Goal: Task Accomplishment & Management: Complete application form

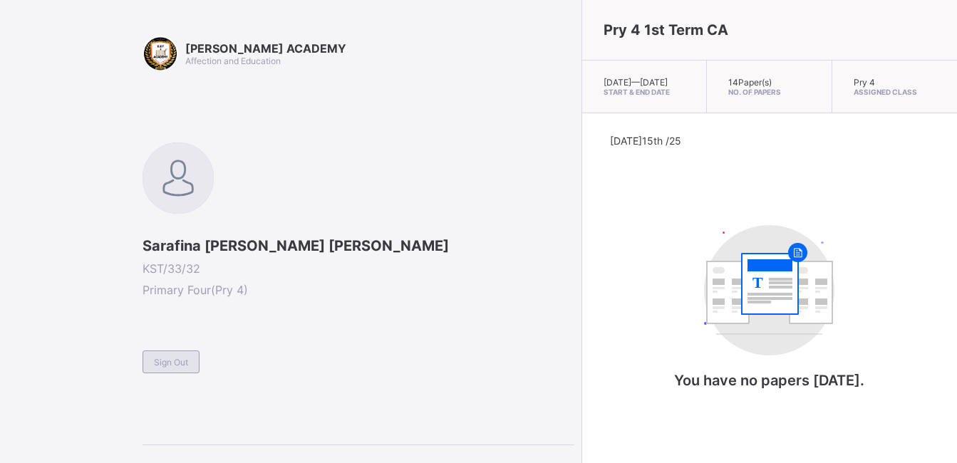
click at [167, 358] on span "Sign Out" at bounding box center [171, 362] width 34 height 11
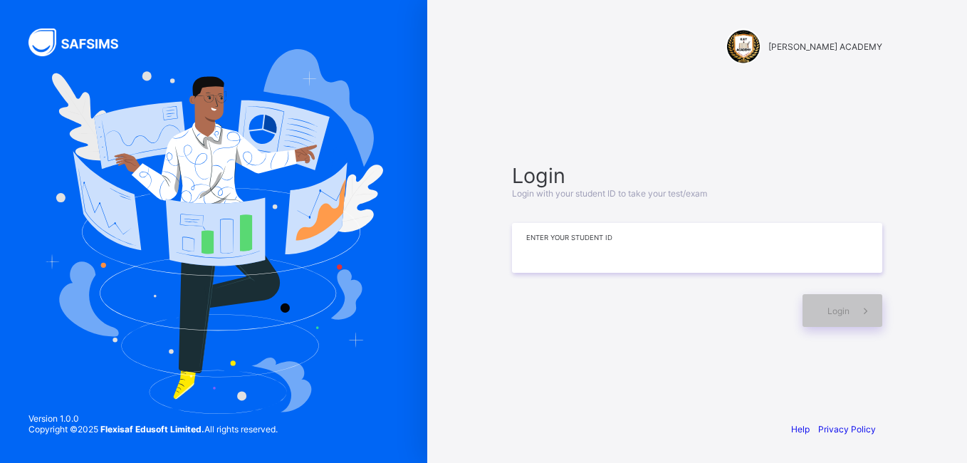
click at [546, 260] on input at bounding box center [697, 248] width 370 height 50
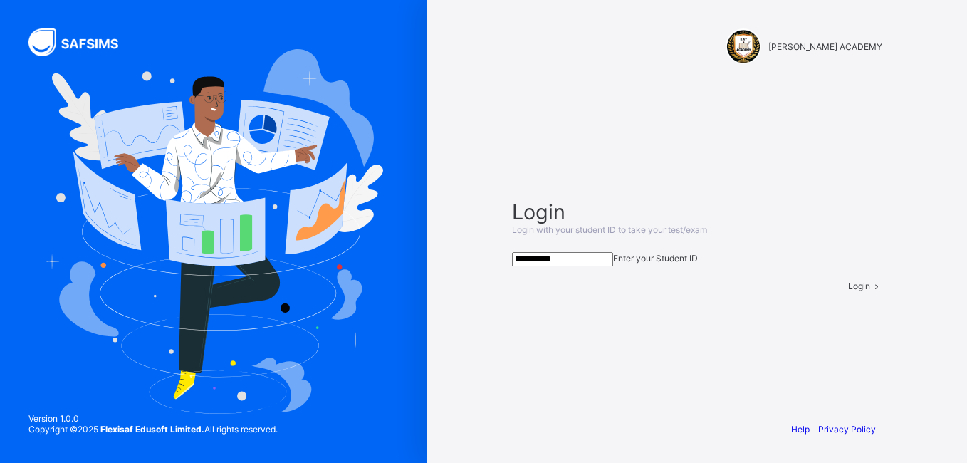
type input "**********"
click at [848, 291] on span "Login" at bounding box center [859, 286] width 22 height 11
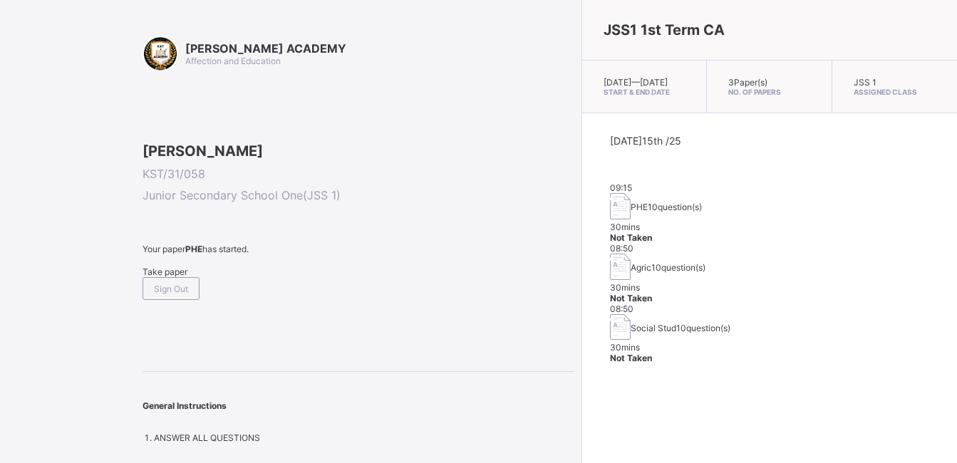
click at [306, 136] on div "[PERSON_NAME] ACADEMY Affection and Education [PERSON_NAME] KST/31/058 Junior S…" at bounding box center [358, 239] width 432 height 407
click at [182, 277] on div "Take paper" at bounding box center [358, 271] width 432 height 11
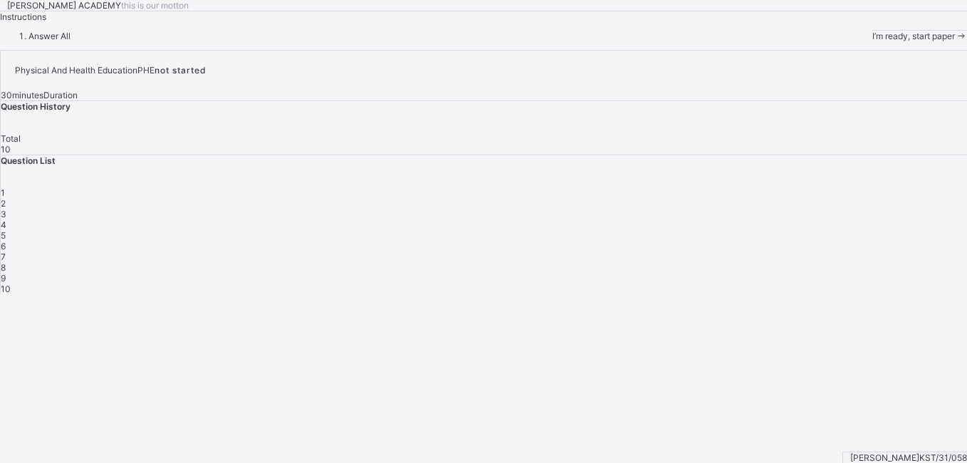
click at [509, 41] on div "[PERSON_NAME] ACADEMY this is our [PERSON_NAME] Instructions Answer All I’m rea…" at bounding box center [483, 20] width 967 height 41
click at [873, 41] on span "I’m ready, start paper" at bounding box center [914, 36] width 83 height 11
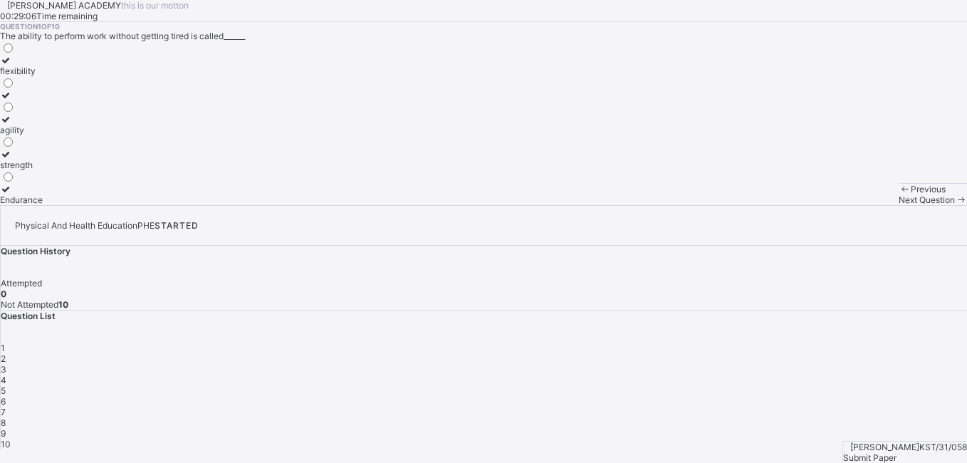
click at [43, 135] on div "agility" at bounding box center [21, 130] width 43 height 11
click at [899, 205] on span "Next Question" at bounding box center [927, 199] width 56 height 11
click at [93, 170] on div "improves body strength" at bounding box center [46, 165] width 93 height 11
click at [899, 205] on span "Next Question" at bounding box center [927, 199] width 56 height 11
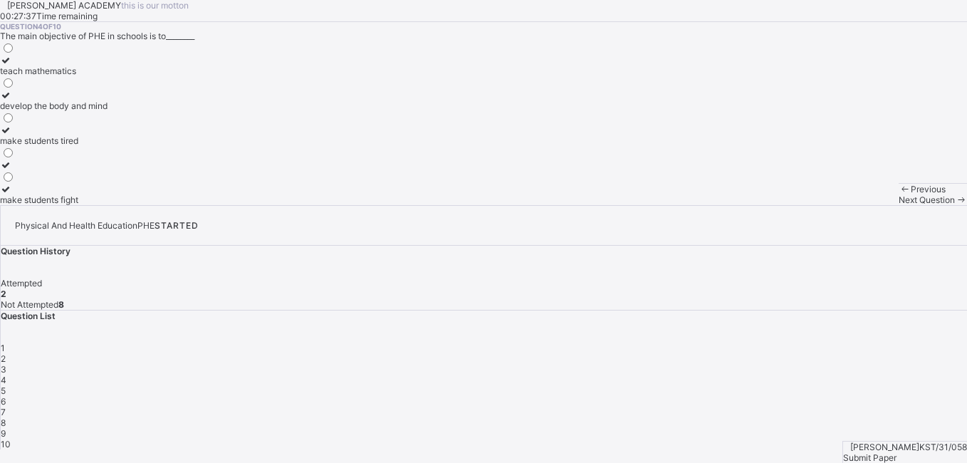
click at [108, 111] on div "develop the body and mind" at bounding box center [54, 105] width 108 height 11
click at [899, 205] on div "Previous Next Question" at bounding box center [933, 194] width 68 height 22
click at [899, 205] on div "Next Question" at bounding box center [933, 199] width 68 height 11
click at [72, 76] on div "cheating in exams" at bounding box center [36, 71] width 72 height 11
click at [899, 205] on div "Next Question" at bounding box center [933, 199] width 68 height 11
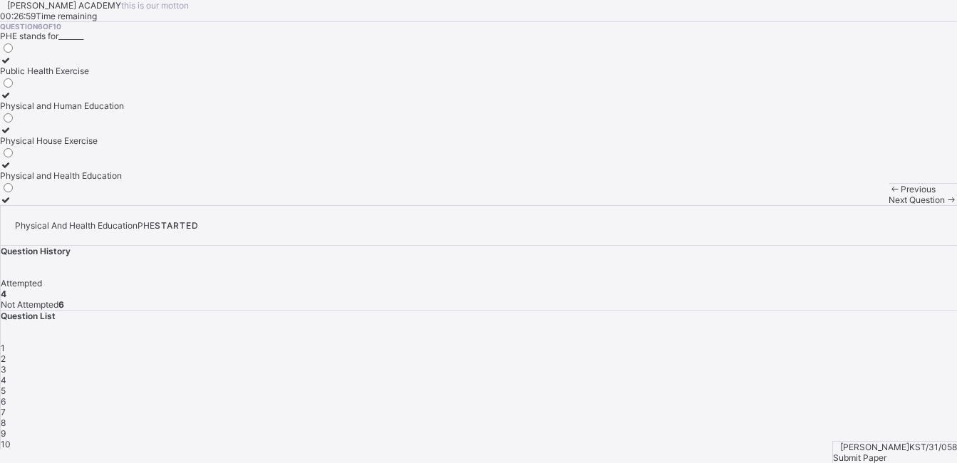
click at [124, 181] on div "Physical and Health Education" at bounding box center [62, 175] width 124 height 11
click at [888, 205] on div "Next Question" at bounding box center [922, 199] width 68 height 11
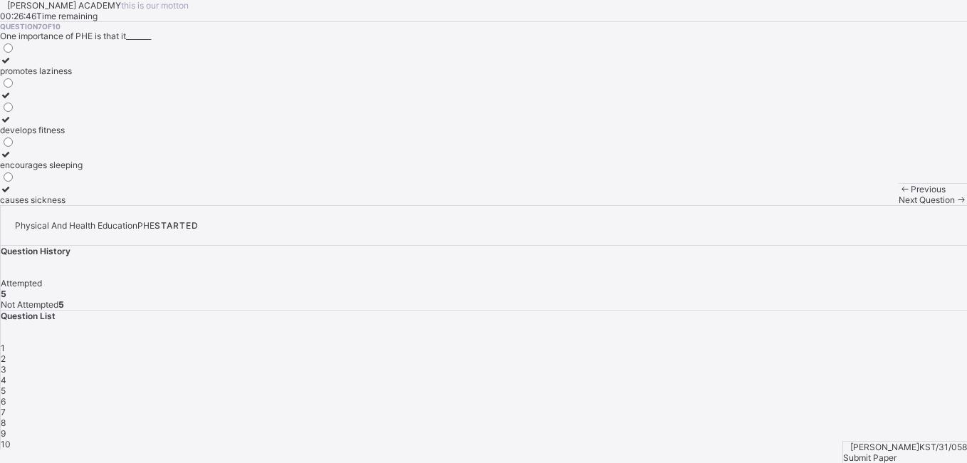
click at [83, 135] on div "develops fitness" at bounding box center [41, 130] width 83 height 11
click at [899, 205] on div "Next Question" at bounding box center [933, 199] width 68 height 11
click at [107, 146] on div "fighting" at bounding box center [53, 140] width 107 height 11
click at [899, 205] on span "Next Question" at bounding box center [927, 199] width 56 height 11
click at [152, 76] on label "sleep long hours" at bounding box center [76, 65] width 152 height 21
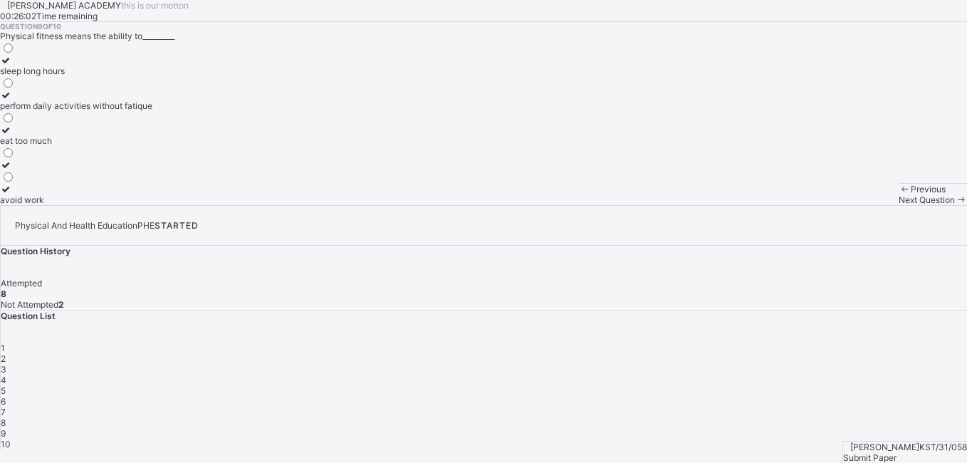
click at [955, 205] on span at bounding box center [961, 199] width 12 height 11
click at [78, 205] on div "gain weight quickly" at bounding box center [39, 199] width 78 height 11
click at [899, 205] on span "Next Question" at bounding box center [927, 199] width 56 height 11
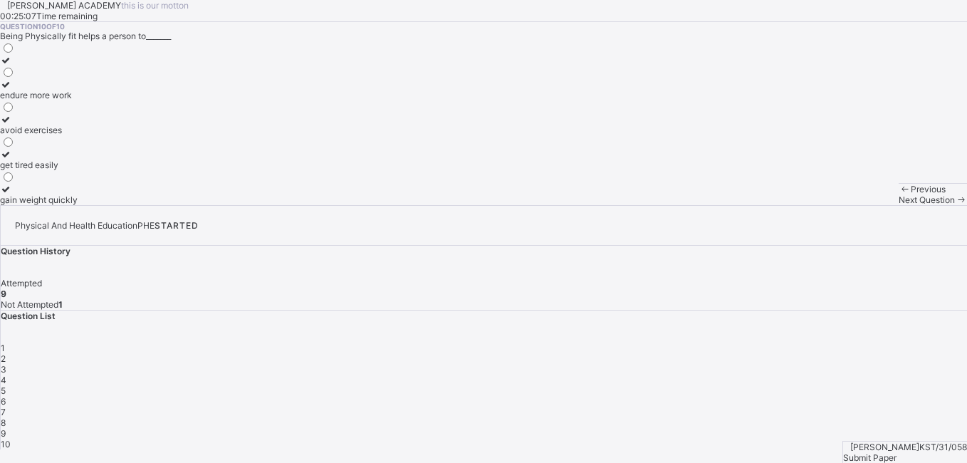
click at [899, 205] on span "Next Question" at bounding box center [927, 199] width 56 height 11
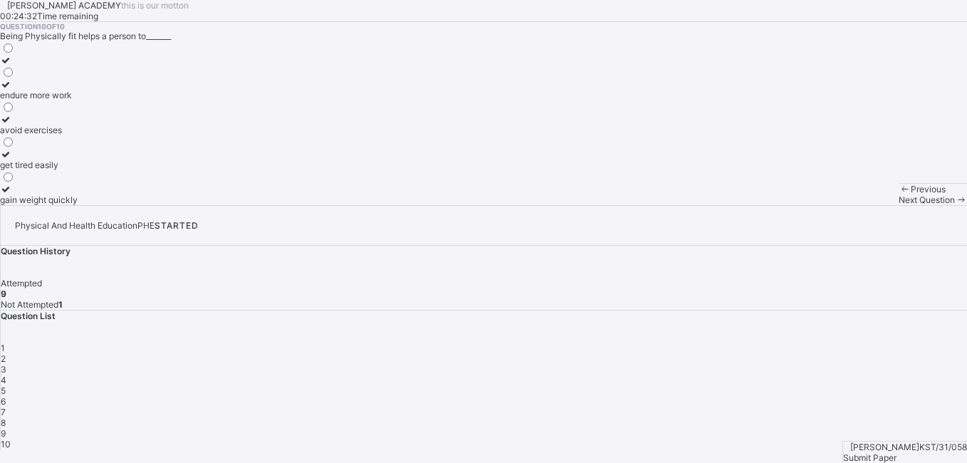
click at [78, 170] on div "get tired easily" at bounding box center [39, 165] width 78 height 11
click at [78, 100] on div "endure more work" at bounding box center [39, 95] width 78 height 11
click at [897, 452] on span "Submit Paper" at bounding box center [869, 457] width 53 height 11
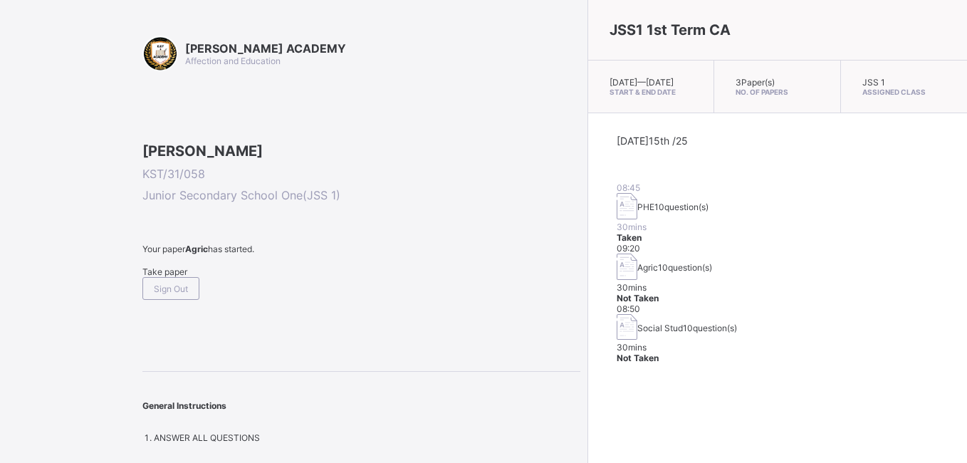
click at [180, 277] on span "Take paper" at bounding box center [164, 271] width 45 height 11
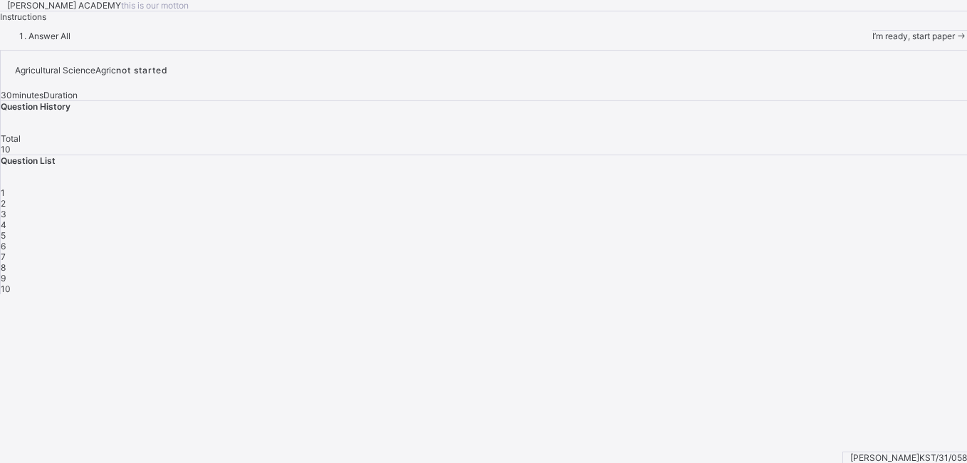
click at [873, 41] on span "I’m ready, start paper" at bounding box center [914, 36] width 83 height 11
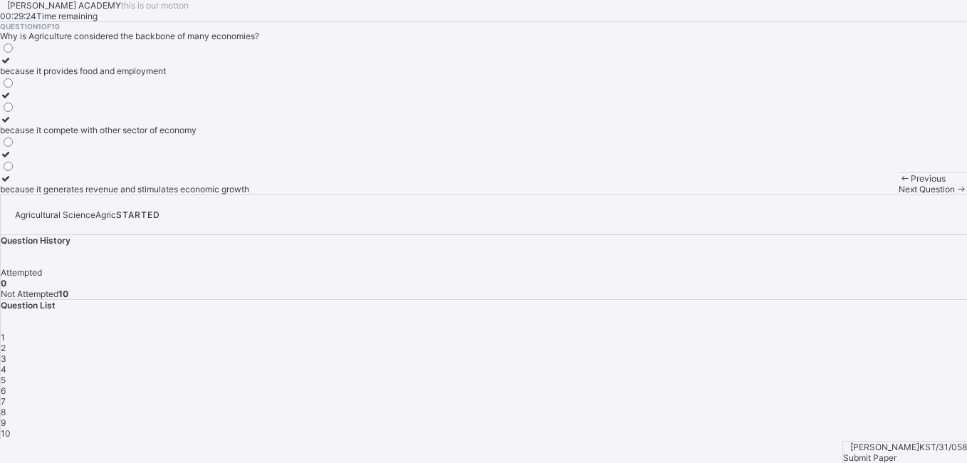
click at [180, 76] on div "because it provides food and employment" at bounding box center [124, 71] width 249 height 11
click at [899, 194] on span "Next Question" at bounding box center [927, 189] width 56 height 11
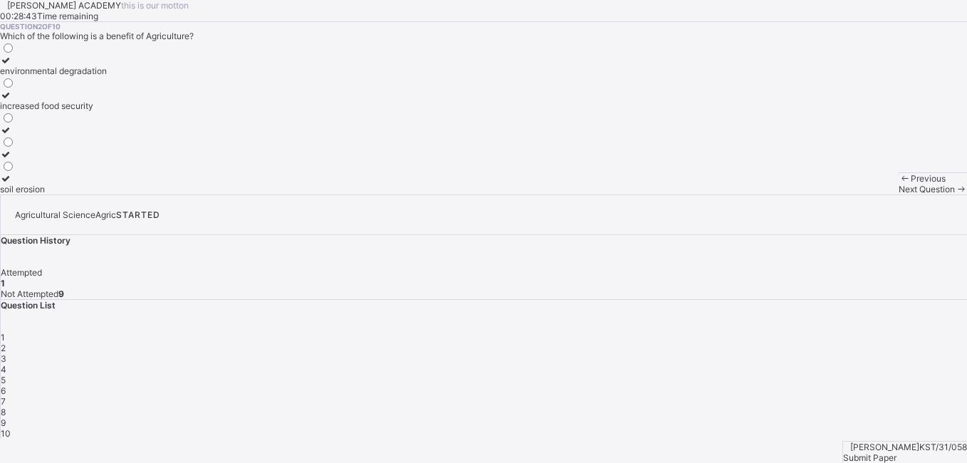
click at [107, 111] on div "increased food security" at bounding box center [53, 105] width 107 height 11
click at [955, 194] on span at bounding box center [961, 189] width 12 height 11
click at [58, 76] on div "manufacturing" at bounding box center [29, 71] width 58 height 11
click at [899, 194] on div "Previous Next Question" at bounding box center [933, 183] width 68 height 22
drag, startPoint x: 592, startPoint y: 450, endPoint x: 584, endPoint y: 435, distance: 16.9
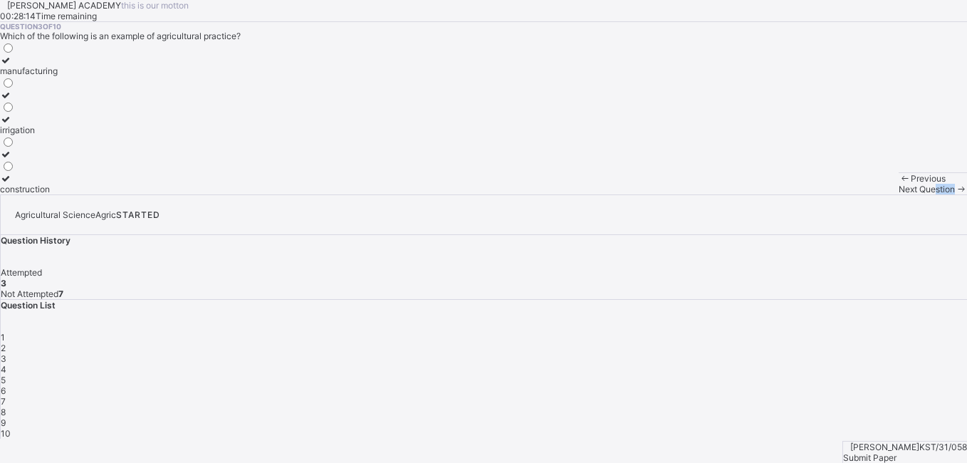
click at [899, 194] on div "Previous Next Question" at bounding box center [933, 183] width 68 height 22
click at [899, 194] on span "Next Question" at bounding box center [927, 189] width 56 height 11
click at [26, 135] on div "Maize" at bounding box center [13, 130] width 26 height 11
click at [899, 194] on span "Next Question" at bounding box center [927, 189] width 56 height 11
click at [130, 194] on div "providing raw materials for industries providing of food creatig employment opp…" at bounding box center [73, 117] width 146 height 153
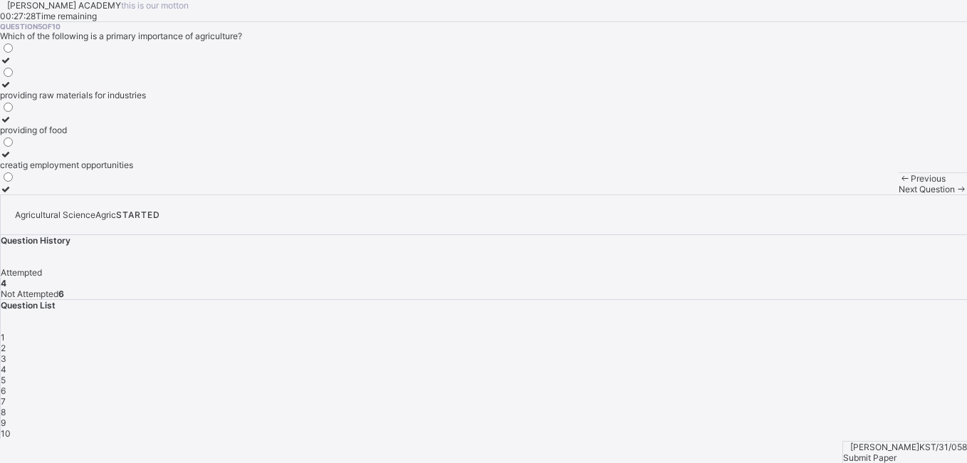
click at [132, 135] on label "providing of food" at bounding box center [73, 124] width 146 height 21
click at [899, 194] on div "Next Question" at bounding box center [933, 189] width 68 height 11
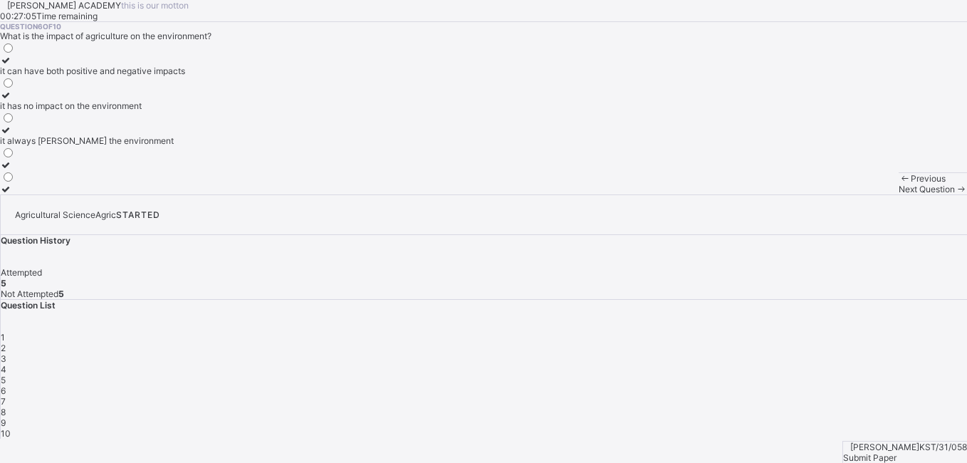
click at [125, 146] on div "it always [PERSON_NAME] the environment" at bounding box center [92, 140] width 185 height 11
click at [899, 194] on div "Next Question" at bounding box center [933, 189] width 68 height 11
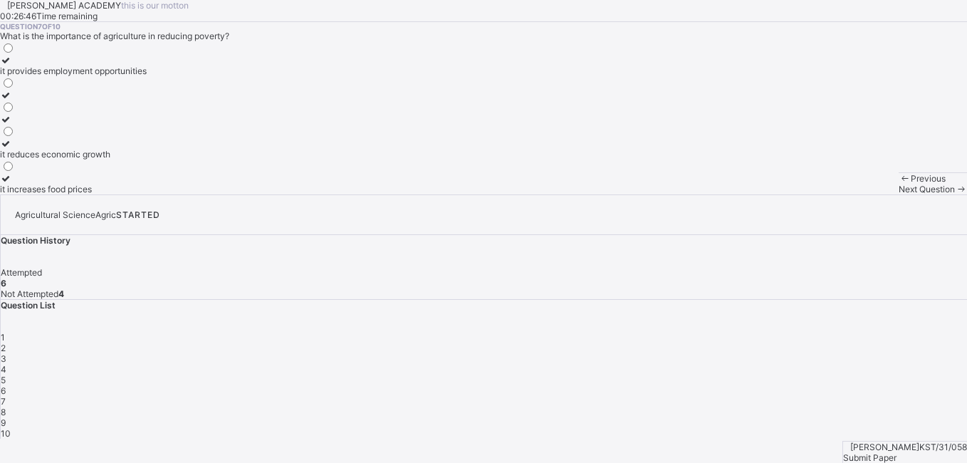
click at [123, 160] on div "it reduces economic growth" at bounding box center [73, 154] width 147 height 11
click at [899, 194] on span "Next Question" at bounding box center [927, 189] width 56 height 11
click at [154, 76] on div "generating revenue for the government" at bounding box center [77, 71] width 155 height 11
click at [955, 194] on span at bounding box center [961, 189] width 12 height 11
click at [65, 76] on div "Agriculture" at bounding box center [32, 71] width 65 height 11
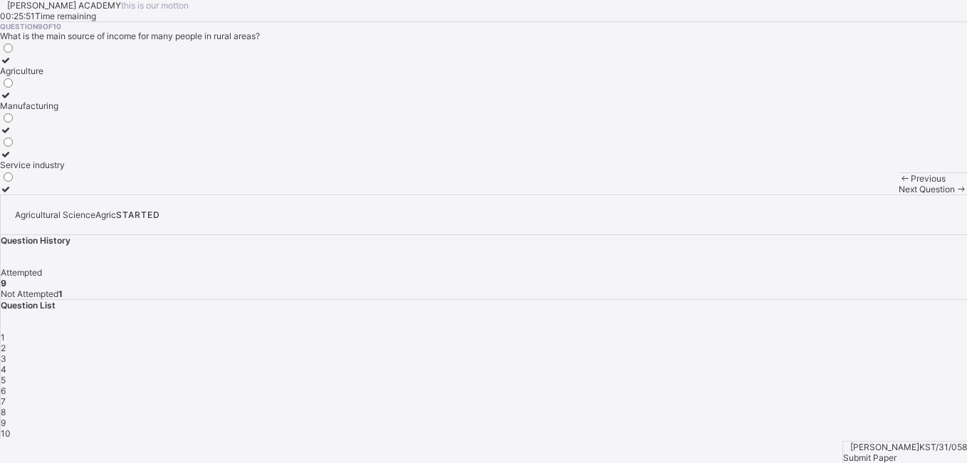
click at [899, 194] on span "Next Question" at bounding box center [927, 189] width 56 height 11
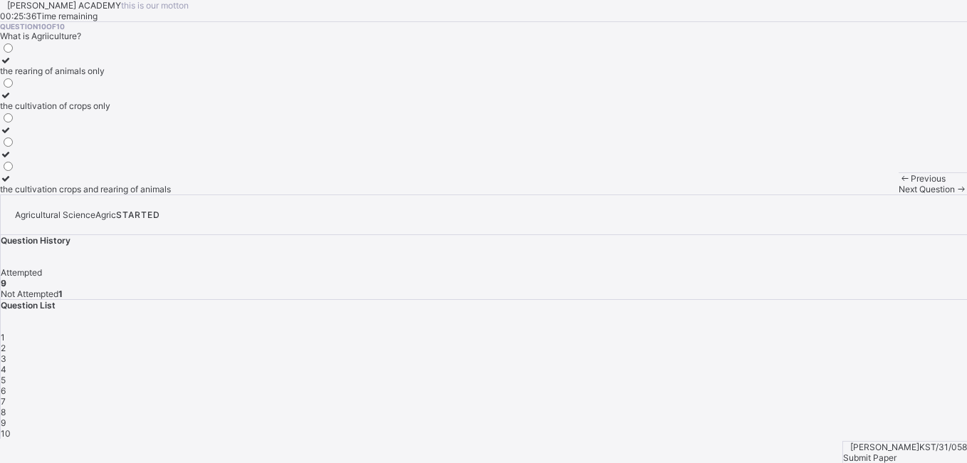
click at [135, 111] on div "the cultivation of crops only" at bounding box center [85, 105] width 171 height 11
click at [704, 332] on div "1" at bounding box center [484, 337] width 967 height 11
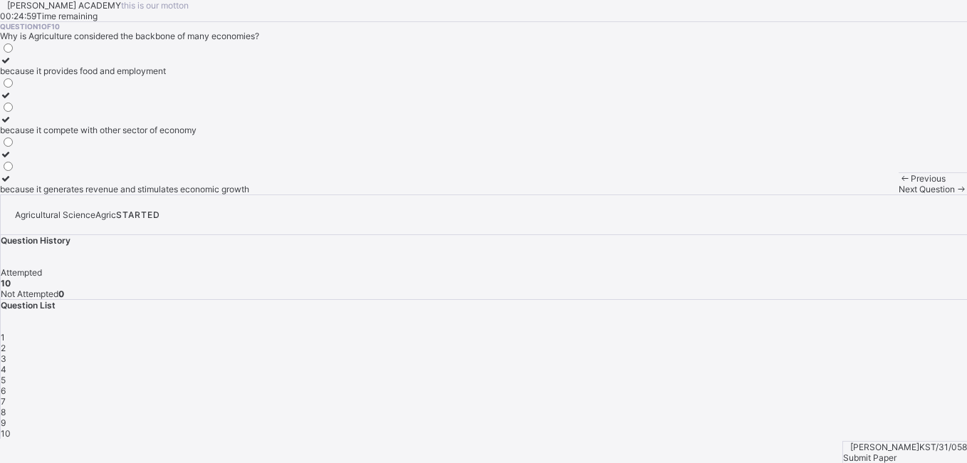
click at [752, 343] on div "2" at bounding box center [484, 348] width 967 height 11
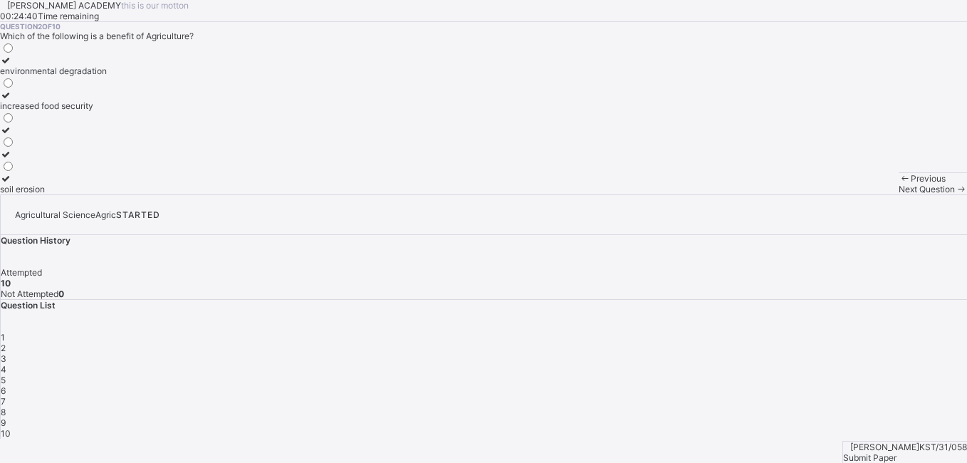
click at [790, 353] on div "3" at bounding box center [484, 358] width 967 height 11
click at [826, 364] on div "4" at bounding box center [484, 369] width 967 height 11
click at [6, 375] on span "5" at bounding box center [3, 380] width 5 height 11
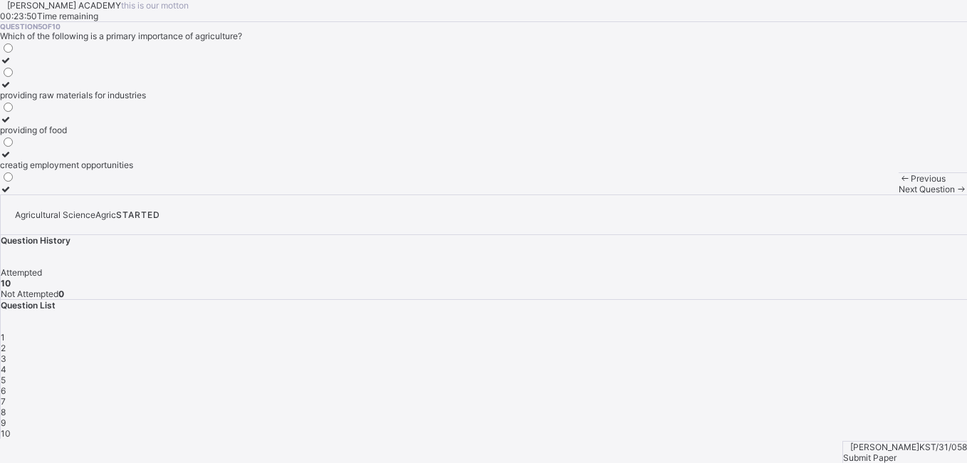
click at [6, 385] on span "6" at bounding box center [3, 390] width 5 height 11
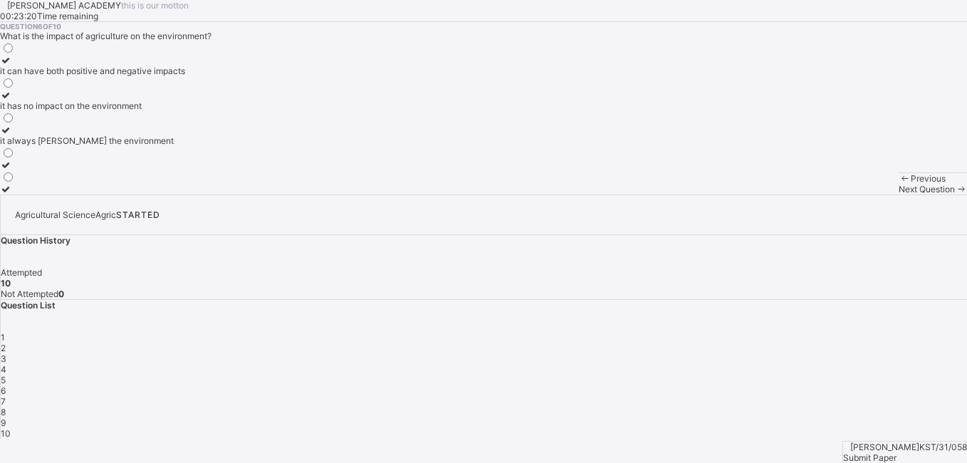
click at [935, 396] on div "7" at bounding box center [484, 401] width 967 height 11
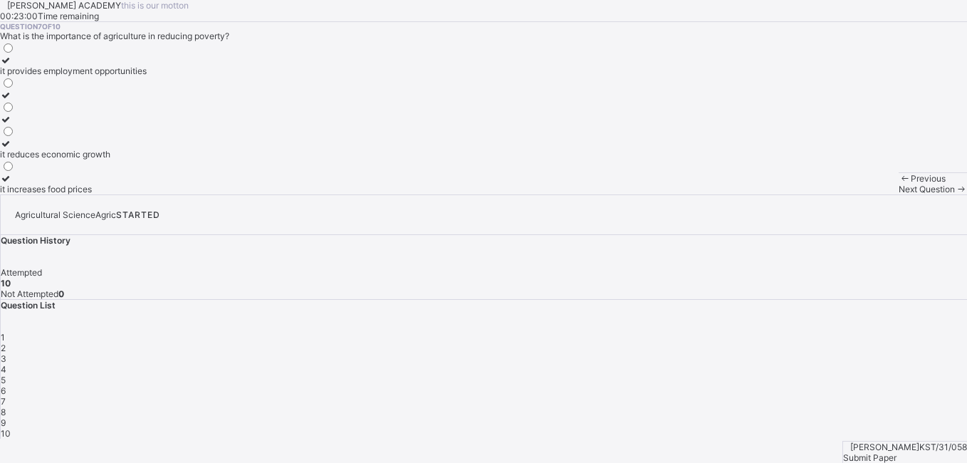
click at [700, 407] on div "8" at bounding box center [484, 412] width 967 height 11
click at [788, 428] on div "10" at bounding box center [484, 433] width 967 height 11
click at [171, 194] on div "the cultivation crops and rearing of animals" at bounding box center [85, 189] width 171 height 11
click at [138, 160] on div at bounding box center [85, 160] width 171 height 0
click at [144, 111] on div "the cultivation of crops only" at bounding box center [85, 105] width 171 height 11
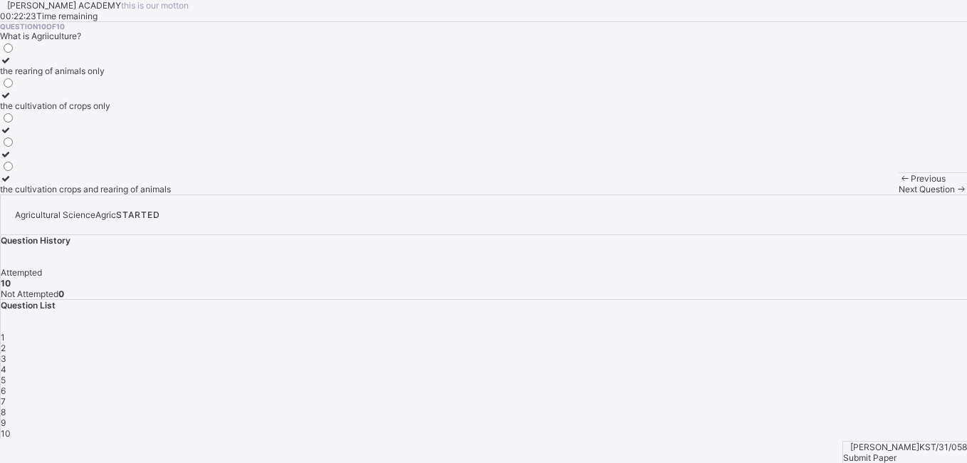
click at [744, 417] on div "9" at bounding box center [484, 422] width 967 height 11
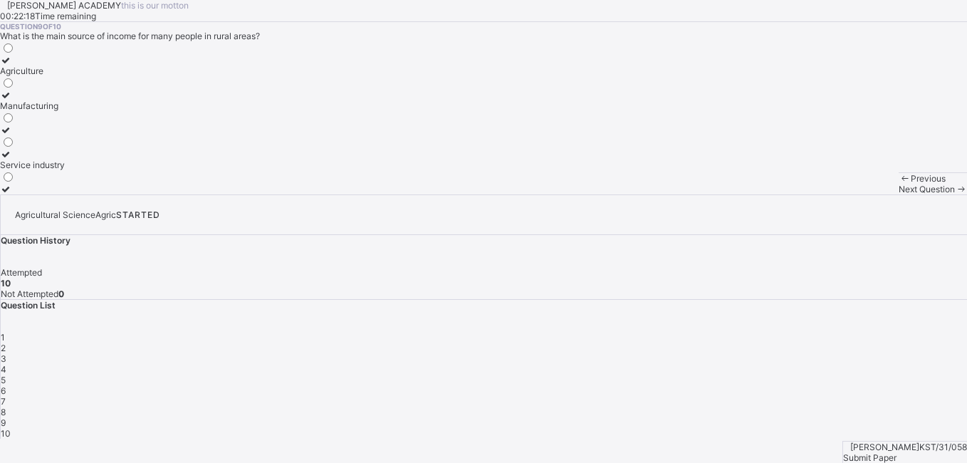
click at [897, 452] on span "Submit Paper" at bounding box center [869, 457] width 53 height 11
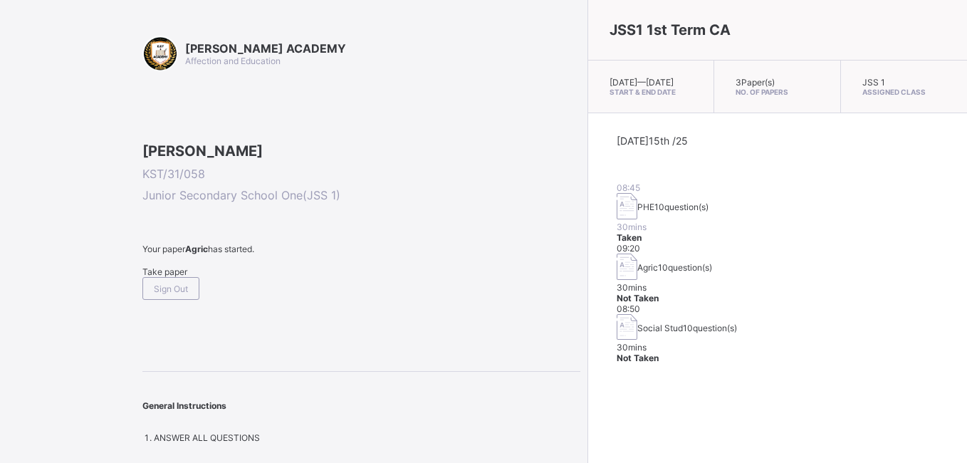
click at [177, 277] on div "Take paper" at bounding box center [361, 271] width 438 height 11
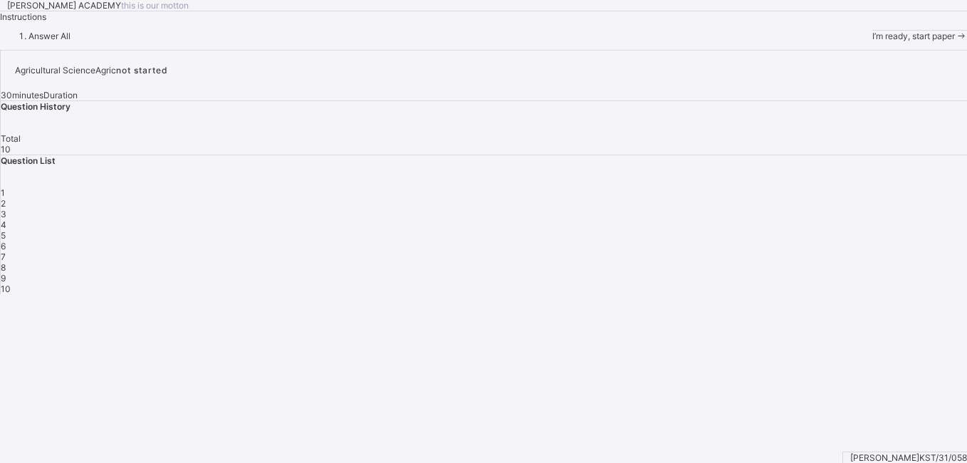
click at [873, 41] on span "I’m ready, start paper" at bounding box center [914, 36] width 83 height 11
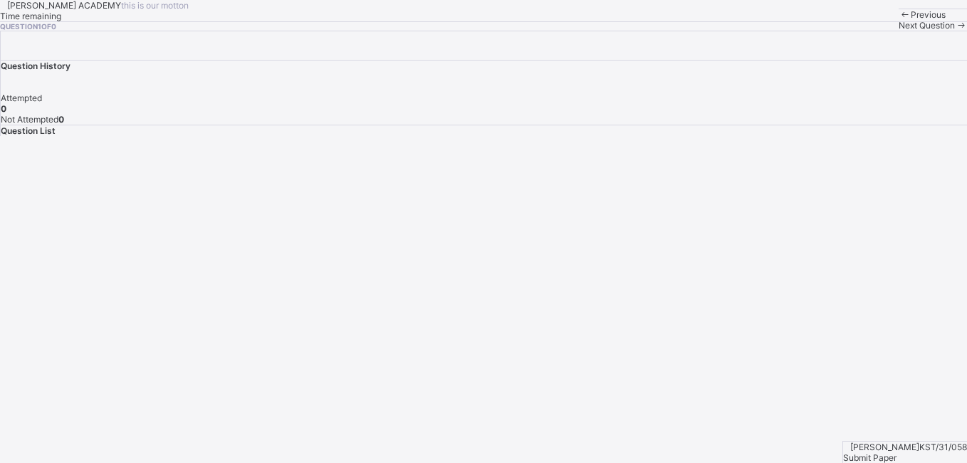
click at [899, 31] on span "Next Question" at bounding box center [927, 25] width 56 height 11
click at [715, 136] on div "Question List" at bounding box center [484, 130] width 967 height 11
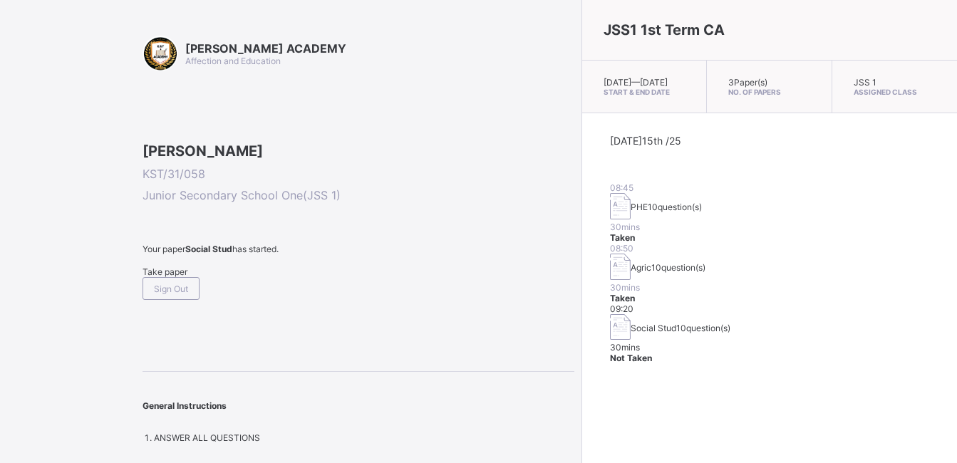
click at [174, 277] on span "Take paper" at bounding box center [164, 271] width 45 height 11
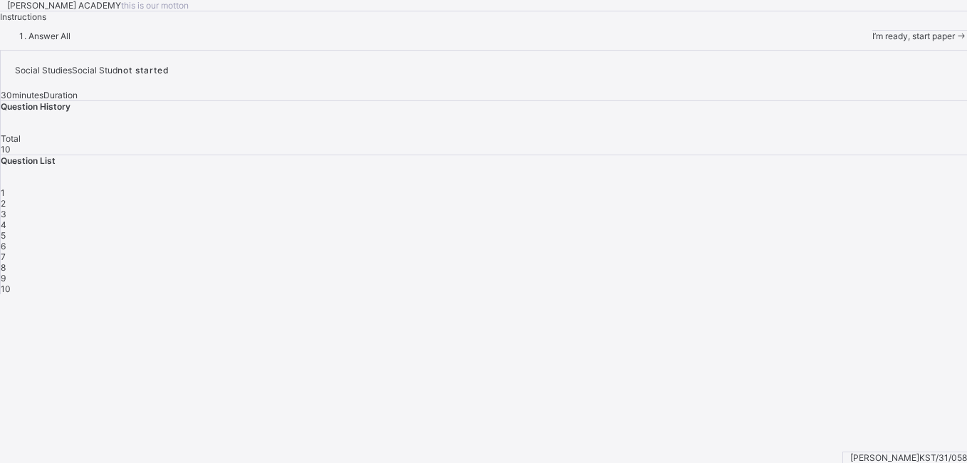
click at [873, 41] on span "I’m ready, start paper" at bounding box center [914, 36] width 83 height 11
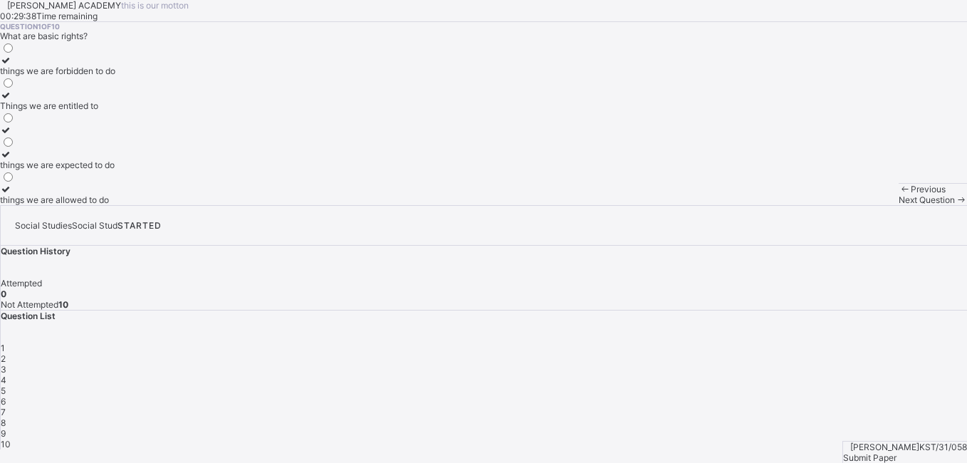
click at [95, 111] on label "Things we are entitled to" at bounding box center [57, 100] width 115 height 21
click at [899, 205] on span "Next Question" at bounding box center [927, 199] width 56 height 11
click at [100, 205] on div "doing what ever we want" at bounding box center [50, 199] width 100 height 11
click at [100, 135] on label "ignoring our duties" at bounding box center [50, 124] width 100 height 21
click at [899, 205] on div "Next Question" at bounding box center [933, 199] width 68 height 11
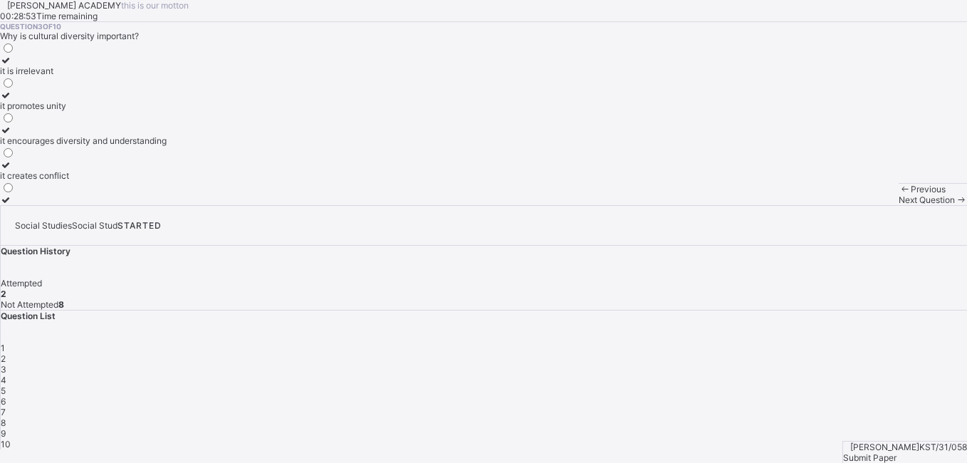
click at [130, 76] on label "it is irrelevant" at bounding box center [83, 65] width 167 height 21
click at [899, 205] on span "Next Question" at bounding box center [927, 199] width 56 height 11
click at [118, 76] on div "improving the quality of life of community members" at bounding box center [101, 71] width 202 height 11
click at [899, 205] on span "Next Question" at bounding box center [927, 199] width 56 height 11
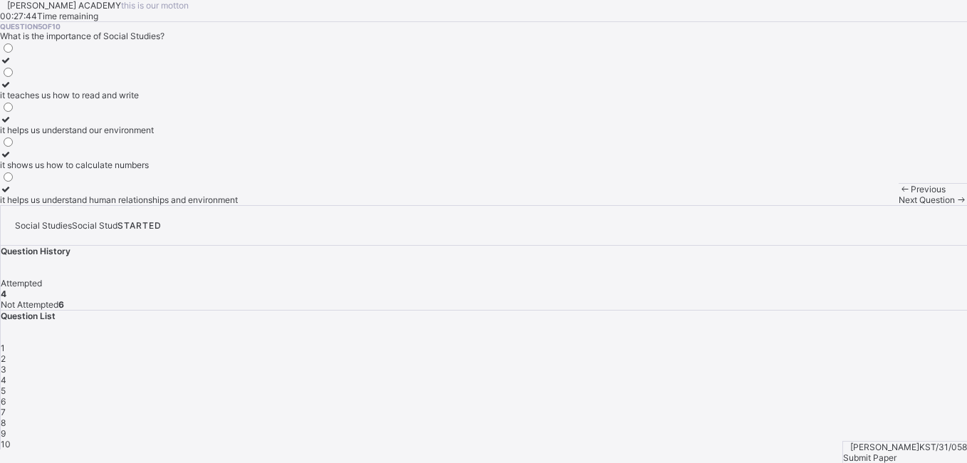
click at [189, 205] on div "it helps us understand human relationships and environment" at bounding box center [119, 199] width 238 height 11
click at [899, 205] on span "Next Question" at bounding box center [927, 199] width 56 height 11
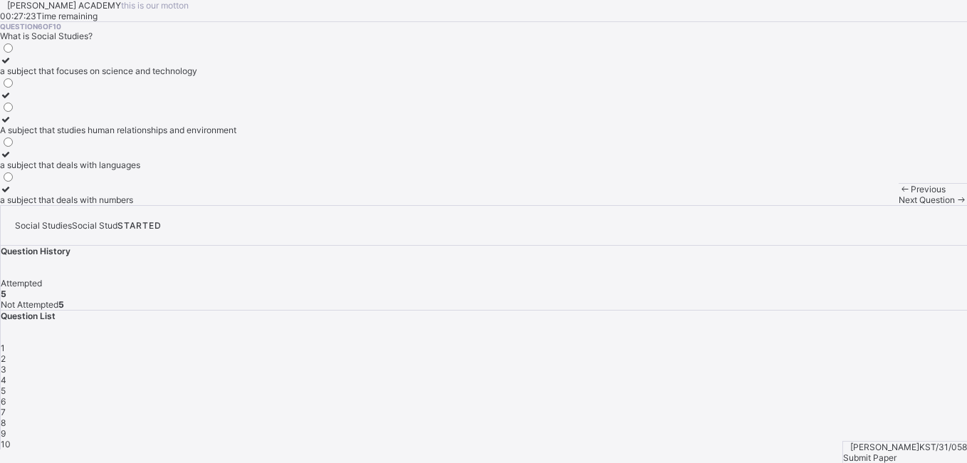
click at [191, 135] on div "A subject that studies human relationships and environment" at bounding box center [118, 130] width 236 height 11
click at [899, 205] on div "Next Question" at bounding box center [933, 199] width 68 height 11
click at [109, 135] on div "a group of people related by blood or marriage" at bounding box center [91, 130] width 182 height 11
click at [899, 205] on span "Next Question" at bounding box center [927, 199] width 56 height 11
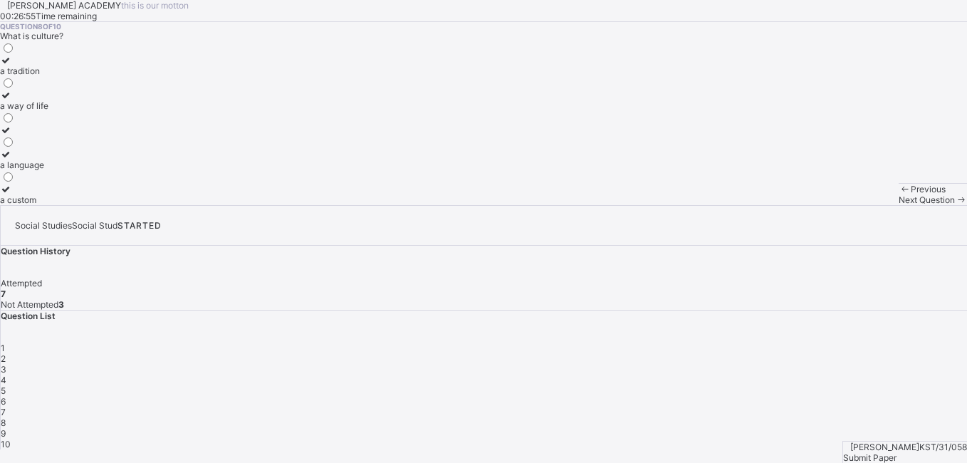
click at [48, 111] on label "a way of life" at bounding box center [24, 100] width 48 height 21
click at [48, 76] on label "a tradition" at bounding box center [24, 65] width 48 height 21
click at [899, 205] on div "Next Question" at bounding box center [933, 199] width 68 height 11
click at [73, 100] on div "cultural practices" at bounding box center [36, 95] width 73 height 11
click at [387, 205] on div "Question 9 of 10 What are national symbols? cultural practices historical sites…" at bounding box center [483, 113] width 967 height 183
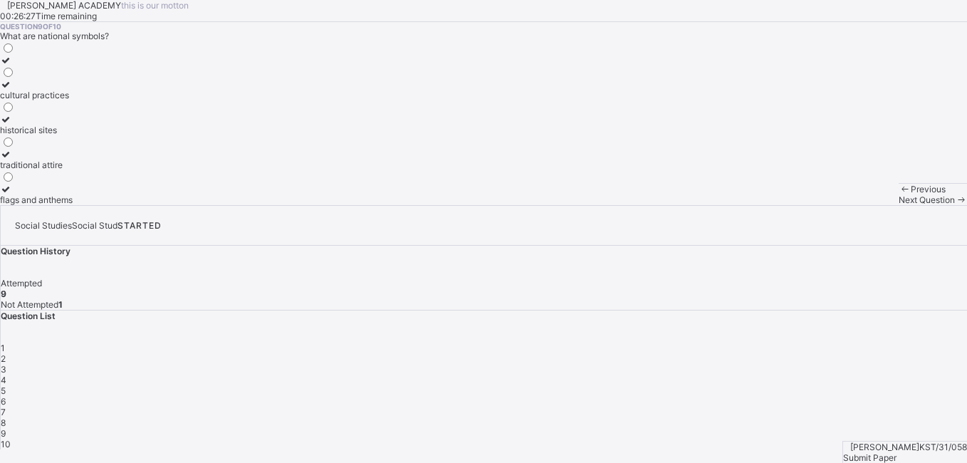
click at [899, 205] on span "Next Question" at bounding box center [927, 199] width 56 height 11
click at [110, 76] on label "being in charge" at bounding box center [55, 65] width 110 height 21
click at [706, 343] on div "1" at bounding box center [484, 348] width 967 height 11
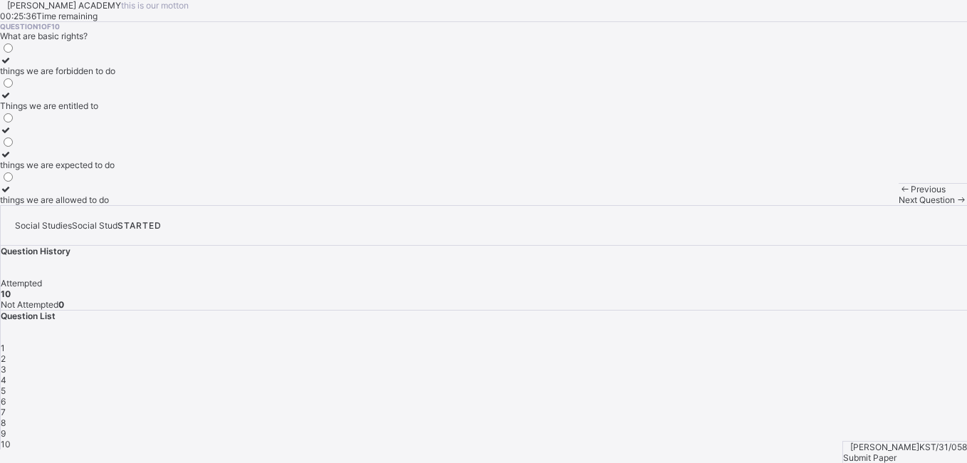
click at [115, 205] on label "things we are allowed to do" at bounding box center [57, 194] width 115 height 21
click at [738, 353] on div "2" at bounding box center [484, 358] width 967 height 11
click at [779, 364] on div "3" at bounding box center [484, 369] width 967 height 11
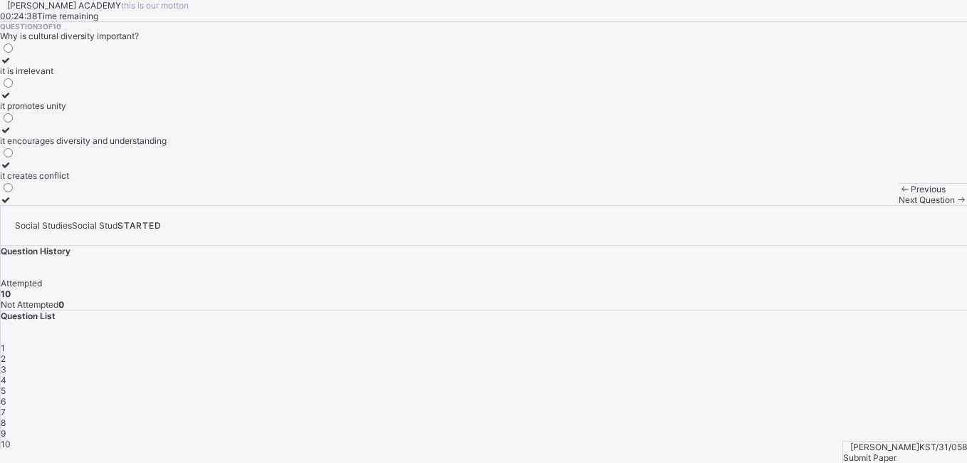
click at [155, 111] on div "it promotes unity" at bounding box center [83, 105] width 167 height 11
click at [955, 205] on span at bounding box center [961, 199] width 12 height 11
click at [202, 111] on label "building new roads" at bounding box center [101, 100] width 202 height 21
click at [899, 205] on div "Next Question" at bounding box center [933, 199] width 68 height 11
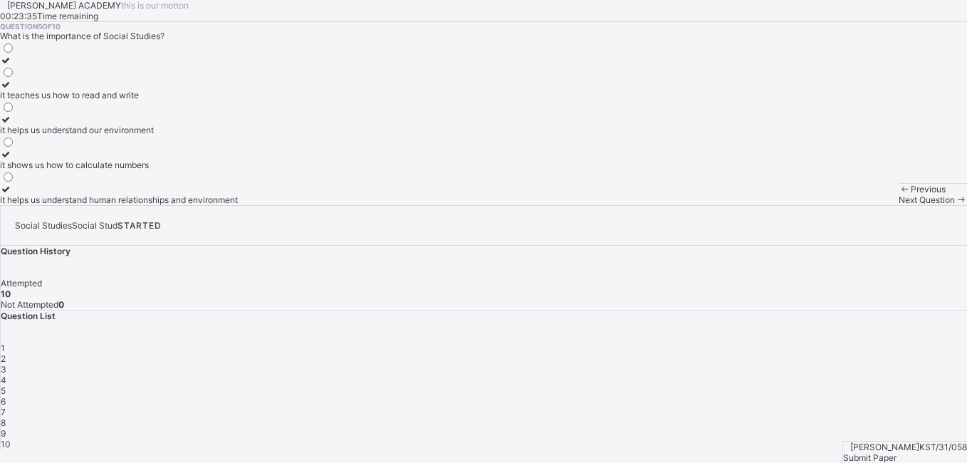
click at [6, 396] on span "6" at bounding box center [3, 401] width 5 height 11
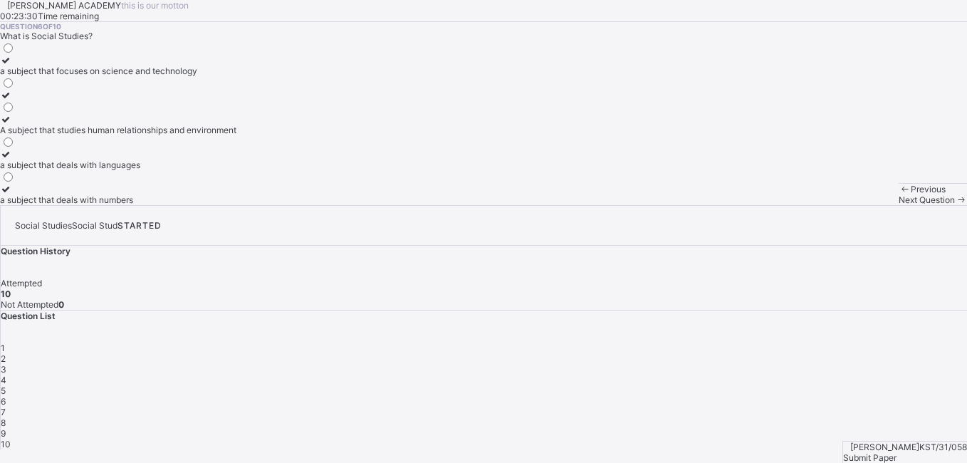
click at [897, 452] on span "Submit Paper" at bounding box center [869, 457] width 53 height 11
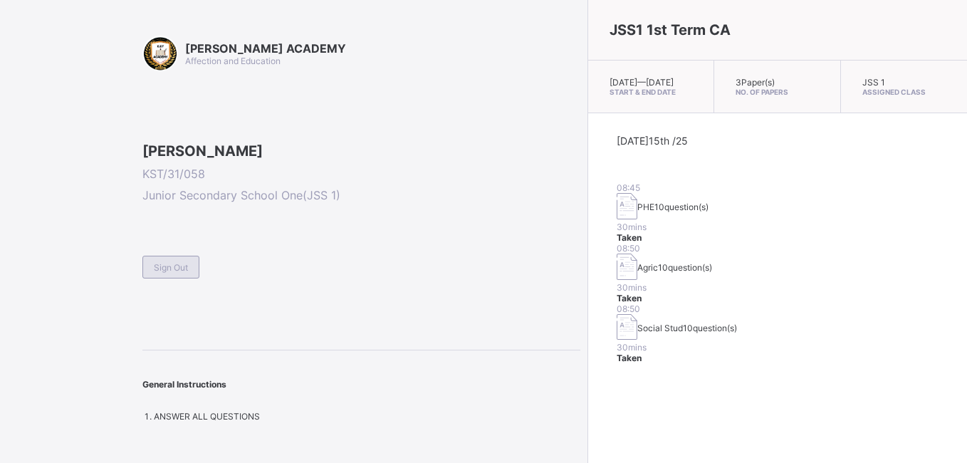
click at [168, 279] on div "Sign Out" at bounding box center [170, 267] width 57 height 23
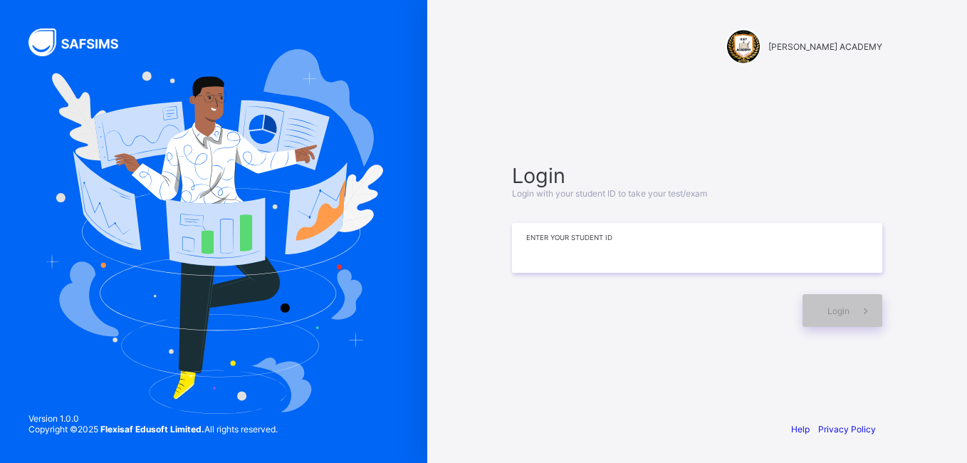
click at [581, 265] on input at bounding box center [697, 248] width 370 height 50
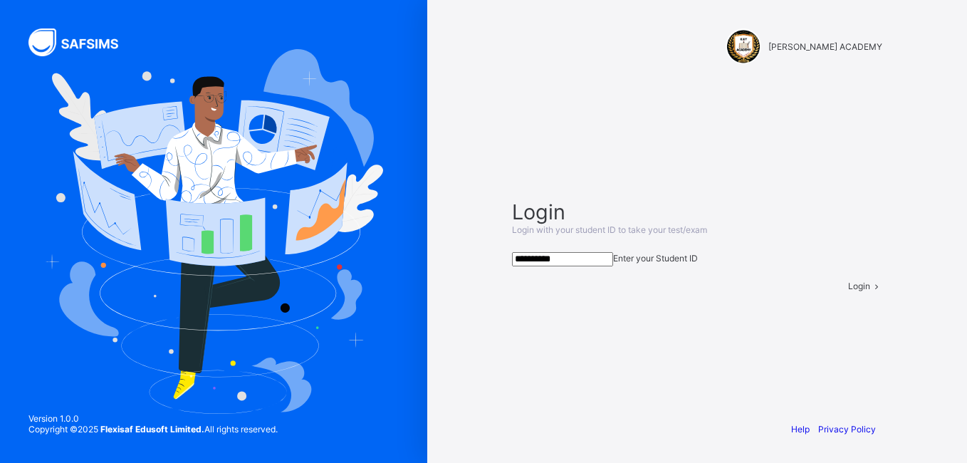
type input "**********"
click at [848, 291] on span "Login" at bounding box center [859, 286] width 22 height 11
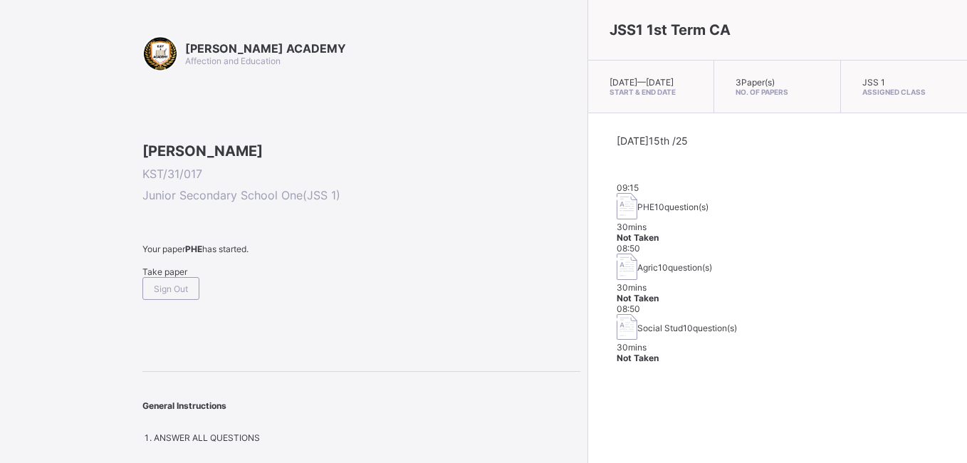
click at [176, 277] on div "Take paper" at bounding box center [361, 271] width 438 height 11
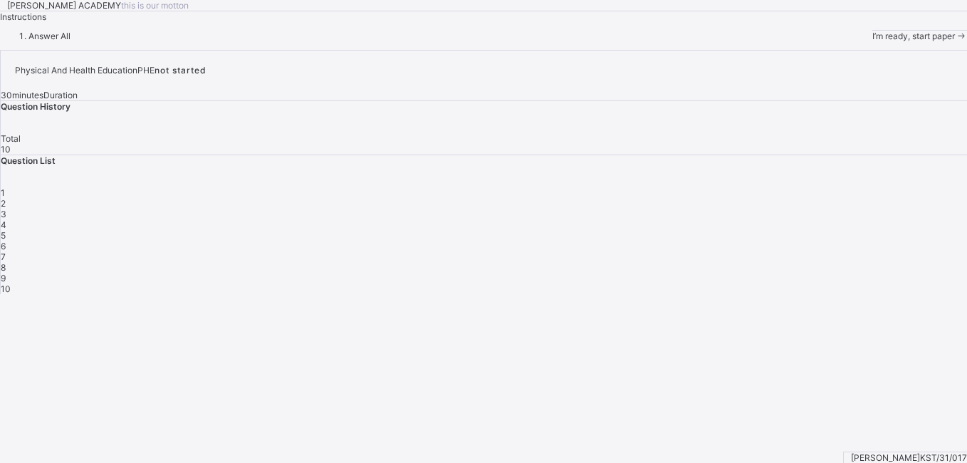
click at [955, 41] on span at bounding box center [961, 36] width 12 height 11
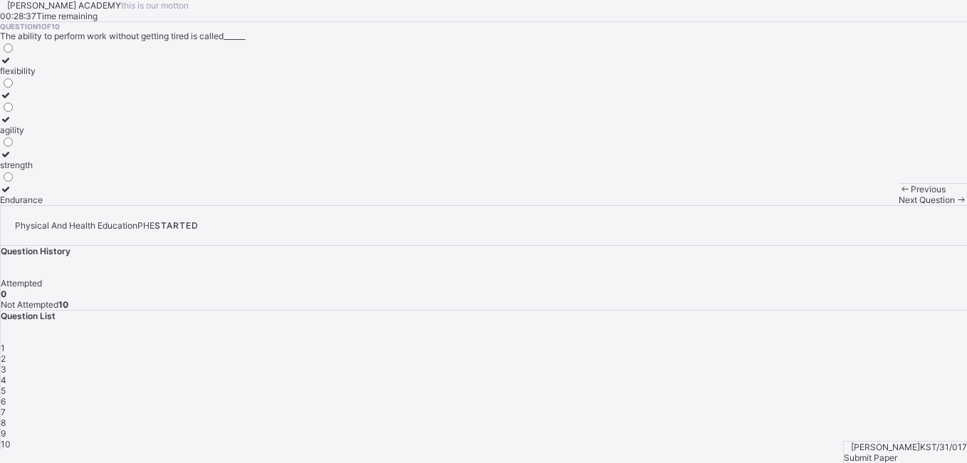
click at [12, 125] on icon at bounding box center [6, 119] width 12 height 11
click at [899, 205] on span "Next Question" at bounding box center [927, 199] width 56 height 11
click at [12, 90] on icon at bounding box center [6, 84] width 12 height 11
click at [899, 205] on span "Next Question" at bounding box center [927, 199] width 56 height 11
click at [12, 100] on icon at bounding box center [6, 95] width 12 height 11
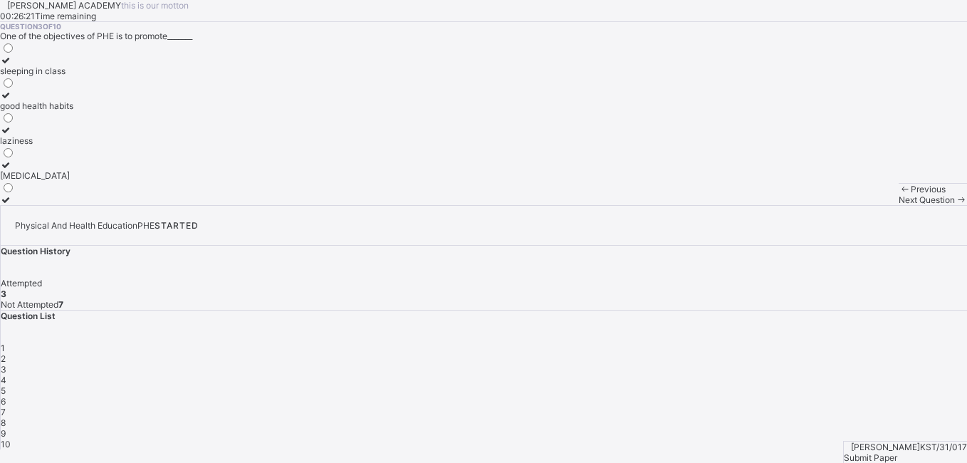
click at [899, 205] on span "Next Question" at bounding box center [927, 199] width 56 height 11
click at [12, 135] on icon at bounding box center [6, 130] width 12 height 11
click at [899, 205] on span "Next Question" at bounding box center [927, 199] width 56 height 11
click at [12, 66] on icon at bounding box center [6, 60] width 12 height 11
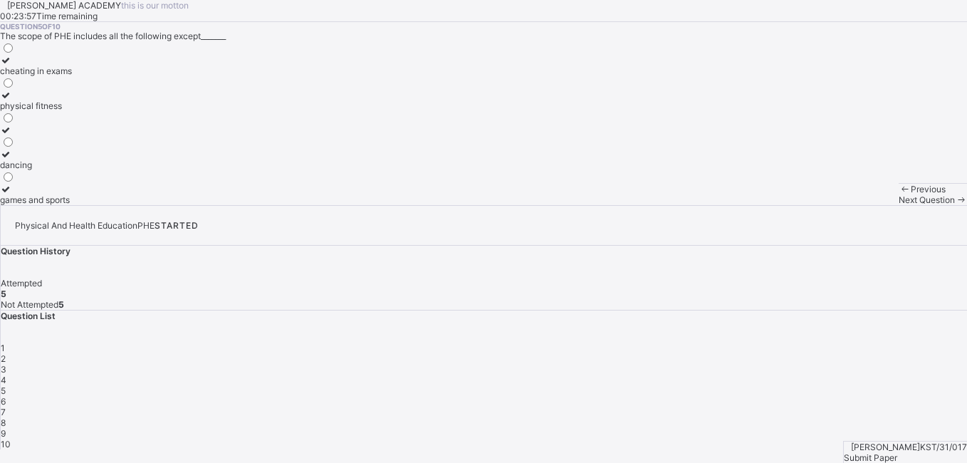
click at [899, 205] on span "Next Question" at bounding box center [927, 199] width 56 height 11
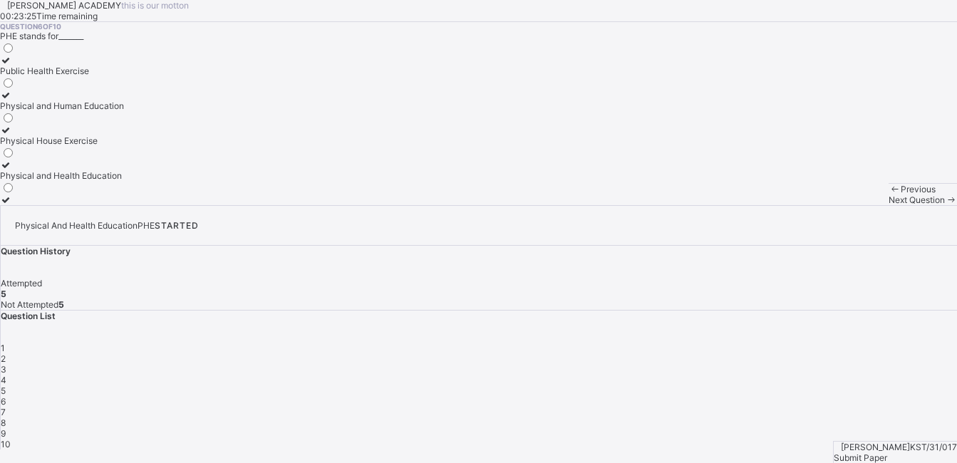
click at [6, 364] on span "3" at bounding box center [4, 369] width 6 height 11
drag, startPoint x: 780, startPoint y: 304, endPoint x: 745, endPoint y: 303, distance: 34.9
click at [6, 353] on span "2" at bounding box center [3, 358] width 5 height 11
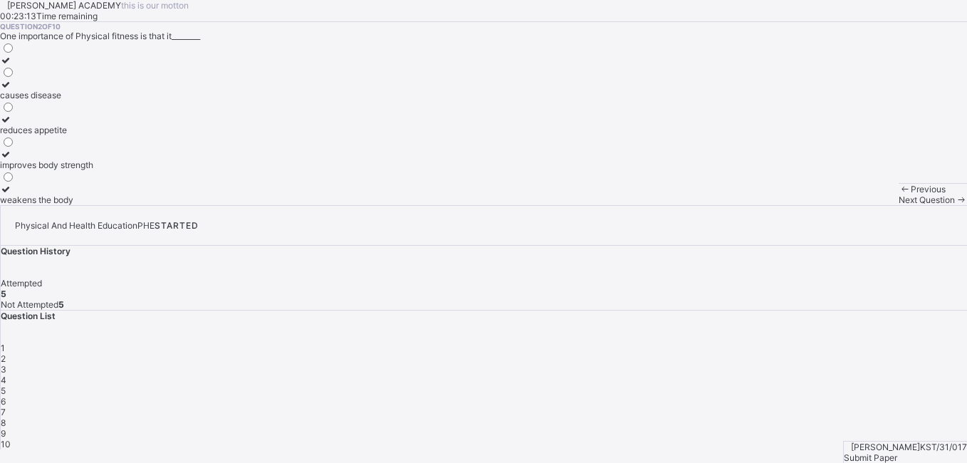
click at [824, 375] on div "4" at bounding box center [484, 380] width 967 height 11
click at [12, 100] on icon at bounding box center [6, 95] width 12 height 11
click at [899, 205] on span "Next Question" at bounding box center [927, 199] width 56 height 11
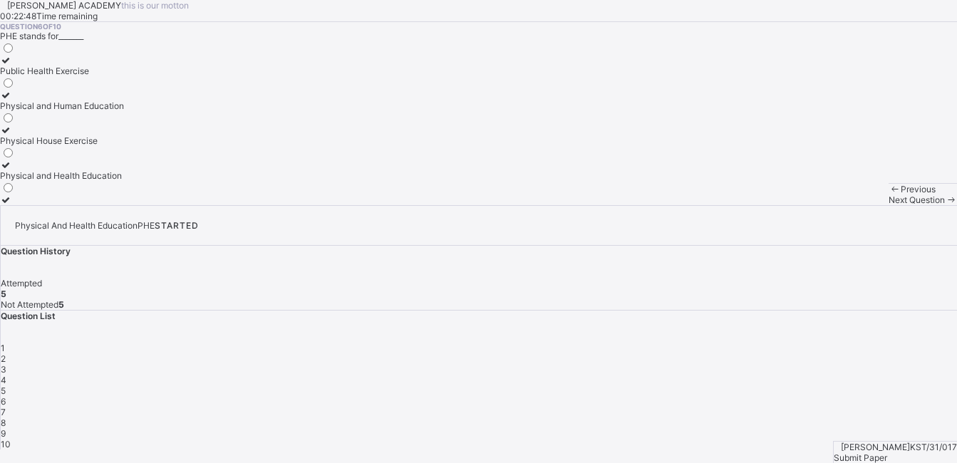
click at [850, 385] on div "5" at bounding box center [479, 390] width 956 height 11
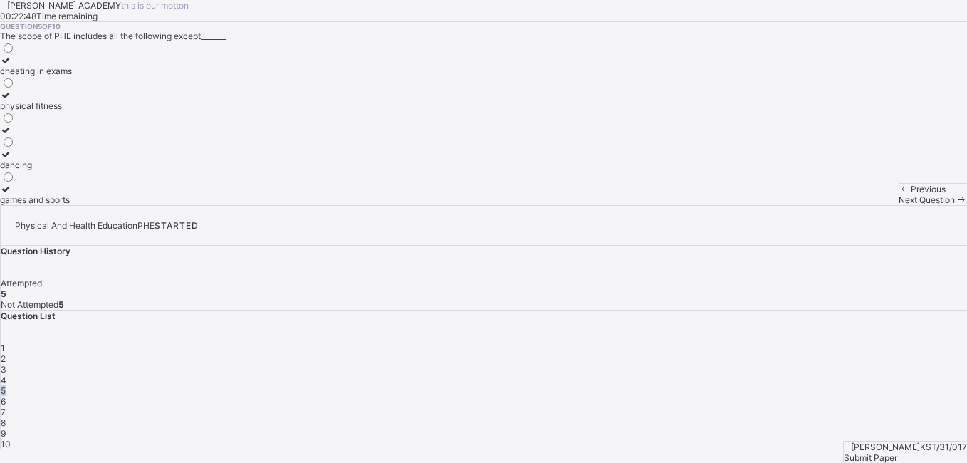
click at [850, 385] on div "5" at bounding box center [484, 390] width 967 height 11
drag, startPoint x: 850, startPoint y: 303, endPoint x: 898, endPoint y: 305, distance: 47.7
click at [898, 396] on div "6" at bounding box center [484, 401] width 967 height 11
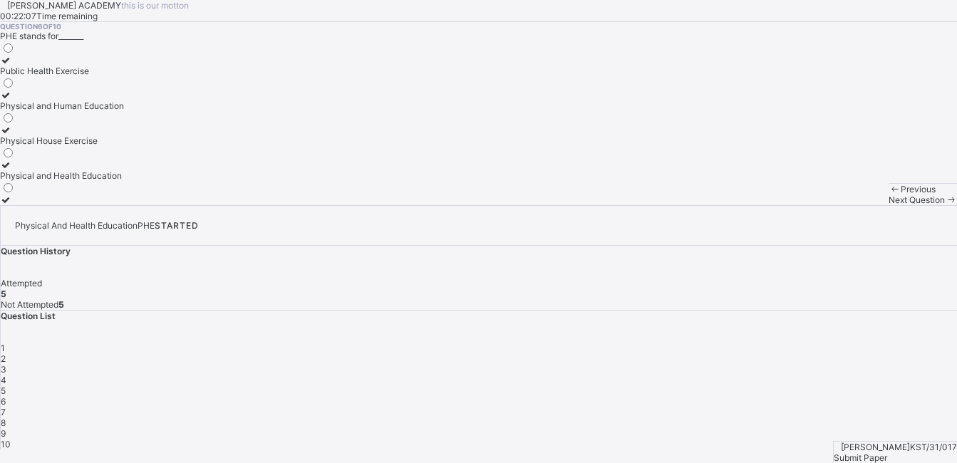
click at [12, 66] on icon at bounding box center [6, 60] width 12 height 11
click at [888, 205] on span "Next Question" at bounding box center [916, 199] width 56 height 11
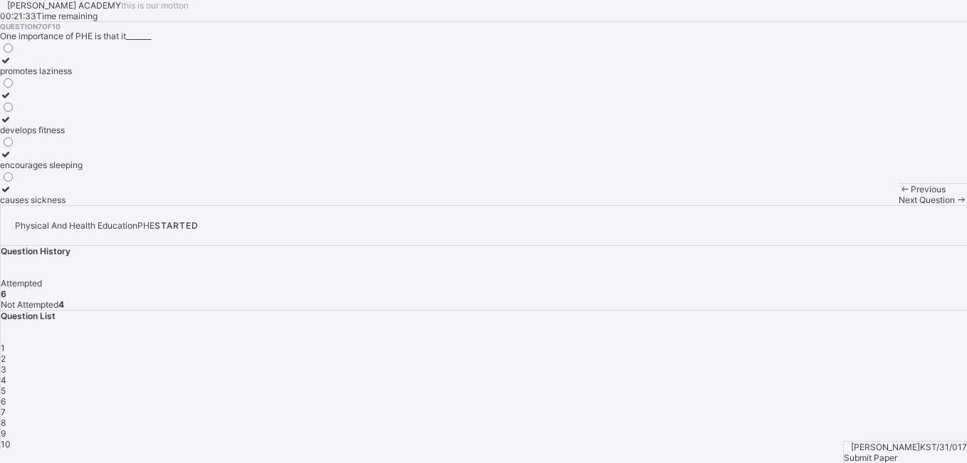
click at [71, 66] on div at bounding box center [41, 60] width 83 height 11
click at [899, 205] on span "Next Question" at bounding box center [927, 199] width 56 height 11
click at [12, 66] on icon at bounding box center [6, 60] width 12 height 11
click at [899, 205] on div "Next Question" at bounding box center [933, 199] width 68 height 11
click at [12, 66] on icon at bounding box center [6, 60] width 12 height 11
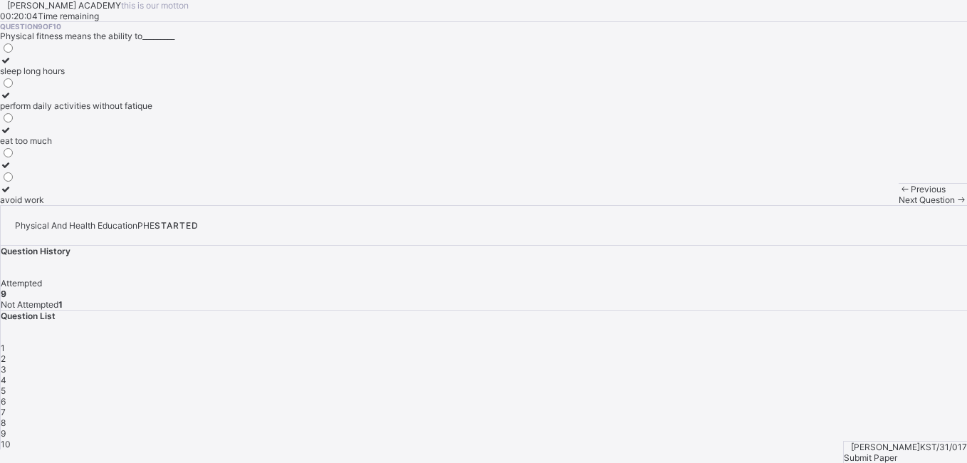
click at [899, 205] on span "Next Question" at bounding box center [927, 199] width 56 height 11
click at [12, 90] on icon at bounding box center [6, 84] width 12 height 11
click at [885, 452] on div "Submit Paper" at bounding box center [905, 457] width 123 height 11
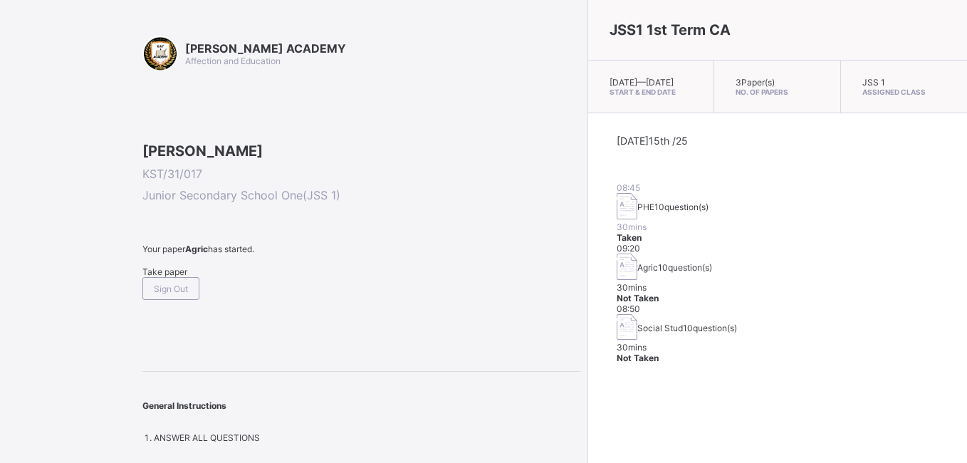
click at [175, 277] on span "Take paper" at bounding box center [164, 271] width 45 height 11
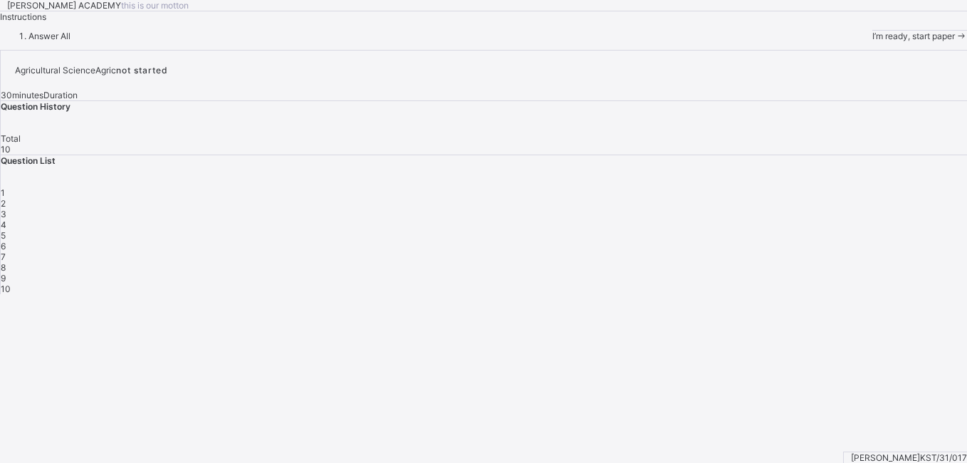
click at [873, 41] on span "I’m ready, start paper" at bounding box center [914, 36] width 83 height 11
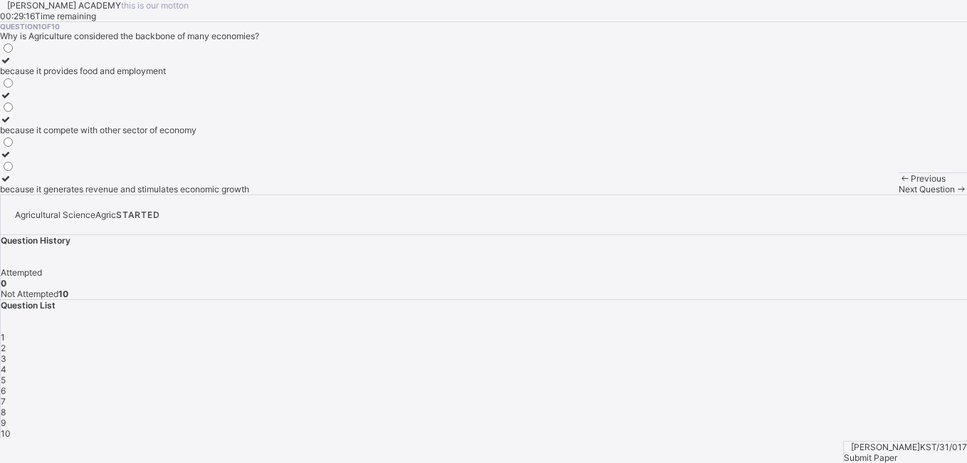
click at [12, 66] on icon at bounding box center [6, 60] width 12 height 11
click at [899, 194] on span "Next Question" at bounding box center [927, 189] width 56 height 11
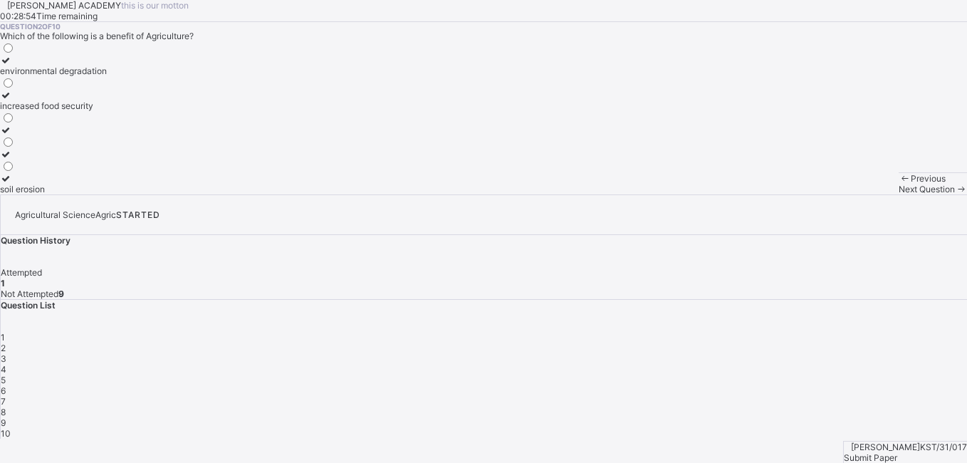
click at [12, 66] on icon at bounding box center [6, 60] width 12 height 11
click at [899, 194] on div "Next Question" at bounding box center [933, 189] width 68 height 11
click at [6, 353] on span "3" at bounding box center [4, 358] width 6 height 11
click at [12, 66] on icon at bounding box center [6, 60] width 12 height 11
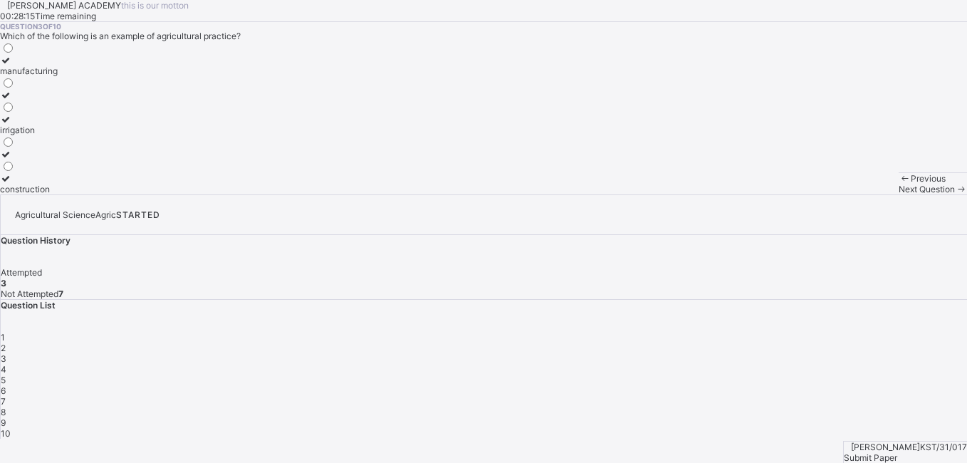
click at [899, 194] on span "Next Question" at bounding box center [927, 189] width 56 height 11
click at [12, 66] on icon at bounding box center [6, 60] width 12 height 11
click at [899, 194] on div "Next Question" at bounding box center [933, 189] width 68 height 11
click at [12, 90] on icon at bounding box center [6, 84] width 12 height 11
click at [899, 194] on span "Next Question" at bounding box center [927, 189] width 56 height 11
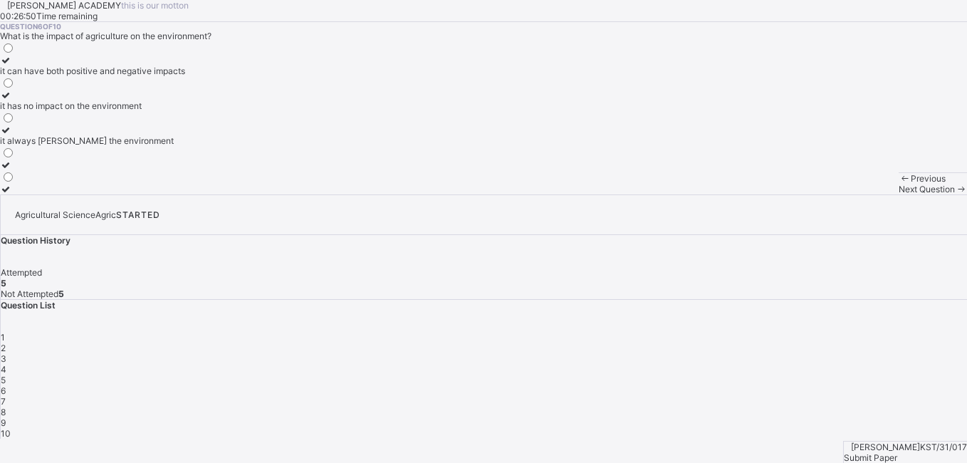
click at [12, 100] on icon at bounding box center [6, 95] width 12 height 11
click at [899, 194] on span "Next Question" at bounding box center [927, 189] width 56 height 11
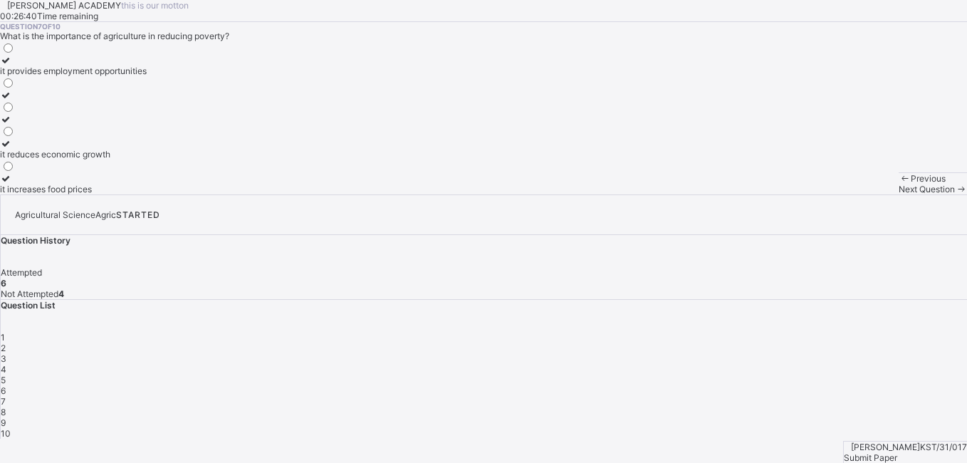
click at [12, 66] on icon at bounding box center [6, 60] width 12 height 11
click at [899, 194] on span "Next Question" at bounding box center [927, 189] width 56 height 11
click at [12, 66] on icon at bounding box center [6, 60] width 12 height 11
click at [899, 194] on span "Next Question" at bounding box center [927, 189] width 56 height 11
click at [12, 66] on icon at bounding box center [6, 60] width 12 height 11
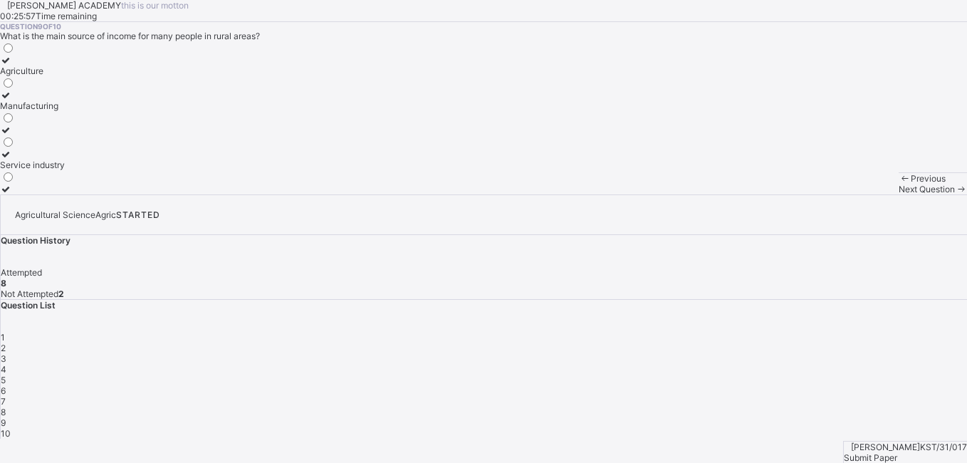
click at [899, 194] on span "Next Question" at bounding box center [927, 189] width 56 height 11
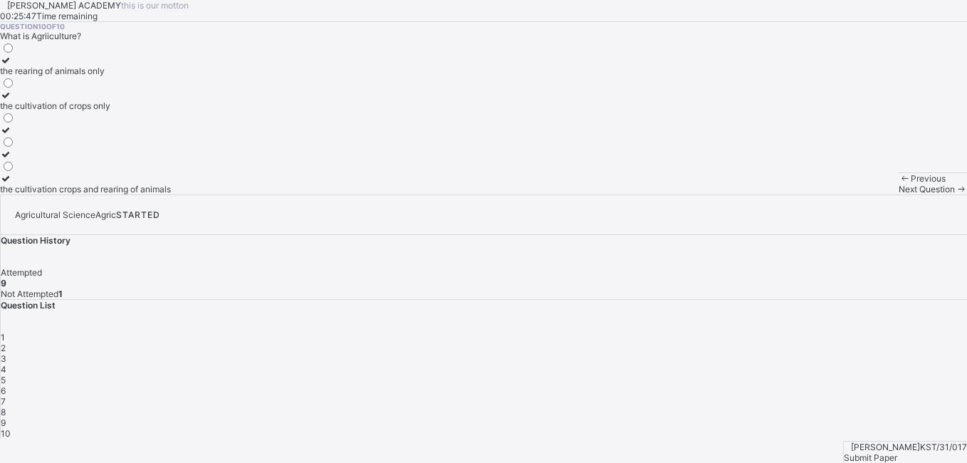
click at [12, 66] on icon at bounding box center [6, 60] width 12 height 11
click at [898, 452] on span "Submit Paper" at bounding box center [870, 457] width 53 height 11
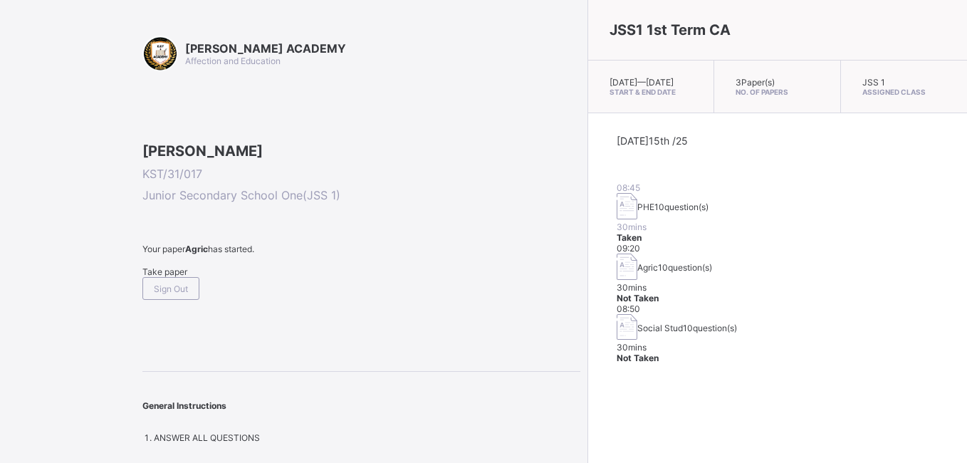
click at [166, 277] on span "Take paper" at bounding box center [164, 271] width 45 height 11
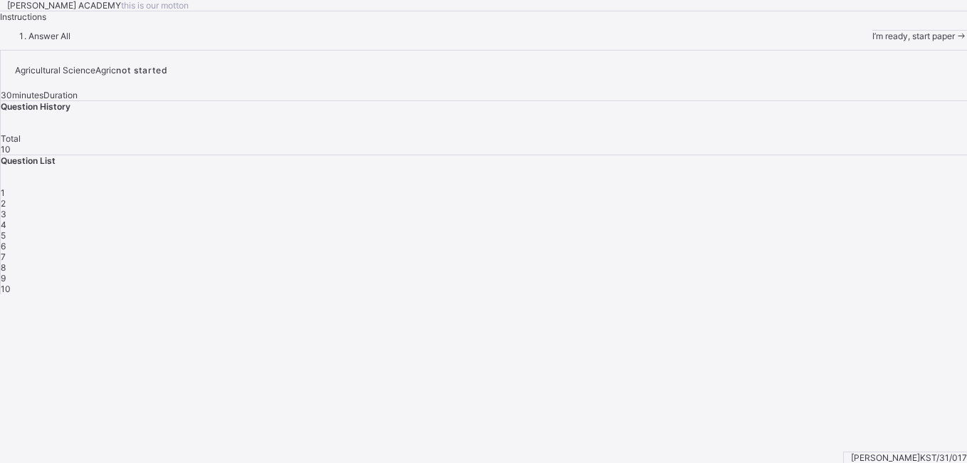
click at [873, 41] on span "I’m ready, start paper" at bounding box center [914, 36] width 83 height 11
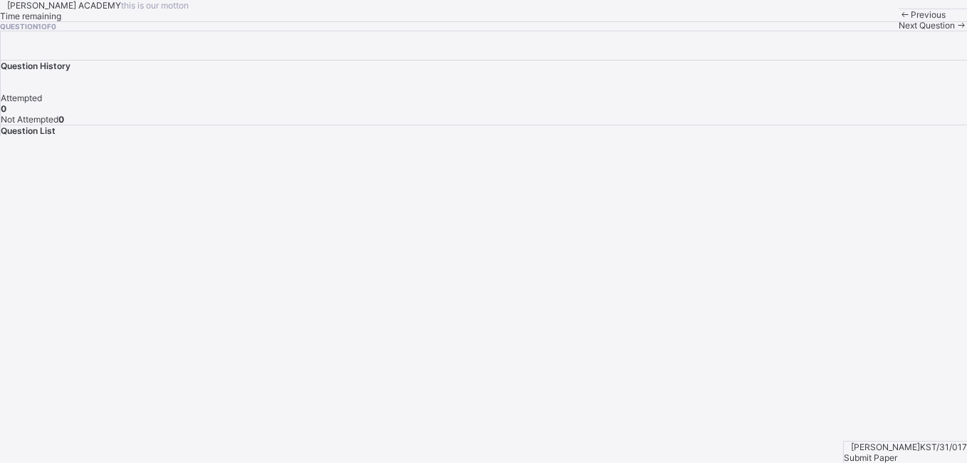
click at [899, 31] on span "Next Question" at bounding box center [927, 25] width 56 height 11
click at [955, 31] on span at bounding box center [961, 25] width 12 height 11
click at [899, 31] on span "Next Question" at bounding box center [927, 25] width 56 height 11
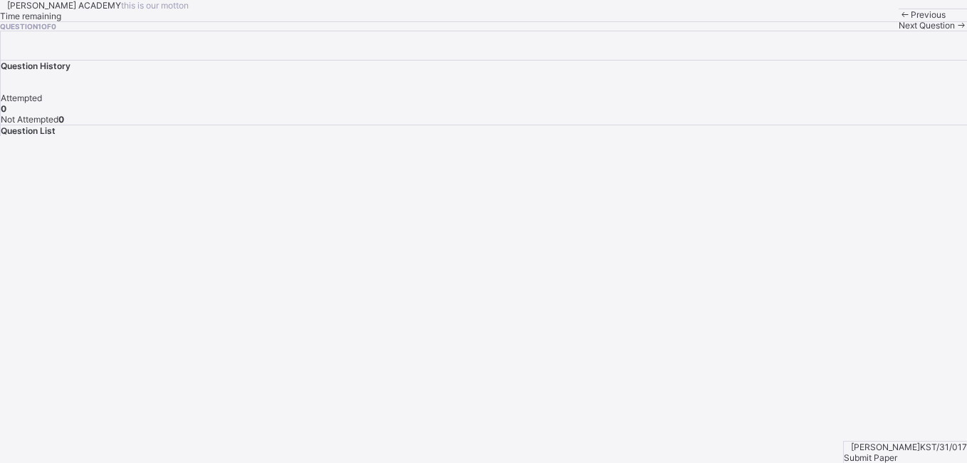
click at [895, 452] on span "Submit Paper" at bounding box center [870, 457] width 53 height 11
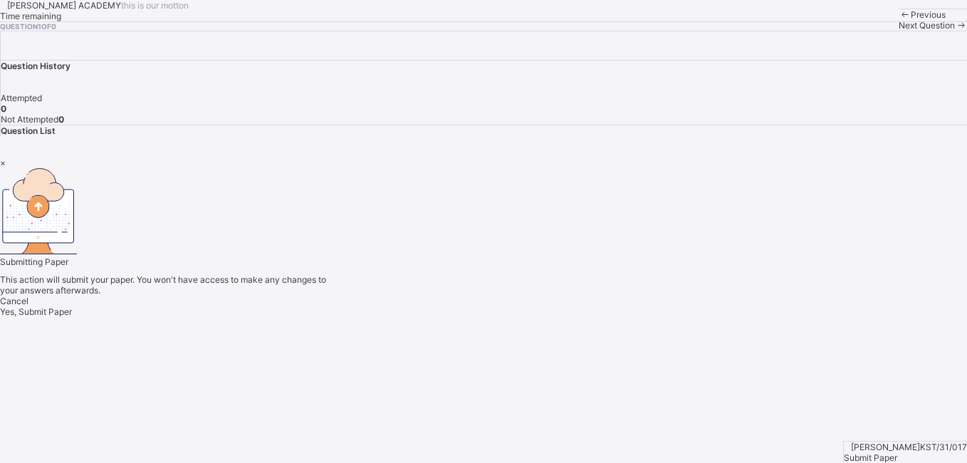
click at [506, 317] on div "Yes, Submit Paper" at bounding box center [483, 311] width 967 height 11
click at [500, 317] on div "Yes, Submit Paper" at bounding box center [483, 311] width 967 height 11
click at [634, 157] on div "×" at bounding box center [483, 162] width 967 height 11
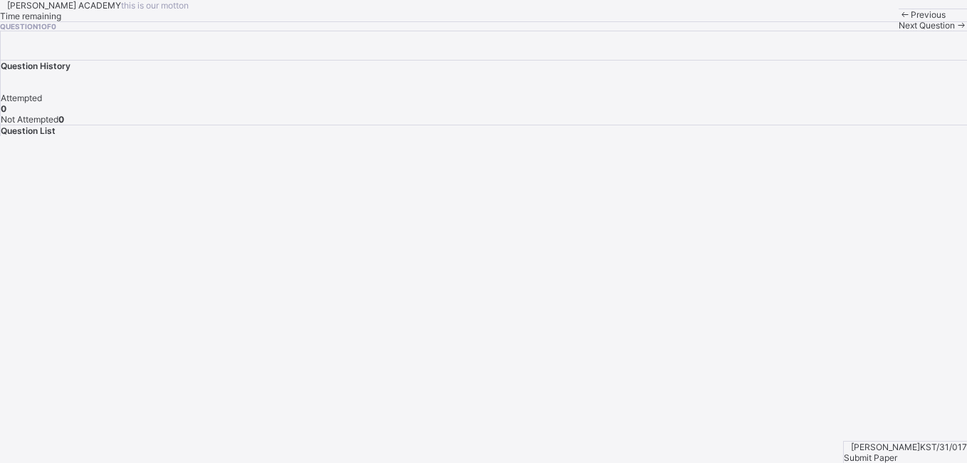
click at [898, 452] on span "Submit Paper" at bounding box center [870, 457] width 53 height 11
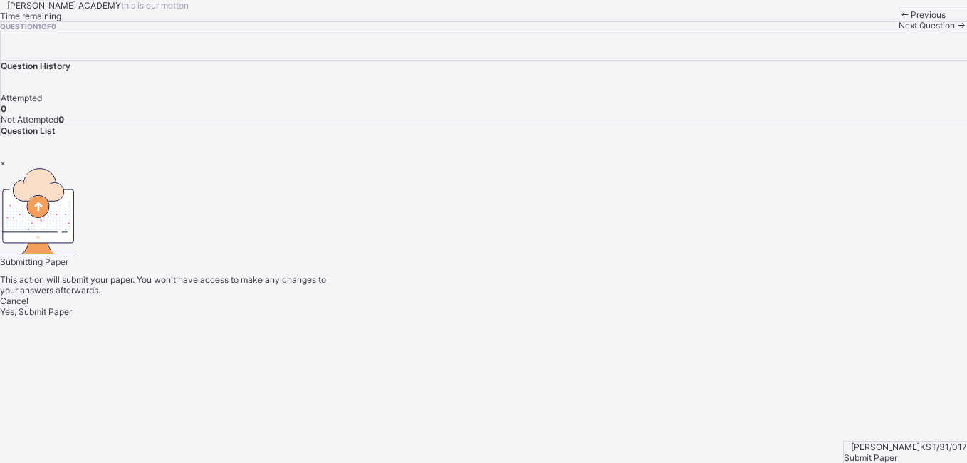
click at [526, 317] on div "Yes, Submit Paper" at bounding box center [483, 311] width 967 height 11
click at [72, 317] on span "Yes, Submit Paper" at bounding box center [36, 311] width 72 height 11
click at [630, 157] on div "×" at bounding box center [483, 162] width 967 height 11
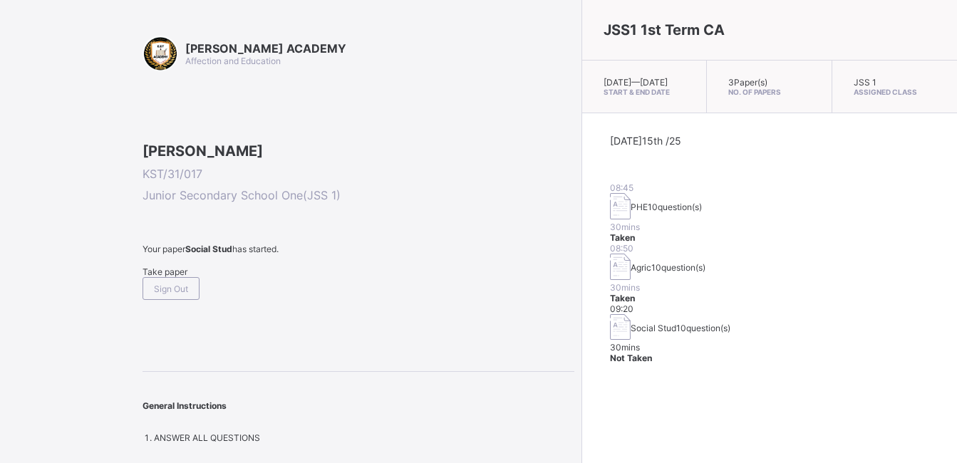
click at [161, 277] on span "Take paper" at bounding box center [164, 271] width 45 height 11
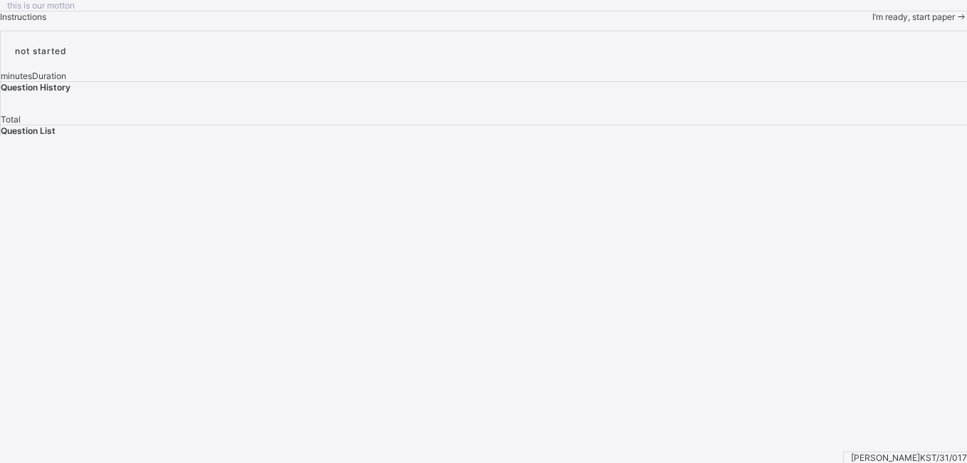
click at [873, 22] on span "I’m ready, start paper" at bounding box center [914, 16] width 83 height 11
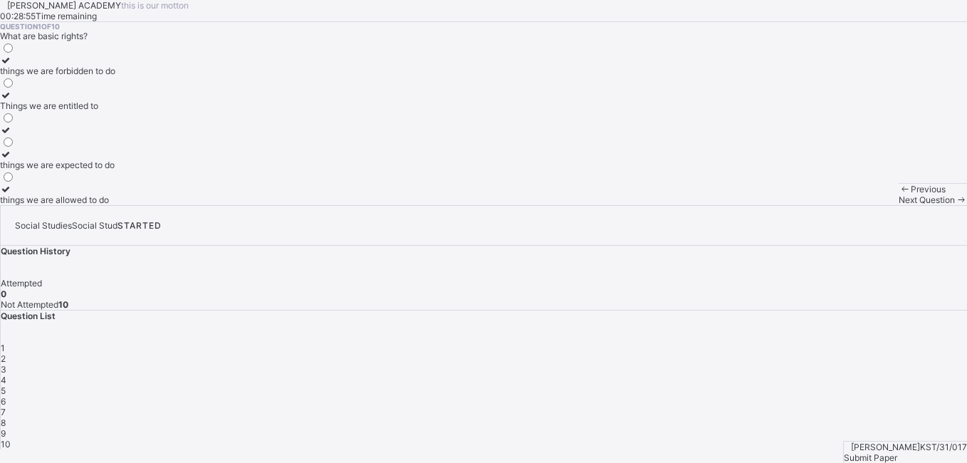
click at [87, 66] on div at bounding box center [57, 60] width 115 height 11
click at [899, 205] on span "Next Question" at bounding box center [927, 199] width 56 height 11
click at [12, 66] on icon at bounding box center [6, 60] width 12 height 11
click at [899, 205] on span "Next Question" at bounding box center [927, 199] width 56 height 11
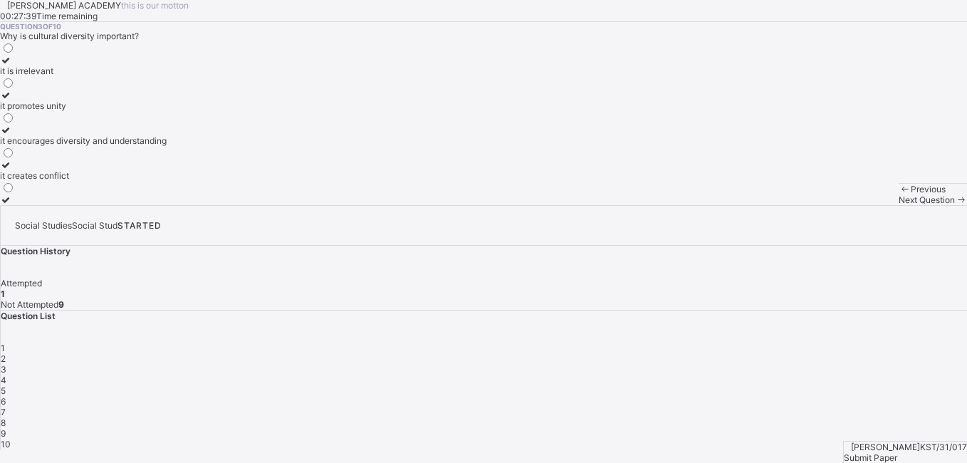
click at [6, 353] on span "2" at bounding box center [3, 358] width 5 height 11
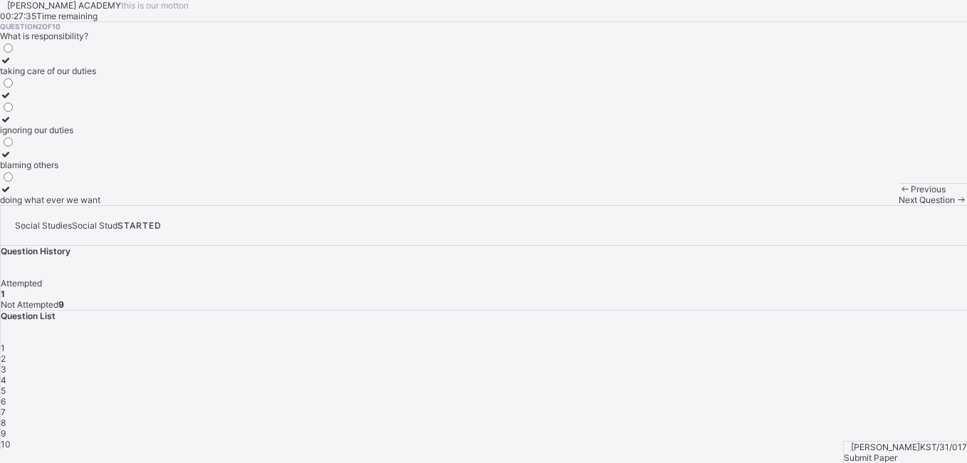
click at [12, 66] on icon at bounding box center [6, 60] width 12 height 11
click at [899, 205] on span "Next Question" at bounding box center [927, 199] width 56 height 11
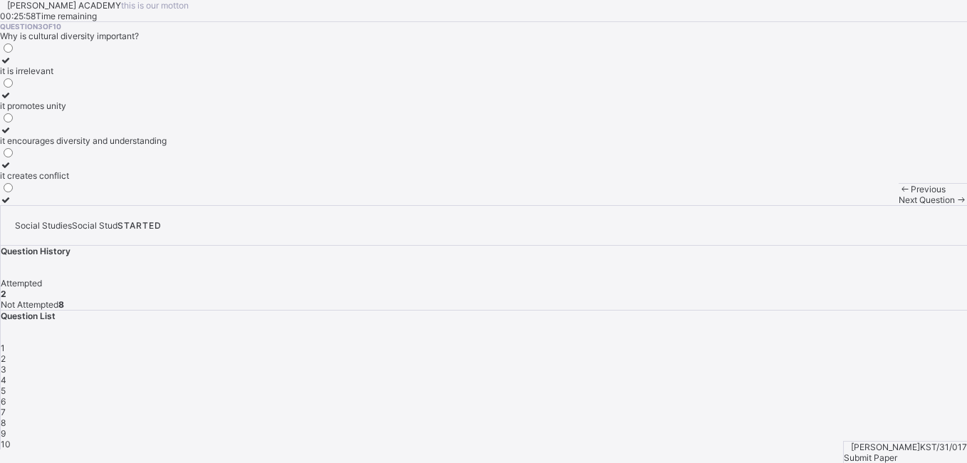
click at [12, 66] on icon at bounding box center [6, 60] width 12 height 11
click at [899, 205] on span "Next Question" at bounding box center [927, 199] width 56 height 11
click at [6, 364] on span "3" at bounding box center [4, 369] width 6 height 11
click at [12, 66] on icon at bounding box center [6, 60] width 12 height 11
click at [899, 205] on span "Next Question" at bounding box center [927, 199] width 56 height 11
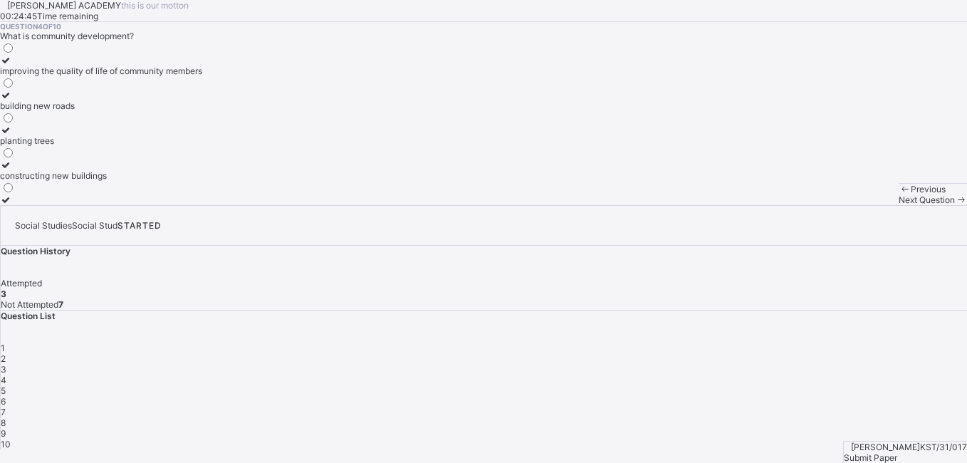
click at [12, 66] on icon at bounding box center [6, 60] width 12 height 11
click at [899, 205] on span "Next Question" at bounding box center [927, 199] width 56 height 11
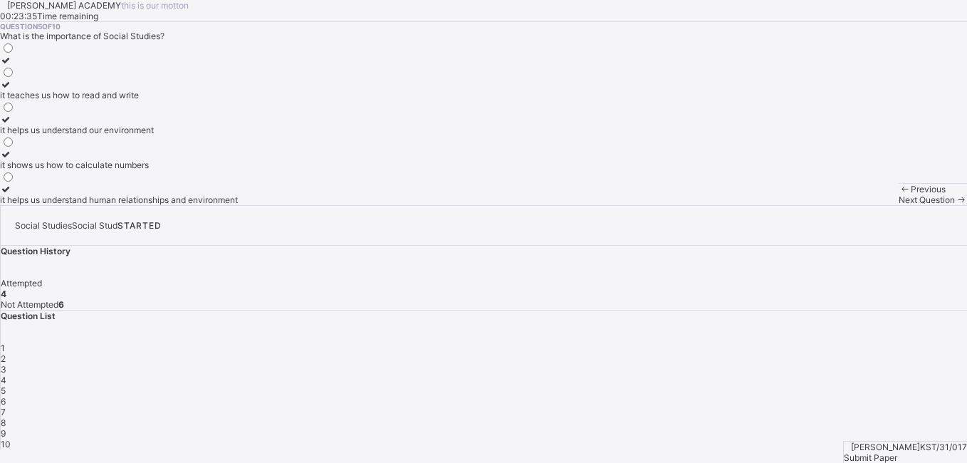
click at [12, 125] on icon at bounding box center [6, 119] width 12 height 11
click at [899, 205] on span "Next Question" at bounding box center [927, 199] width 56 height 11
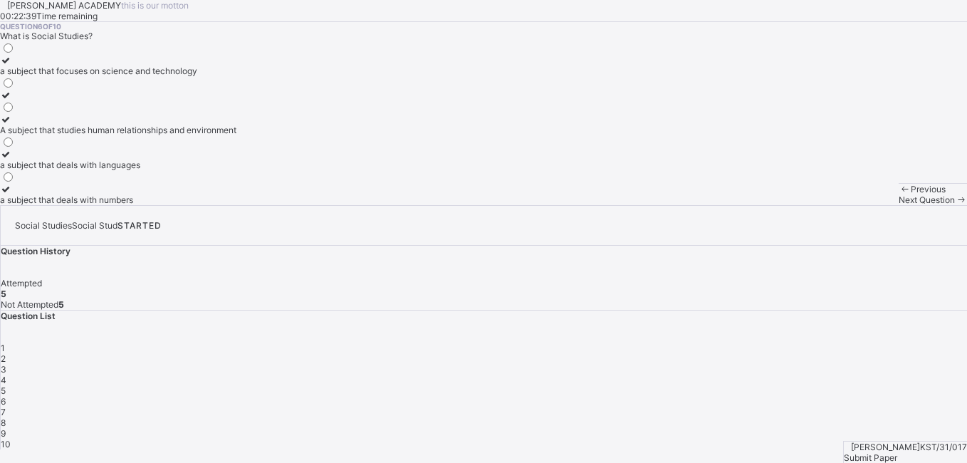
click at [92, 125] on div at bounding box center [118, 119] width 236 height 11
click at [899, 205] on div "Next Question" at bounding box center [933, 199] width 68 height 11
click at [900, 396] on div "6" at bounding box center [484, 401] width 967 height 11
click at [179, 135] on div "A subject that studies human relationships and environment" at bounding box center [118, 130] width 236 height 11
click at [899, 205] on span "Next Question" at bounding box center [927, 199] width 56 height 11
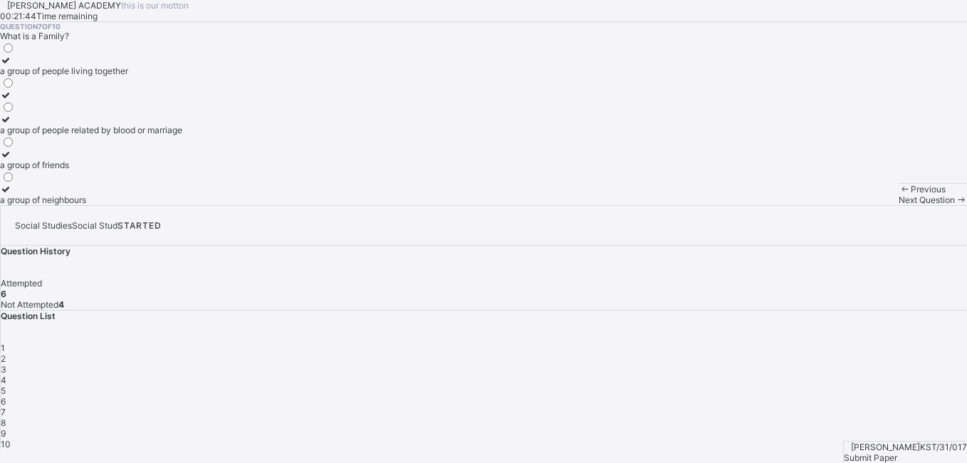
click at [12, 125] on icon at bounding box center [6, 119] width 12 height 11
click at [899, 205] on span "Next Question" at bounding box center [927, 199] width 56 height 11
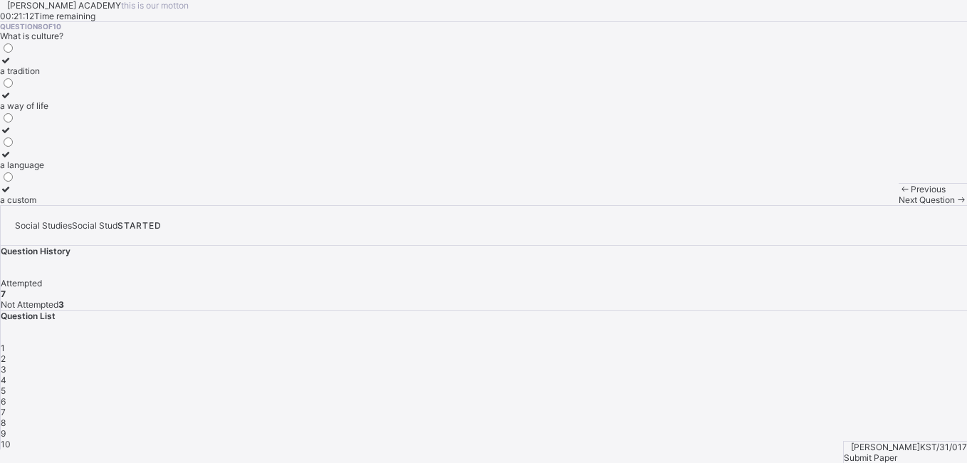
click at [12, 66] on icon at bounding box center [6, 60] width 12 height 11
click at [899, 205] on span "Next Question" at bounding box center [927, 199] width 56 height 11
click at [713, 417] on div "8" at bounding box center [484, 422] width 967 height 11
click at [48, 76] on label "a tradition" at bounding box center [24, 65] width 48 height 21
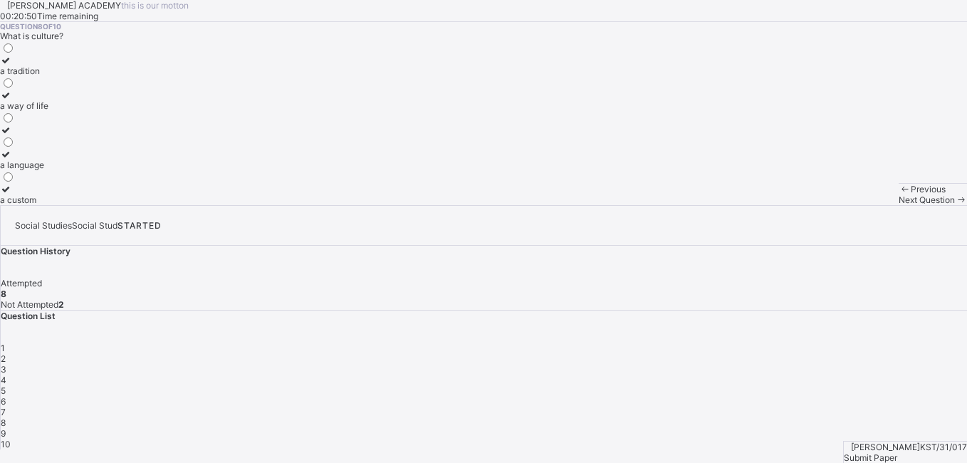
click at [899, 205] on span "Next Question" at bounding box center [927, 199] width 56 height 11
click at [12, 90] on icon at bounding box center [6, 84] width 12 height 11
click at [899, 205] on span "Next Question" at bounding box center [927, 199] width 56 height 11
click at [12, 66] on icon at bounding box center [6, 60] width 12 height 11
click at [887, 452] on div "Submit Paper" at bounding box center [905, 457] width 123 height 11
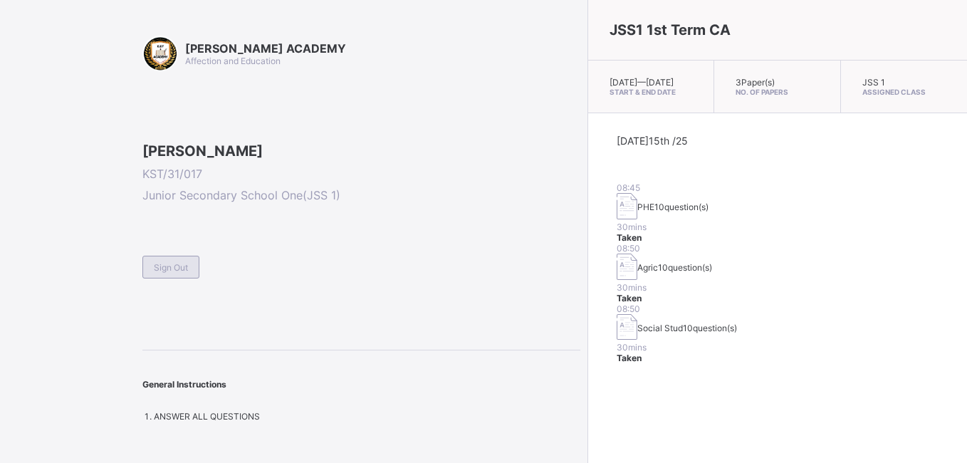
click at [175, 273] on span "Sign Out" at bounding box center [171, 267] width 34 height 11
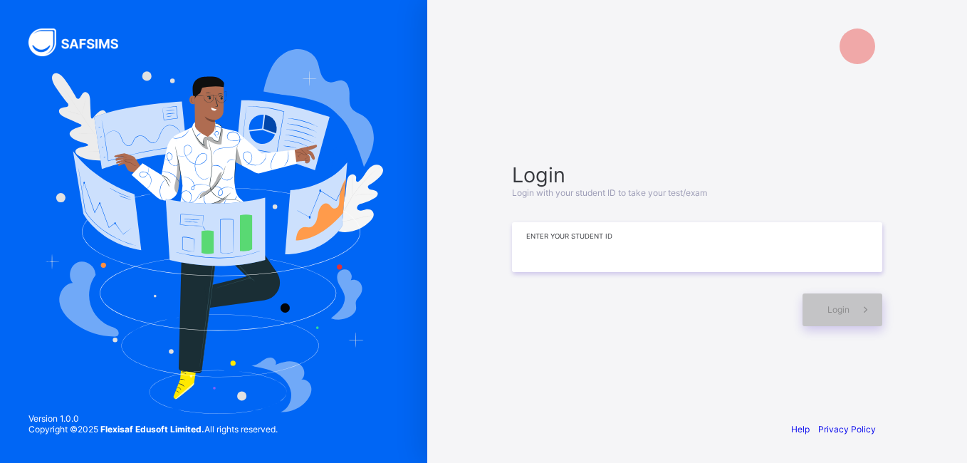
click at [527, 259] on input at bounding box center [697, 247] width 370 height 50
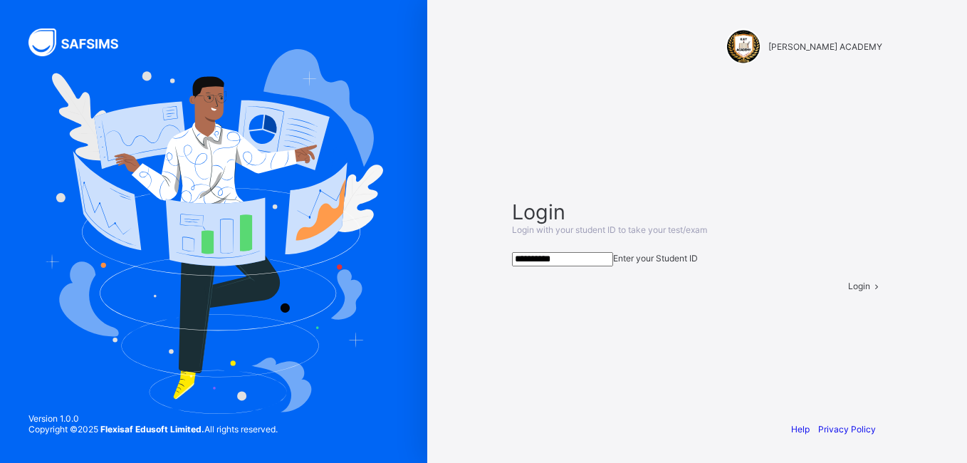
type input "**********"
click at [870, 291] on span at bounding box center [876, 286] width 12 height 11
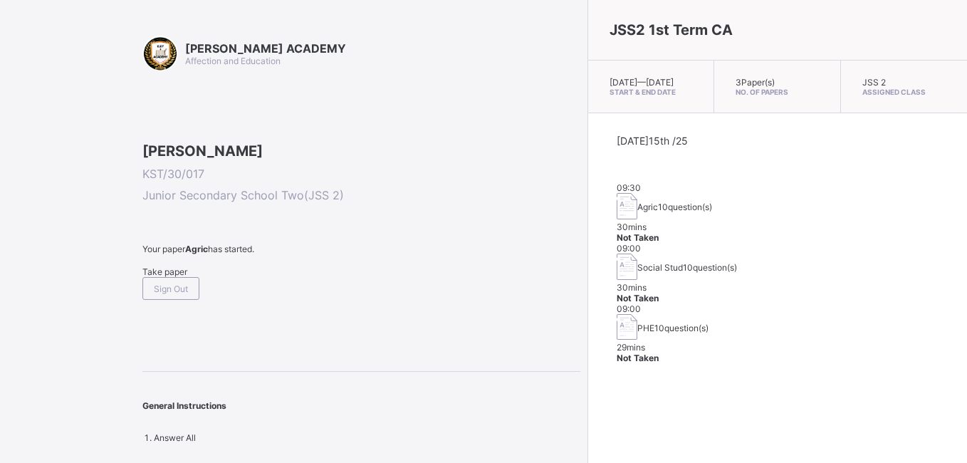
click at [178, 277] on span "Take paper" at bounding box center [164, 271] width 45 height 11
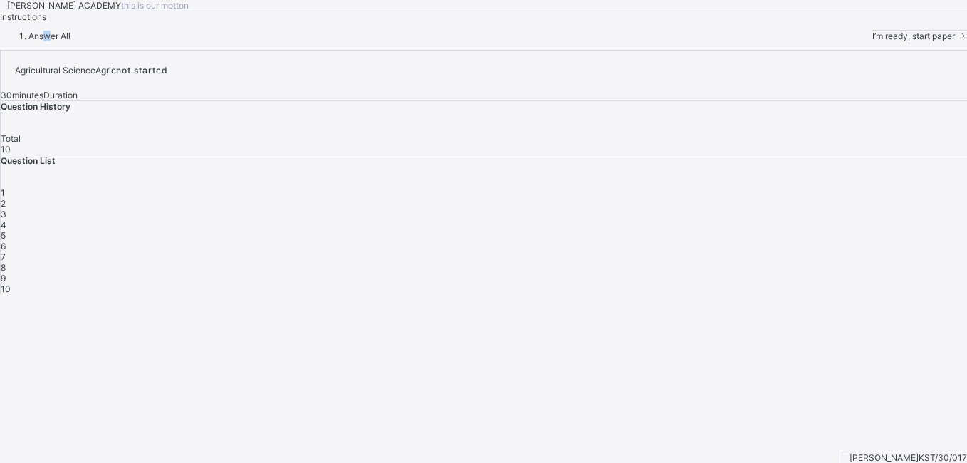
drag, startPoint x: 102, startPoint y: 147, endPoint x: 97, endPoint y: 160, distance: 13.8
click at [97, 41] on div "Answer All" at bounding box center [483, 36] width 967 height 11
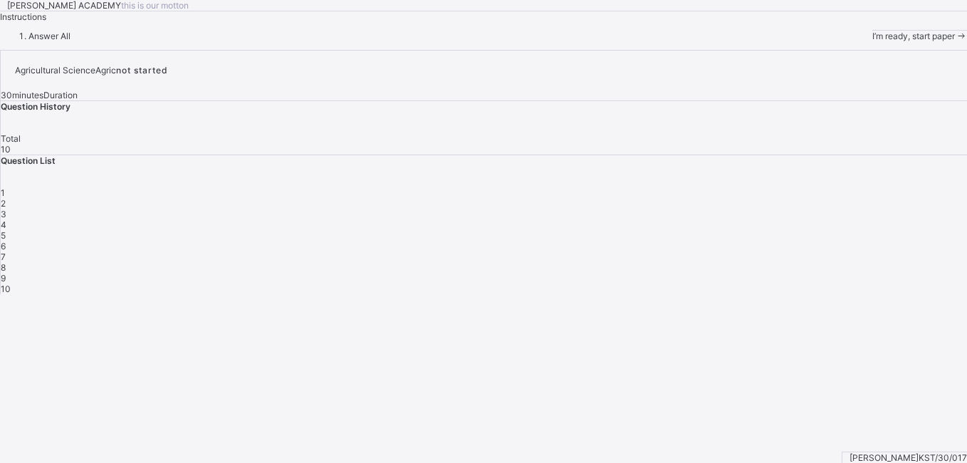
click at [873, 41] on span "I’m ready, start paper" at bounding box center [914, 36] width 83 height 11
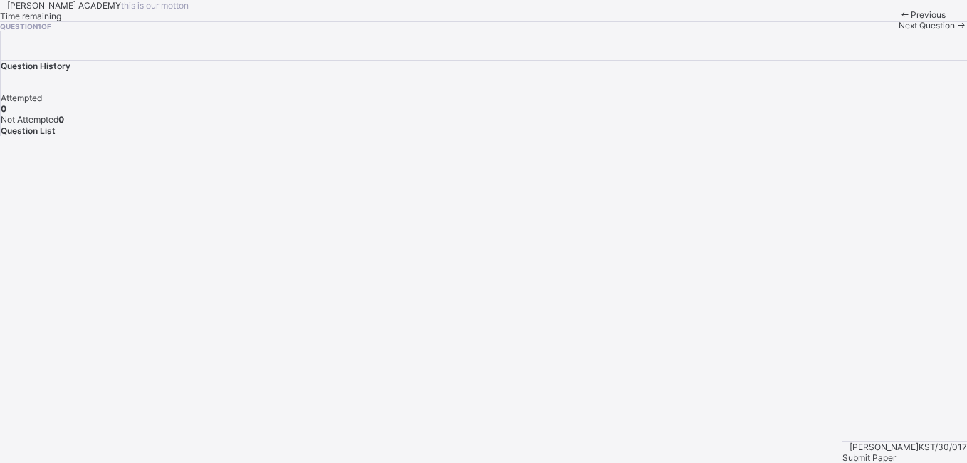
click at [899, 31] on span "Next Question" at bounding box center [927, 25] width 56 height 11
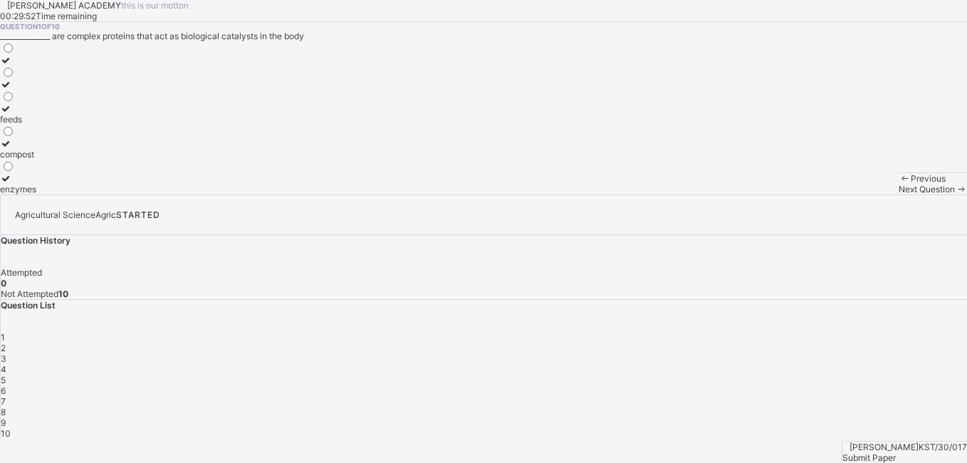
click at [899, 194] on span "Next Question" at bounding box center [927, 189] width 56 height 11
click at [899, 194] on div "Previous Next Question" at bounding box center [933, 183] width 68 height 22
click at [786, 353] on div "3" at bounding box center [484, 358] width 967 height 11
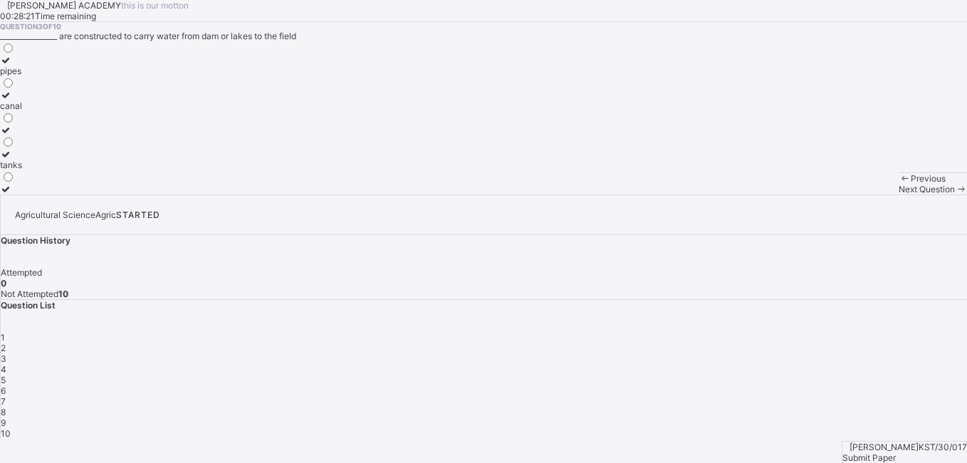
click at [786, 353] on div "3" at bounding box center [484, 358] width 967 height 11
click at [22, 76] on label "pipes" at bounding box center [11, 65] width 22 height 21
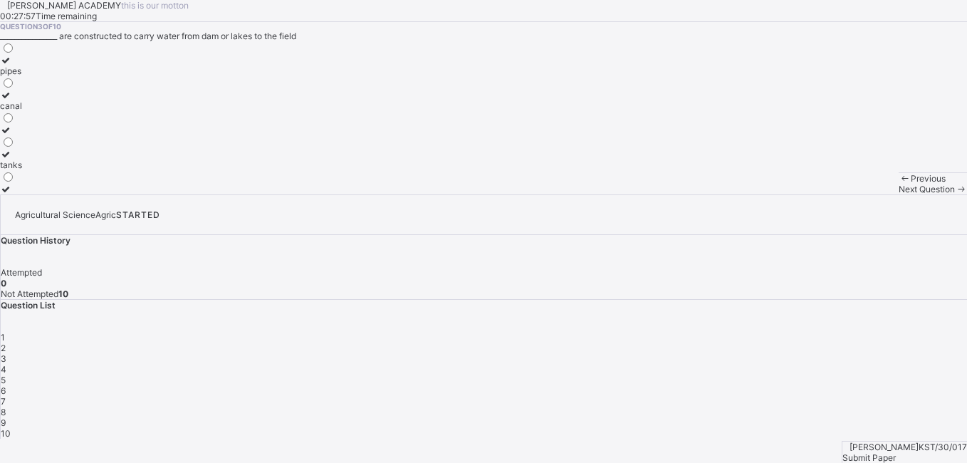
click at [22, 76] on label "pipes" at bounding box center [11, 65] width 22 height 21
click at [899, 194] on div "Next Question" at bounding box center [933, 189] width 68 height 11
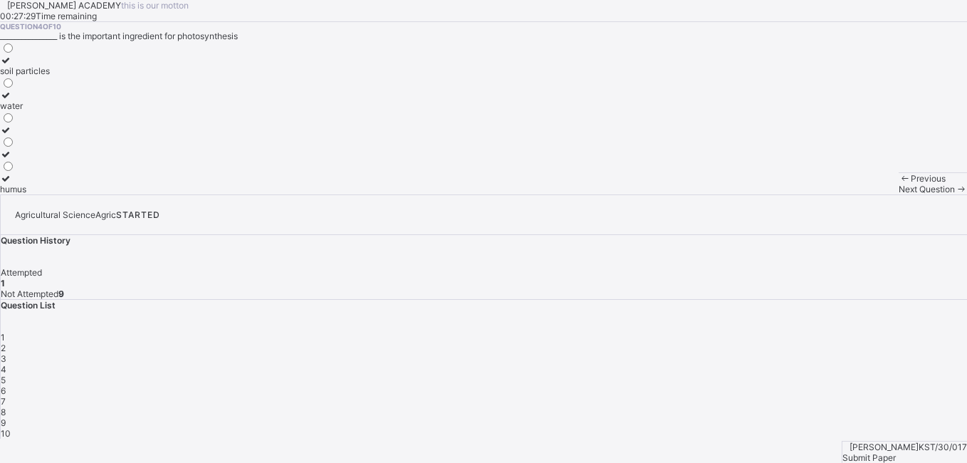
click at [50, 76] on div "soil particles" at bounding box center [25, 71] width 50 height 11
click at [899, 194] on div "Next Question" at bounding box center [933, 189] width 68 height 11
click at [21, 100] on label "soil" at bounding box center [10, 89] width 21 height 21
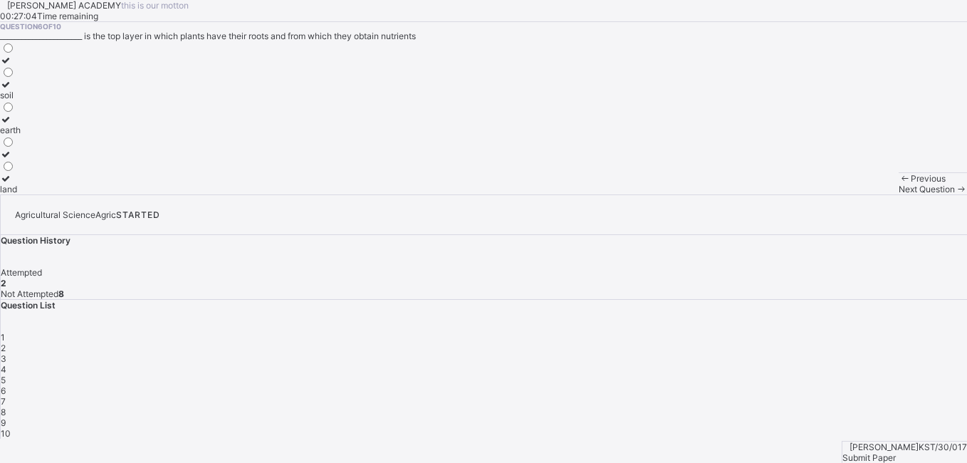
click at [21, 100] on label "soil" at bounding box center [10, 89] width 21 height 21
drag, startPoint x: 143, startPoint y: 241, endPoint x: 580, endPoint y: 417, distance: 470.8
click at [580, 194] on div "[PERSON_NAME] ACADEMY this is our [PERSON_NAME] 00:26:59 Time remaining Questio…" at bounding box center [483, 97] width 967 height 194
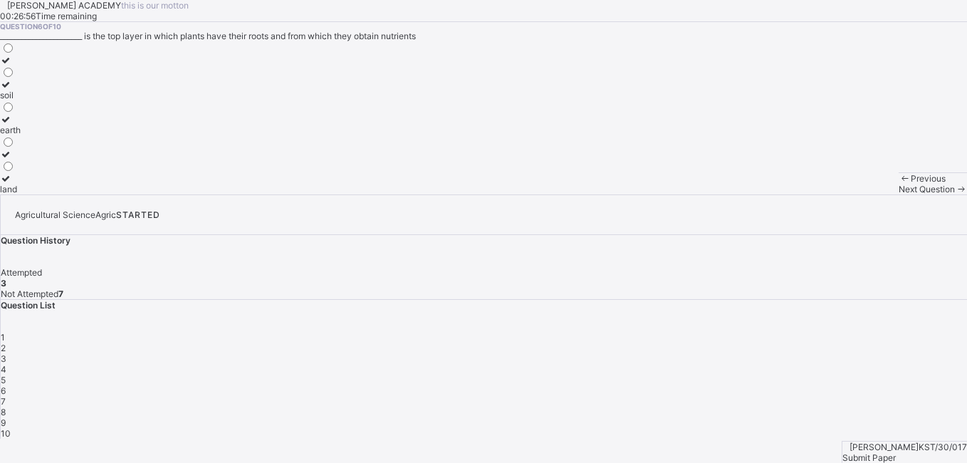
click at [899, 194] on span "Next Question" at bounding box center [927, 189] width 56 height 11
click at [51, 135] on div "soil profile" at bounding box center [25, 130] width 51 height 11
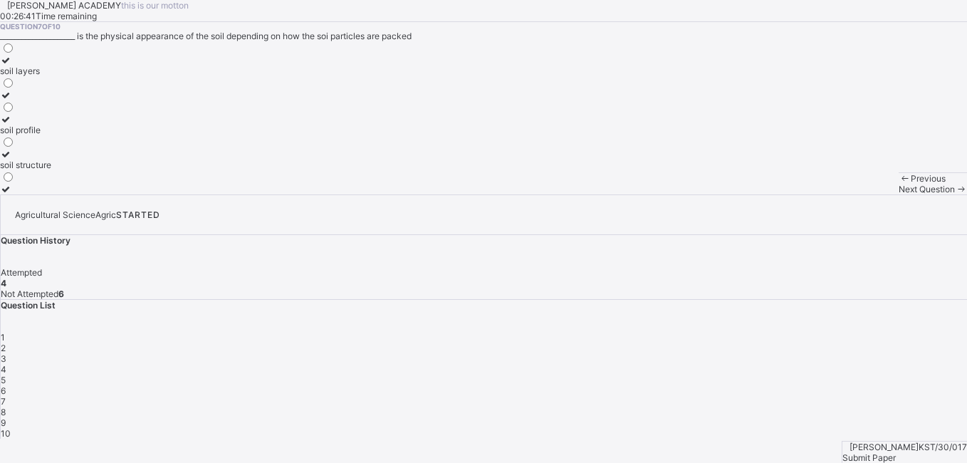
click at [409, 194] on div "Question 7 of 10 _____________________ is the physical appearance of the soil d…" at bounding box center [483, 108] width 967 height 172
click at [899, 194] on span "Next Question" at bounding box center [927, 189] width 56 height 11
drag, startPoint x: 123, startPoint y: 400, endPoint x: 125, endPoint y: 382, distance: 18.7
click at [68, 194] on label "pesticide mixture" at bounding box center [34, 183] width 68 height 21
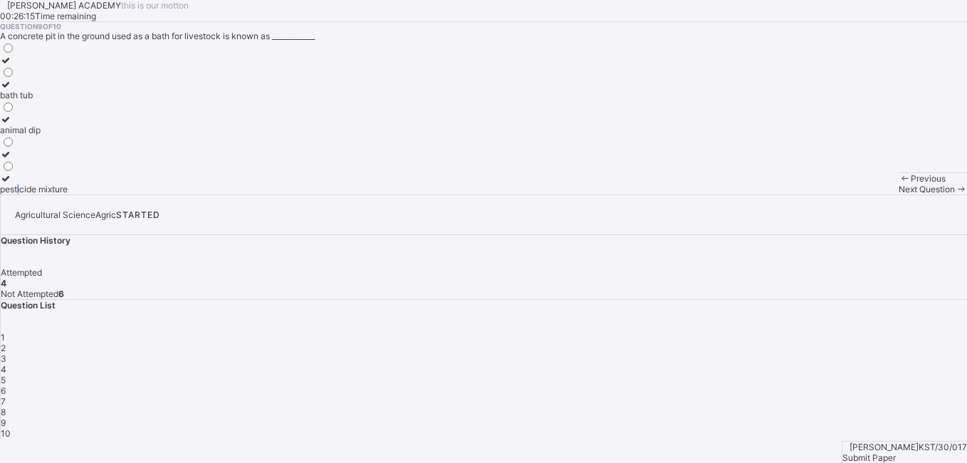
click at [68, 194] on div "pesticide mixture" at bounding box center [34, 189] width 68 height 11
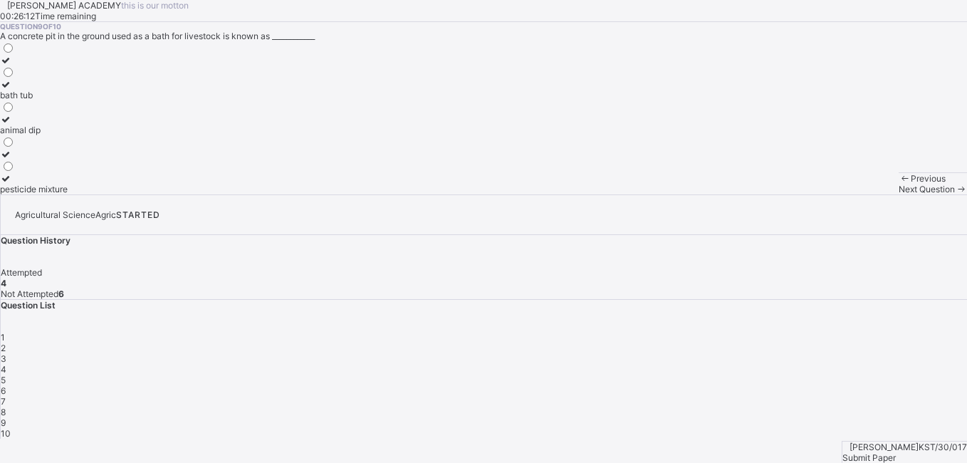
click at [68, 194] on div "pesticide mixture" at bounding box center [34, 189] width 68 height 11
click at [899, 194] on div "Next Question" at bounding box center [933, 189] width 68 height 11
click at [51, 100] on label "water supply" at bounding box center [25, 89] width 51 height 21
click at [51, 66] on label at bounding box center [25, 60] width 51 height 11
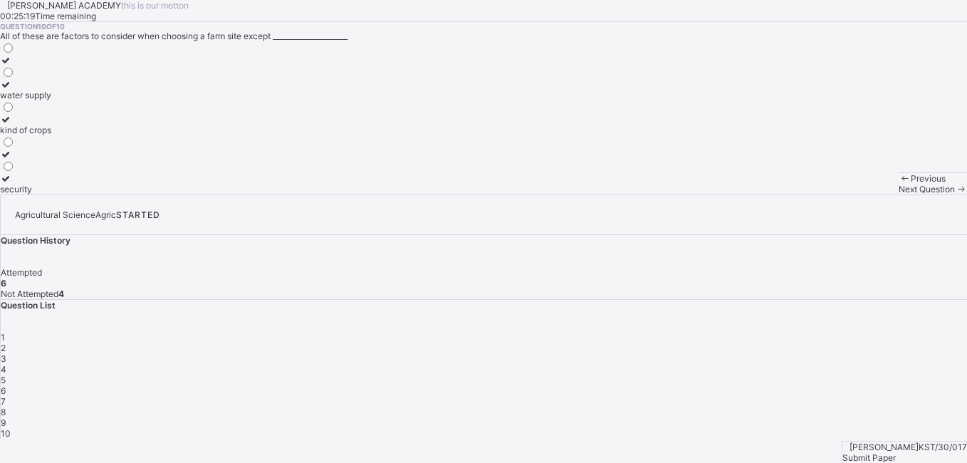
click at [51, 194] on div "water supply kind of crops security" at bounding box center [25, 117] width 51 height 153
click at [51, 90] on div at bounding box center [25, 84] width 51 height 11
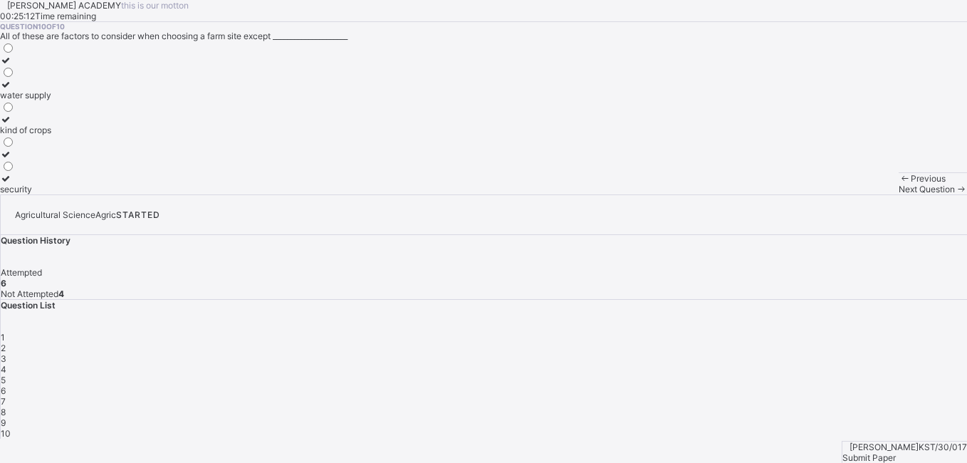
click at [896, 452] on span "Submit Paper" at bounding box center [869, 457] width 53 height 11
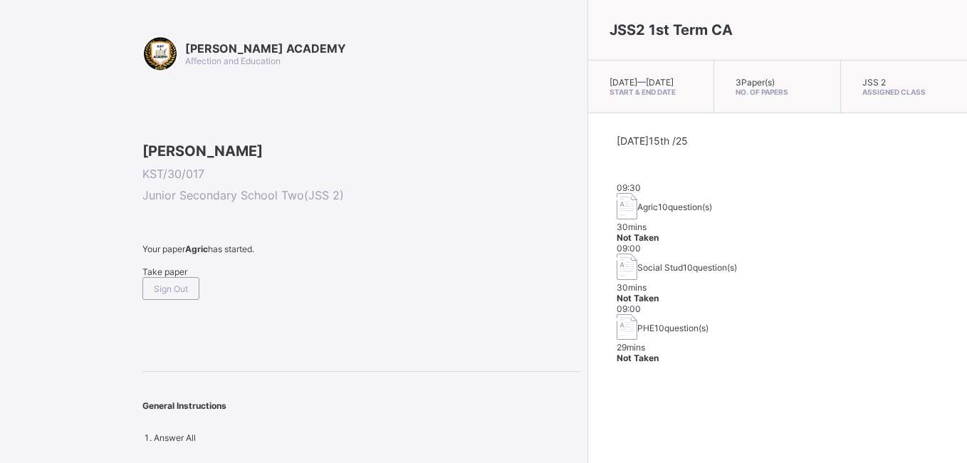
click at [588, 355] on div "JSS2 1st Term CA [DATE] — [DATE] Start & End Date 3 Paper(s) No. of Papers JSS …" at bounding box center [778, 231] width 380 height 463
click at [617, 247] on div "09:00 Social Stud 10 question(s) 30 mins Not Taken" at bounding box center [778, 273] width 322 height 61
drag, startPoint x: 545, startPoint y: 247, endPoint x: 591, endPoint y: 251, distance: 45.8
click at [638, 262] on span "Social Stud" at bounding box center [661, 267] width 46 height 11
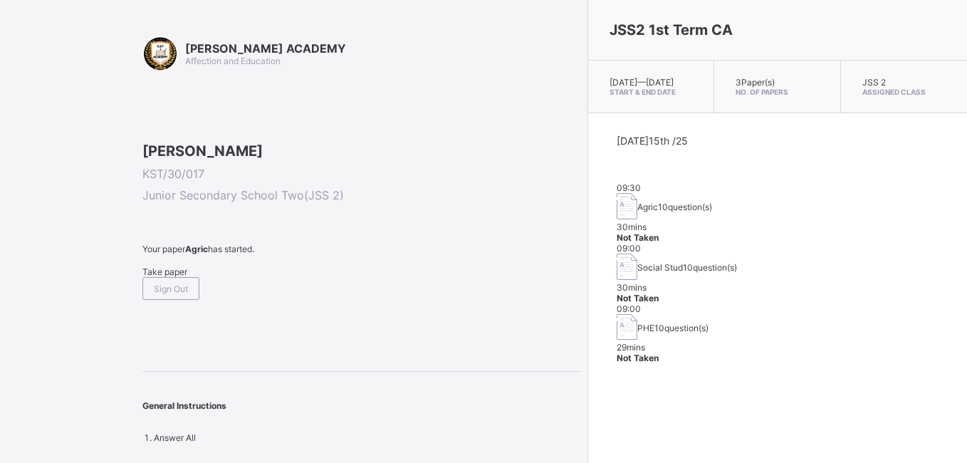
click at [638, 262] on span "Social Stud" at bounding box center [661, 267] width 46 height 11
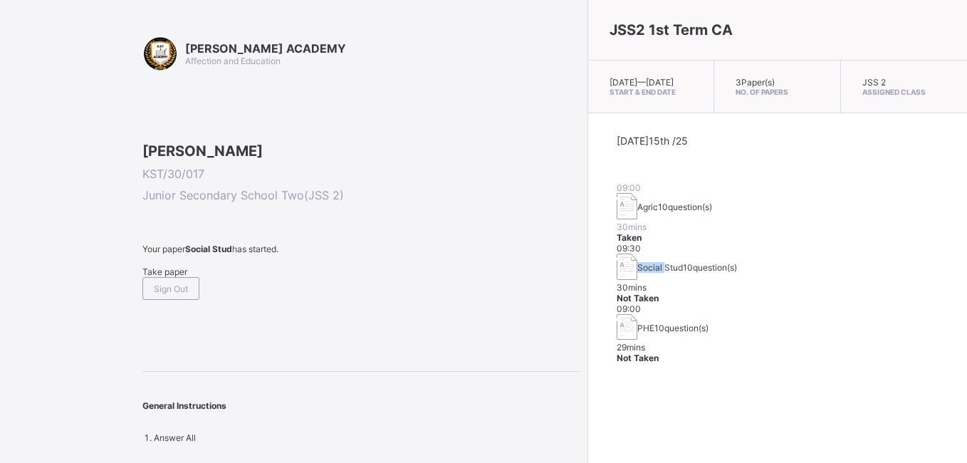
click at [638, 262] on span "Social Stud" at bounding box center [661, 267] width 46 height 11
drag, startPoint x: 591, startPoint y: 246, endPoint x: 589, endPoint y: 257, distance: 11.5
click at [638, 262] on div "Social Stud 10 question(s)" at bounding box center [688, 267] width 100 height 11
click at [683, 262] on span "10 question(s)" at bounding box center [710, 267] width 54 height 11
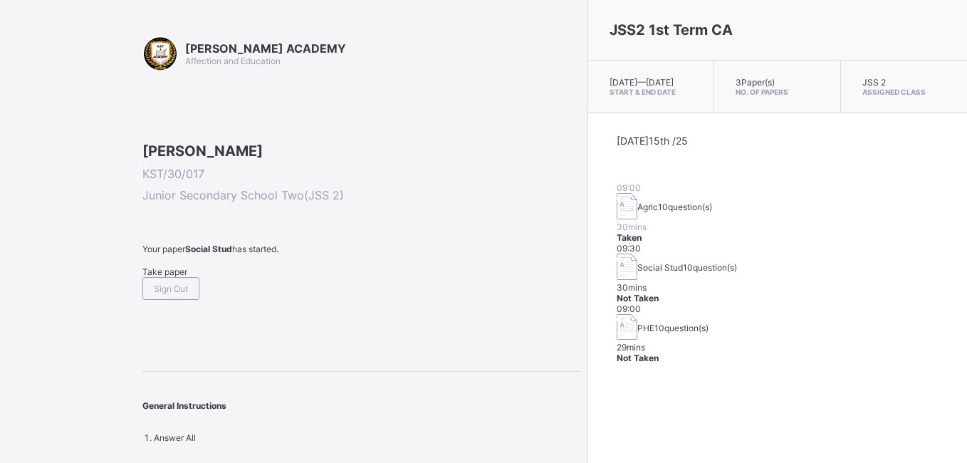
click at [683, 262] on span "10 question(s)" at bounding box center [710, 267] width 54 height 11
click at [816, 249] on div "09:30 Social Stud 10 question(s) 30 mins Not Taken" at bounding box center [778, 273] width 322 height 61
click at [617, 241] on div "[DATE] 15th /25 09:00 Agric 10 question(s) 30 mins Taken 09:30 Social Stud 10 q…" at bounding box center [778, 249] width 322 height 229
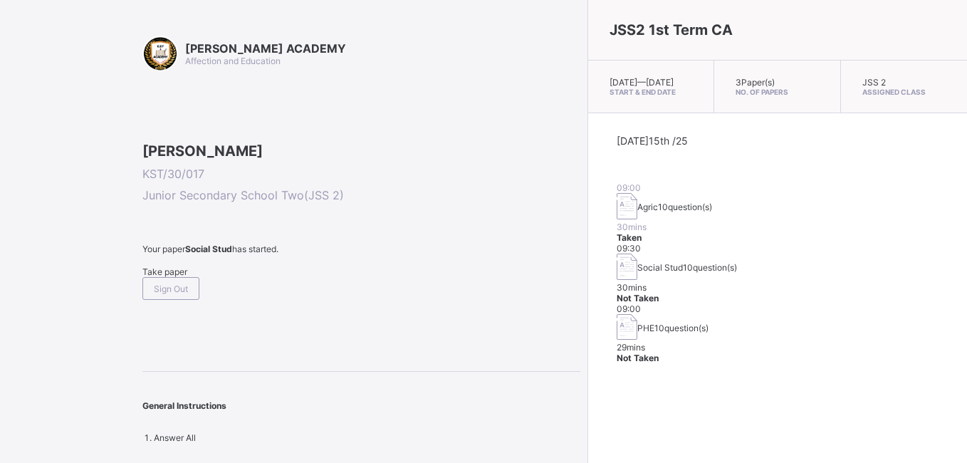
click at [617, 254] on img at bounding box center [627, 267] width 21 height 26
click at [617, 314] on img at bounding box center [627, 327] width 21 height 26
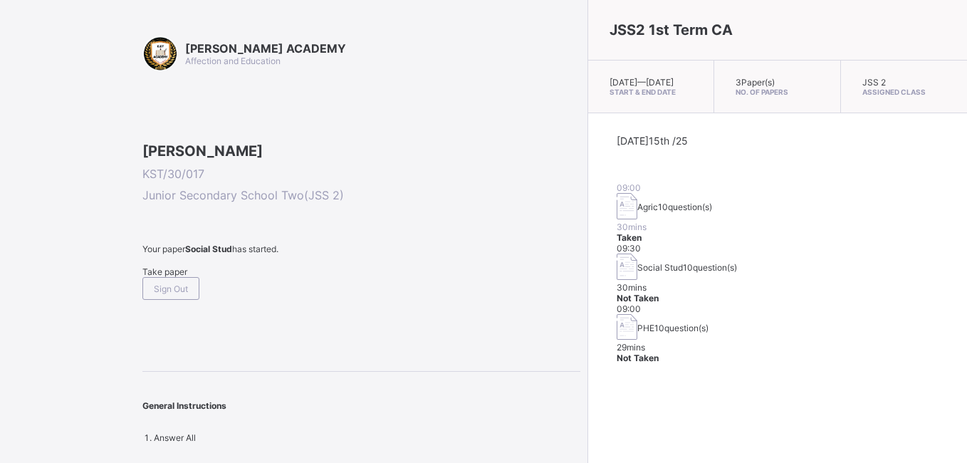
click at [617, 314] on img at bounding box center [627, 327] width 21 height 26
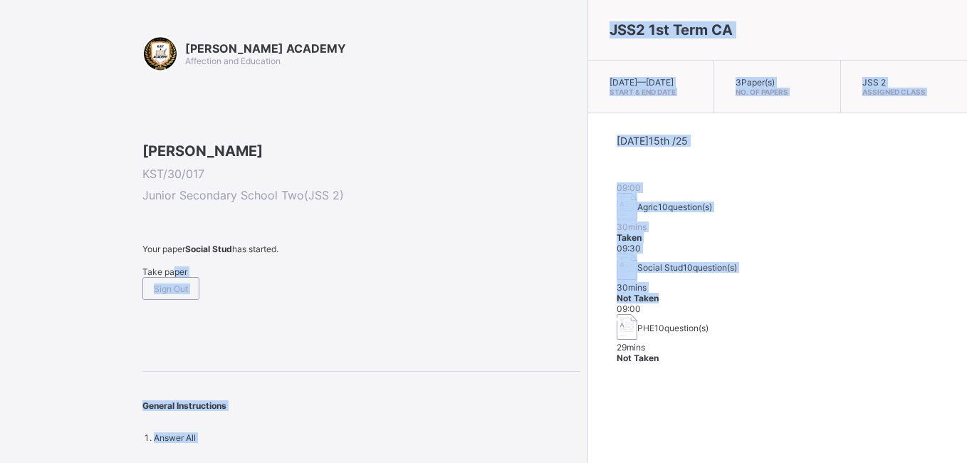
drag, startPoint x: 498, startPoint y: 365, endPoint x: 179, endPoint y: 361, distance: 319.1
click at [179, 361] on div "[PERSON_NAME] ACADEMY Affection and Education [PERSON_NAME] KST/30/017 Junior S…" at bounding box center [483, 231] width 967 height 463
click at [179, 277] on div "Take paper" at bounding box center [361, 271] width 438 height 11
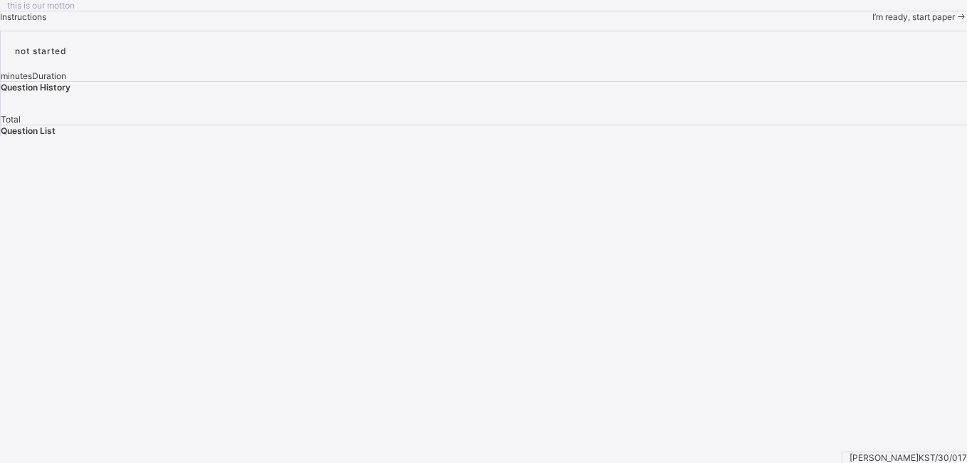
click at [179, 22] on div "this is our [PERSON_NAME] Instructions I’m ready, start paper" at bounding box center [483, 11] width 967 height 22
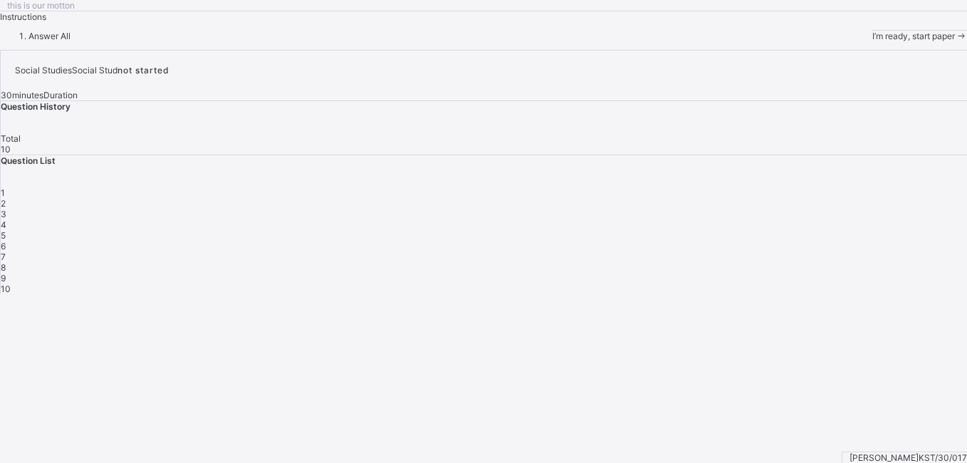
click at [873, 41] on div "I’m ready, start paper" at bounding box center [920, 36] width 95 height 11
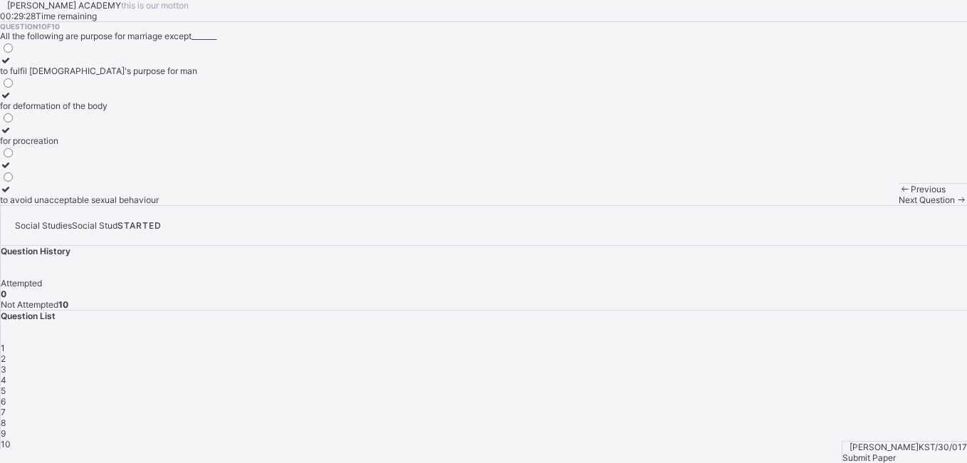
click at [120, 205] on div "to avoid unacceptable sexual behaviour" at bounding box center [98, 199] width 197 height 11
drag, startPoint x: 120, startPoint y: 388, endPoint x: 106, endPoint y: 390, distance: 14.3
click at [106, 205] on div "to avoid unacceptable sexual behaviour" at bounding box center [98, 199] width 197 height 11
click at [740, 311] on div "Question List 1 2 3 4 5 6 7 8 9 10" at bounding box center [484, 380] width 967 height 139
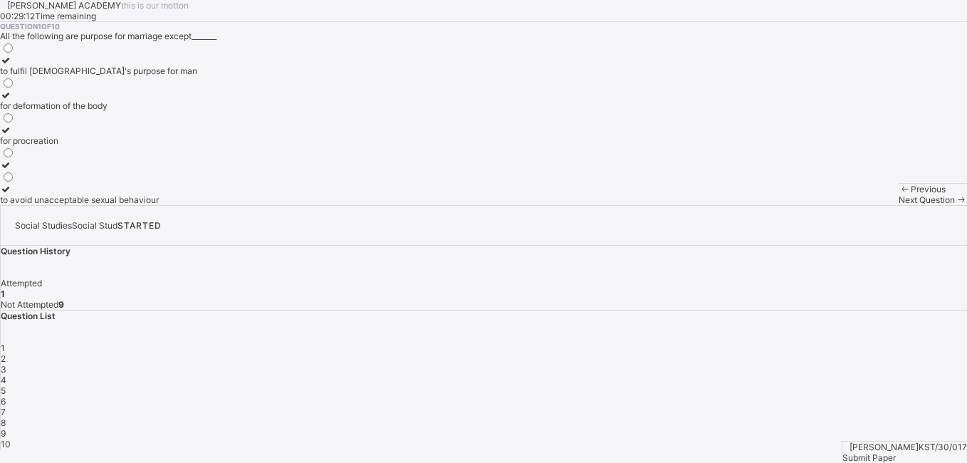
click at [749, 353] on div "2" at bounding box center [484, 358] width 967 height 11
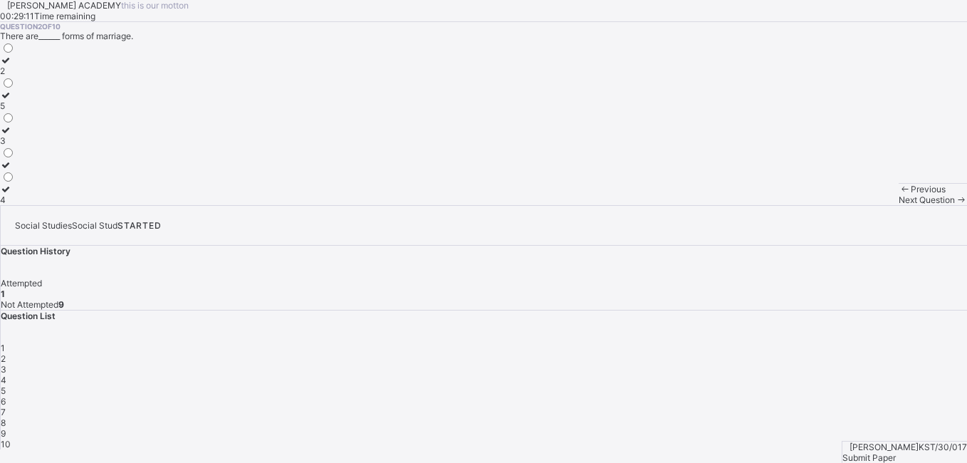
click at [749, 353] on div "2" at bounding box center [484, 358] width 967 height 11
click at [15, 76] on label "2" at bounding box center [7, 65] width 15 height 21
click at [899, 205] on div "Previous Next Question" at bounding box center [933, 194] width 68 height 22
click at [899, 205] on span "Next Question" at bounding box center [927, 199] width 56 height 11
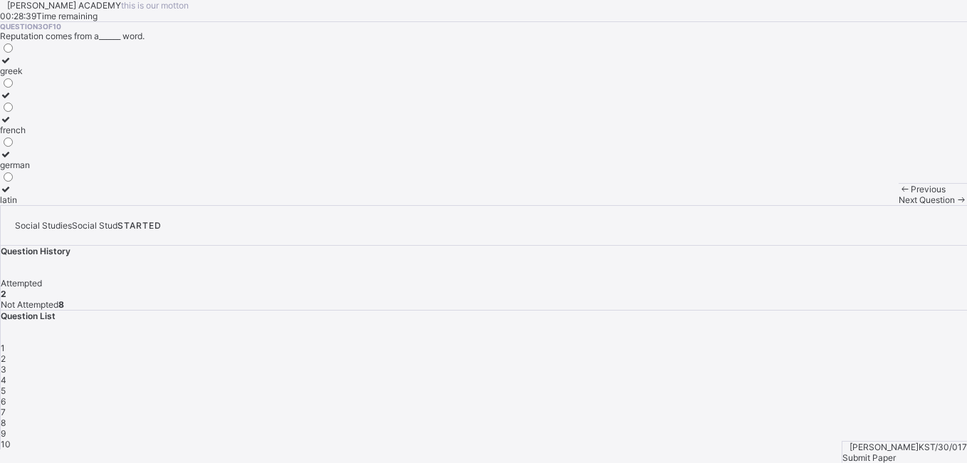
click at [30, 66] on div at bounding box center [15, 60] width 30 height 11
click at [899, 205] on span "Next Question" at bounding box center [927, 199] width 56 height 11
click at [31, 205] on label "country" at bounding box center [15, 194] width 31 height 21
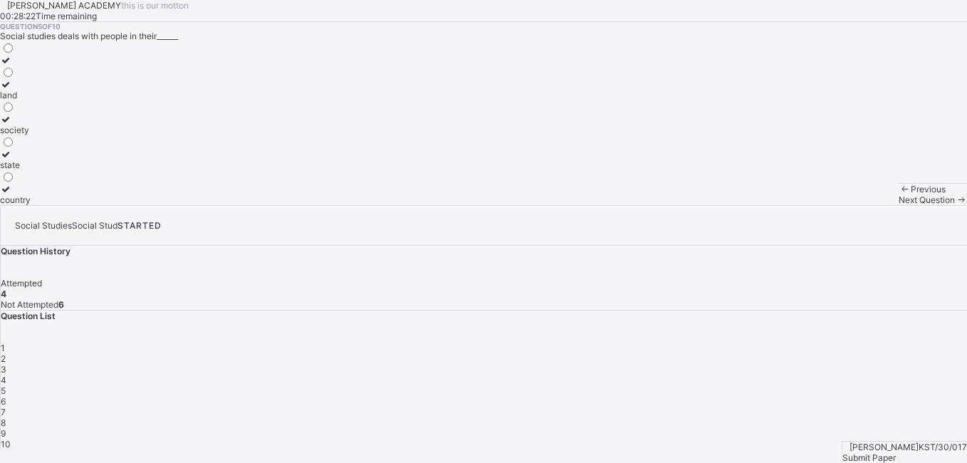
click at [899, 205] on div "Next Question" at bounding box center [933, 199] width 68 height 11
click at [139, 100] on label "to inculcate national consciousness" at bounding box center [71, 89] width 142 height 21
click at [888, 205] on div "Next Question" at bounding box center [922, 199] width 68 height 11
click at [12, 194] on icon at bounding box center [6, 189] width 12 height 11
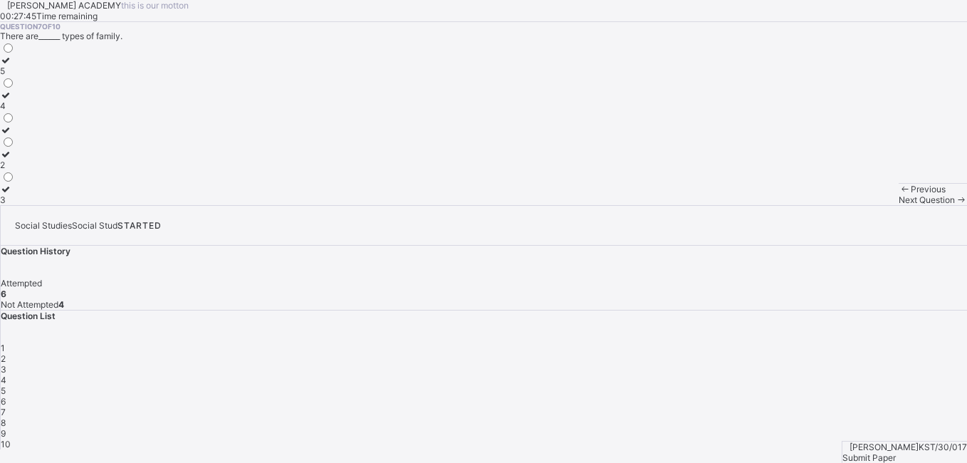
click at [899, 205] on span "Next Question" at bounding box center [927, 199] width 56 height 11
click at [41, 205] on div "protection" at bounding box center [20, 199] width 41 height 11
click at [899, 205] on span "Next Question" at bounding box center [927, 199] width 56 height 11
click at [102, 76] on label "marriage" at bounding box center [51, 65] width 102 height 21
click at [899, 205] on span "Next Question" at bounding box center [927, 199] width 56 height 11
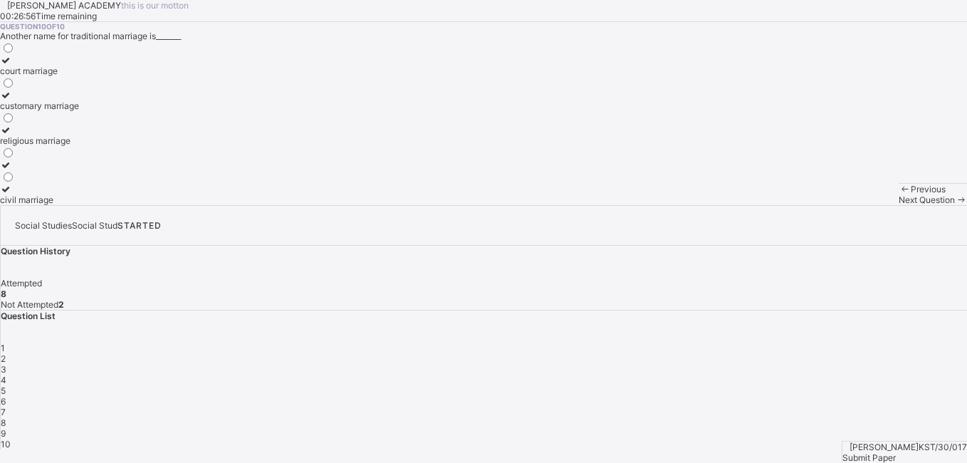
click at [79, 111] on div "customary marriage" at bounding box center [39, 105] width 79 height 11
click at [813, 311] on div "Question List 1 2 3 4 5 6 7 8 9 10" at bounding box center [484, 380] width 967 height 139
click at [816, 375] on div "4" at bounding box center [484, 380] width 967 height 11
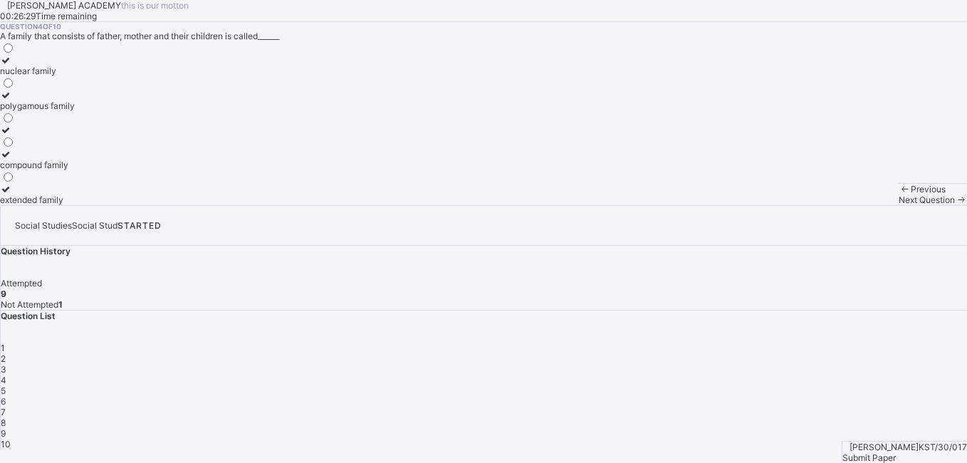
click at [75, 76] on label "nuclear family" at bounding box center [37, 65] width 75 height 21
click at [276, 0] on div "[PERSON_NAME] ACADEMY this is our [PERSON_NAME] 00:26:21 Time remaining" at bounding box center [483, 11] width 967 height 22
click at [910, 452] on div "Submit Paper" at bounding box center [905, 457] width 125 height 11
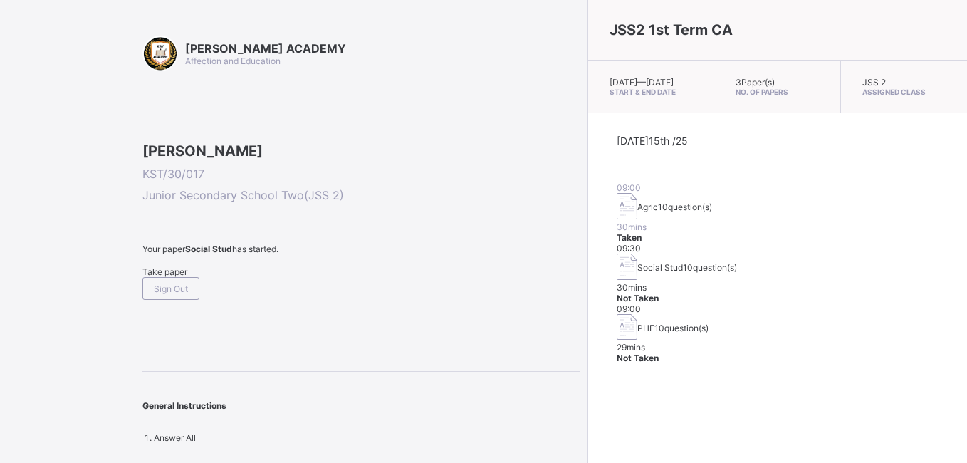
drag, startPoint x: 512, startPoint y: 331, endPoint x: 558, endPoint y: 298, distance: 56.6
click at [617, 314] on img at bounding box center [627, 327] width 21 height 26
click at [172, 266] on span at bounding box center [361, 260] width 438 height 12
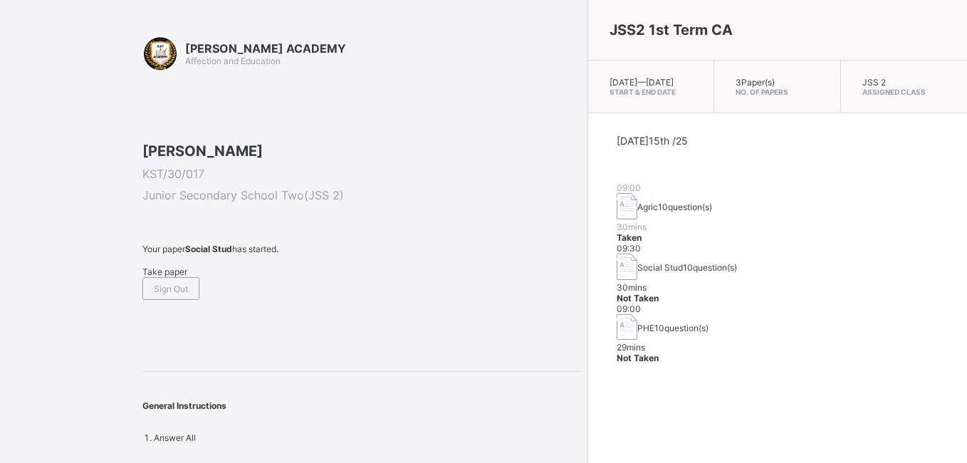
click at [170, 266] on span at bounding box center [361, 260] width 438 height 12
click at [155, 277] on span "Take paper" at bounding box center [164, 271] width 45 height 11
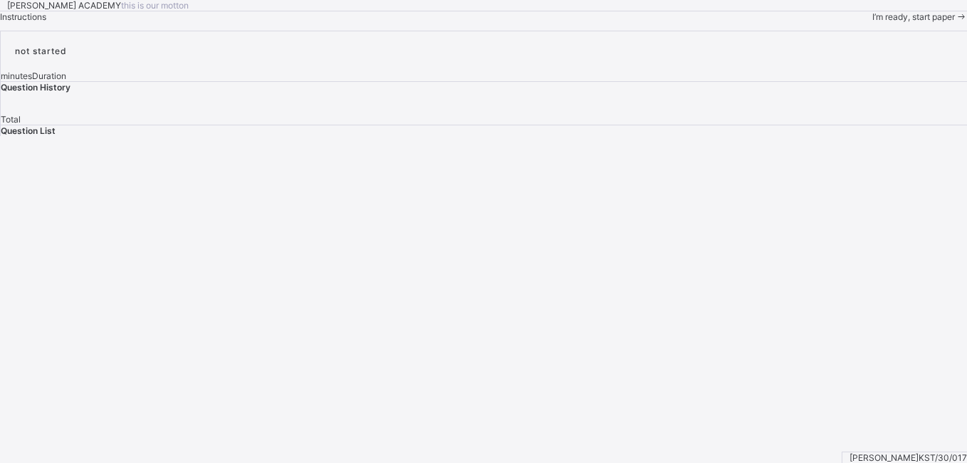
click at [873, 22] on div "I’m ready, start paper" at bounding box center [920, 16] width 95 height 11
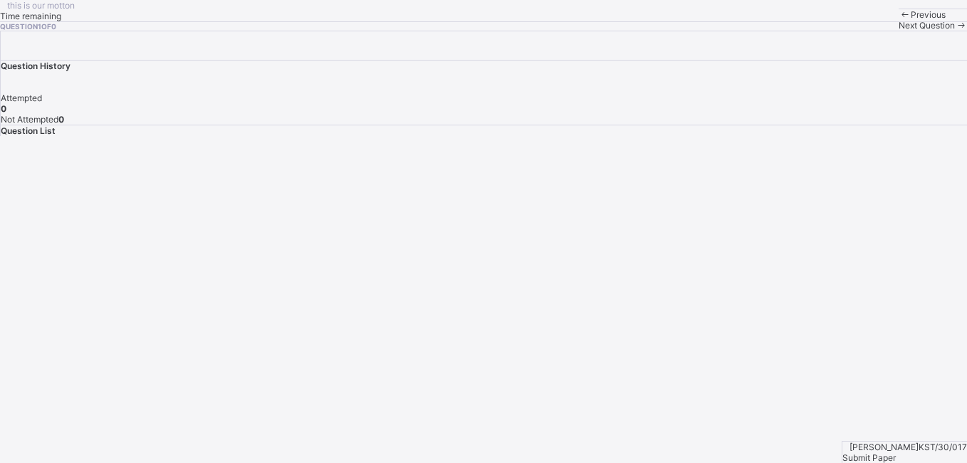
click at [899, 20] on div "Previous" at bounding box center [933, 14] width 68 height 11
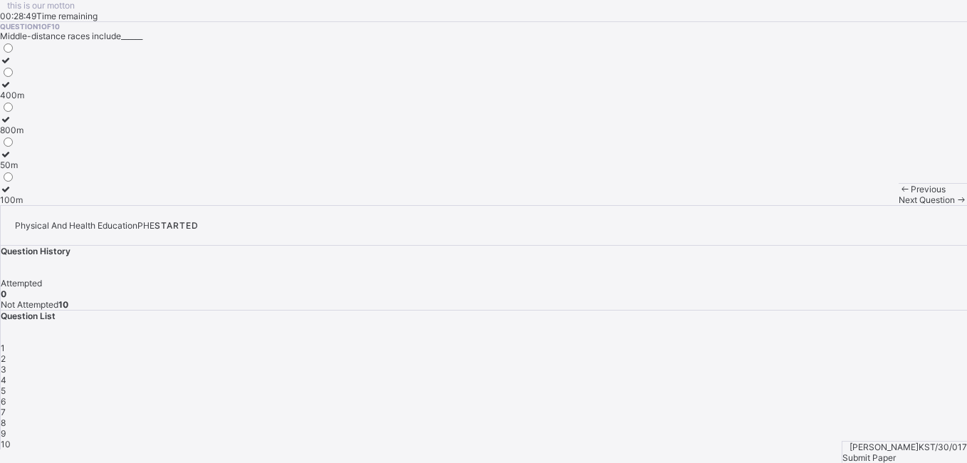
click at [24, 100] on label "400m" at bounding box center [12, 89] width 24 height 21
click at [899, 205] on div "Next Question" at bounding box center [933, 199] width 68 height 11
click at [28, 205] on div "Yoruba" at bounding box center [14, 199] width 28 height 11
click at [899, 205] on div "Next Question" at bounding box center [933, 199] width 68 height 11
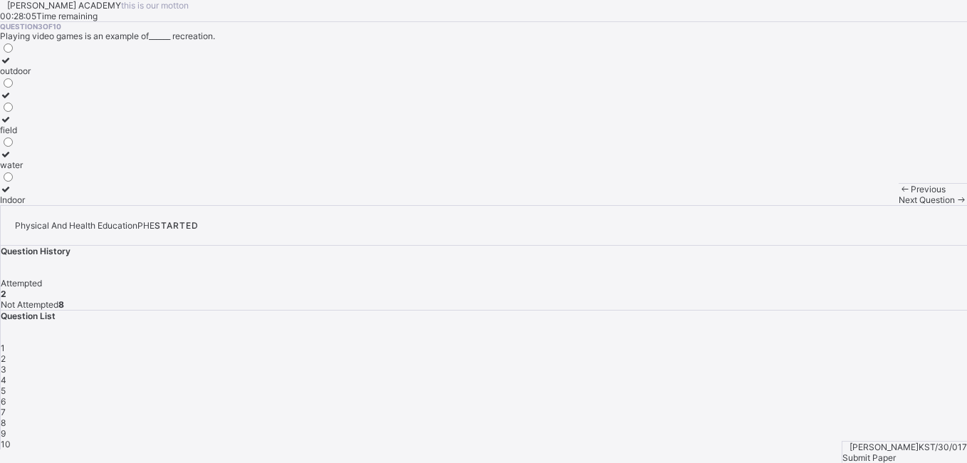
click at [31, 76] on label "outdoor" at bounding box center [15, 65] width 31 height 21
click at [899, 205] on div "Next Question" at bounding box center [933, 199] width 68 height 11
click at [0, 31] on span at bounding box center [0, 31] width 0 height 0
click at [31, 76] on div "outdoor" at bounding box center [15, 71] width 31 height 11
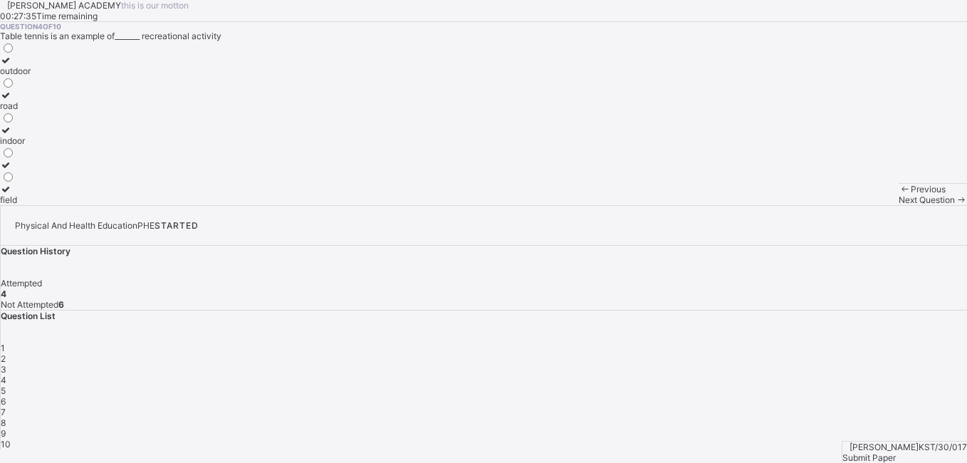
click at [899, 205] on div "Previous Next Question" at bounding box center [933, 194] width 68 height 22
click at [899, 205] on span "Next Question" at bounding box center [927, 199] width 56 height 11
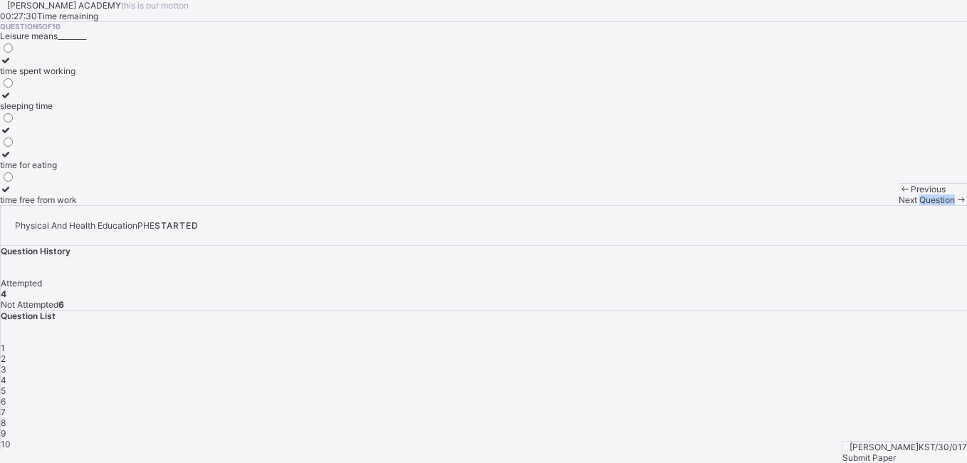
click at [899, 205] on span "Next Question" at bounding box center [927, 199] width 56 height 11
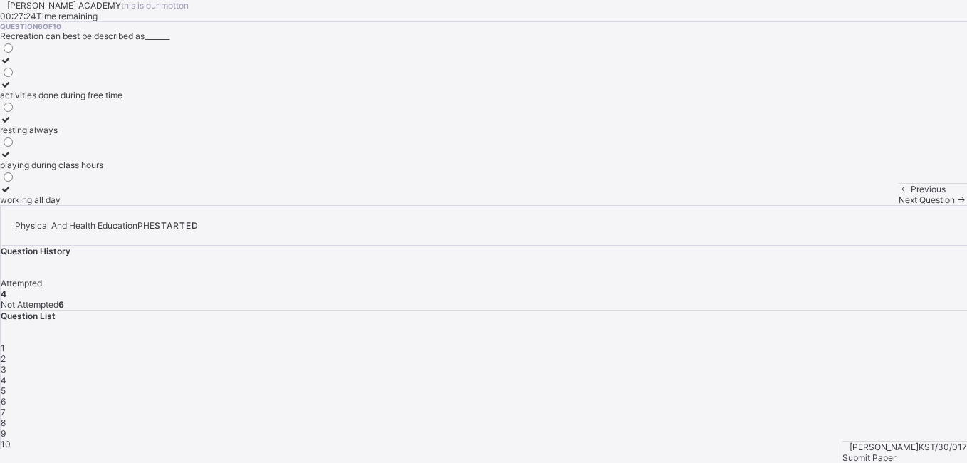
click at [119, 100] on div "activities done during free time" at bounding box center [61, 95] width 123 height 11
click at [899, 205] on span "Next Question" at bounding box center [927, 199] width 56 height 11
click at [103, 111] on div "refresh the body and mind" at bounding box center [51, 105] width 103 height 11
click at [899, 205] on div "Next Question" at bounding box center [933, 199] width 68 height 11
click at [28, 100] on label "Yoruba" at bounding box center [14, 89] width 28 height 21
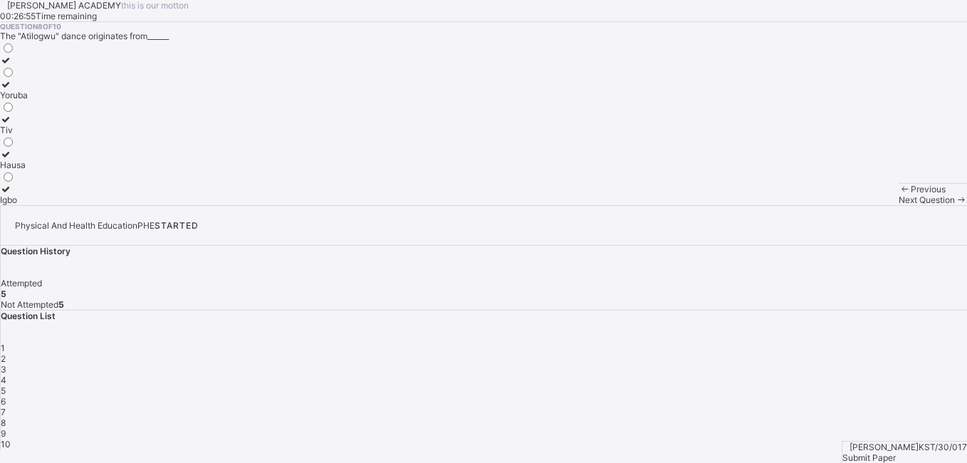
click at [899, 205] on div "Previous Next Question" at bounding box center [933, 194] width 68 height 22
click at [899, 205] on div "Next Question" at bounding box center [933, 199] width 68 height 11
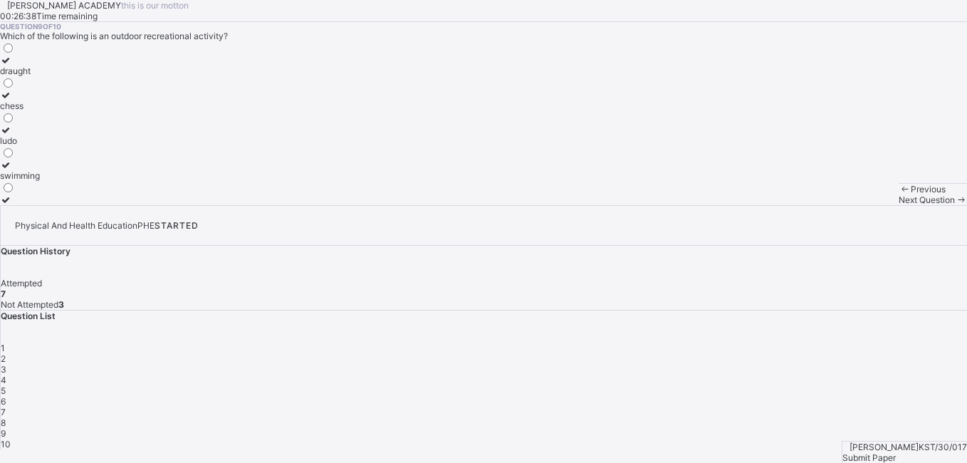
click at [40, 76] on label "draught" at bounding box center [20, 65] width 40 height 21
drag, startPoint x: 115, startPoint y: 195, endPoint x: 262, endPoint y: 279, distance: 169.7
click at [240, 205] on div "draught chess ludo swimming" at bounding box center [483, 123] width 967 height 164
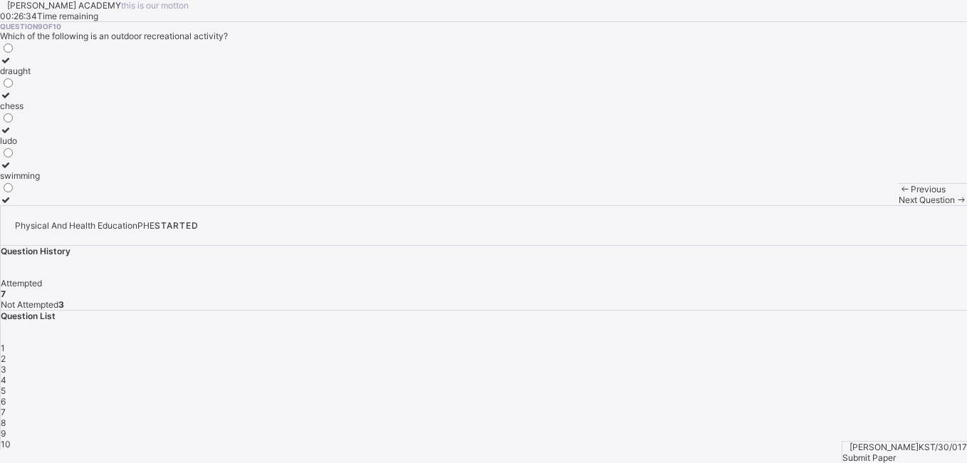
click at [899, 205] on span "Next Question" at bounding box center [927, 199] width 56 height 11
click at [63, 160] on div at bounding box center [31, 154] width 63 height 11
click at [899, 205] on span "Next Question" at bounding box center [927, 199] width 56 height 11
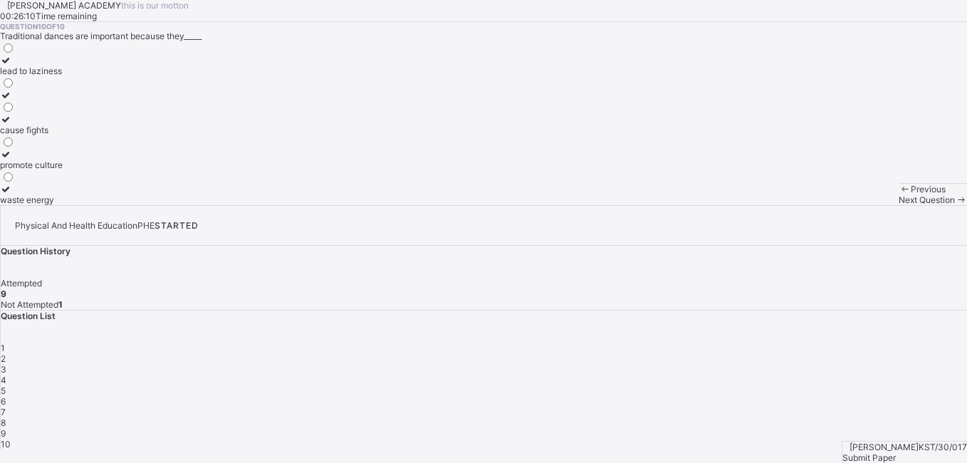
click at [854, 311] on div "Question List 1 2 3 4 5 6 7 8 9 10" at bounding box center [484, 380] width 967 height 139
click at [857, 385] on div "5" at bounding box center [484, 390] width 967 height 11
click at [77, 76] on label "time spent working" at bounding box center [38, 65] width 77 height 21
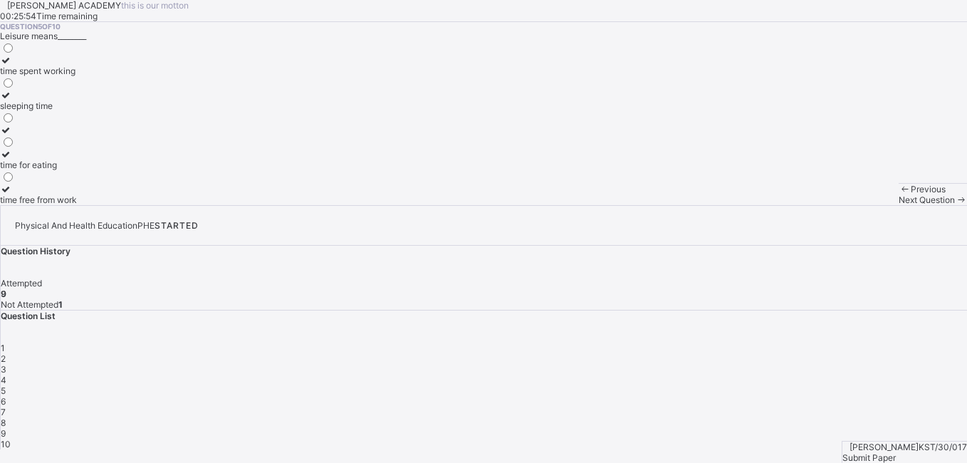
click at [77, 76] on label "time spent working" at bounding box center [38, 65] width 77 height 21
click at [896, 452] on span "Submit Paper" at bounding box center [869, 457] width 53 height 11
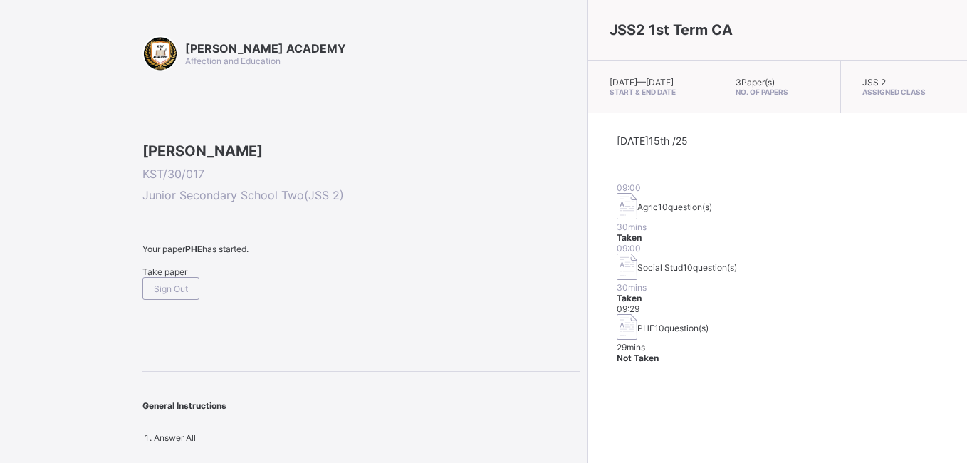
click at [617, 314] on img at bounding box center [627, 327] width 21 height 26
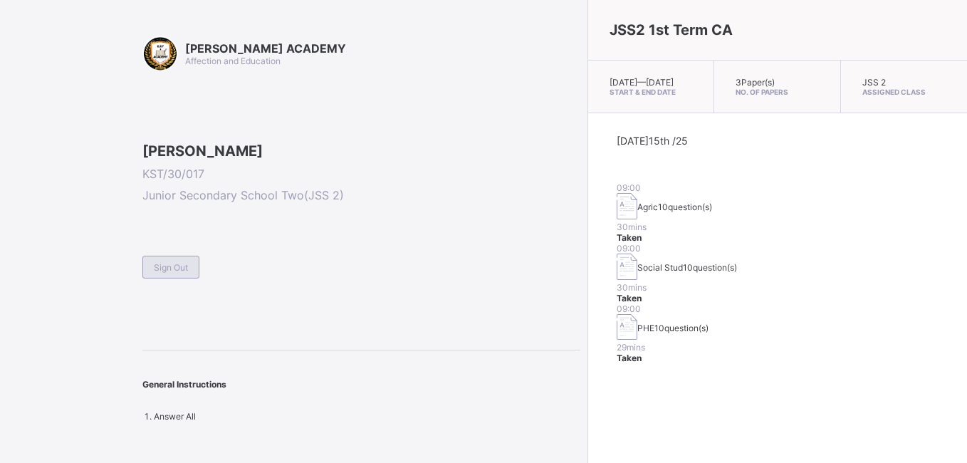
click at [165, 273] on span "Sign Out" at bounding box center [171, 267] width 34 height 11
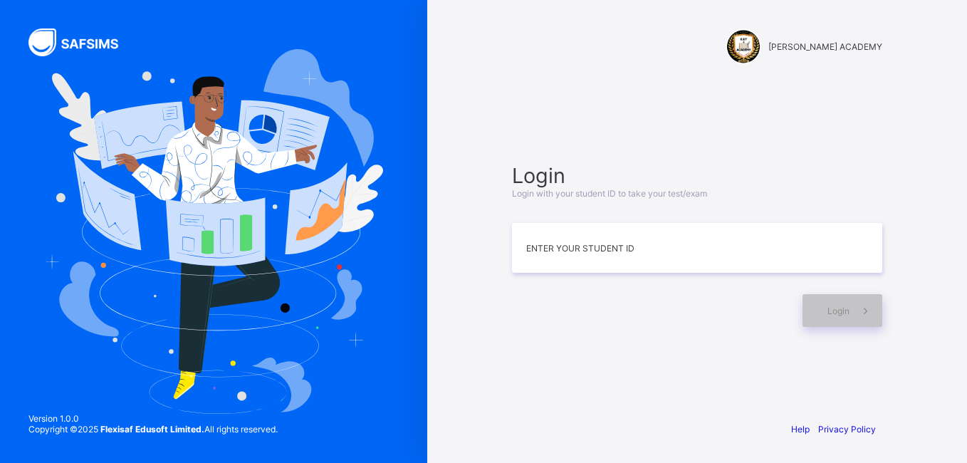
click at [368, 380] on img at bounding box center [213, 231] width 339 height 365
click at [536, 241] on input at bounding box center [697, 248] width 370 height 50
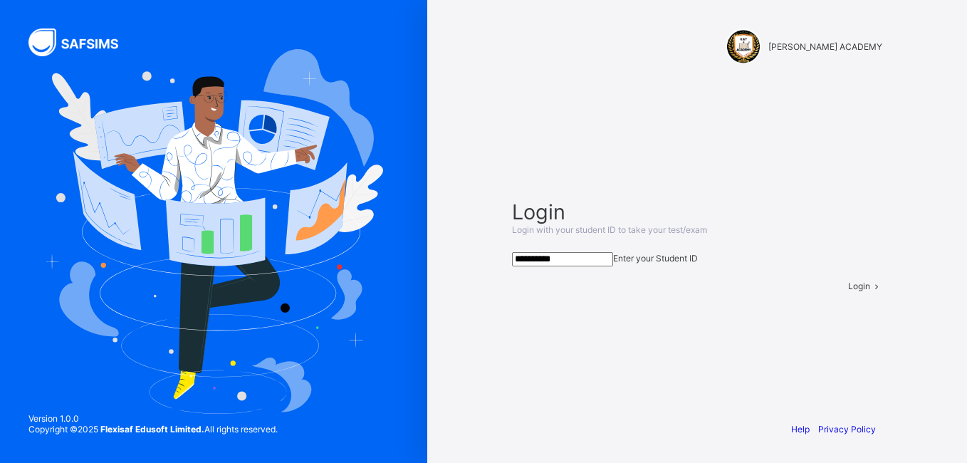
type input "**********"
click at [848, 291] on div "Login" at bounding box center [865, 286] width 34 height 11
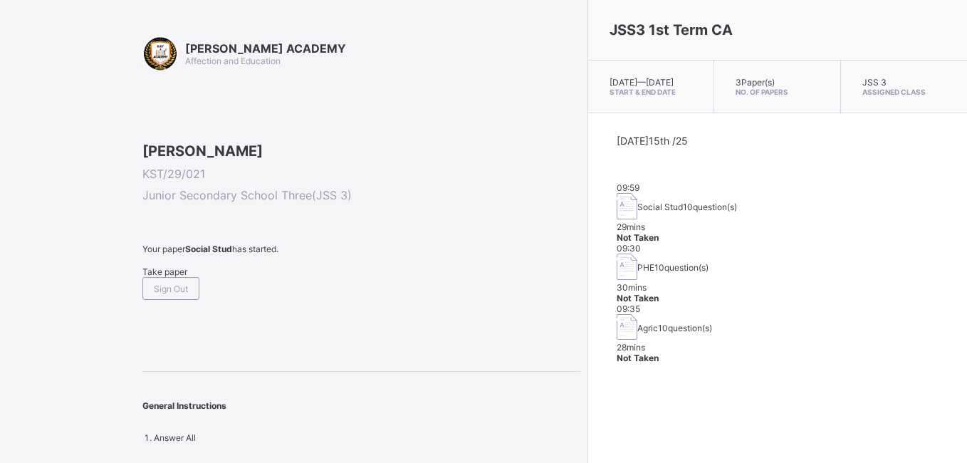
click at [165, 277] on span "Take paper" at bounding box center [164, 271] width 45 height 11
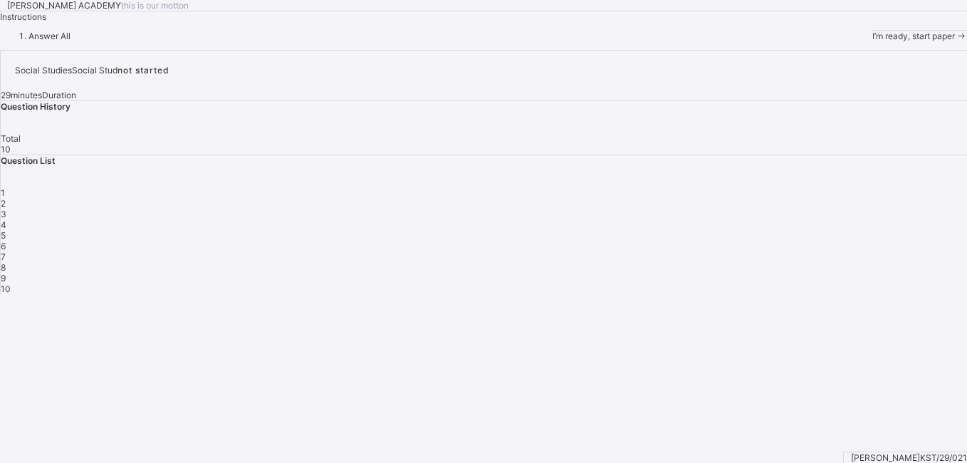
click at [873, 41] on div "I’m ready, start paper" at bounding box center [920, 36] width 95 height 11
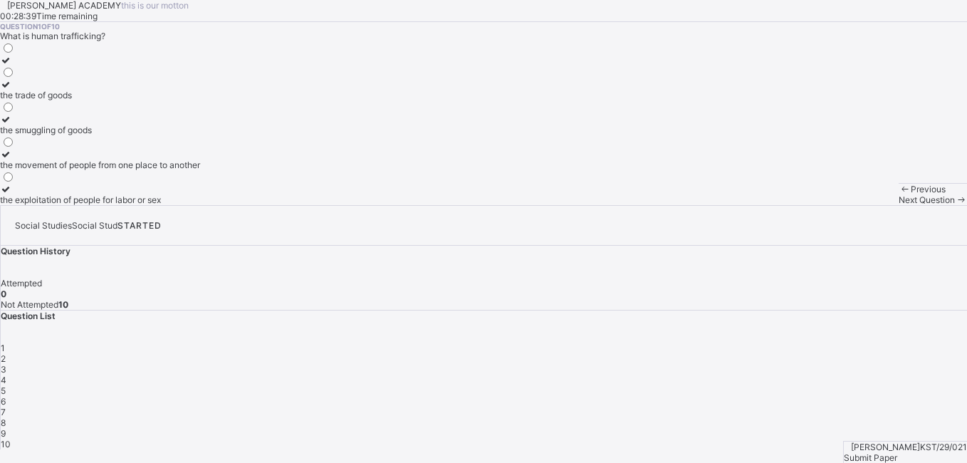
click at [157, 170] on div "the movement of people from one place to another" at bounding box center [100, 165] width 200 height 11
click at [899, 205] on div "Previous Next Question" at bounding box center [933, 194] width 68 height 22
click at [899, 205] on span "Next Question" at bounding box center [927, 199] width 56 height 11
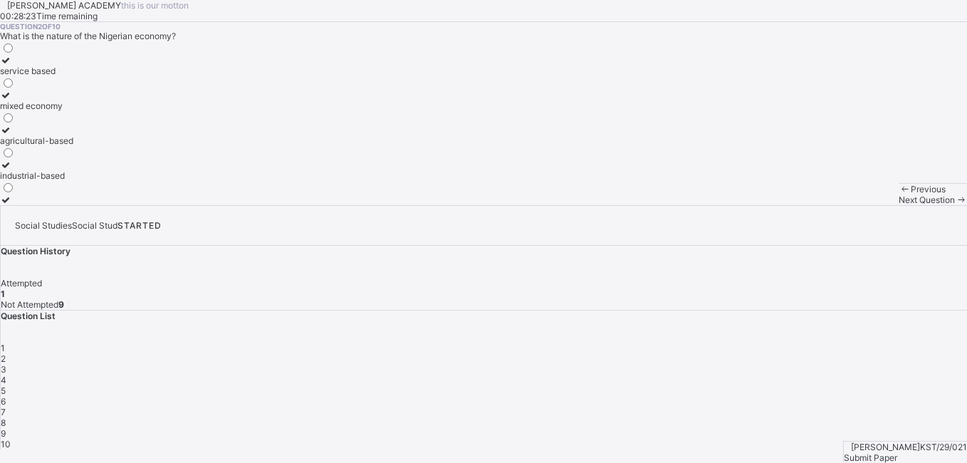
drag, startPoint x: 325, startPoint y: 371, endPoint x: 80, endPoint y: 386, distance: 245.5
click at [80, 205] on div "Question 2 of 10 What is the nature of the Nigerian economy? service based mixe…" at bounding box center [483, 113] width 967 height 183
click at [73, 181] on div "industrial-based" at bounding box center [36, 175] width 73 height 11
click at [899, 205] on span "Next Question" at bounding box center [927, 199] width 56 height 11
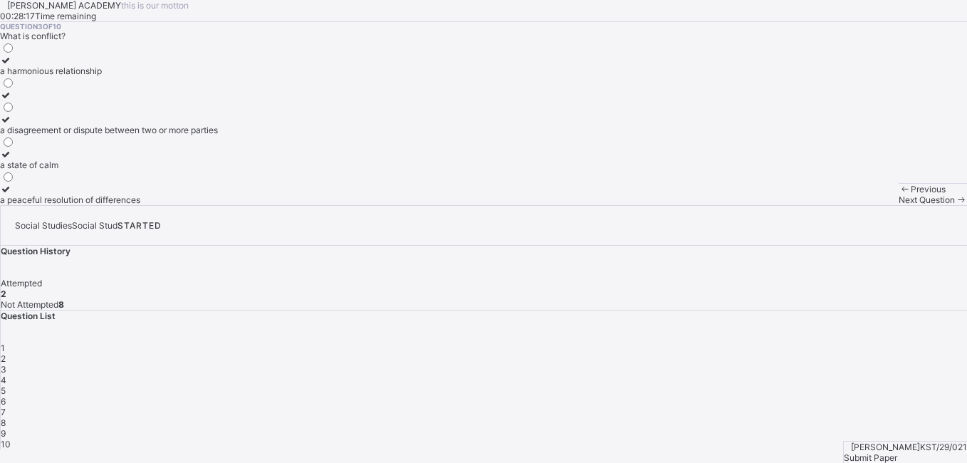
click at [899, 205] on span "Next Question" at bounding box center [927, 199] width 56 height 11
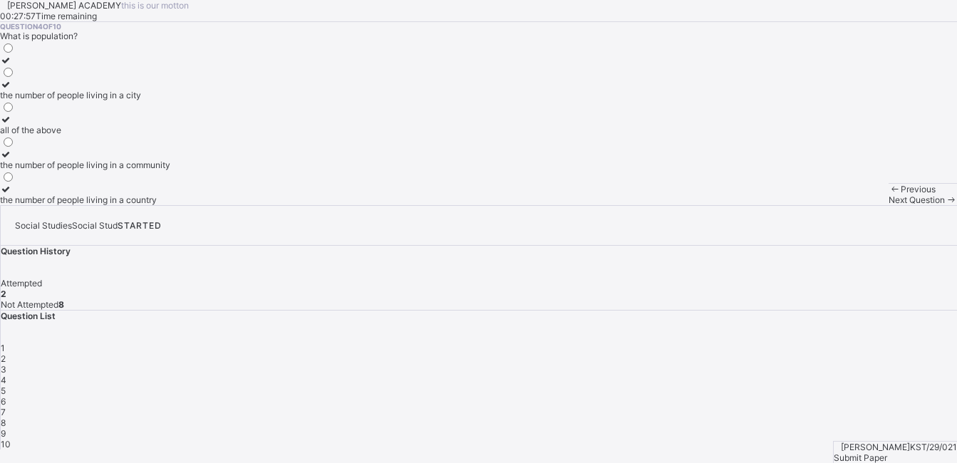
scroll to position [19, 0]
click at [170, 135] on div "all of the above" at bounding box center [85, 130] width 170 height 11
click at [888, 205] on span "Next Question" at bounding box center [916, 199] width 56 height 11
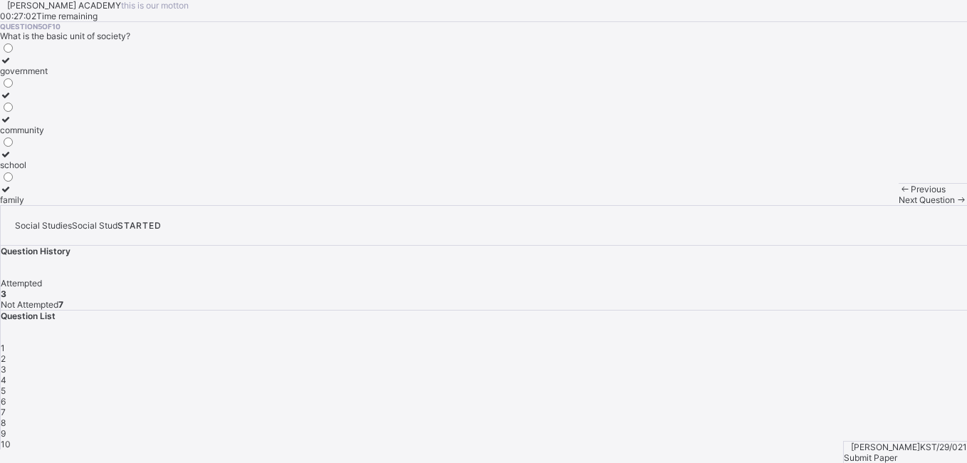
click at [48, 205] on label "family" at bounding box center [24, 194] width 48 height 21
click at [899, 205] on span "Next Question" at bounding box center [927, 199] width 56 height 11
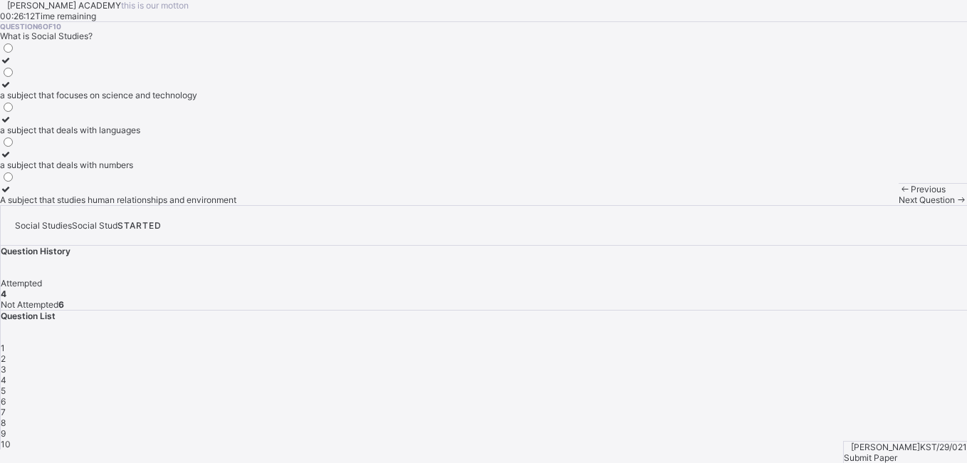
click at [203, 205] on label "A subject that studies human relationships and environment" at bounding box center [118, 194] width 236 height 21
click at [899, 205] on div "Next Question" at bounding box center [933, 199] width 68 height 11
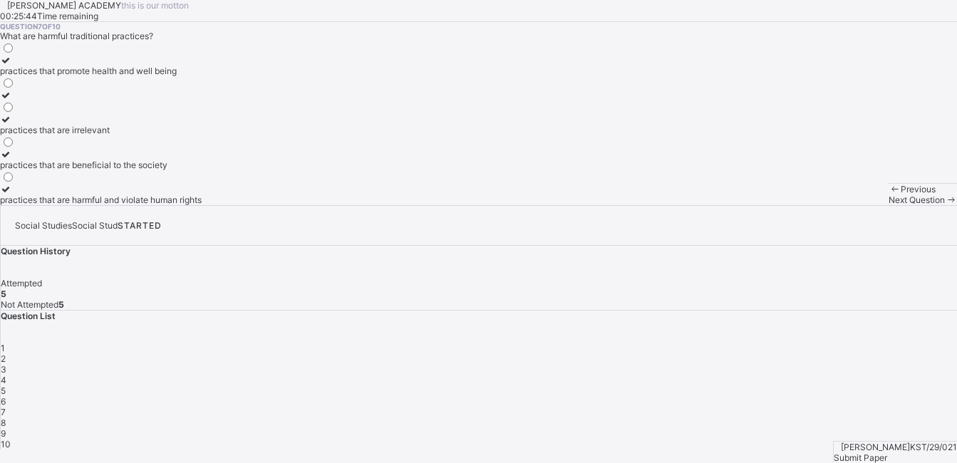
scroll to position [5, 0]
click at [182, 76] on div "practices that promote health and well being" at bounding box center [101, 71] width 202 height 11
click at [888, 205] on div "Next Question" at bounding box center [922, 199] width 68 height 11
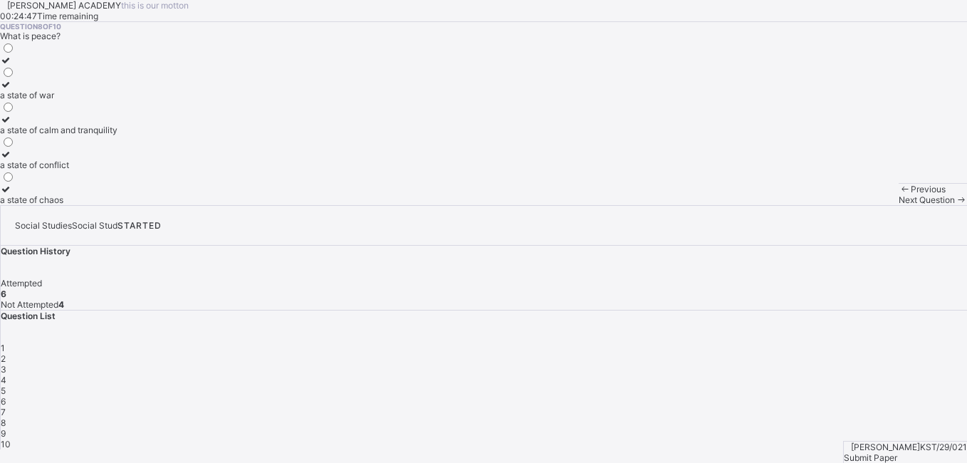
click at [116, 135] on div "a state of calm and tranquility" at bounding box center [59, 130] width 118 height 11
click at [899, 205] on span "Next Question" at bounding box center [927, 199] width 56 height 11
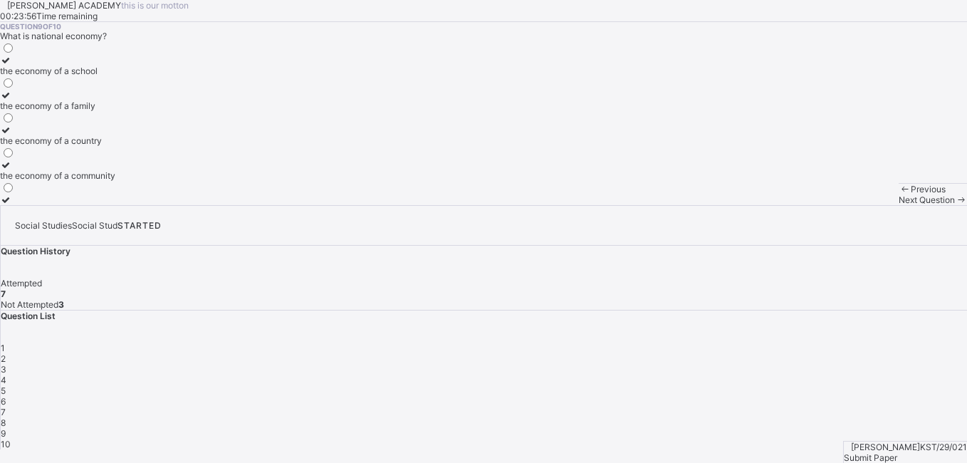
click at [115, 181] on div "the economy of a community" at bounding box center [57, 175] width 115 height 11
click at [899, 205] on span "Next Question" at bounding box center [927, 199] width 56 height 11
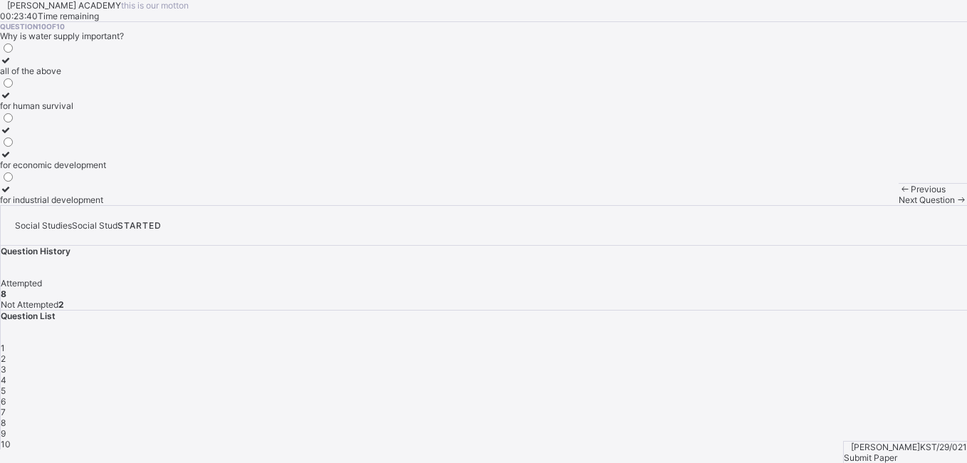
click at [106, 76] on div "all of the above" at bounding box center [53, 71] width 106 height 11
click at [899, 205] on div "Next Question" at bounding box center [933, 199] width 68 height 11
click at [899, 205] on span "Next Question" at bounding box center [927, 199] width 56 height 11
click at [898, 452] on div "Submit Paper" at bounding box center [905, 457] width 123 height 11
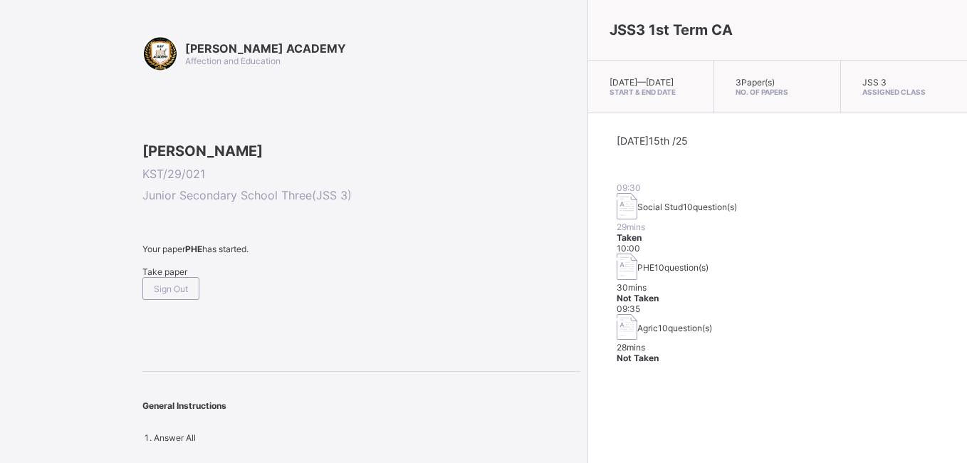
click at [165, 277] on span "Take paper" at bounding box center [164, 271] width 45 height 11
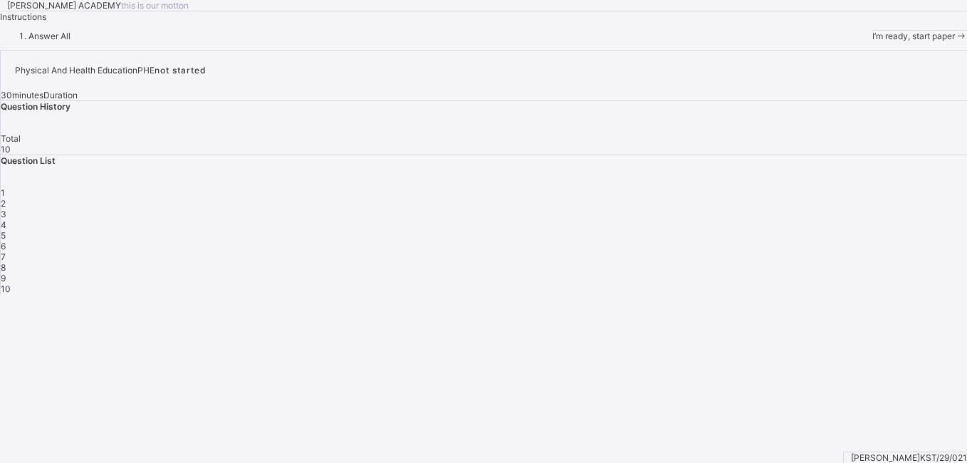
click at [873, 41] on span "I’m ready, start paper" at bounding box center [914, 36] width 83 height 11
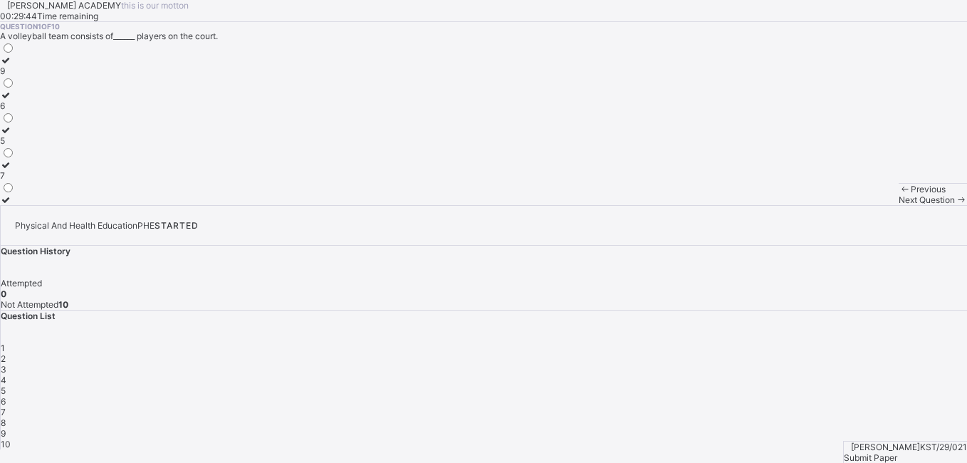
click at [15, 111] on div "6" at bounding box center [7, 105] width 15 height 11
click at [899, 205] on span "Next Question" at bounding box center [927, 199] width 56 height 11
click at [6, 353] on span "2" at bounding box center [3, 358] width 5 height 11
click at [27, 146] on div "tip" at bounding box center [13, 140] width 27 height 11
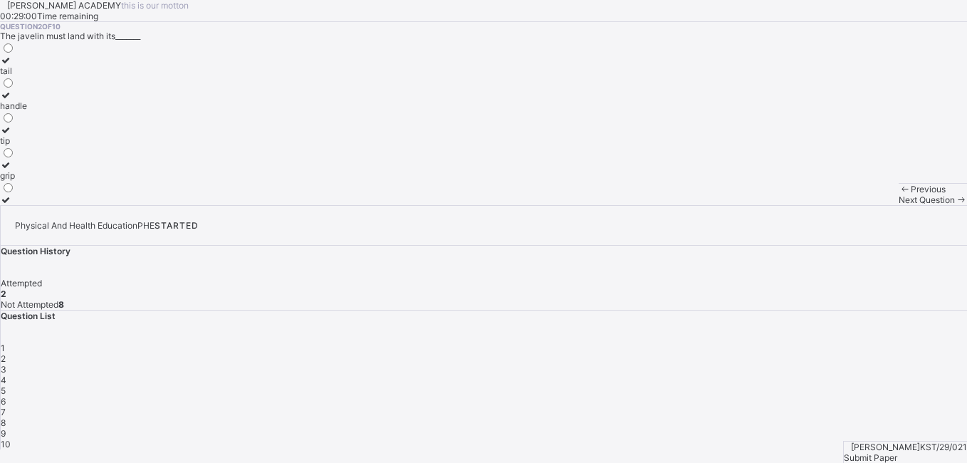
click at [899, 205] on span "Next Question" at bounding box center [927, 199] width 56 height 11
click at [29, 111] on label "release" at bounding box center [14, 100] width 29 height 21
click at [899, 205] on span "Next Question" at bounding box center [927, 199] width 56 height 11
click at [78, 76] on div "aluminum" at bounding box center [39, 71] width 78 height 11
click at [899, 205] on span "Next Question" at bounding box center [927, 199] width 56 height 11
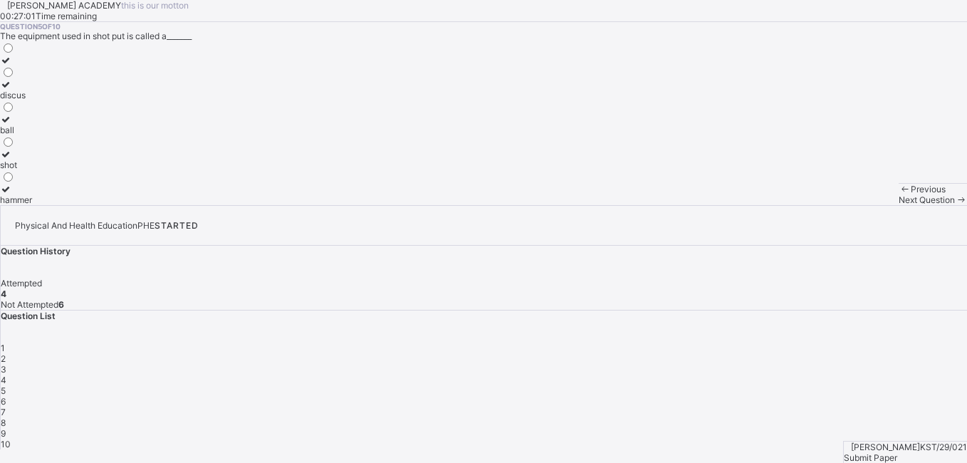
click at [32, 170] on label "shot" at bounding box center [16, 159] width 32 height 21
click at [899, 205] on span "Next Question" at bounding box center [927, 199] width 56 height 11
click at [56, 100] on label "jump-up" at bounding box center [28, 89] width 56 height 21
click at [911, 194] on span "Previous" at bounding box center [928, 189] width 35 height 11
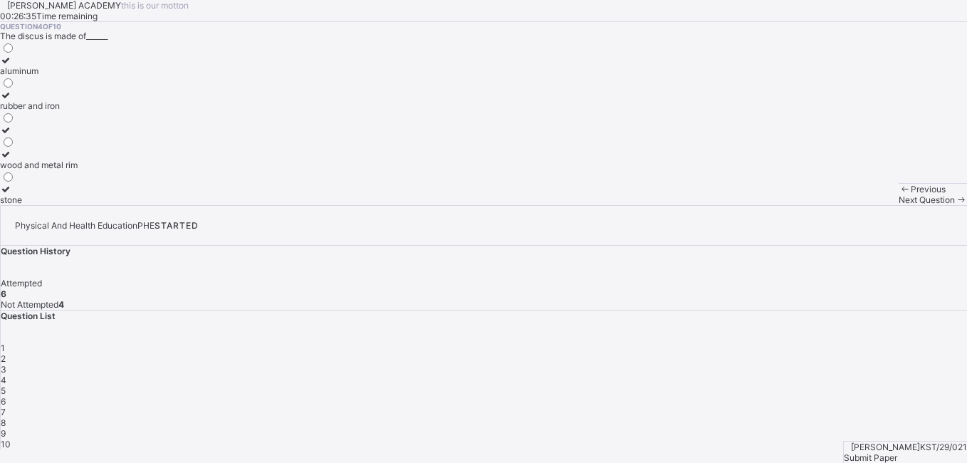
click at [911, 194] on span "Previous" at bounding box center [928, 189] width 35 height 11
click at [899, 205] on span "Next Question" at bounding box center [927, 199] width 56 height 11
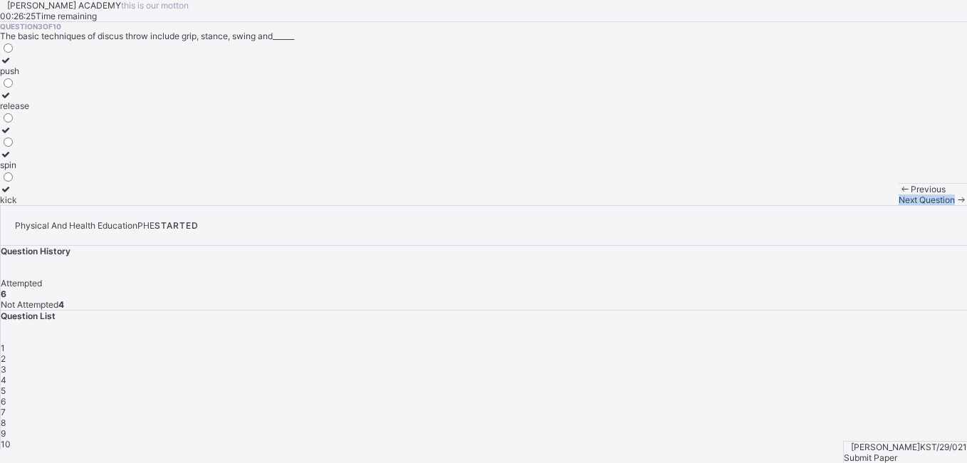
click at [899, 205] on span "Next Question" at bounding box center [927, 199] width 56 height 11
click at [911, 194] on span "Previous" at bounding box center [928, 189] width 35 height 11
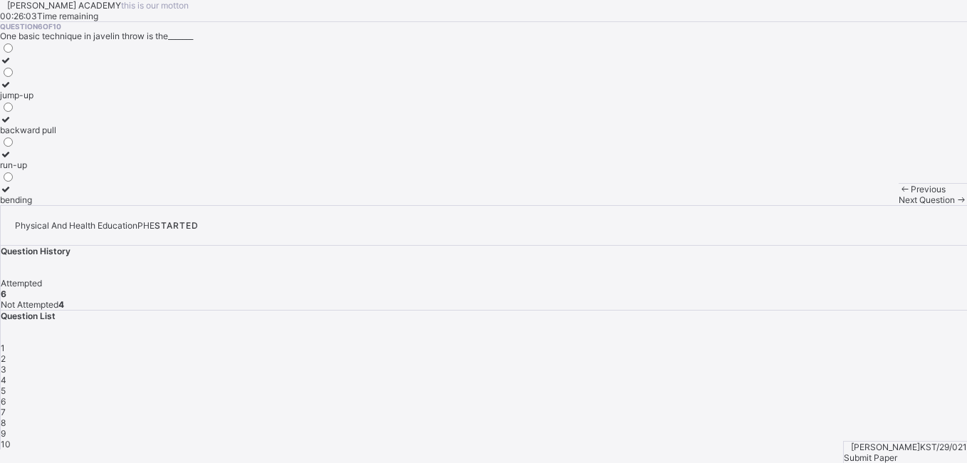
click at [899, 205] on div "Next Question" at bounding box center [933, 199] width 68 height 11
click at [44, 205] on div "both hands" at bounding box center [22, 199] width 44 height 11
click at [899, 205] on span "Next Question" at bounding box center [927, 199] width 56 height 11
click at [68, 111] on label "outside the circle" at bounding box center [34, 100] width 68 height 21
click at [899, 205] on span "Next Question" at bounding box center [927, 199] width 56 height 11
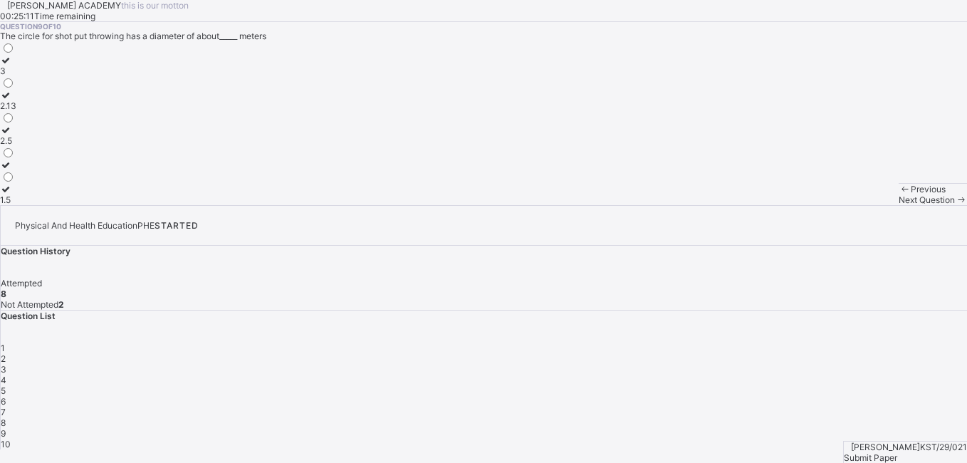
click at [425, 205] on div "Question 9 of 10 The circle for shot put throwing has a diameter of about_____ …" at bounding box center [483, 113] width 967 height 183
click at [16, 146] on div "2.5" at bounding box center [8, 140] width 16 height 11
click at [899, 205] on span "Next Question" at bounding box center [927, 199] width 56 height 11
click at [28, 205] on div "thrown" at bounding box center [14, 199] width 28 height 11
click at [899, 205] on span "Next Question" at bounding box center [927, 199] width 56 height 11
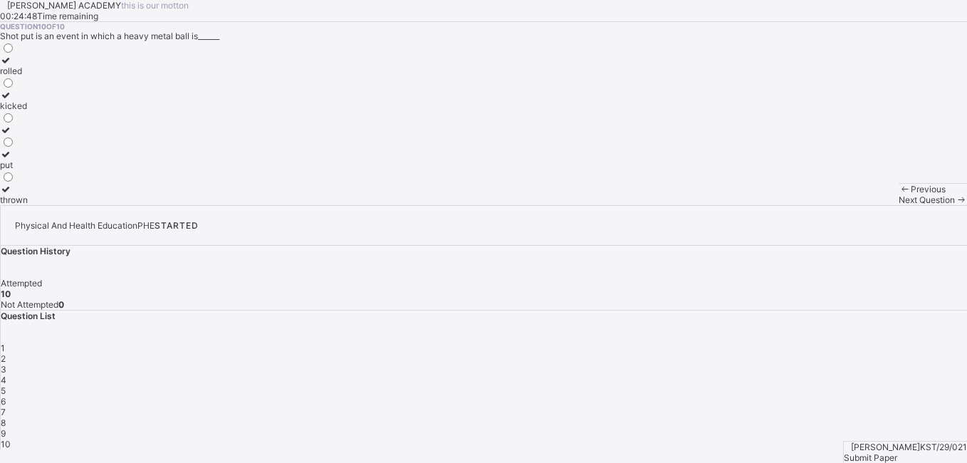
click at [899, 205] on span "Next Question" at bounding box center [927, 199] width 56 height 11
click at [11, 439] on span "10" at bounding box center [6, 444] width 10 height 11
click at [896, 452] on div "Submit Paper" at bounding box center [905, 457] width 123 height 11
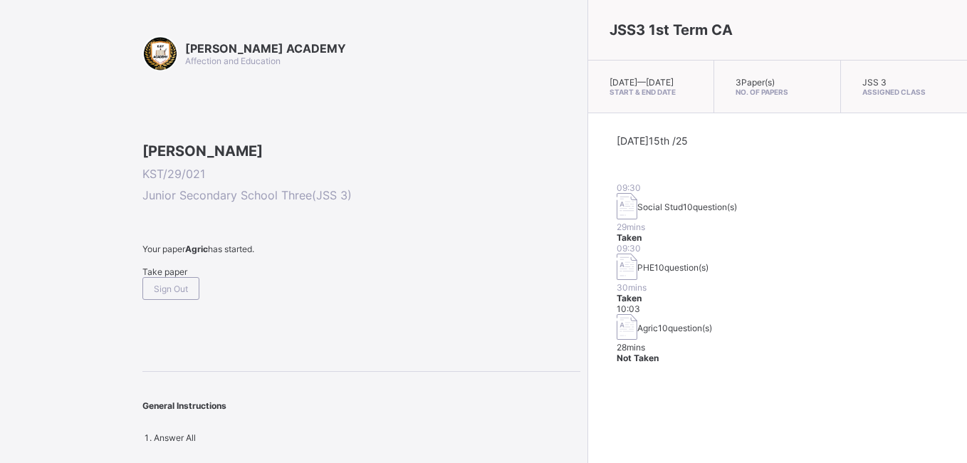
click at [163, 277] on span "Take paper" at bounding box center [164, 271] width 45 height 11
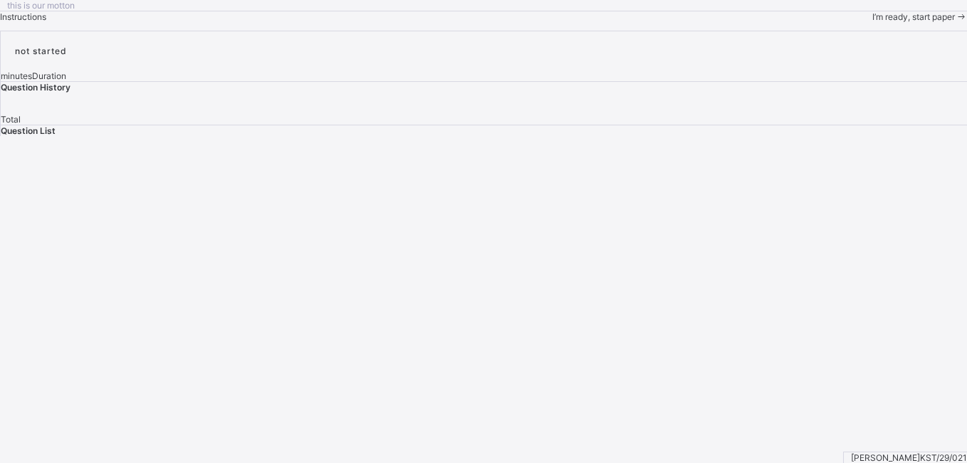
click at [873, 22] on span "I’m ready, start paper" at bounding box center [914, 16] width 83 height 11
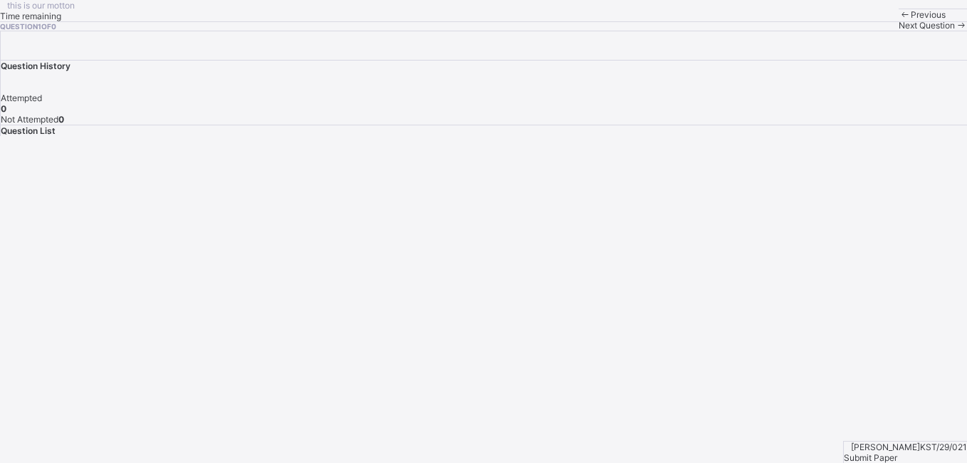
click at [435, 31] on div "this is our [PERSON_NAME] Time remaining Question 1 of 0 Previous Next Question" at bounding box center [483, 15] width 967 height 31
click at [899, 31] on div "Next Question" at bounding box center [933, 25] width 68 height 11
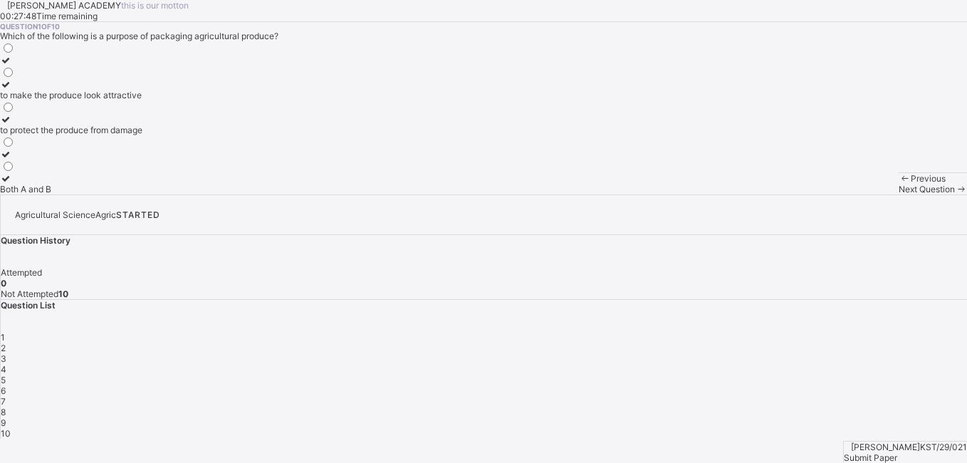
click at [142, 194] on div "Both A and B" at bounding box center [71, 189] width 142 height 11
click at [899, 194] on span "Next Question" at bounding box center [927, 189] width 56 height 11
click at [108, 194] on div "it increases the price" at bounding box center [54, 189] width 108 height 11
click at [899, 194] on div "Next Question" at bounding box center [933, 189] width 68 height 11
click at [739, 343] on div "2" at bounding box center [484, 348] width 967 height 11
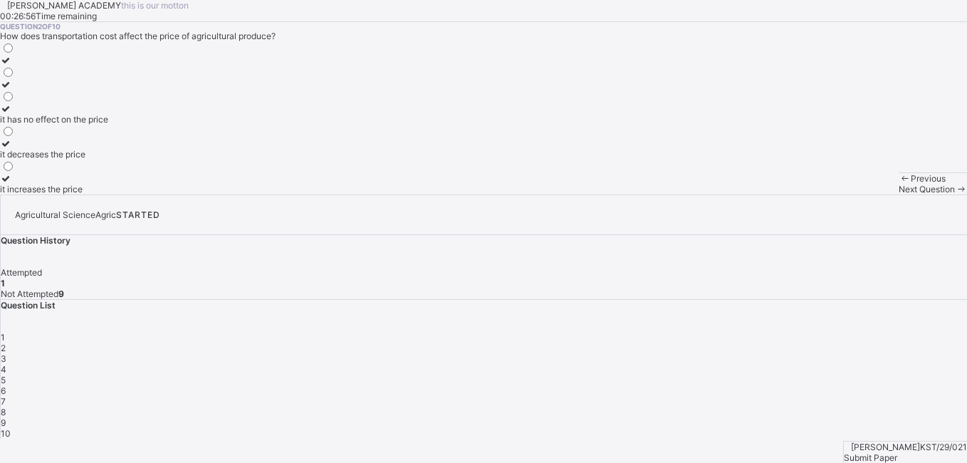
click at [108, 194] on label "it increases the price" at bounding box center [54, 183] width 108 height 21
click at [899, 194] on span "Next Question" at bounding box center [927, 189] width 56 height 11
click at [69, 135] on label "Both A and B" at bounding box center [34, 124] width 69 height 21
click at [899, 194] on span "Next Question" at bounding box center [927, 189] width 56 height 11
click at [102, 125] on div "it helps maintain the price" at bounding box center [51, 119] width 102 height 11
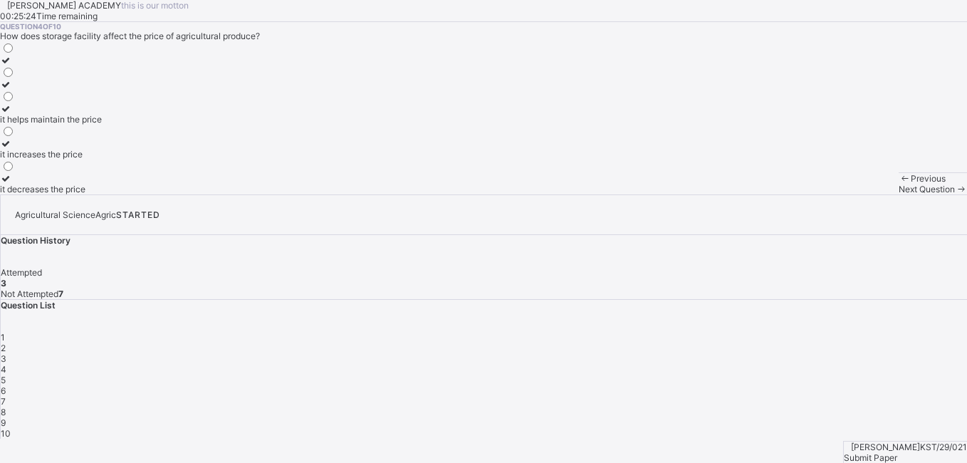
click at [899, 194] on div "Previous Next Question" at bounding box center [933, 183] width 68 height 22
click at [899, 194] on div "Next Question" at bounding box center [933, 189] width 68 height 11
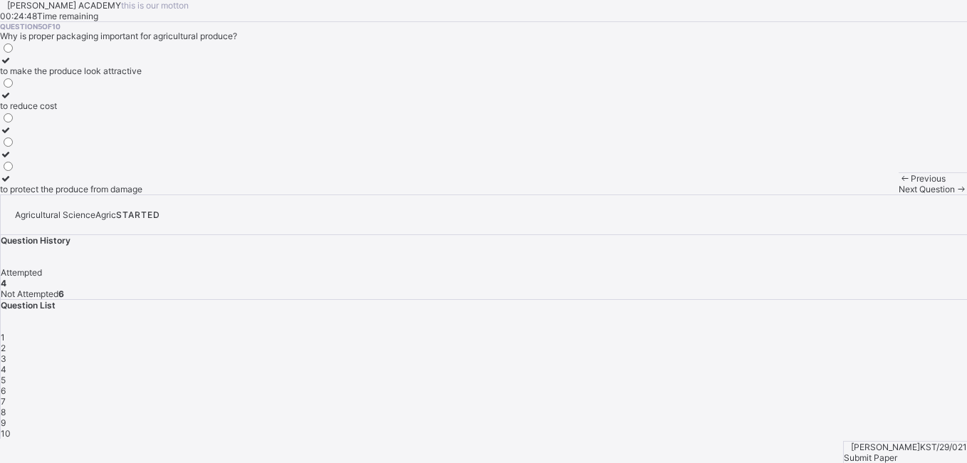
click at [956, 429] on html "[PERSON_NAME] ACADEMY this is our [PERSON_NAME] 00:24:48 Time remaining Questio…" at bounding box center [483, 231] width 967 height 463
click at [142, 194] on div "to protect the produce from damage" at bounding box center [71, 189] width 142 height 11
click at [899, 194] on span "Next Question" at bounding box center [927, 189] width 56 height 11
click at [180, 76] on div "when demand is low and supply is high, prices increase" at bounding box center [109, 71] width 219 height 11
click at [899, 194] on span "Next Question" at bounding box center [927, 189] width 56 height 11
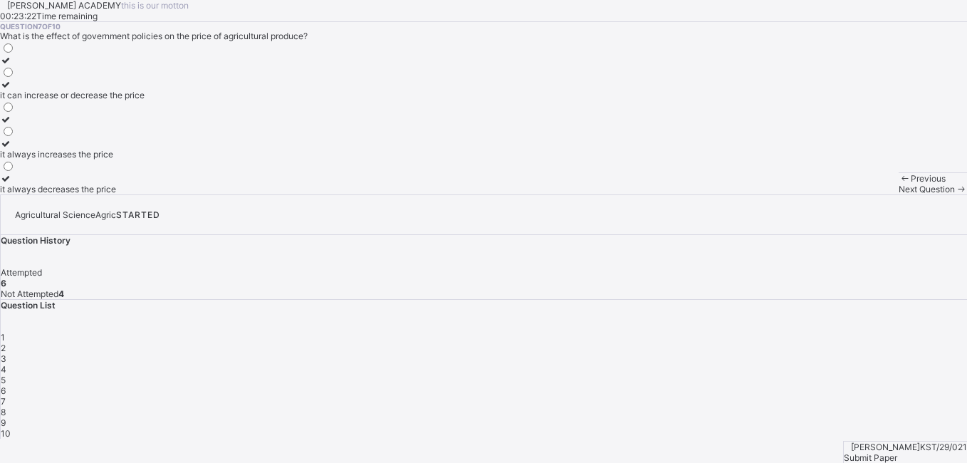
click at [145, 100] on div "it can increase or decrease the price" at bounding box center [72, 95] width 145 height 11
click at [899, 194] on span "Next Question" at bounding box center [927, 189] width 56 height 11
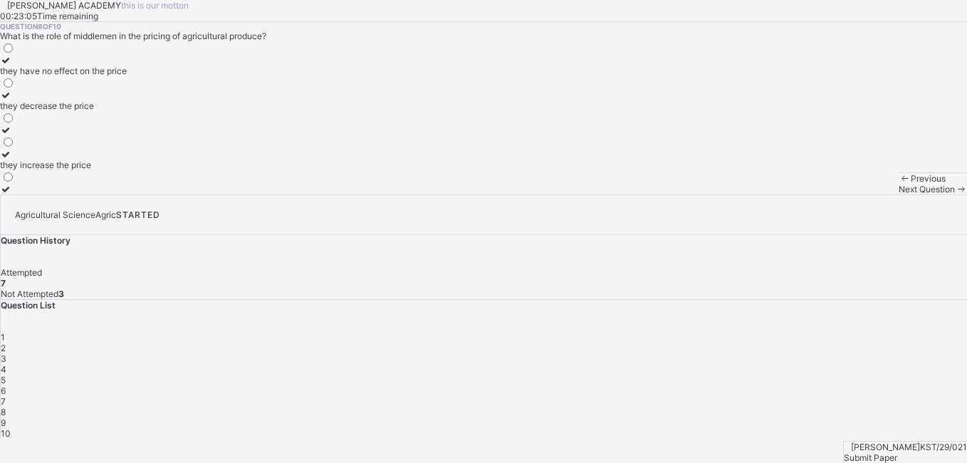
click at [127, 76] on label "they have no effect on the price" at bounding box center [63, 65] width 127 height 21
click at [899, 194] on div "Next Question" at bounding box center [933, 189] width 68 height 11
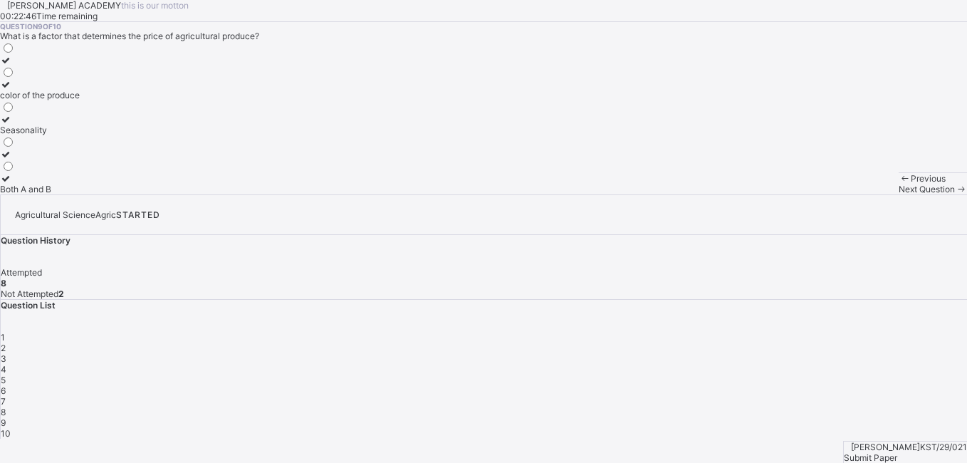
click at [80, 194] on div "Both A and B" at bounding box center [40, 189] width 80 height 11
click at [899, 194] on div "Next Question" at bounding box center [933, 189] width 68 height 11
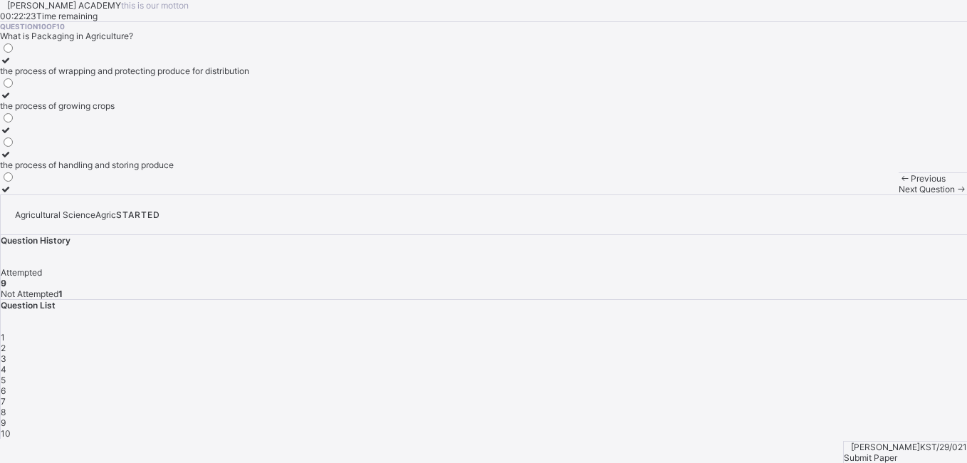
click at [186, 76] on div "the process of wrapping and protecting produce for distribution" at bounding box center [124, 71] width 249 height 11
click at [11, 428] on span "10" at bounding box center [6, 433] width 10 height 11
click at [780, 428] on div "10" at bounding box center [484, 433] width 967 height 11
click at [11, 428] on span "10" at bounding box center [6, 433] width 10 height 11
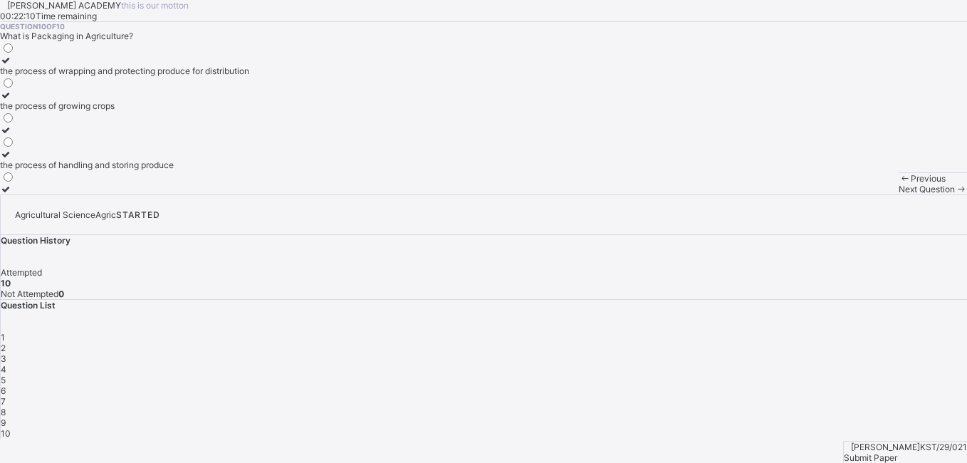
click at [899, 194] on span "Next Question" at bounding box center [927, 189] width 56 height 11
click at [898, 452] on span "Submit Paper" at bounding box center [870, 457] width 53 height 11
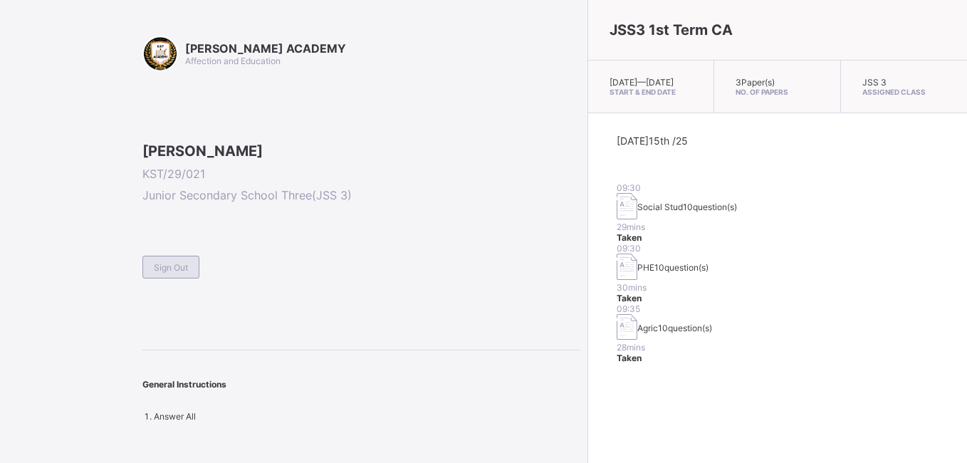
click at [180, 279] on div "Sign Out" at bounding box center [170, 267] width 57 height 23
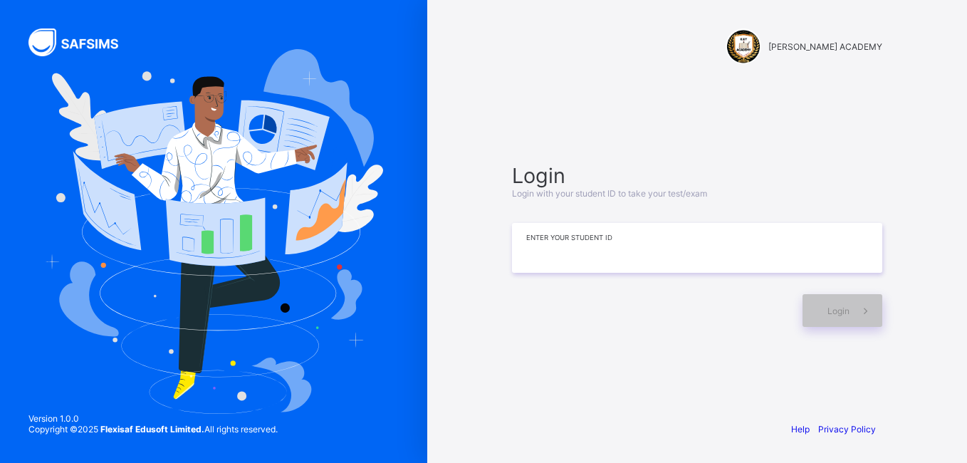
click at [530, 261] on input at bounding box center [697, 248] width 370 height 50
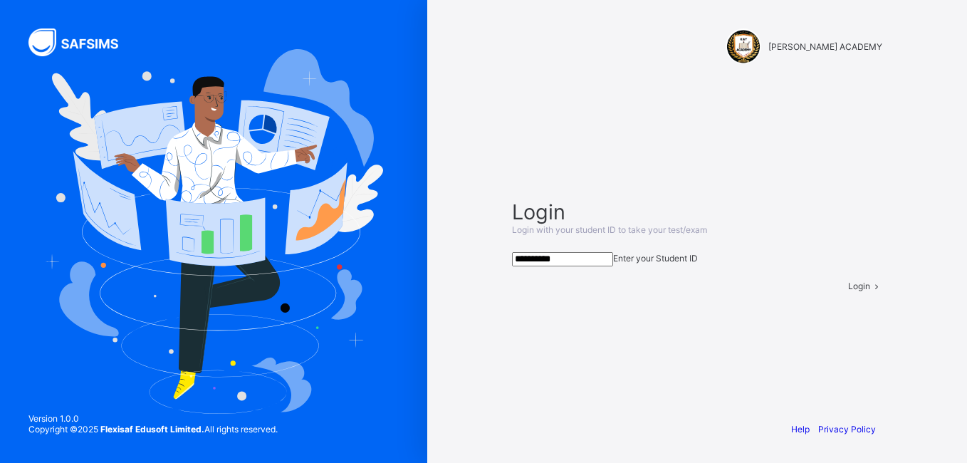
type input "**********"
click at [848, 291] on span "Login" at bounding box center [859, 286] width 22 height 11
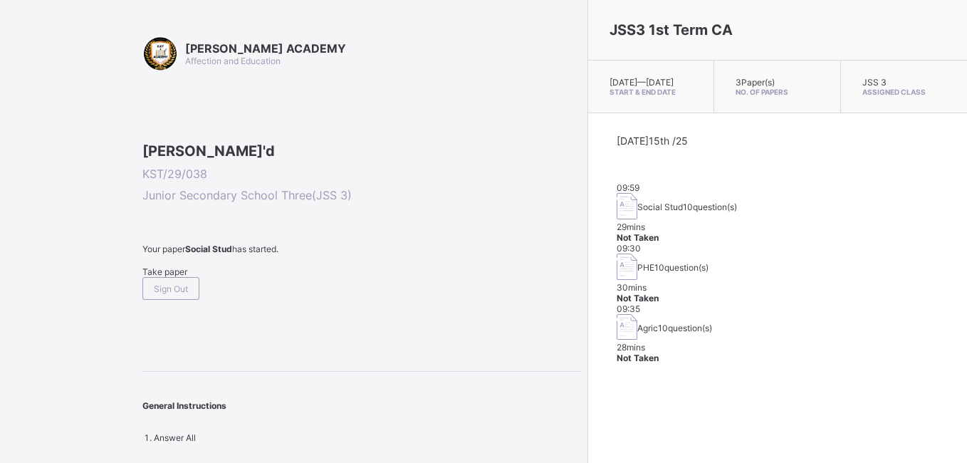
click at [187, 277] on span "Take paper" at bounding box center [164, 271] width 45 height 11
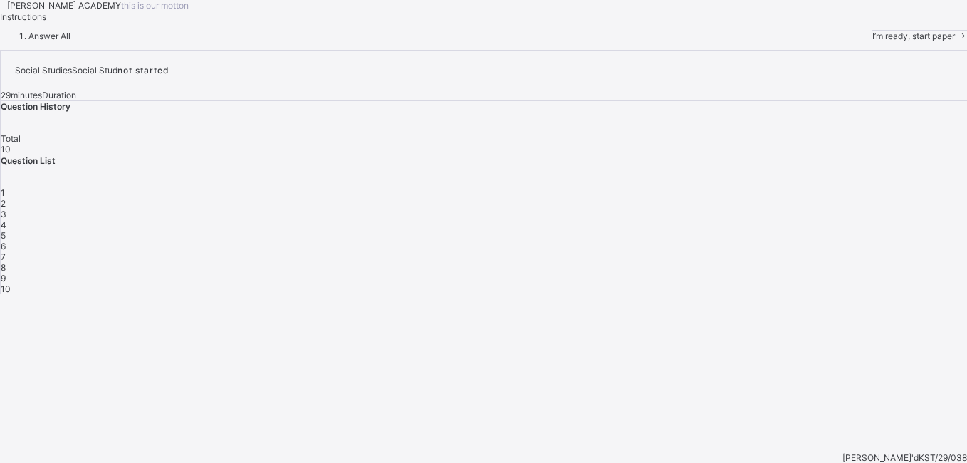
click at [703, 198] on div "1" at bounding box center [484, 192] width 967 height 11
drag, startPoint x: 703, startPoint y: 306, endPoint x: 711, endPoint y: 306, distance: 7.8
click at [711, 198] on div "1" at bounding box center [484, 192] width 967 height 11
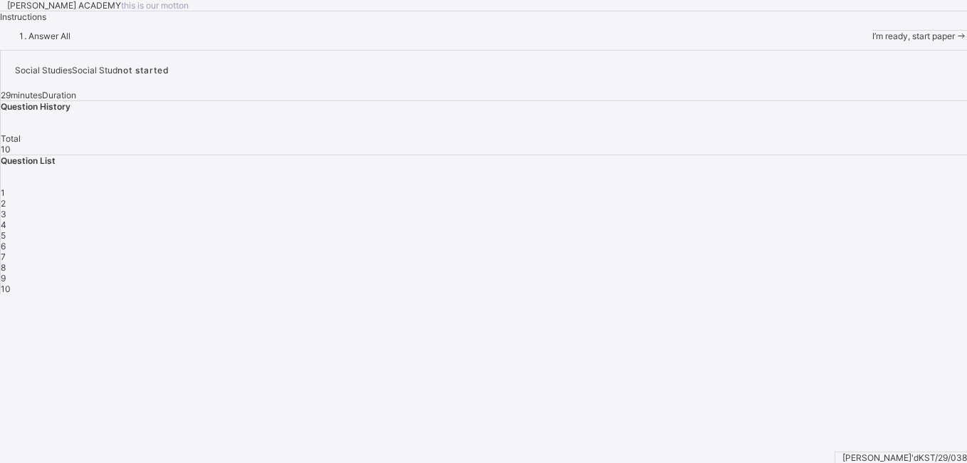
click at [5, 198] on span "1" at bounding box center [3, 192] width 4 height 11
click at [873, 41] on span "I’m ready, start paper" at bounding box center [914, 36] width 83 height 11
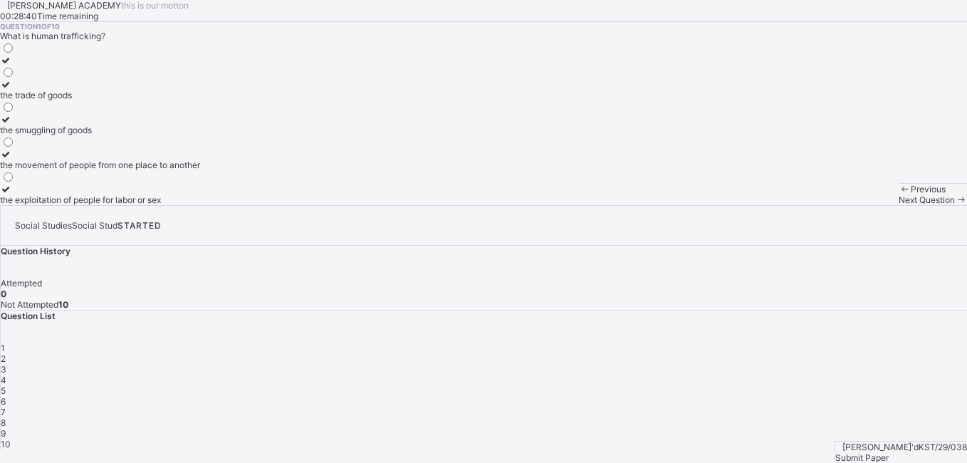
click at [162, 170] on div "the movement of people from one place to another" at bounding box center [100, 165] width 200 height 11
click at [899, 205] on div "Next Question" at bounding box center [933, 199] width 68 height 11
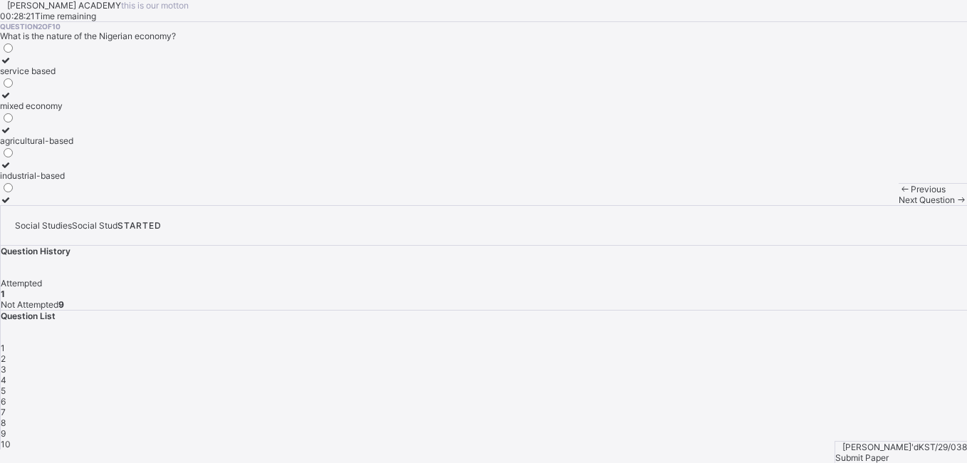
click at [252, 205] on div "service based mixed economy agricultural-based industrial-based" at bounding box center [483, 123] width 967 height 164
click at [73, 146] on div "agricultural-based" at bounding box center [36, 140] width 73 height 11
click at [899, 205] on div "Next Question" at bounding box center [933, 199] width 68 height 11
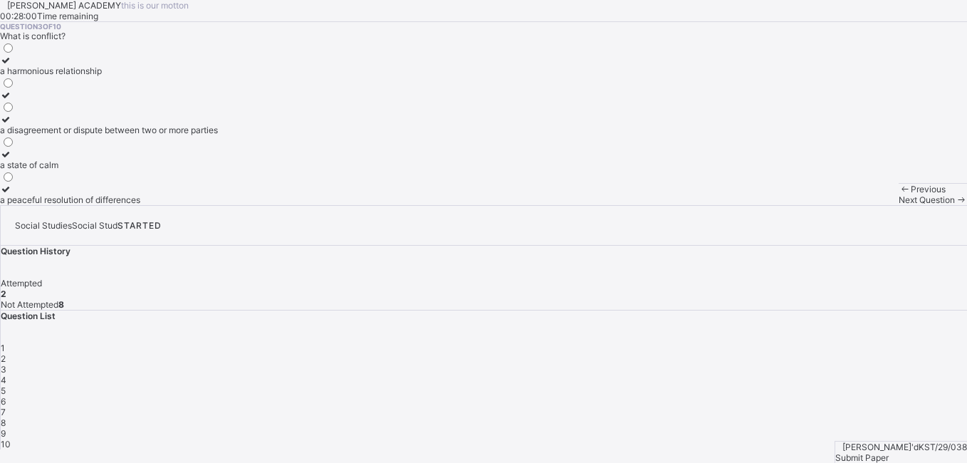
click at [291, 180] on div "Question 3 of 10 What is conflict? a harmonious relationship a disagreement or …" at bounding box center [483, 113] width 967 height 183
click at [208, 135] on div "a disagreement or dispute between two or more parties" at bounding box center [109, 130] width 218 height 11
click at [899, 205] on div "Previous Next Question" at bounding box center [933, 194] width 68 height 22
click at [899, 205] on span "Next Question" at bounding box center [927, 199] width 56 height 11
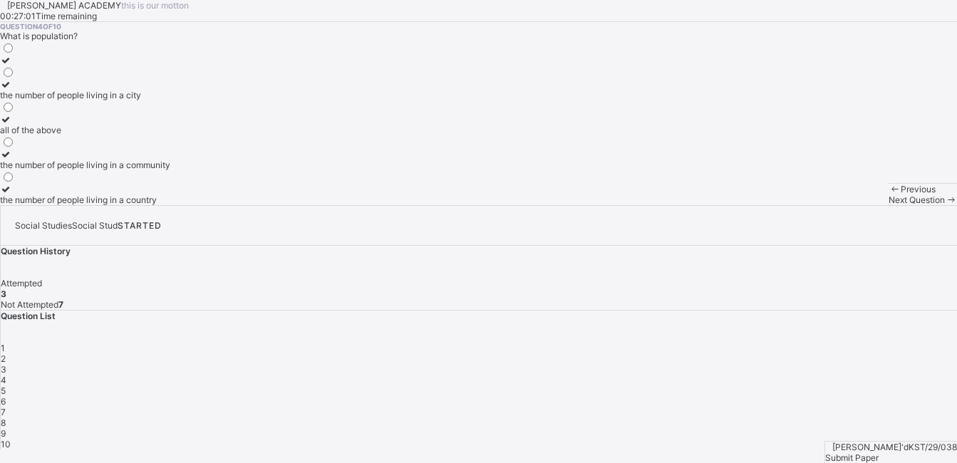
click at [170, 135] on div "all of the above" at bounding box center [85, 130] width 170 height 11
click at [888, 205] on div "Next Question" at bounding box center [922, 199] width 68 height 11
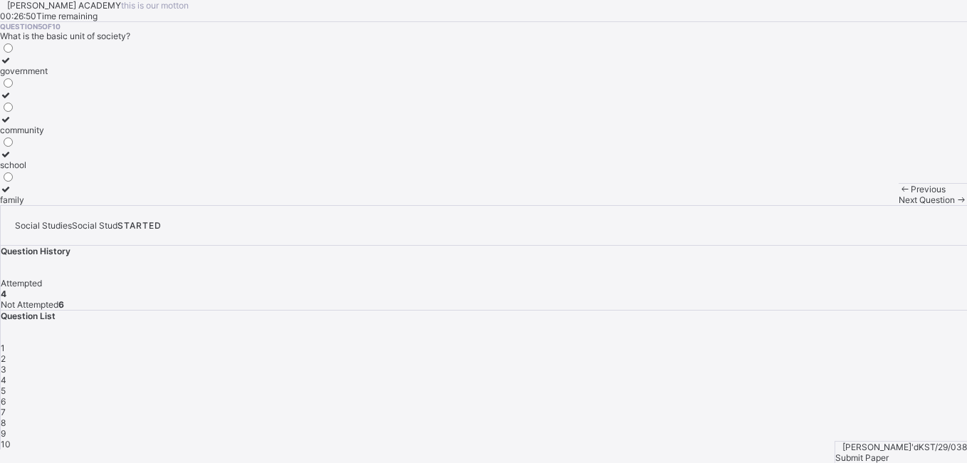
click at [48, 205] on div "family" at bounding box center [24, 199] width 48 height 11
click at [899, 205] on span "Next Question" at bounding box center [927, 199] width 56 height 11
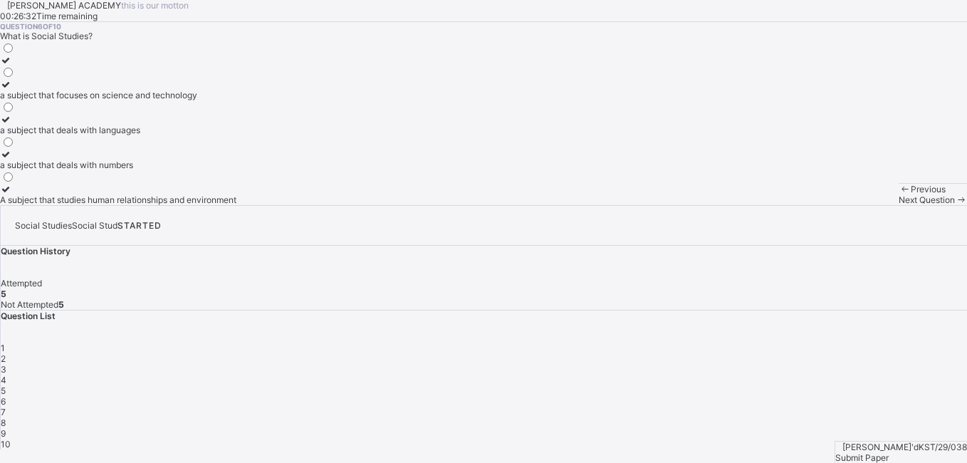
click at [194, 205] on div "A subject that studies human relationships and environment" at bounding box center [118, 199] width 236 height 11
click at [899, 205] on div "Next Question" at bounding box center [933, 199] width 68 height 11
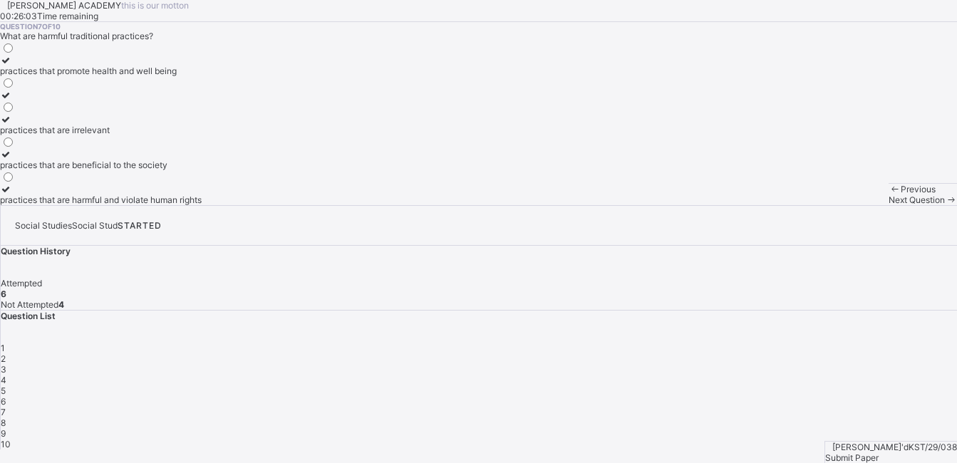
click at [178, 205] on div "practices that are harmful and violate human rights" at bounding box center [101, 199] width 202 height 11
click at [888, 205] on span "Next Question" at bounding box center [916, 199] width 56 height 11
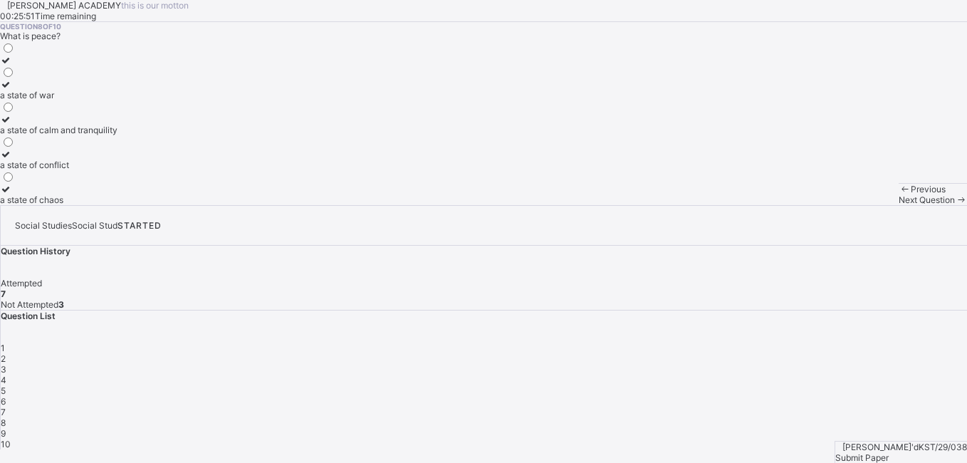
click at [118, 135] on label "a state of calm and tranquility" at bounding box center [59, 124] width 118 height 21
click at [899, 205] on span "Next Question" at bounding box center [927, 199] width 56 height 11
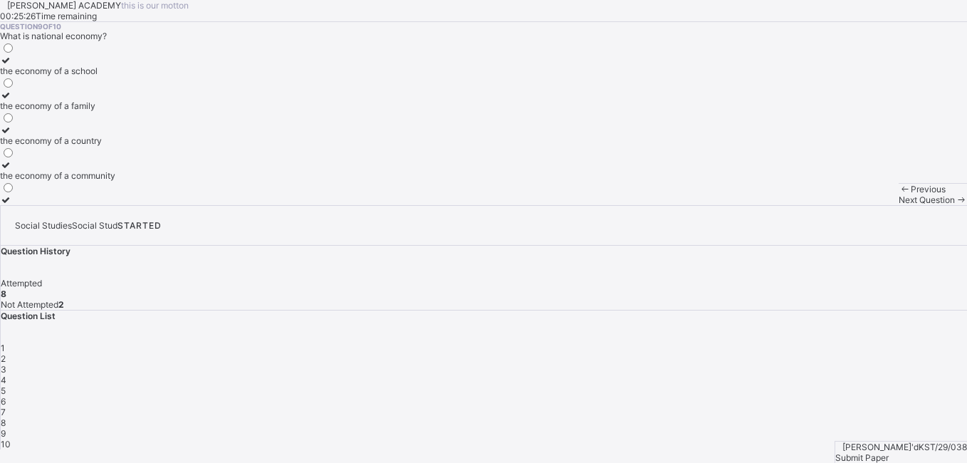
click at [115, 146] on div "the economy of a country" at bounding box center [57, 140] width 115 height 11
click at [899, 205] on div "Next Question" at bounding box center [933, 199] width 68 height 11
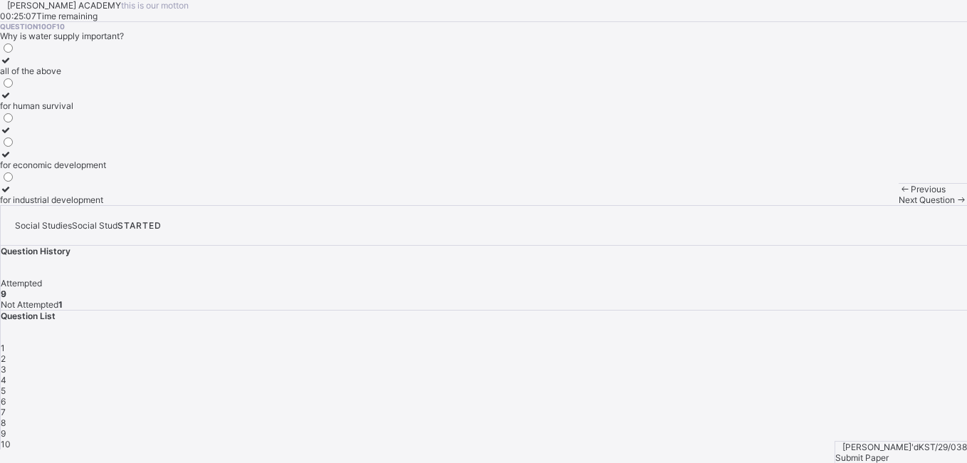
click at [106, 111] on label "for human survival" at bounding box center [53, 100] width 106 height 21
click at [899, 205] on span "Next Question" at bounding box center [927, 199] width 56 height 11
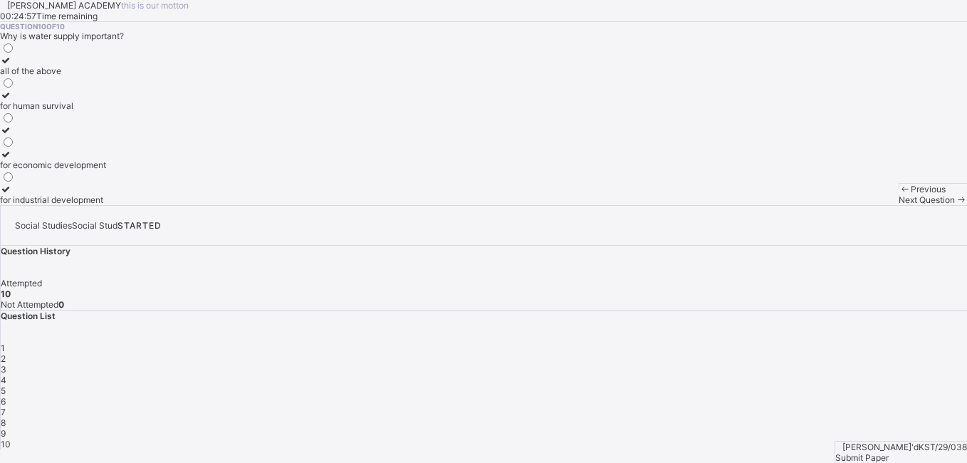
click at [889, 452] on span "Submit Paper" at bounding box center [862, 457] width 53 height 11
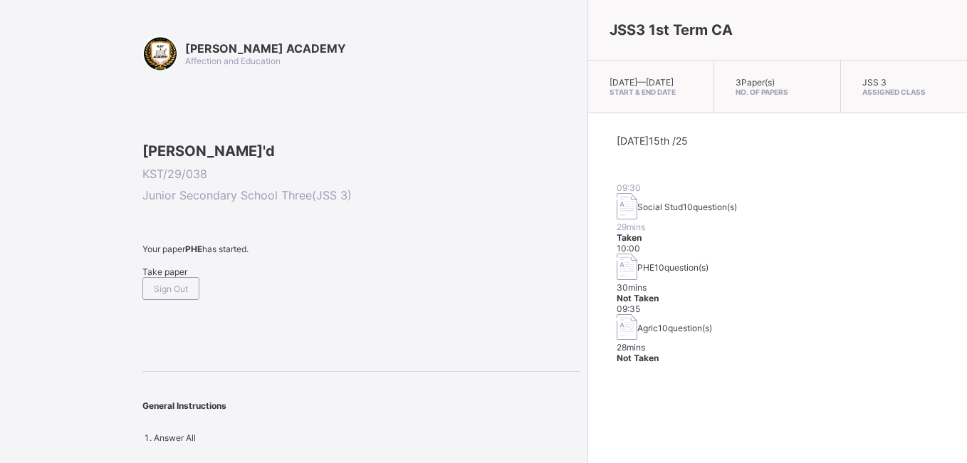
click at [655, 262] on span "10 question(s)" at bounding box center [682, 267] width 54 height 11
click at [659, 293] on span "Not Taken" at bounding box center [638, 298] width 42 height 11
click at [638, 262] on span "PHE" at bounding box center [646, 267] width 17 height 11
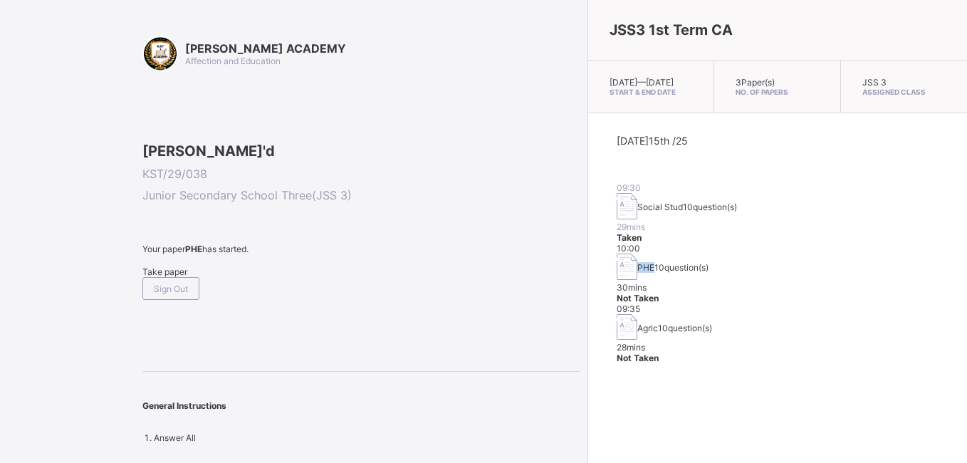
click at [638, 262] on span "PHE" at bounding box center [646, 267] width 17 height 11
click at [163, 277] on span "Take paper" at bounding box center [164, 271] width 45 height 11
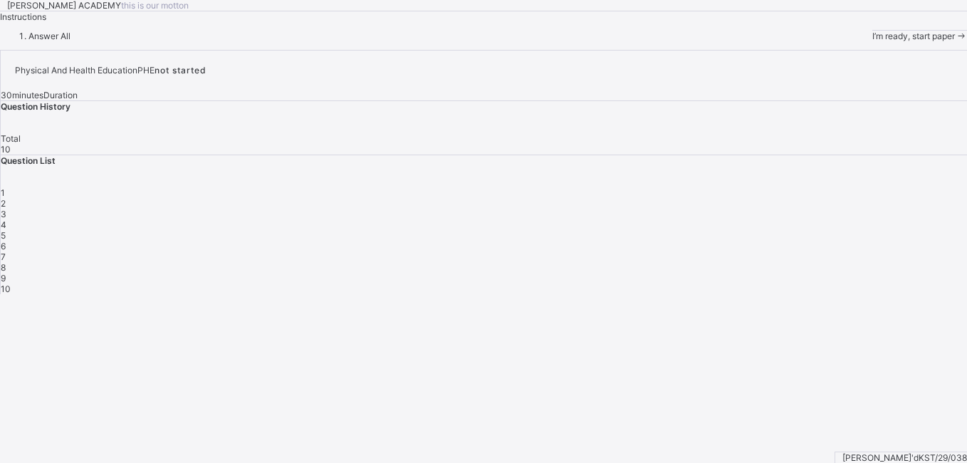
click at [5, 198] on span "1" at bounding box center [3, 192] width 4 height 11
click at [700, 294] on div "Question List 1 2 3 4 5 6 7 8 9 10" at bounding box center [484, 224] width 967 height 139
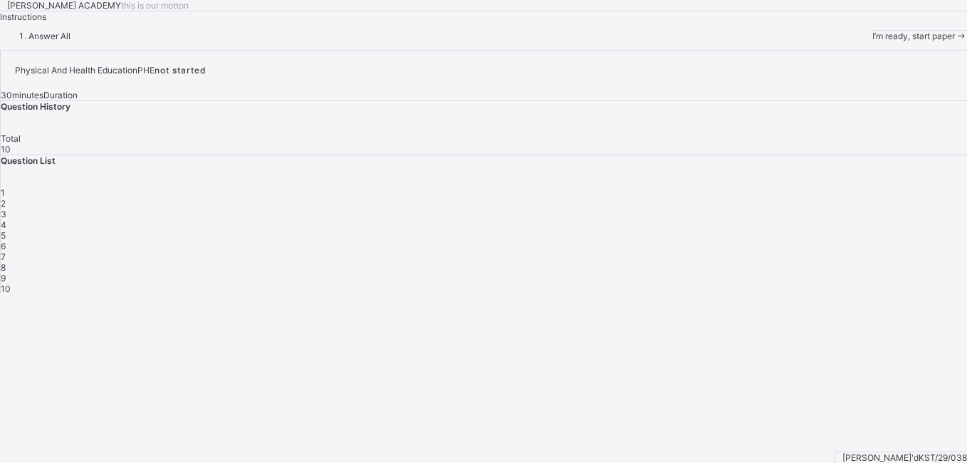
click at [873, 41] on span "I’m ready, start paper" at bounding box center [914, 36] width 83 height 11
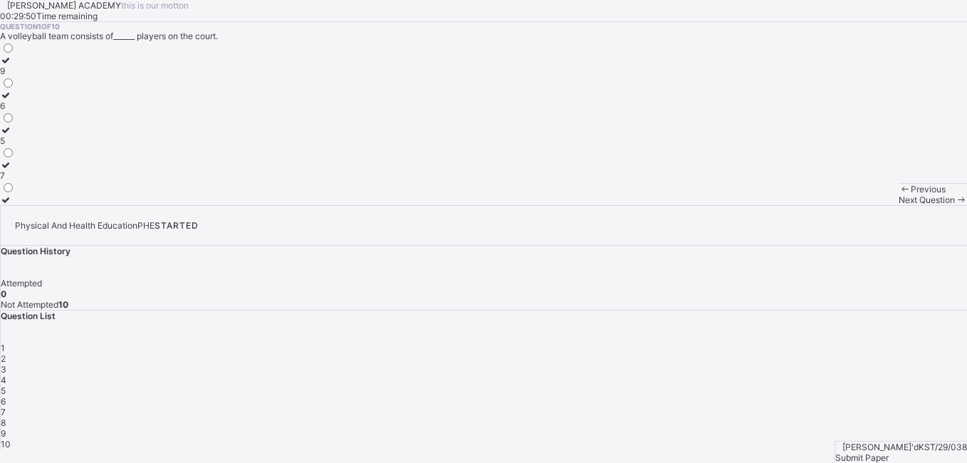
click at [15, 111] on label "6" at bounding box center [7, 100] width 15 height 21
click at [899, 205] on span "Next Question" at bounding box center [927, 199] width 56 height 11
click at [27, 76] on div "tail" at bounding box center [13, 71] width 27 height 11
click at [899, 205] on div "Next Question" at bounding box center [933, 199] width 68 height 11
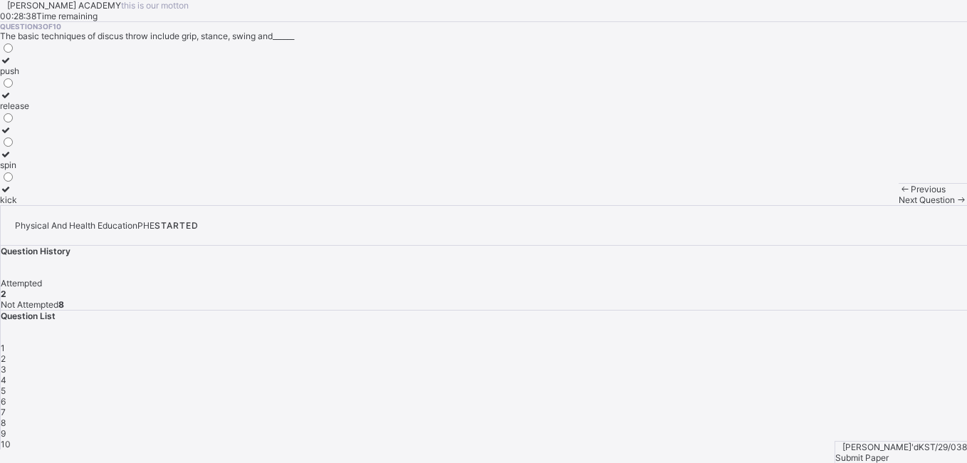
click at [29, 205] on div "push release spin kick" at bounding box center [14, 123] width 29 height 164
click at [29, 111] on label "release" at bounding box center [14, 100] width 29 height 21
click at [899, 205] on span "Next Question" at bounding box center [927, 199] width 56 height 11
click at [78, 111] on label "rubber and iron" at bounding box center [39, 100] width 78 height 21
click at [899, 205] on span "Next Question" at bounding box center [927, 199] width 56 height 11
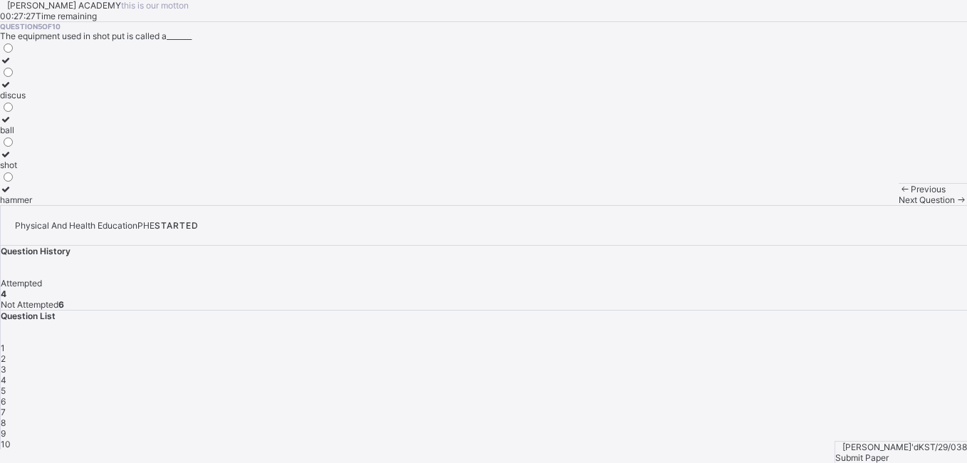
click at [32, 135] on div "ball" at bounding box center [16, 130] width 32 height 11
click at [899, 205] on div "Next Question" at bounding box center [933, 199] width 68 height 11
click at [56, 100] on div "jump-up" at bounding box center [28, 95] width 56 height 11
click at [899, 205] on div "Next Question" at bounding box center [933, 199] width 68 height 11
click at [44, 170] on div "one hand" at bounding box center [22, 165] width 44 height 11
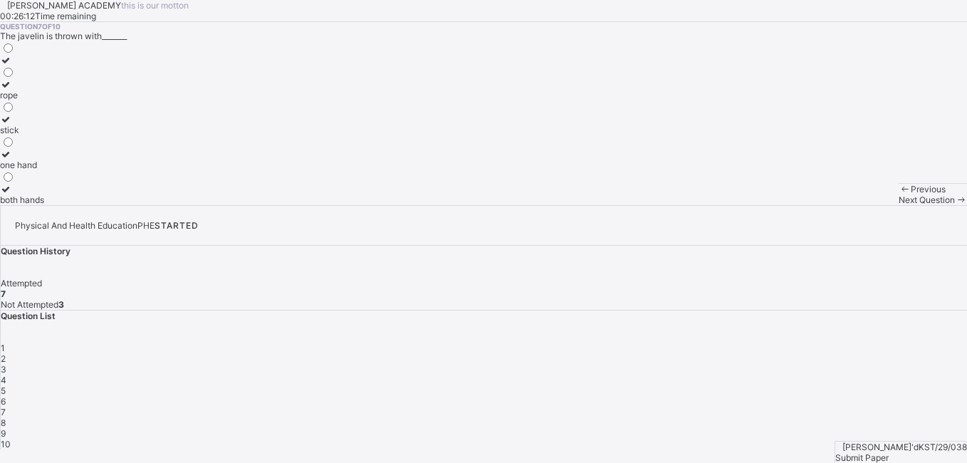
click at [44, 205] on div "both hands" at bounding box center [22, 199] width 44 height 11
click at [899, 205] on div "Next Question" at bounding box center [933, 199] width 68 height 11
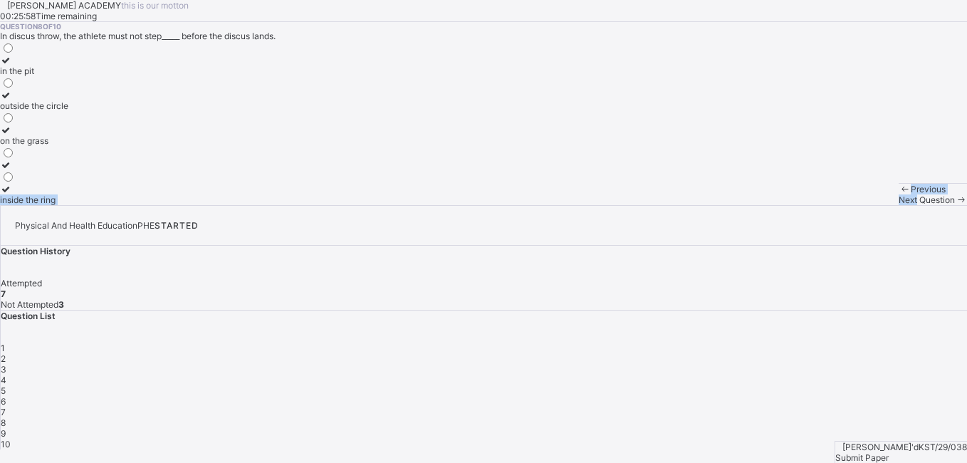
drag, startPoint x: 564, startPoint y: 430, endPoint x: 441, endPoint y: 349, distance: 147.6
click at [441, 205] on div "[PERSON_NAME] ACADEMY this is our [PERSON_NAME] 00:25:58 Time remaining Questio…" at bounding box center [483, 102] width 967 height 205
click at [68, 146] on div "on the grass" at bounding box center [34, 140] width 68 height 11
click at [68, 111] on div "outside the circle" at bounding box center [34, 105] width 68 height 11
click at [899, 205] on div "Next Question" at bounding box center [933, 199] width 68 height 11
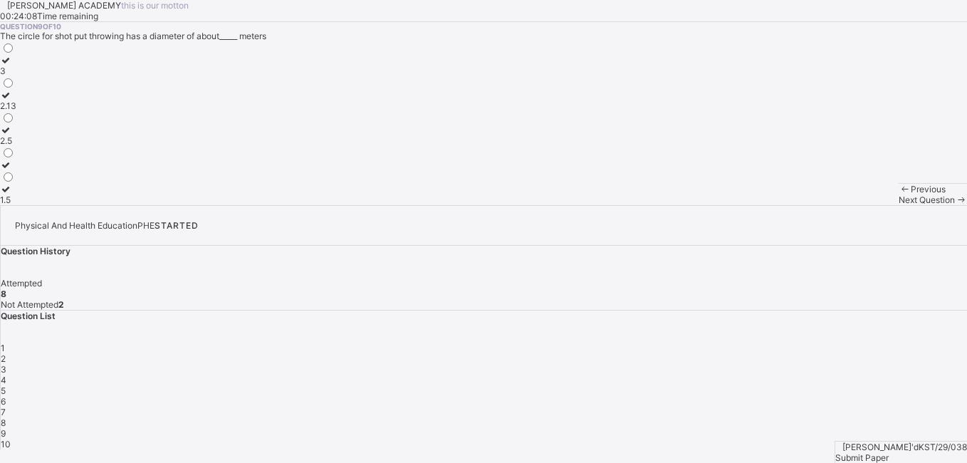
click at [16, 146] on div "2.5" at bounding box center [8, 140] width 16 height 11
click at [899, 205] on span "Next Question" at bounding box center [927, 199] width 56 height 11
click at [28, 205] on div "thrown" at bounding box center [14, 199] width 28 height 11
click at [899, 205] on div "Next Question" at bounding box center [933, 199] width 68 height 11
click at [914, 452] on div "Submit Paper" at bounding box center [902, 457] width 132 height 11
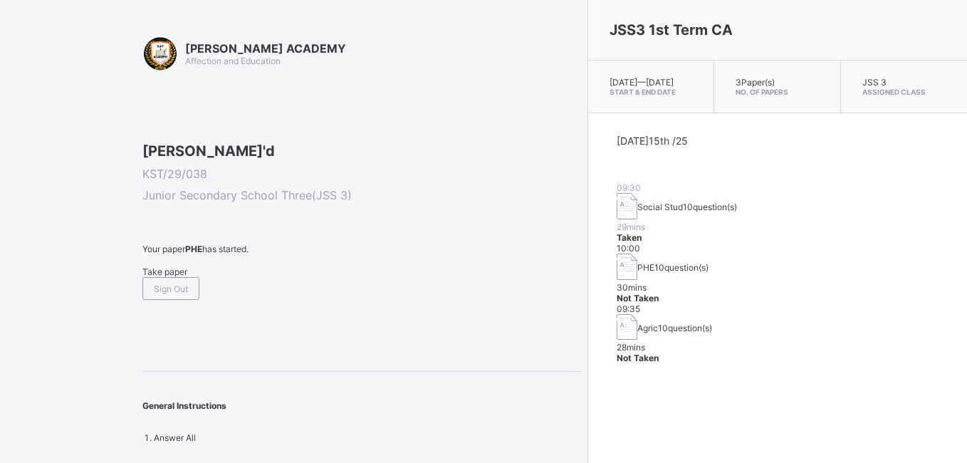
click at [617, 314] on div "Agric 10 question(s)" at bounding box center [778, 328] width 322 height 28
click at [658, 323] on span "10 question(s)" at bounding box center [685, 328] width 54 height 11
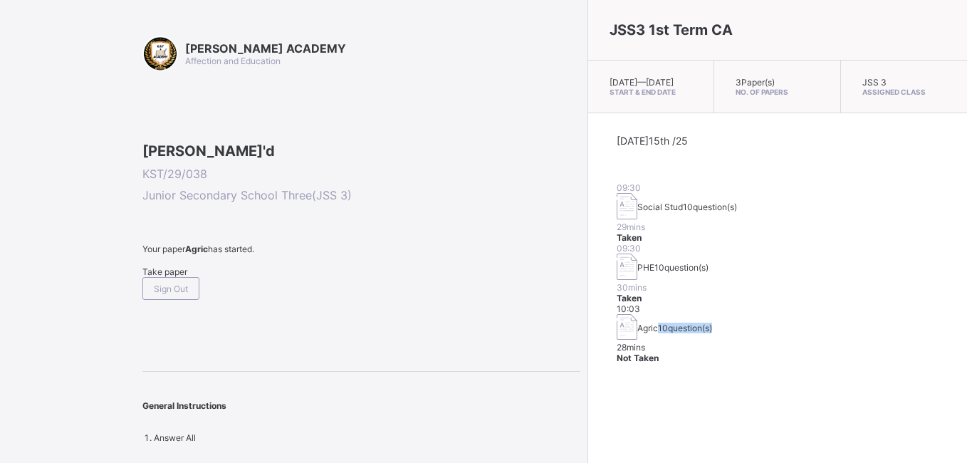
click at [658, 323] on span "10 question(s)" at bounding box center [685, 328] width 54 height 11
click at [617, 288] on div "[DATE] 15th /25 09:30 Social Stud 10 question(s) 29 mins Taken 09:30 PHE 10 que…" at bounding box center [778, 249] width 322 height 229
click at [160, 277] on span "Take paper" at bounding box center [164, 271] width 45 height 11
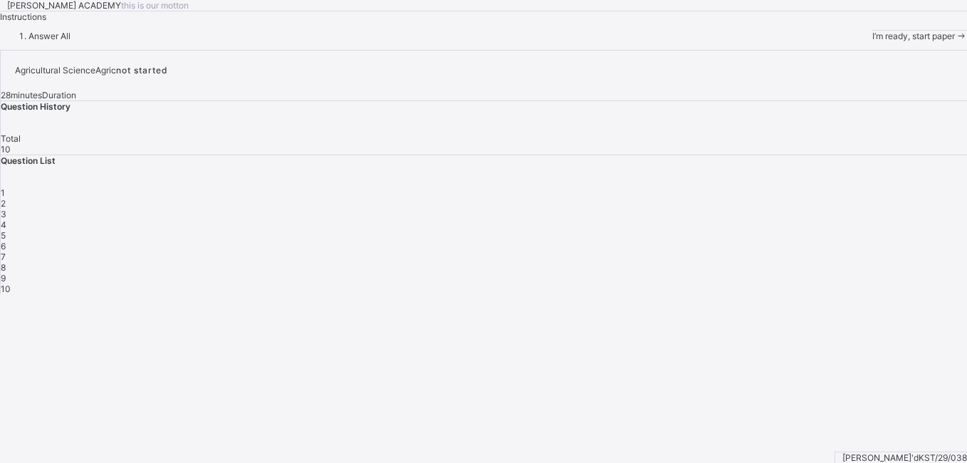
click at [873, 41] on span "I’m ready, start paper" at bounding box center [914, 36] width 83 height 11
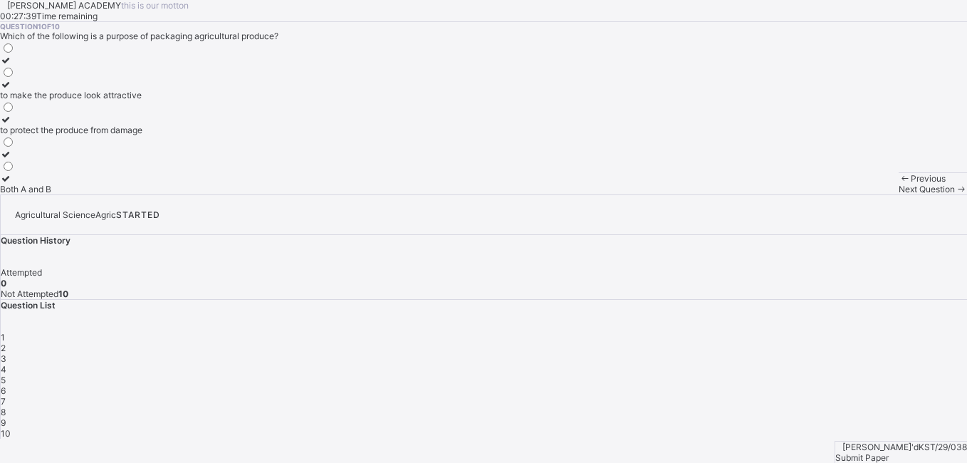
click at [142, 194] on div "Both A and B" at bounding box center [71, 189] width 142 height 11
click at [899, 194] on div "Next Question" at bounding box center [933, 189] width 68 height 11
click at [108, 194] on div "it increases the price" at bounding box center [54, 189] width 108 height 11
click at [899, 194] on div "Next Question" at bounding box center [933, 189] width 68 height 11
click at [69, 135] on div "Both A and B" at bounding box center [34, 130] width 69 height 11
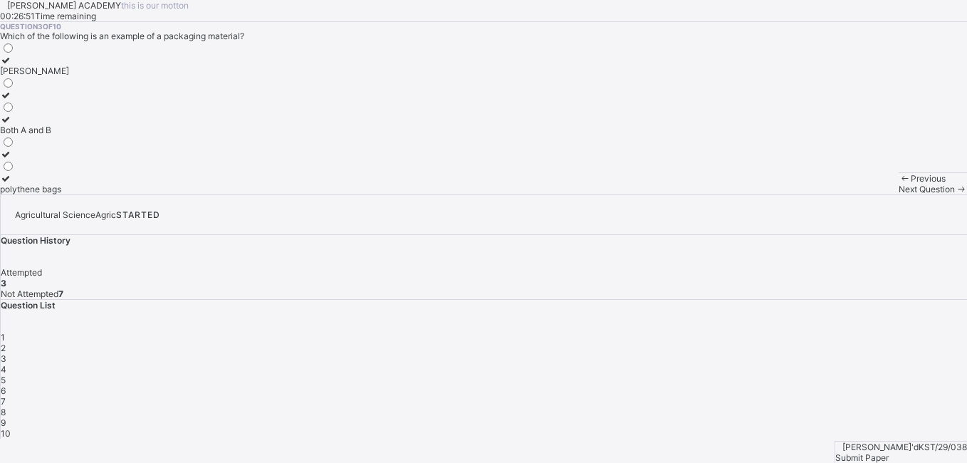
click at [899, 194] on div "Next Question" at bounding box center [933, 189] width 68 height 11
click at [102, 125] on div "it helps maintain the price" at bounding box center [51, 119] width 102 height 11
click at [899, 194] on div "Next Question" at bounding box center [933, 189] width 68 height 11
click at [142, 194] on label "to protect the produce from damage" at bounding box center [71, 183] width 142 height 21
click at [899, 194] on span "Next Question" at bounding box center [927, 189] width 56 height 11
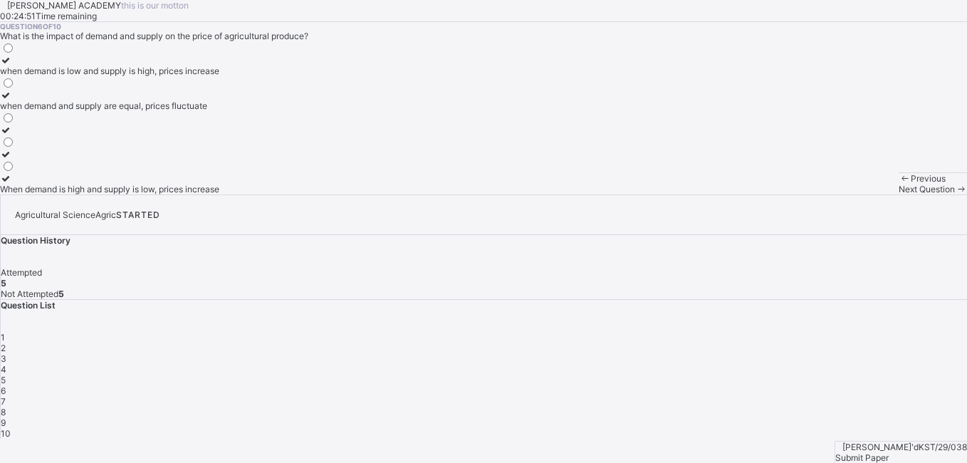
click at [219, 76] on div "when demand is low and supply is high, prices increase" at bounding box center [109, 71] width 219 height 11
click at [899, 194] on span "Next Question" at bounding box center [927, 189] width 56 height 11
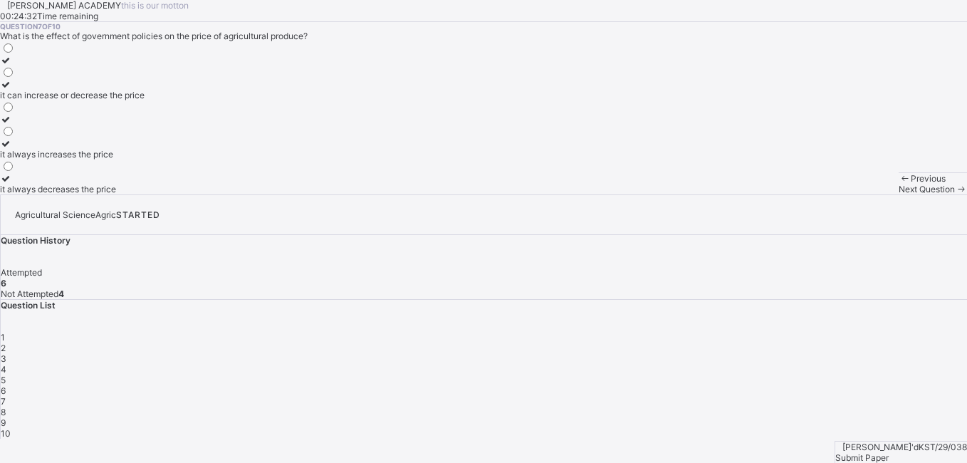
click at [145, 100] on label "it can increase or decrease the price" at bounding box center [72, 89] width 145 height 21
click at [396, 194] on div "Question 7 of 10 What is the effect of government policies on the price of agri…" at bounding box center [483, 108] width 967 height 172
click at [899, 194] on span "Next Question" at bounding box center [927, 189] width 56 height 11
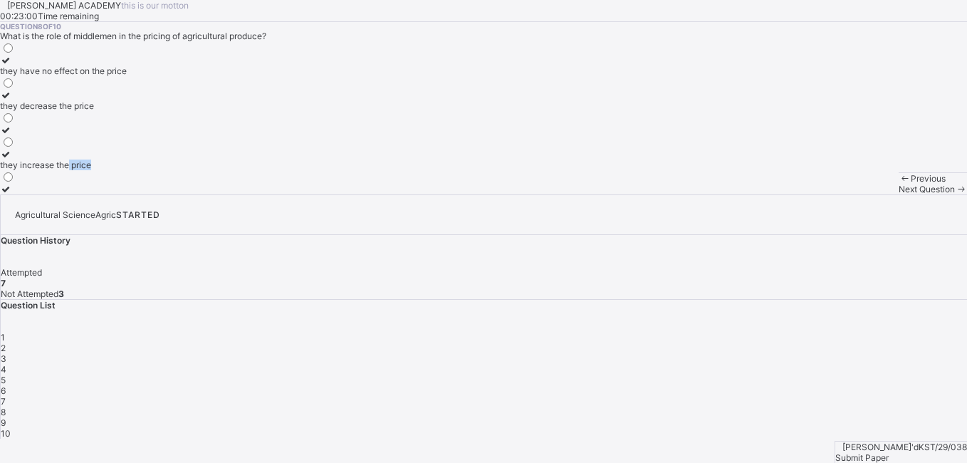
drag, startPoint x: 204, startPoint y: 336, endPoint x: 177, endPoint y: 347, distance: 29.1
click at [127, 170] on label "they increase the price" at bounding box center [63, 159] width 127 height 21
drag, startPoint x: 177, startPoint y: 347, endPoint x: 152, endPoint y: 217, distance: 132.6
click at [127, 76] on div "they have no effect on the price" at bounding box center [63, 71] width 127 height 11
click at [899, 194] on span "Next Question" at bounding box center [927, 189] width 56 height 11
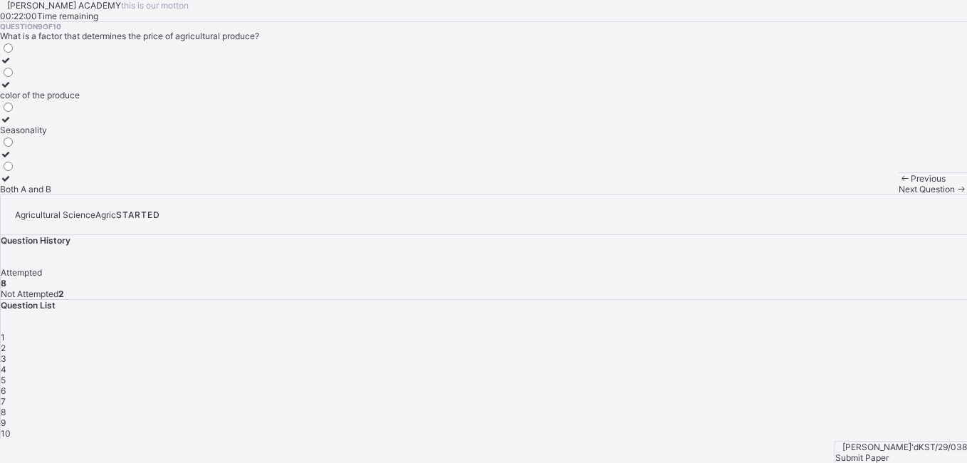
click at [80, 194] on label "Both A and B" at bounding box center [40, 183] width 80 height 21
click at [899, 194] on span "Next Question" at bounding box center [927, 189] width 56 height 11
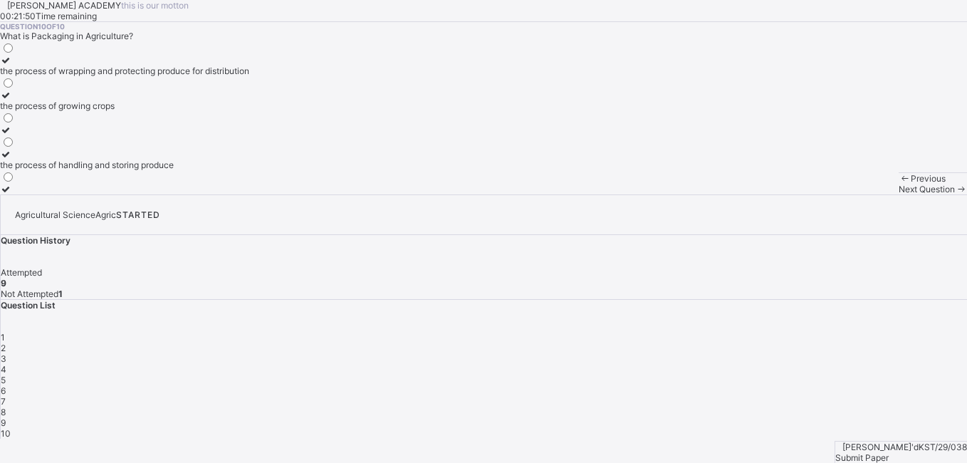
click at [222, 76] on div "the process of wrapping and protecting produce for distribution" at bounding box center [124, 71] width 249 height 11
click at [922, 452] on div "Submit Paper" at bounding box center [902, 457] width 132 height 11
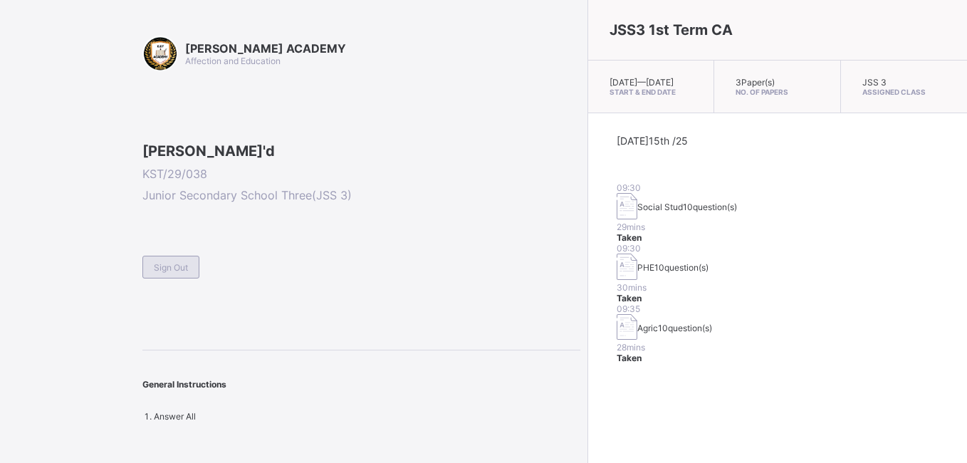
click at [163, 273] on span "Sign Out" at bounding box center [171, 267] width 34 height 11
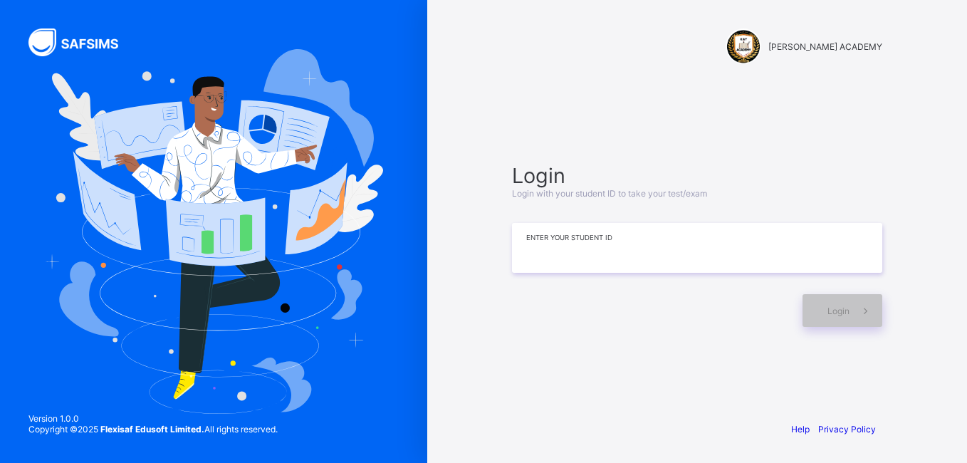
click at [522, 249] on input at bounding box center [697, 248] width 370 height 50
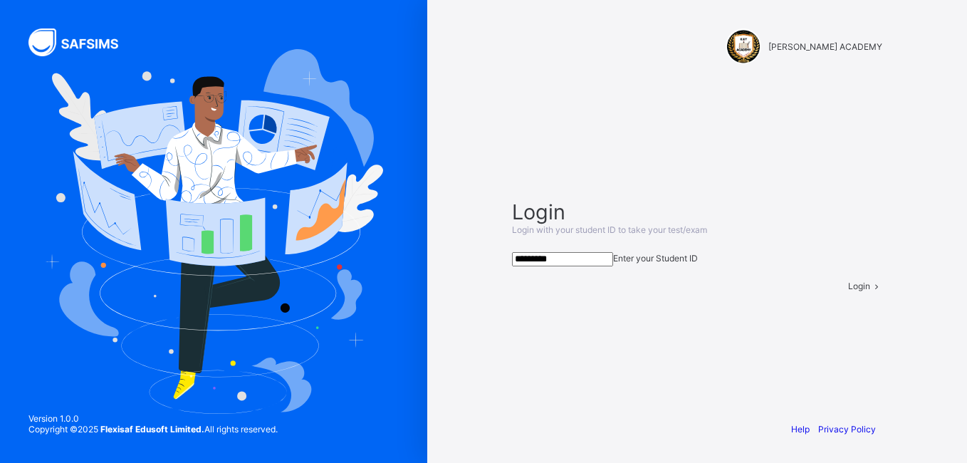
type input "*********"
click at [848, 291] on div "Login" at bounding box center [865, 286] width 34 height 11
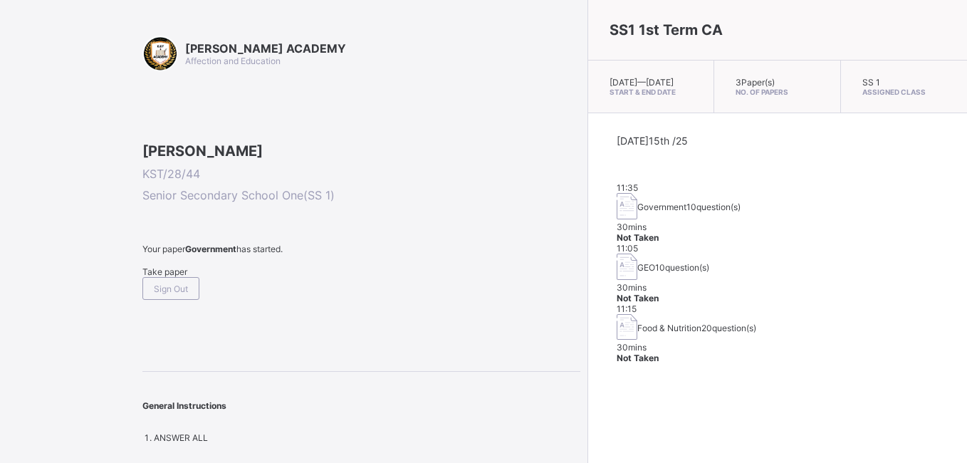
click at [172, 277] on span "Take paper" at bounding box center [164, 271] width 45 height 11
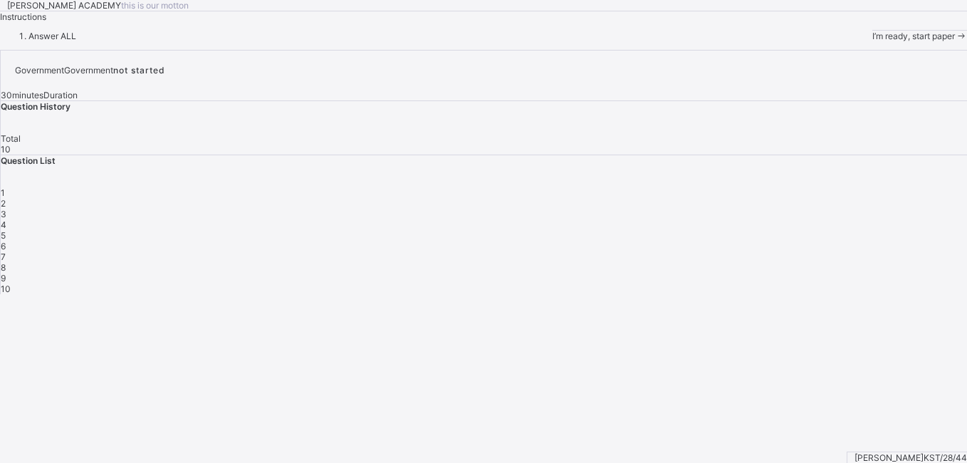
click at [5, 198] on span "1" at bounding box center [3, 192] width 4 height 11
click at [873, 41] on span "I’m ready, start paper" at bounding box center [914, 36] width 83 height 11
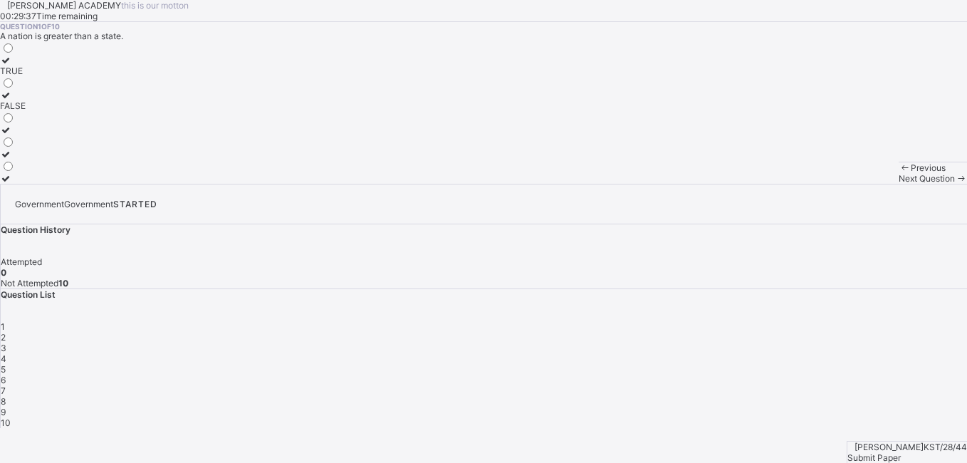
click at [12, 66] on icon at bounding box center [6, 60] width 12 height 11
click at [901, 452] on span "Submit Paper" at bounding box center [874, 457] width 53 height 11
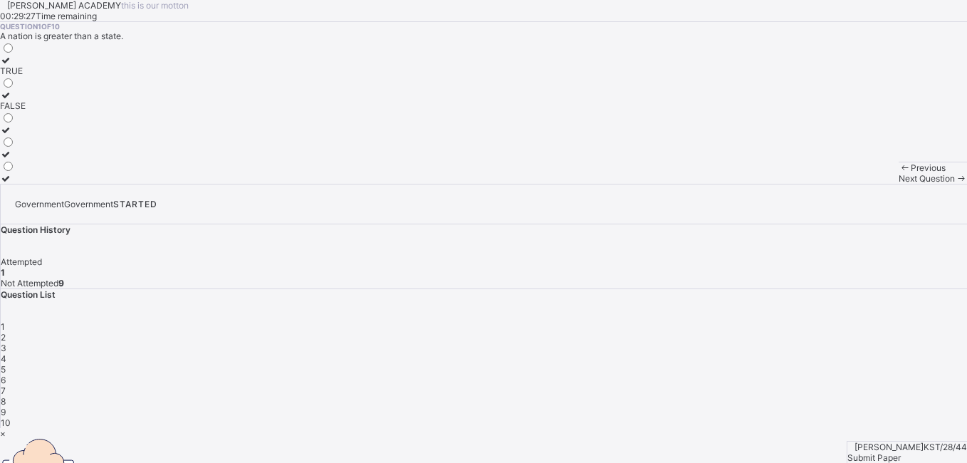
drag, startPoint x: 533, startPoint y: 377, endPoint x: 503, endPoint y: 360, distance: 34.1
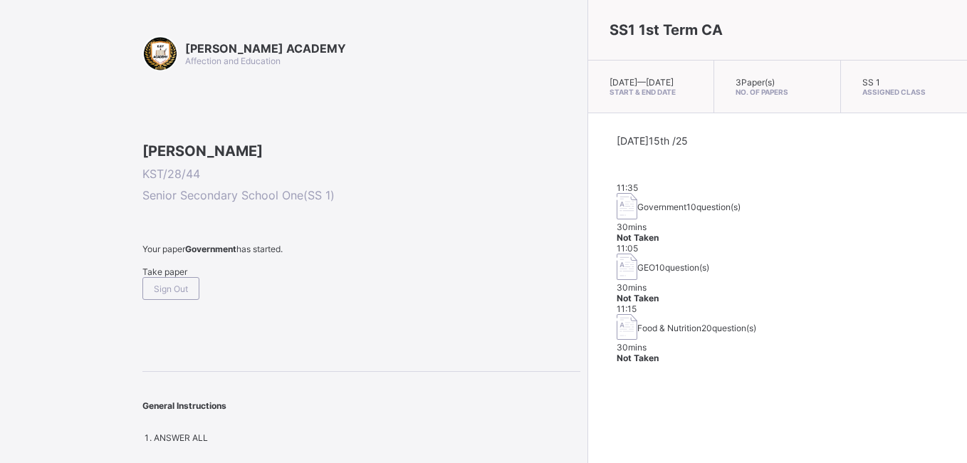
drag, startPoint x: 503, startPoint y: 360, endPoint x: 533, endPoint y: 405, distance: 53.9
click at [588, 405] on div "SS1 1st Term CA [DATE] — [DATE] Start & End Date 3 Paper(s) No. of Papers SS 1 …" at bounding box center [778, 231] width 380 height 463
click at [173, 277] on span "Take paper" at bounding box center [164, 271] width 45 height 11
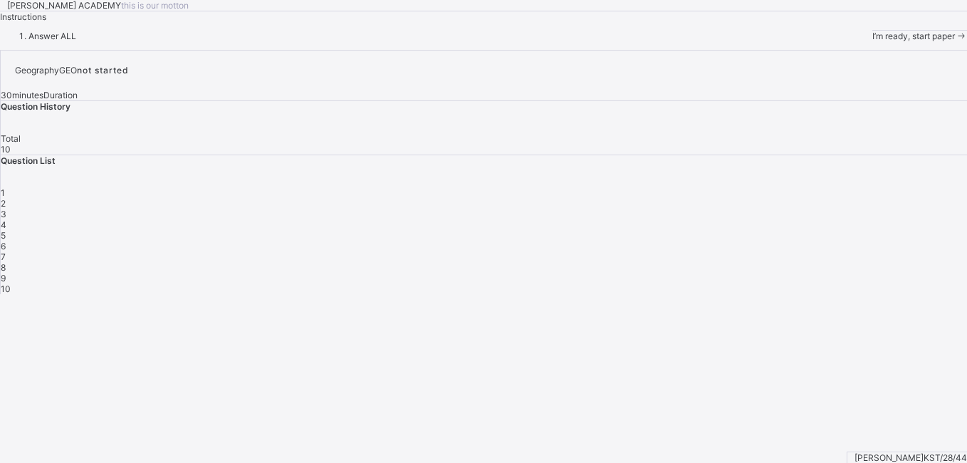
click at [873, 41] on span "I’m ready, start paper" at bounding box center [914, 36] width 83 height 11
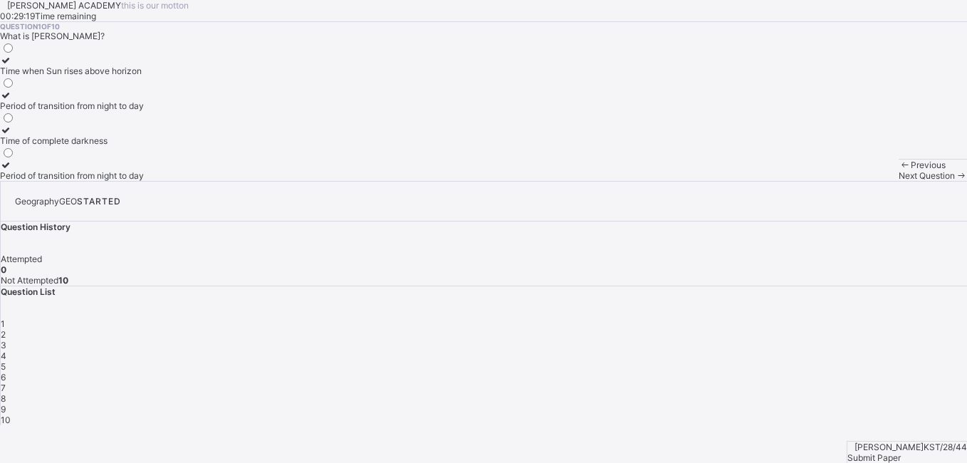
click at [12, 100] on icon at bounding box center [6, 95] width 12 height 11
click at [899, 181] on div "Next Question" at bounding box center [933, 175] width 68 height 11
click at [6, 329] on span "2" at bounding box center [3, 334] width 5 height 11
click at [12, 100] on icon at bounding box center [6, 95] width 12 height 11
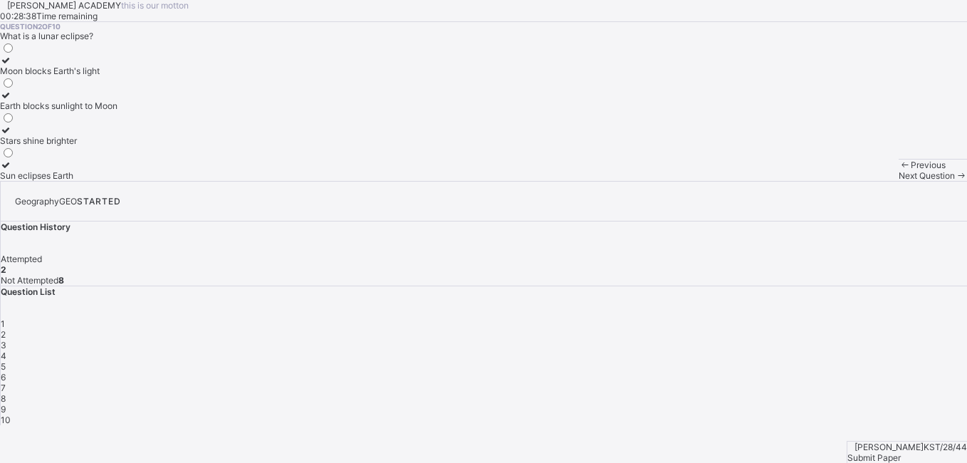
click at [955, 181] on span at bounding box center [961, 175] width 12 height 11
click at [12, 100] on icon at bounding box center [6, 95] width 12 height 11
click at [899, 181] on span "Next Question" at bounding box center [927, 175] width 56 height 11
click at [12, 66] on icon at bounding box center [6, 60] width 12 height 11
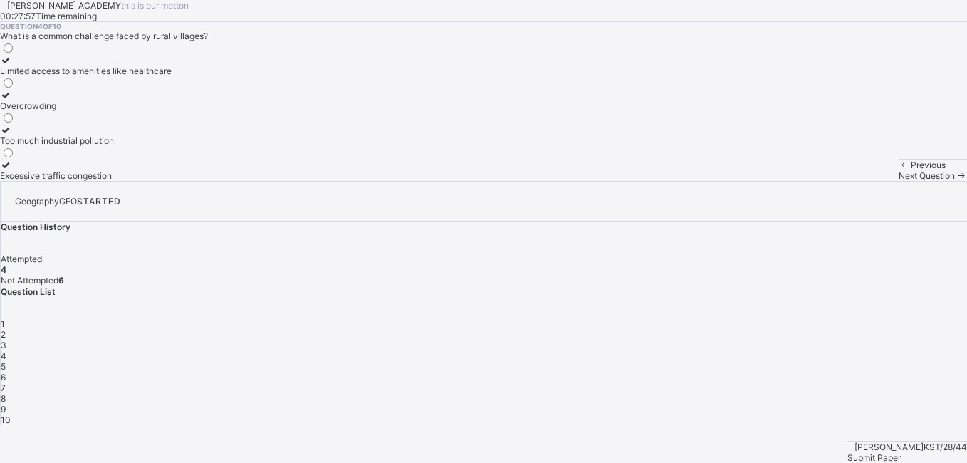
click at [899, 181] on span "Next Question" at bounding box center [927, 175] width 56 height 11
click at [12, 66] on icon at bounding box center [6, 60] width 12 height 11
click at [955, 181] on icon at bounding box center [961, 175] width 12 height 11
click at [12, 66] on icon at bounding box center [6, 60] width 12 height 11
click at [899, 181] on span "Next Question" at bounding box center [927, 175] width 56 height 11
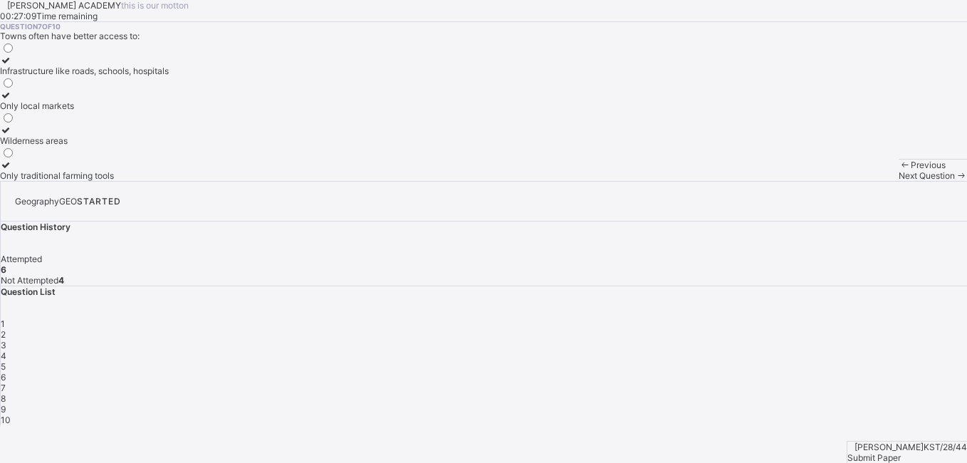
click at [12, 170] on icon at bounding box center [6, 165] width 12 height 11
click at [899, 181] on div "Next Question" at bounding box center [933, 175] width 68 height 11
click at [90, 100] on div at bounding box center [93, 95] width 187 height 11
click at [899, 181] on span "Next Question" at bounding box center [927, 175] width 56 height 11
click at [12, 100] on icon at bounding box center [6, 95] width 12 height 11
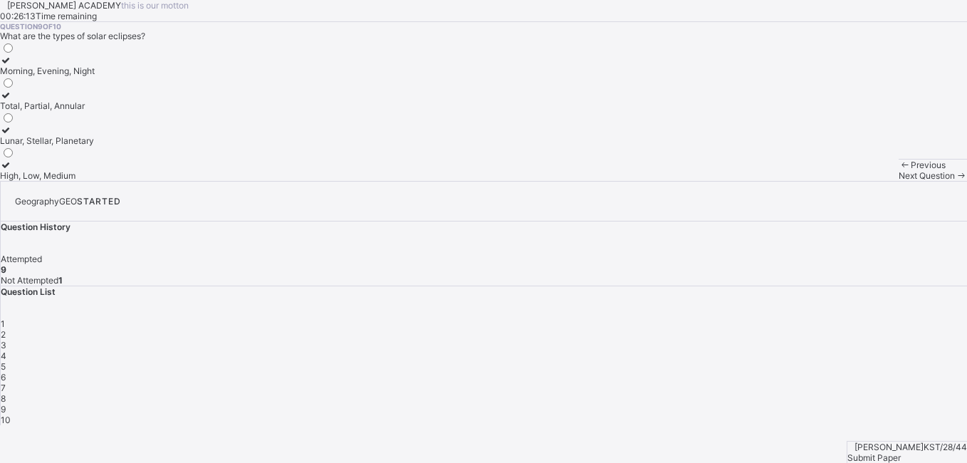
click at [899, 181] on span "Next Question" at bounding box center [927, 175] width 56 height 11
click at [12, 66] on icon at bounding box center [6, 60] width 12 height 11
click at [899, 181] on span "Next Question" at bounding box center [927, 175] width 56 height 11
click at [11, 415] on span "10" at bounding box center [6, 420] width 10 height 11
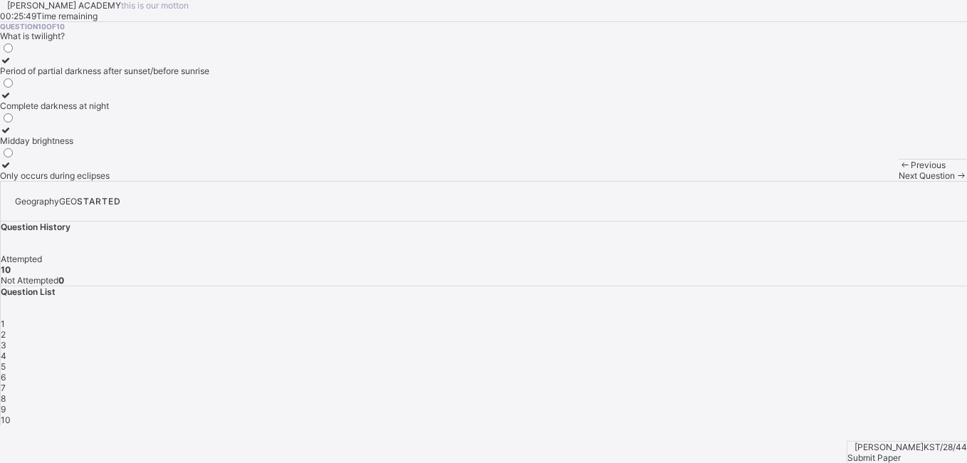
click at [6, 404] on span "9" at bounding box center [3, 409] width 5 height 11
click at [6, 393] on span "8" at bounding box center [3, 398] width 5 height 11
click at [939, 383] on div "7" at bounding box center [484, 388] width 967 height 11
click at [900, 372] on div "6" at bounding box center [484, 377] width 967 height 11
click at [6, 361] on span "5" at bounding box center [3, 366] width 5 height 11
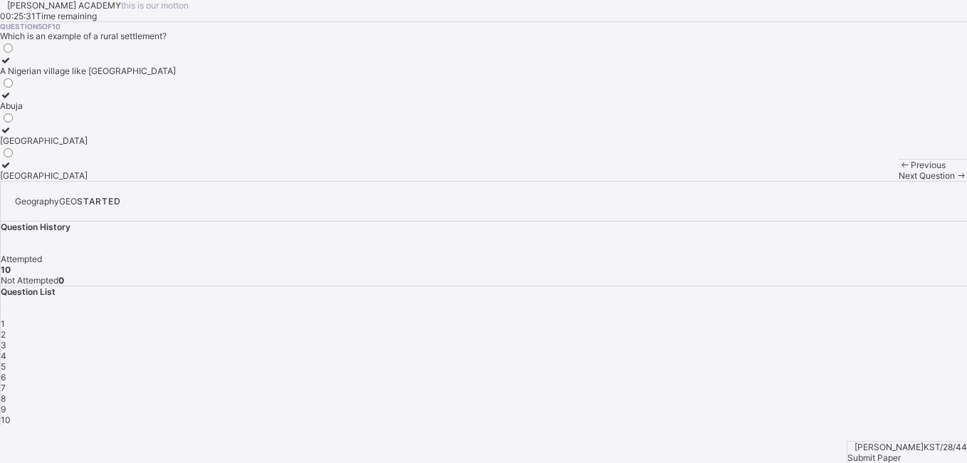
click at [813, 350] on div "4" at bounding box center [484, 355] width 967 height 11
click at [787, 340] on div "3" at bounding box center [484, 345] width 967 height 11
click at [736, 329] on div "2" at bounding box center [484, 334] width 967 height 11
click at [704, 318] on div "1" at bounding box center [484, 323] width 967 height 11
click at [12, 170] on icon at bounding box center [6, 165] width 12 height 11
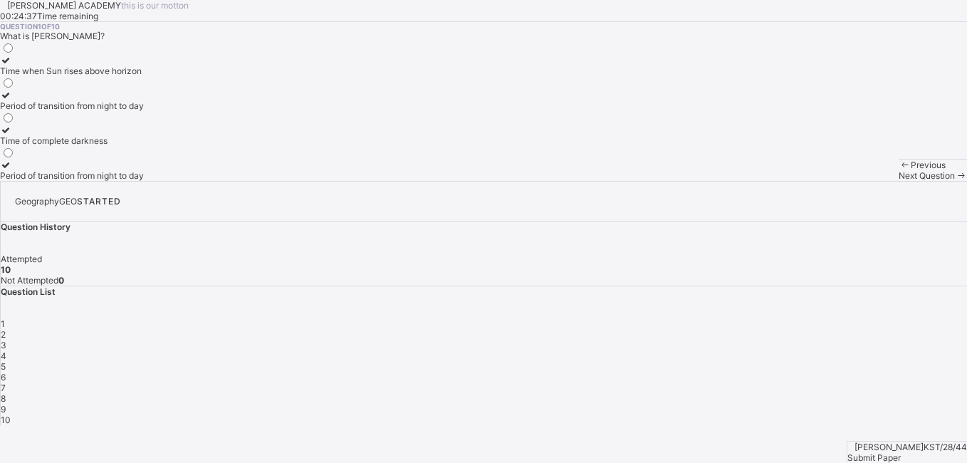
click at [83, 100] on div at bounding box center [72, 95] width 144 height 11
click at [900, 452] on span "Submit Paper" at bounding box center [874, 457] width 53 height 11
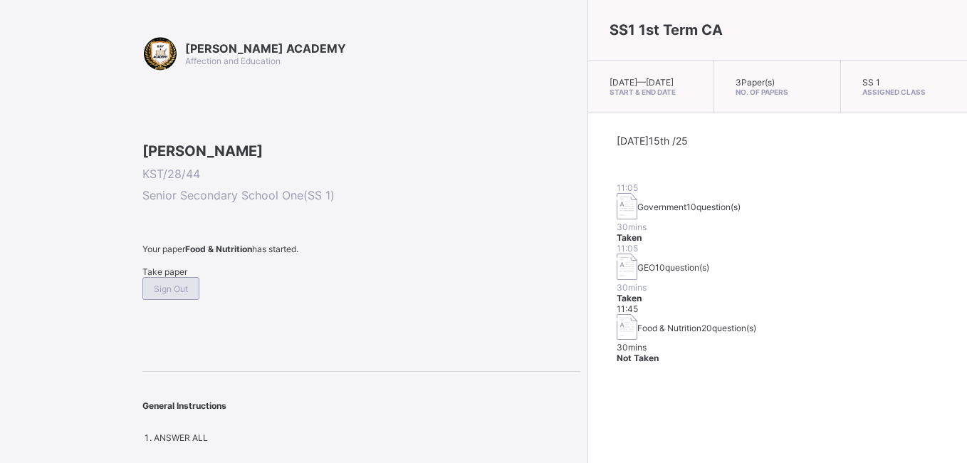
click at [188, 294] on span "Sign Out" at bounding box center [171, 288] width 34 height 11
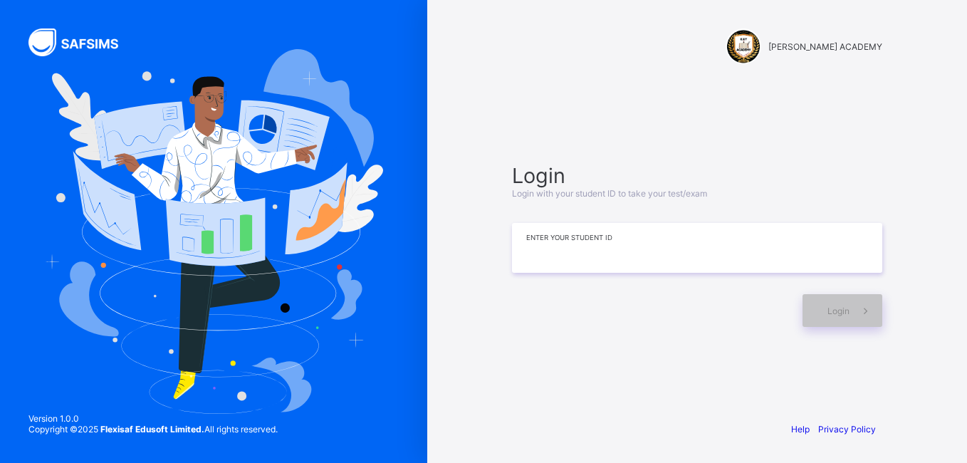
click at [579, 243] on input at bounding box center [697, 248] width 370 height 50
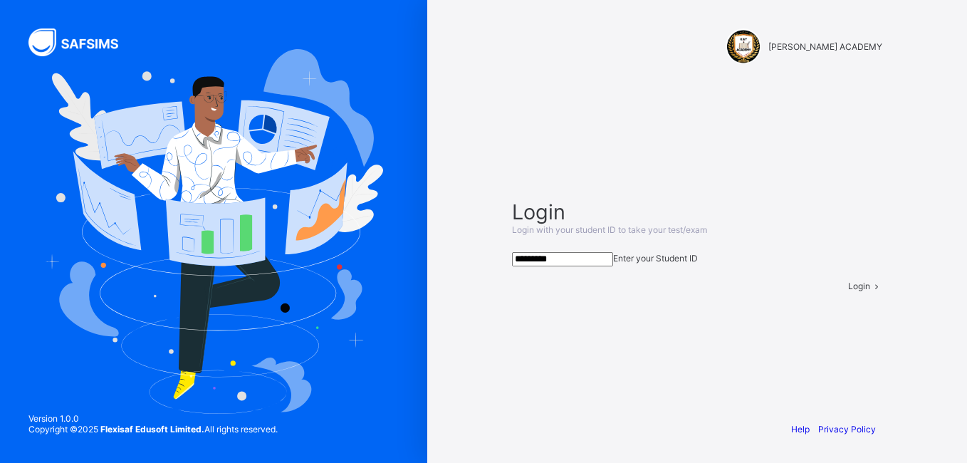
type input "*********"
click at [848, 291] on span "Login" at bounding box center [859, 286] width 22 height 11
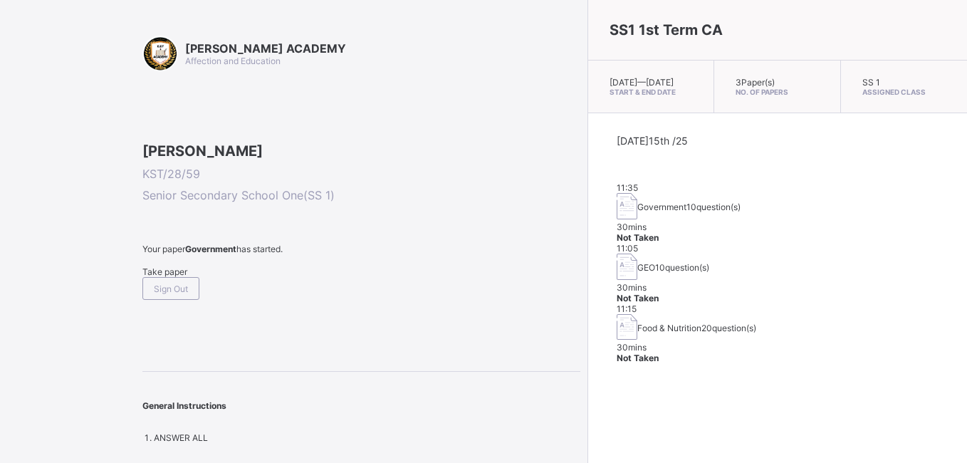
click at [184, 277] on span "Take paper" at bounding box center [164, 271] width 45 height 11
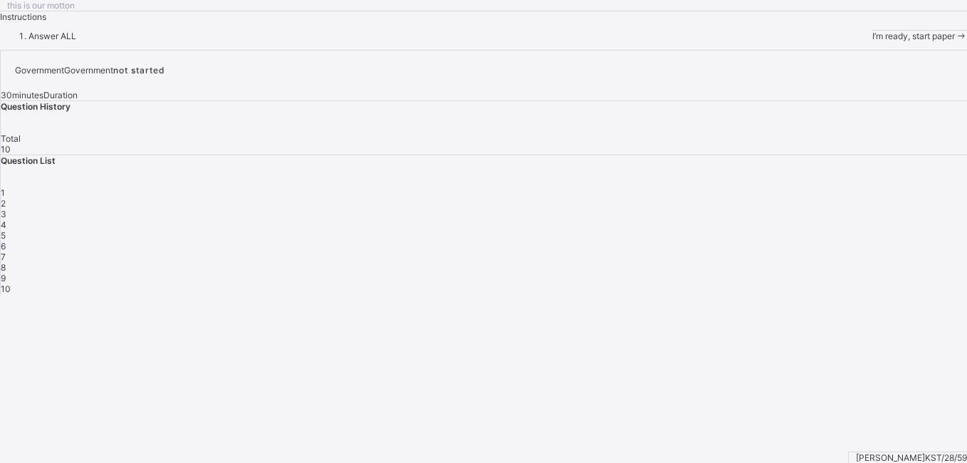
click at [702, 198] on div "1" at bounding box center [484, 192] width 967 height 11
click at [5, 198] on span "1" at bounding box center [3, 192] width 4 height 11
click at [711, 198] on div "1" at bounding box center [484, 192] width 967 height 11
click at [5, 198] on span "1" at bounding box center [3, 192] width 4 height 11
drag, startPoint x: 707, startPoint y: 316, endPoint x: 742, endPoint y: 314, distance: 35.0
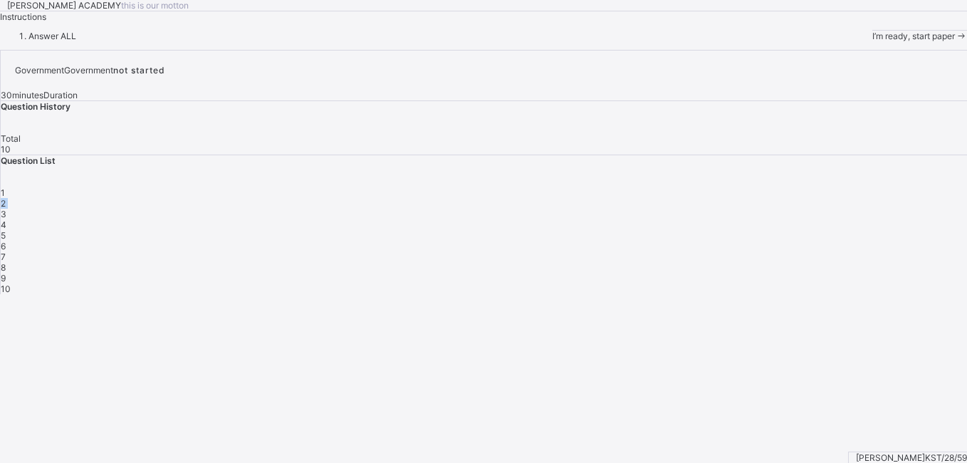
click at [742, 294] on div "1 2 3 4 5 6 7 8 9 10" at bounding box center [484, 240] width 967 height 107
click at [6, 209] on span "2" at bounding box center [3, 203] width 5 height 11
click at [76, 41] on span "Answer ALL" at bounding box center [52, 36] width 48 height 11
drag, startPoint x: 95, startPoint y: 171, endPoint x: 234, endPoint y: 227, distance: 149.2
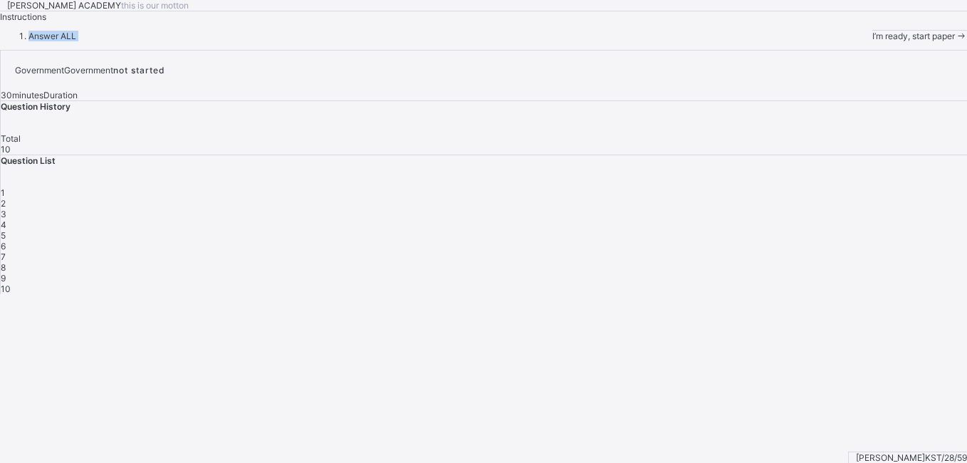
click at [234, 41] on div "Answer ALL" at bounding box center [483, 36] width 967 height 11
click at [710, 198] on div "1" at bounding box center [484, 192] width 967 height 11
click at [873, 41] on span "I’m ready, start paper" at bounding box center [914, 36] width 83 height 11
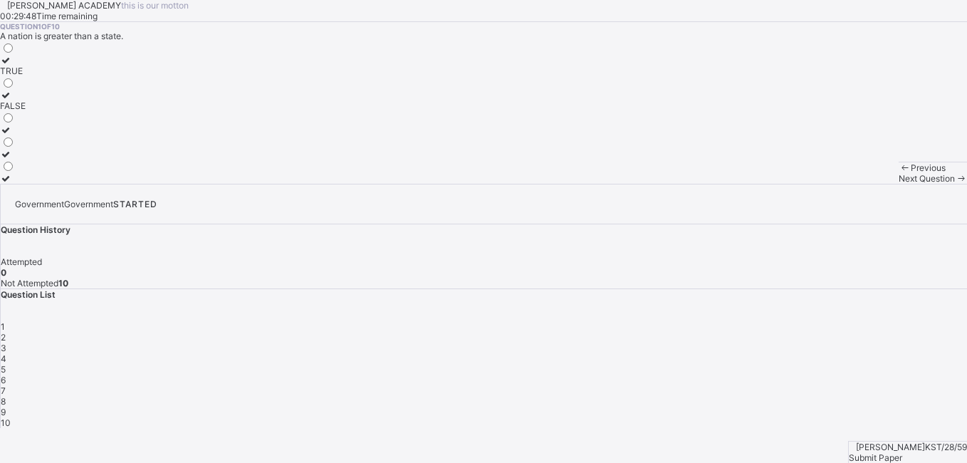
click at [26, 76] on div "TRUE" at bounding box center [13, 71] width 26 height 11
click at [955, 184] on span at bounding box center [961, 178] width 12 height 11
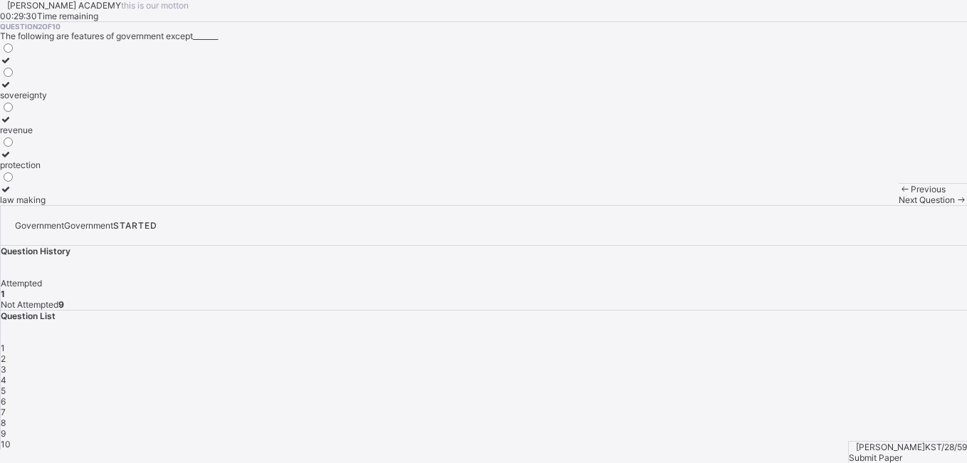
click at [47, 100] on div "sovereignty" at bounding box center [23, 95] width 47 height 11
click at [955, 205] on icon at bounding box center [961, 199] width 12 height 11
click at [6, 364] on span "3" at bounding box center [4, 369] width 6 height 11
click at [90, 111] on label "sharing of cash" at bounding box center [45, 100] width 90 height 21
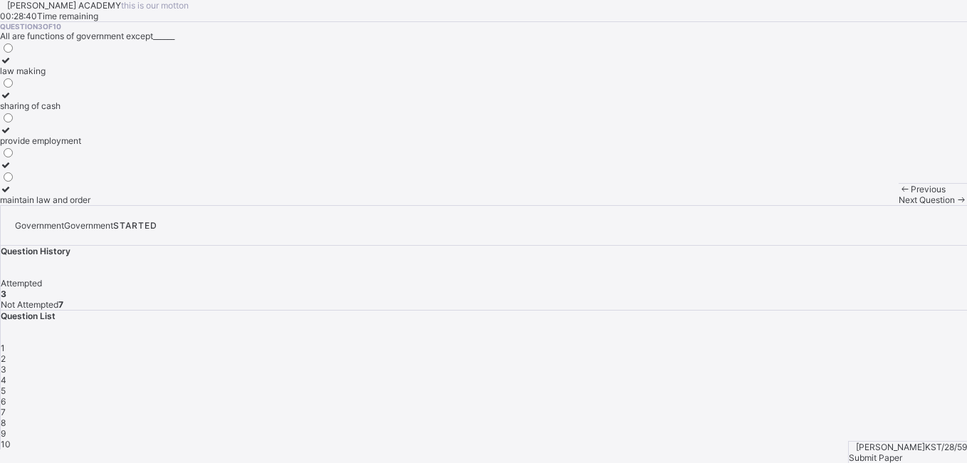
click at [955, 205] on icon at bounding box center [961, 199] width 12 height 11
click at [823, 375] on div "4" at bounding box center [484, 380] width 967 height 11
click at [29, 111] on div "power" at bounding box center [14, 105] width 29 height 11
click at [955, 205] on icon at bounding box center [961, 199] width 12 height 11
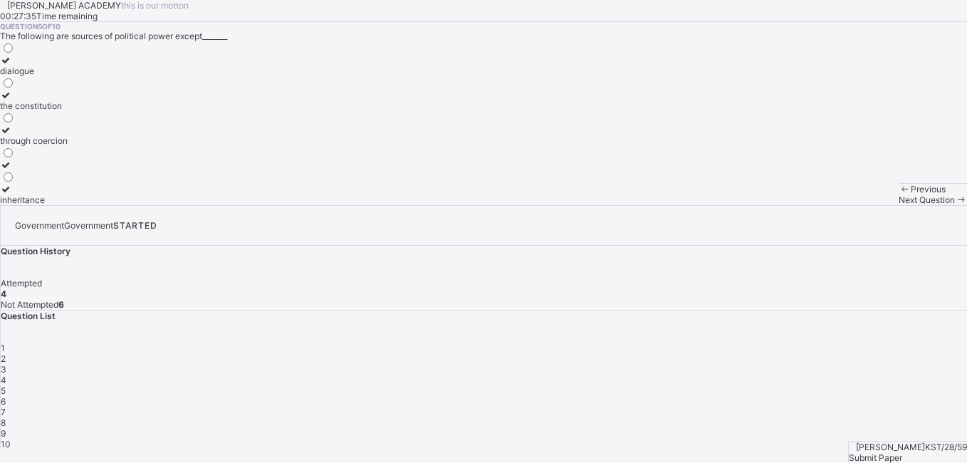
click at [68, 76] on label "dialogue" at bounding box center [34, 65] width 68 height 21
click at [955, 205] on span at bounding box center [961, 199] width 12 height 11
click at [955, 205] on icon at bounding box center [961, 199] width 12 height 11
click at [15, 205] on div "3" at bounding box center [7, 199] width 15 height 11
click at [955, 205] on span at bounding box center [961, 199] width 12 height 11
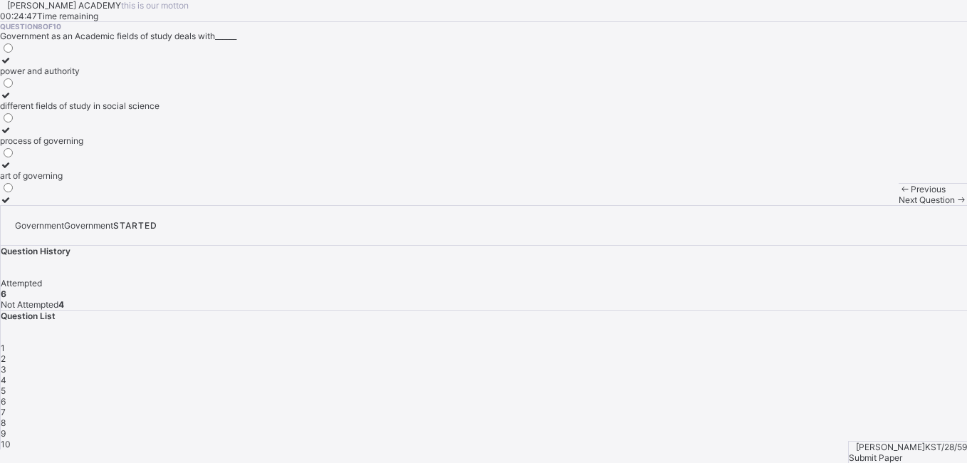
click at [158, 181] on div "art of governing" at bounding box center [80, 175] width 160 height 11
click at [955, 205] on span at bounding box center [961, 199] width 12 height 11
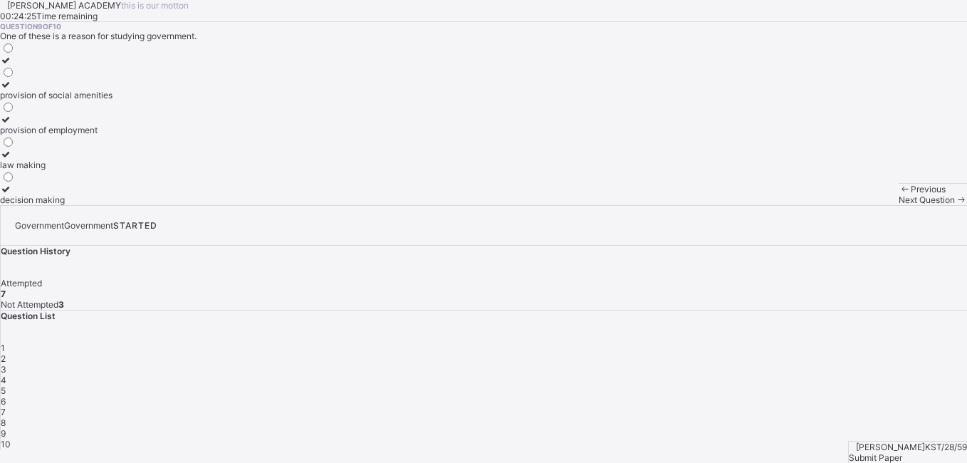
click at [246, 205] on div "provision of social amenities provision of employment law making decision making" at bounding box center [483, 123] width 967 height 164
click at [215, 205] on div "provision of social amenities provision of employment law making decision making" at bounding box center [483, 123] width 967 height 164
drag, startPoint x: 215, startPoint y: 402, endPoint x: 206, endPoint y: 341, distance: 62.0
click at [206, 205] on div "provision of social amenities provision of employment law making decision making" at bounding box center [483, 123] width 967 height 164
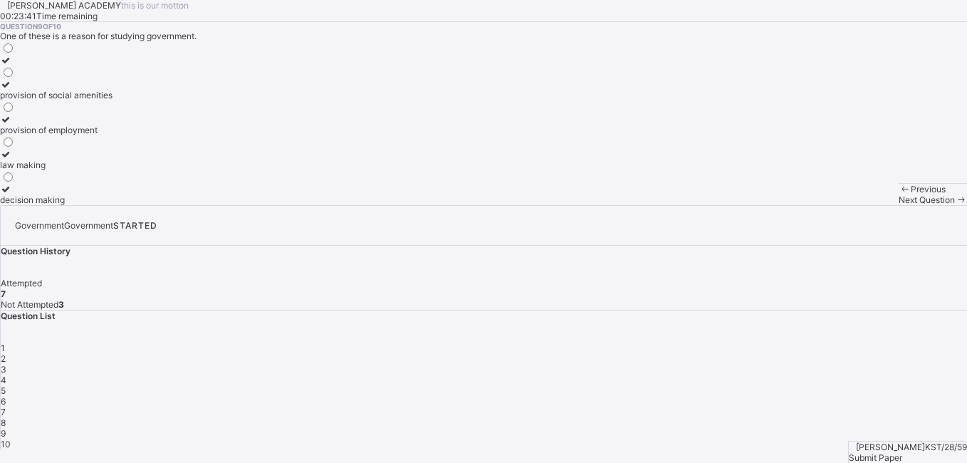
click at [955, 205] on span at bounding box center [961, 199] width 12 height 11
click at [15, 170] on div "2" at bounding box center [7, 165] width 15 height 11
click at [6, 396] on span "6" at bounding box center [3, 401] width 5 height 11
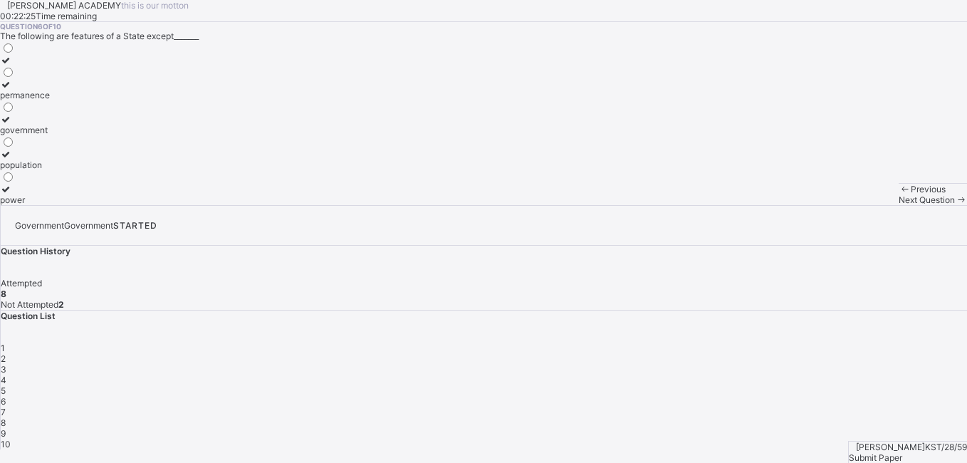
click at [50, 100] on label "permanence" at bounding box center [25, 89] width 50 height 21
click at [739, 428] on div "9" at bounding box center [484, 433] width 967 height 11
click at [113, 100] on div "provision of social amenities" at bounding box center [56, 95] width 113 height 11
click at [11, 439] on span "10" at bounding box center [6, 444] width 10 height 11
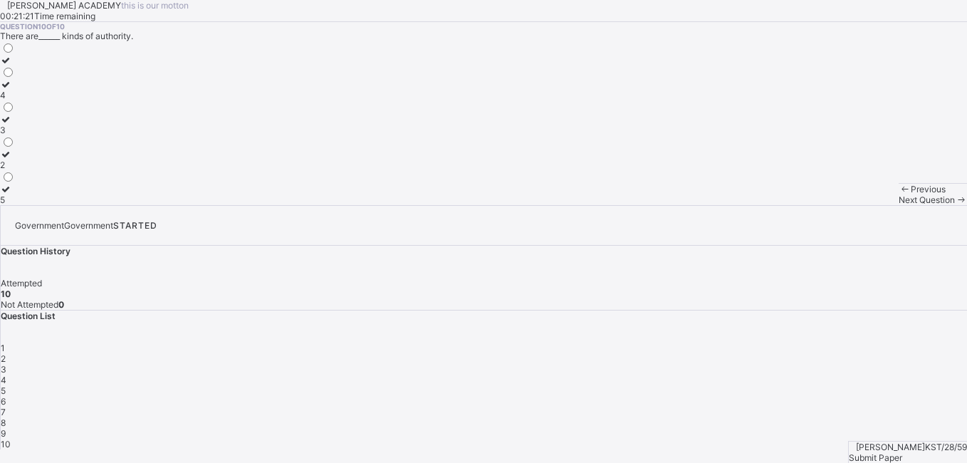
click at [11, 439] on span "10" at bounding box center [6, 444] width 10 height 11
click at [902, 452] on span "Submit Paper" at bounding box center [875, 457] width 53 height 11
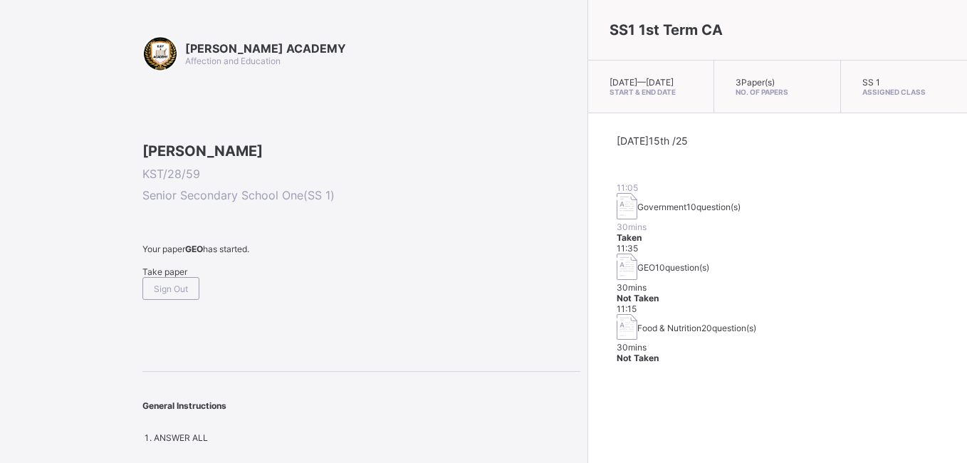
click at [659, 293] on span "Not Taken" at bounding box center [638, 298] width 42 height 11
drag, startPoint x: 838, startPoint y: 260, endPoint x: 902, endPoint y: 296, distance: 72.7
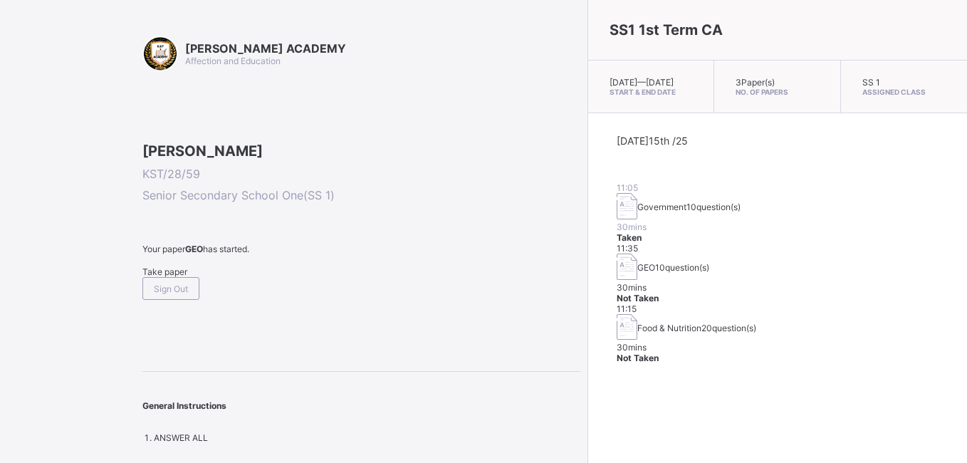
click at [902, 303] on div "11:15 Food & Nutrition 20 question(s) 30 mins Not Taken" at bounding box center [778, 333] width 322 height 61
click at [167, 277] on div "Take paper" at bounding box center [361, 271] width 438 height 11
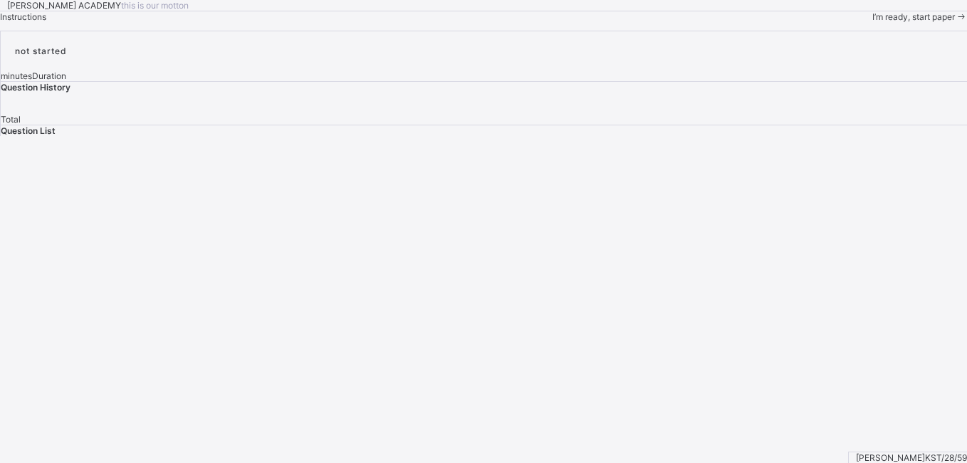
click at [955, 22] on icon at bounding box center [961, 16] width 12 height 11
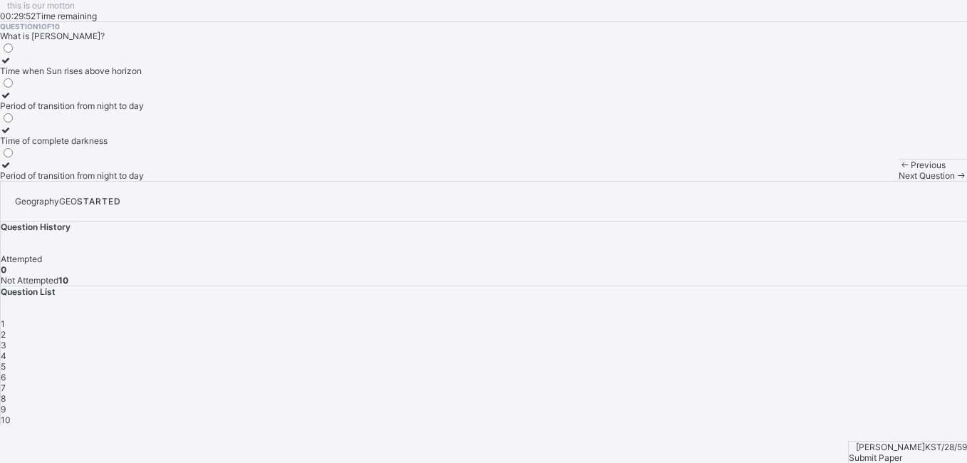
click at [898, 452] on span "Submit Paper" at bounding box center [875, 457] width 53 height 11
click at [630, 425] on div "×" at bounding box center [483, 430] width 967 height 11
click at [135, 76] on div "Time when Sun rises above horizon" at bounding box center [72, 71] width 144 height 11
click at [920, 452] on div "Submit Paper" at bounding box center [908, 457] width 118 height 11
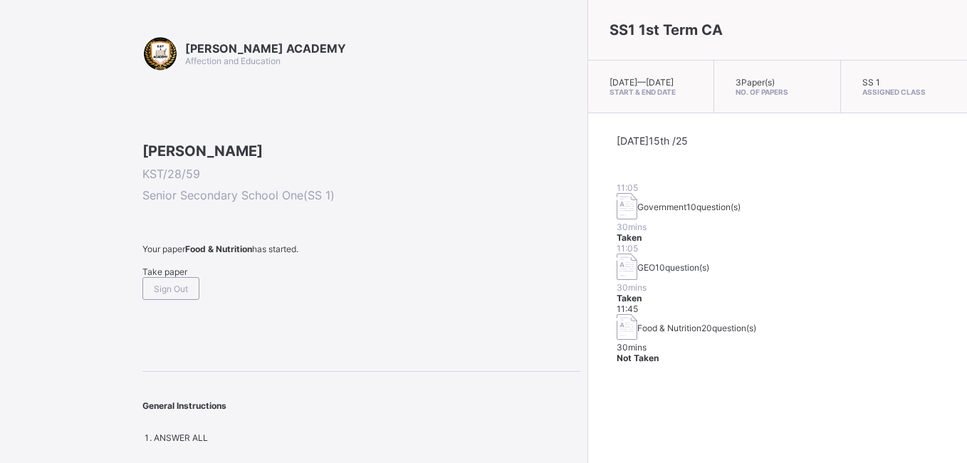
click at [588, 377] on div "SS1 1st Term CA [DATE] — [DATE] Start & End Date 3 Paper(s) No. of Papers SS 1 …" at bounding box center [778, 231] width 380 height 463
click at [200, 277] on div "Take paper" at bounding box center [361, 271] width 438 height 11
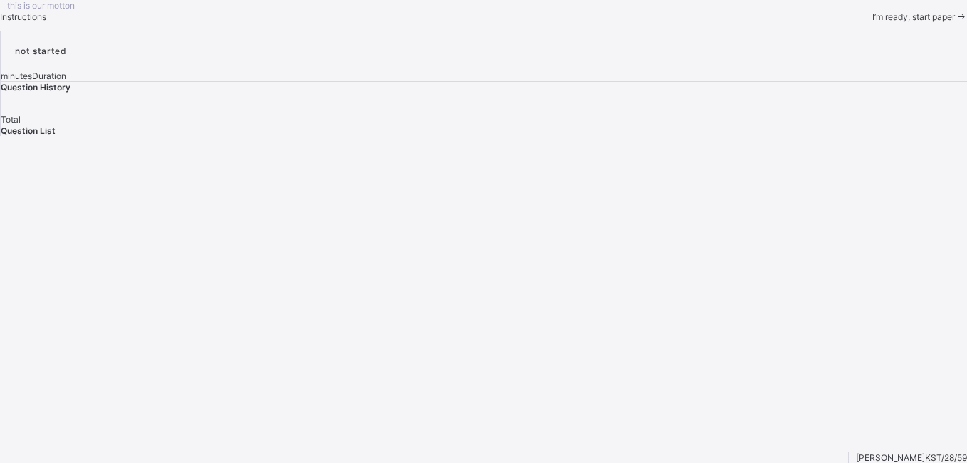
click at [955, 22] on span at bounding box center [961, 16] width 12 height 11
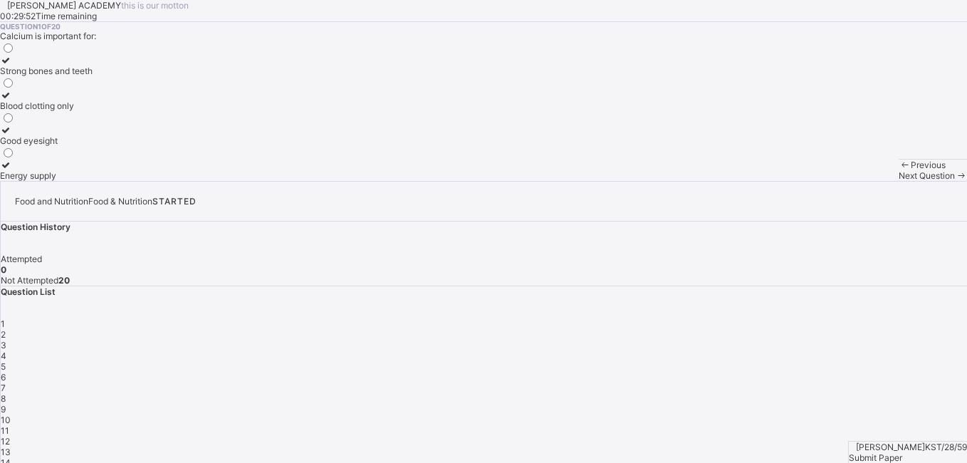
click at [6, 329] on span "2" at bounding box center [3, 334] width 5 height 11
click at [5, 318] on span "1" at bounding box center [3, 323] width 4 height 11
click at [955, 181] on icon at bounding box center [961, 175] width 12 height 11
click at [178, 111] on div "Growth, strong bones, and proper body function" at bounding box center [94, 105] width 189 height 11
click at [955, 181] on span at bounding box center [961, 175] width 12 height 11
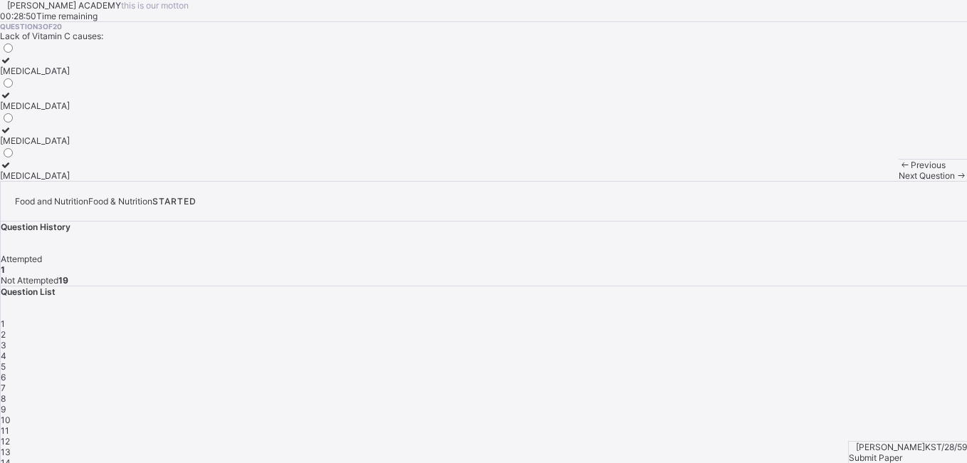
click at [955, 181] on icon at bounding box center [961, 175] width 12 height 11
click at [103, 146] on label "Small amounts to regulate body processes" at bounding box center [84, 135] width 168 height 21
click at [899, 181] on div "Next Question" at bounding box center [933, 175] width 68 height 11
click at [115, 111] on div "Yam, rice, maize" at bounding box center [57, 105] width 115 height 11
click at [115, 76] on div "Beans, peas, fish" at bounding box center [57, 71] width 115 height 11
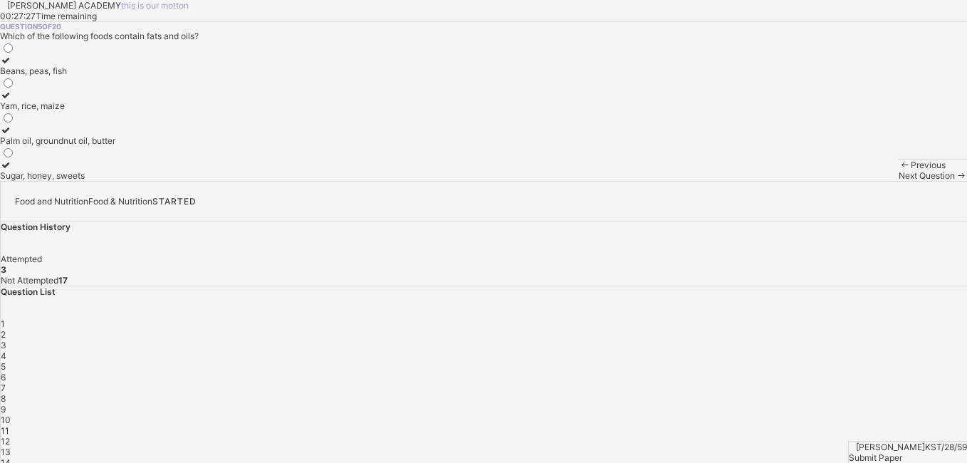
click at [955, 181] on icon at bounding box center [961, 175] width 12 height 11
click at [85, 111] on div "Beans and groundnut" at bounding box center [42, 105] width 85 height 11
click at [955, 181] on span at bounding box center [961, 175] width 12 height 11
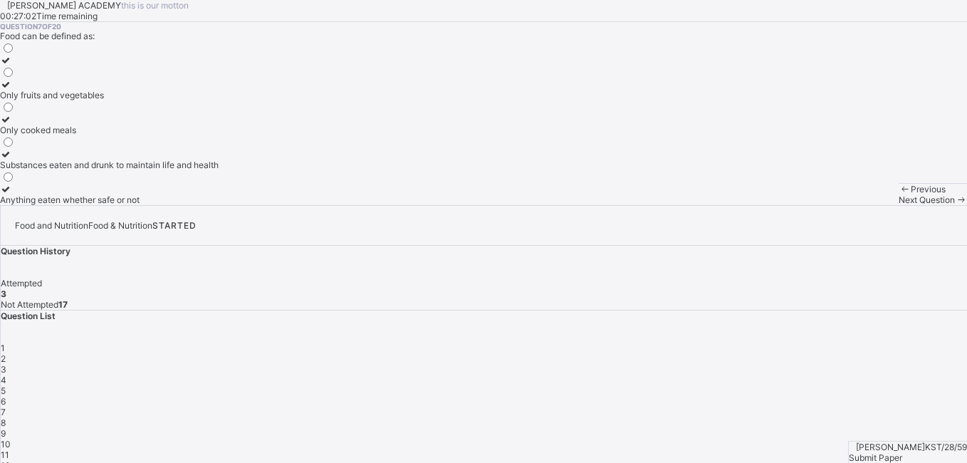
click at [182, 170] on div "Substances eaten and drunk to maintain life and health" at bounding box center [109, 165] width 219 height 11
click at [899, 205] on span "Next Question" at bounding box center [927, 199] width 56 height 11
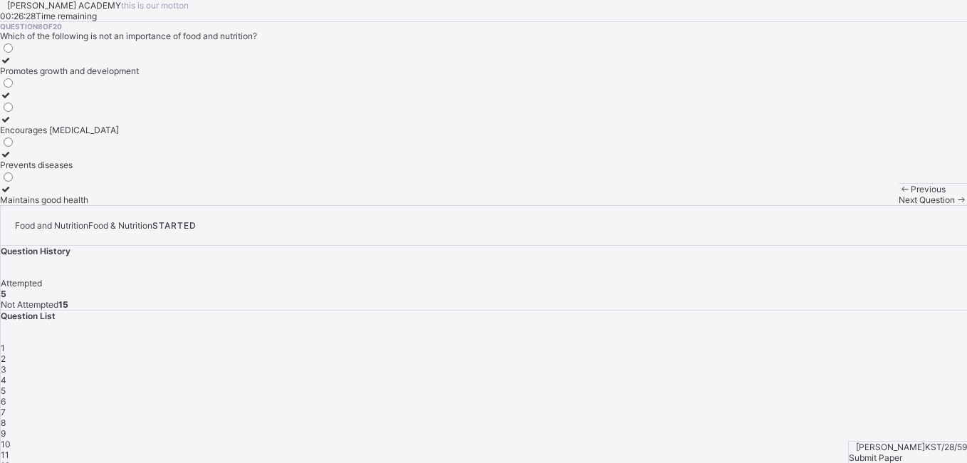
click at [139, 170] on div "Prevents diseases" at bounding box center [69, 165] width 139 height 11
drag, startPoint x: 340, startPoint y: 383, endPoint x: 358, endPoint y: 383, distance: 17.8
click at [358, 205] on div "Question 8 of 20 Which of the following is not an importance of food and nutrit…" at bounding box center [483, 113] width 967 height 183
drag, startPoint x: 605, startPoint y: 449, endPoint x: 606, endPoint y: 442, distance: 7.9
click at [899, 205] on div "Previous Next Question" at bounding box center [933, 194] width 68 height 22
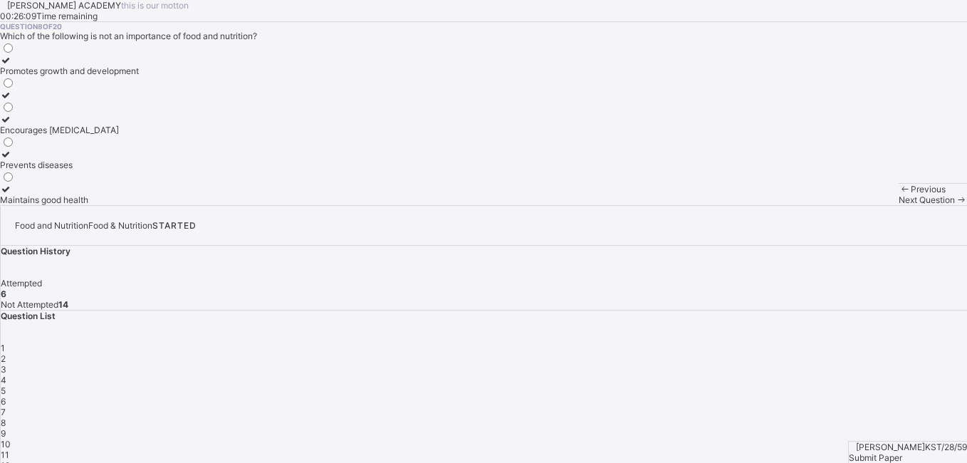
click at [955, 205] on span at bounding box center [961, 199] width 12 height 11
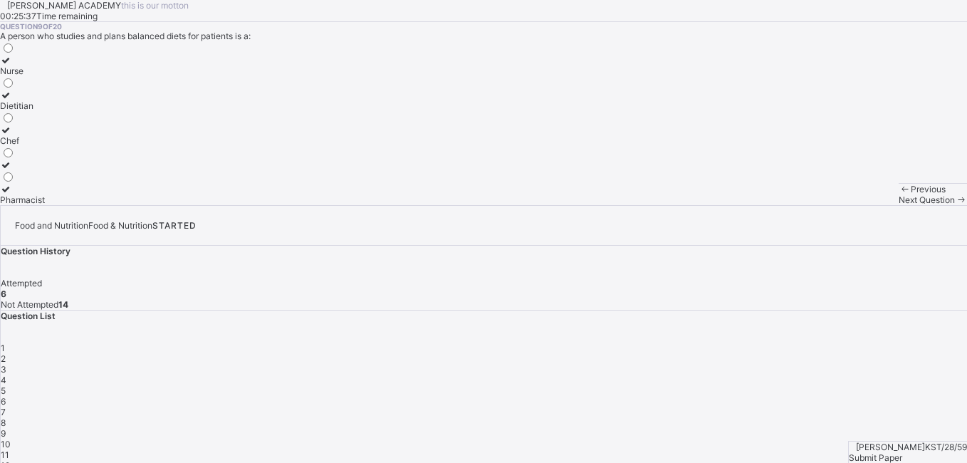
click at [45, 111] on div "Dietitian" at bounding box center [22, 105] width 45 height 11
click at [955, 205] on icon at bounding box center [961, 199] width 12 height 11
click at [128, 76] on div "Growth, energy, and body repair" at bounding box center [64, 71] width 128 height 11
click at [955, 205] on icon at bounding box center [961, 199] width 12 height 11
click at [55, 146] on div "Carbohydrate" at bounding box center [27, 140] width 55 height 11
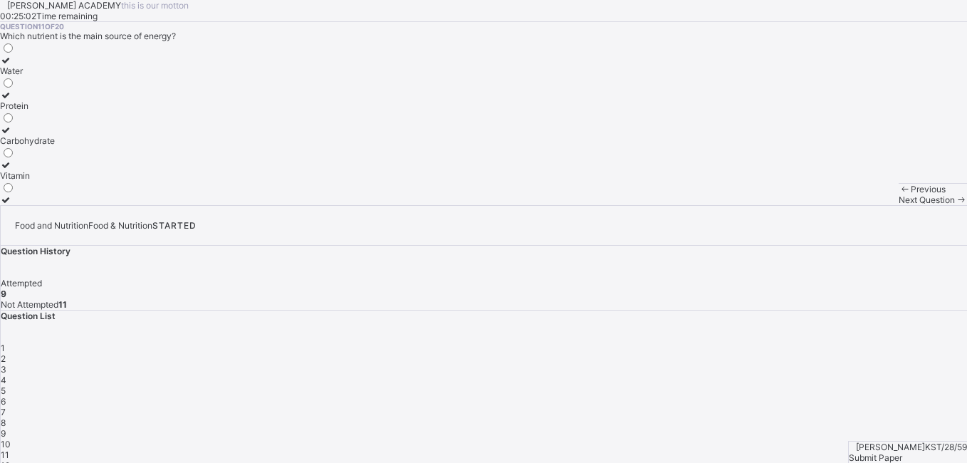
click at [955, 205] on icon at bounding box center [961, 199] width 12 height 11
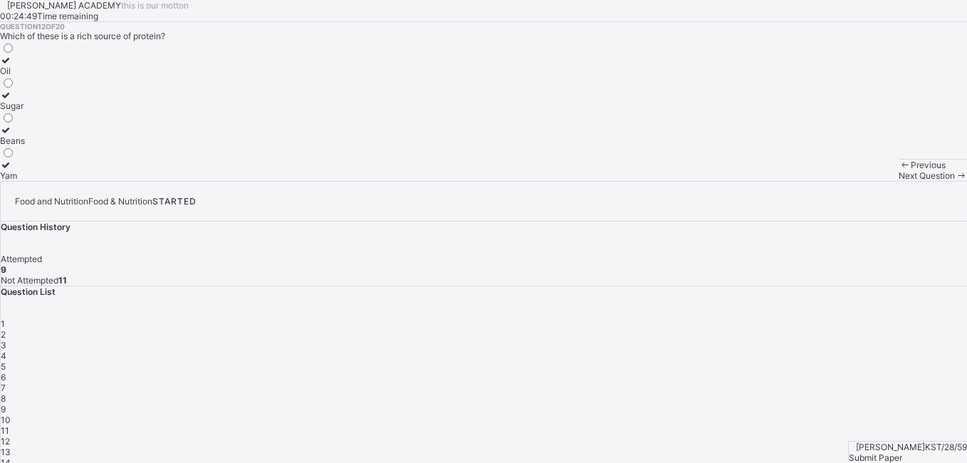
click at [25, 181] on div "Yam" at bounding box center [12, 175] width 25 height 11
click at [955, 181] on span at bounding box center [961, 175] width 12 height 11
click at [111, 146] on label "To make the body weak" at bounding box center [92, 135] width 185 height 21
click at [955, 181] on span at bounding box center [961, 175] width 12 height 11
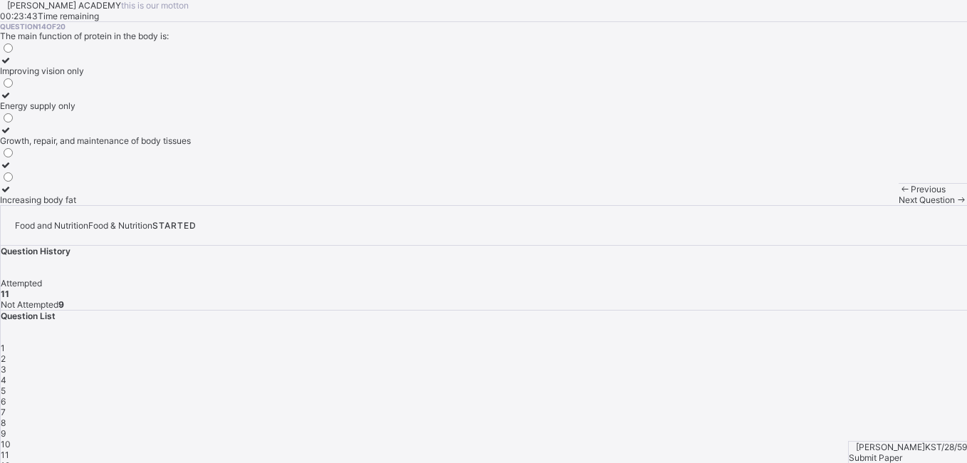
click at [160, 146] on div "Growth, repair, and maintenance of body tissues" at bounding box center [95, 140] width 191 height 11
click at [955, 205] on span at bounding box center [961, 199] width 12 height 11
click at [59, 111] on div "Plastics" at bounding box center [29, 105] width 59 height 11
click at [955, 205] on span at bounding box center [961, 199] width 12 height 11
click at [34, 170] on label at bounding box center [17, 165] width 34 height 11
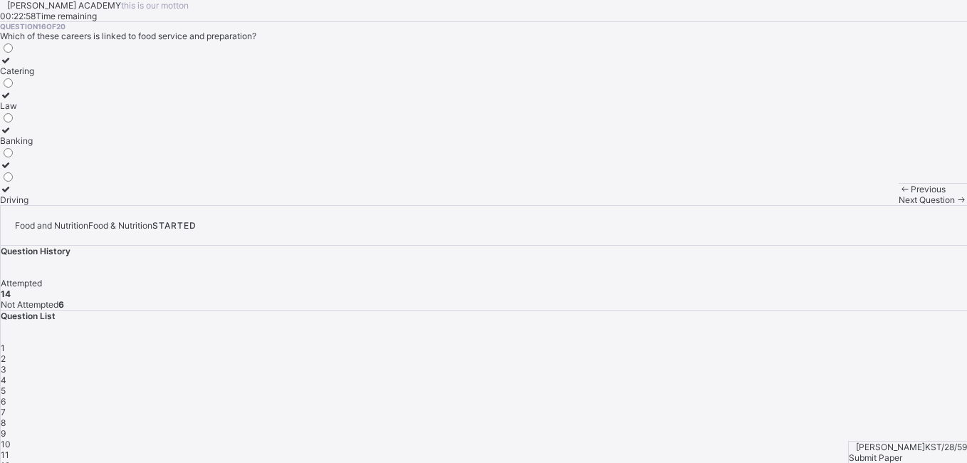
click at [34, 170] on label at bounding box center [17, 165] width 34 height 11
click at [955, 205] on icon at bounding box center [961, 199] width 12 height 11
click at [40, 111] on div "Engineer" at bounding box center [20, 105] width 40 height 11
click at [899, 205] on span "Next Question" at bounding box center [927, 199] width 56 height 11
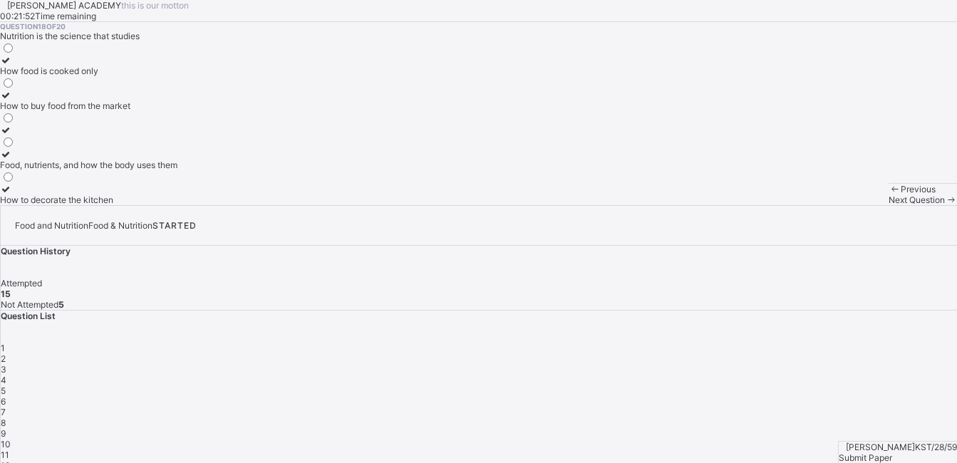
click at [175, 205] on div "How to decorate the kitchen" at bounding box center [88, 199] width 177 height 11
click at [0, 31] on span at bounding box center [0, 31] width 0 height 0
click at [12, 160] on icon at bounding box center [6, 154] width 12 height 11
click at [945, 205] on span at bounding box center [951, 199] width 12 height 11
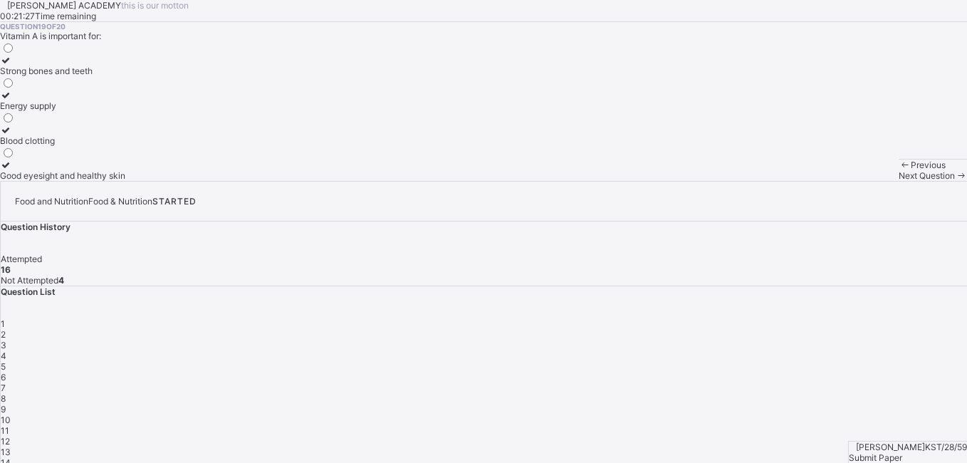
click at [122, 146] on div "Blood clotting" at bounding box center [62, 140] width 125 height 11
click at [899, 181] on span "Next Question" at bounding box center [927, 175] width 56 height 11
click at [108, 76] on label "[MEDICAL_DATA]" at bounding box center [54, 65] width 108 height 21
click at [6, 340] on span "3" at bounding box center [4, 345] width 6 height 11
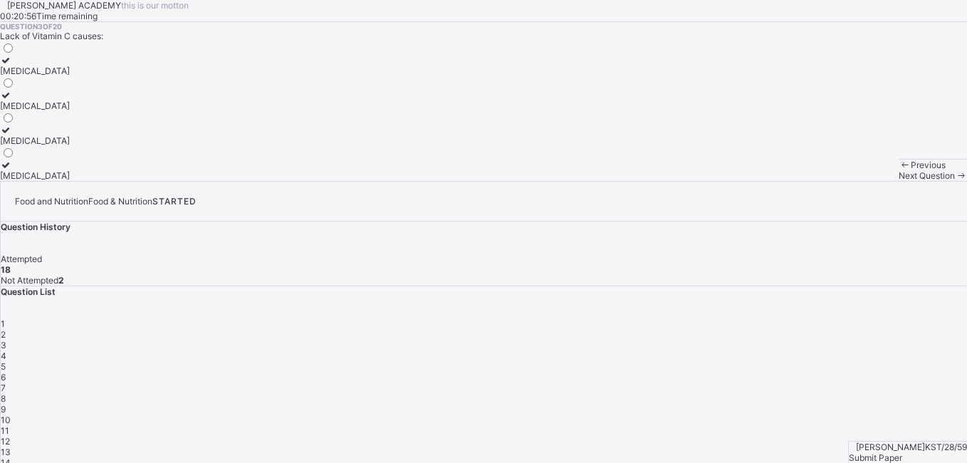
click at [70, 146] on div "[MEDICAL_DATA]" at bounding box center [35, 140] width 70 height 11
click at [70, 181] on label "[MEDICAL_DATA]" at bounding box center [35, 170] width 70 height 21
click at [955, 181] on span at bounding box center [961, 175] width 12 height 11
click at [776, 340] on div "3" at bounding box center [484, 345] width 967 height 11
click at [70, 181] on div "[MEDICAL_DATA]" at bounding box center [35, 175] width 70 height 11
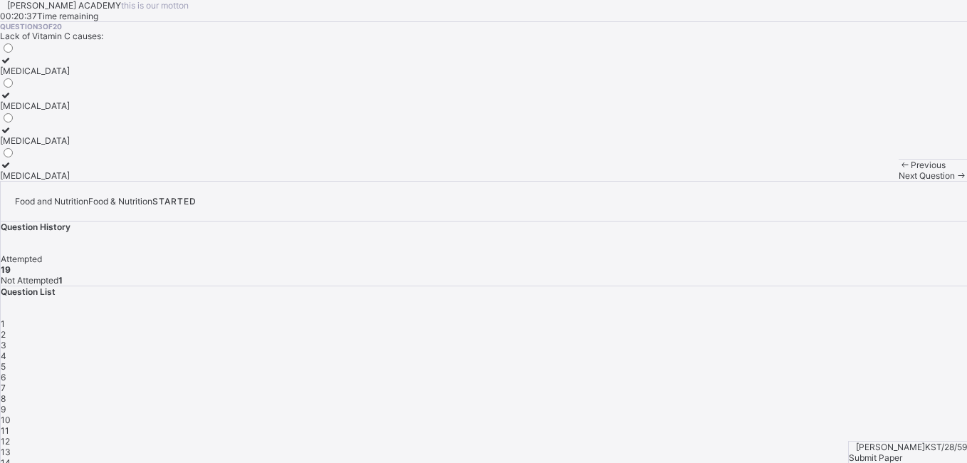
click at [5, 318] on span "1" at bounding box center [3, 323] width 4 height 11
click at [91, 66] on div at bounding box center [46, 60] width 93 height 11
click at [898, 452] on span "Submit Paper" at bounding box center [875, 457] width 53 height 11
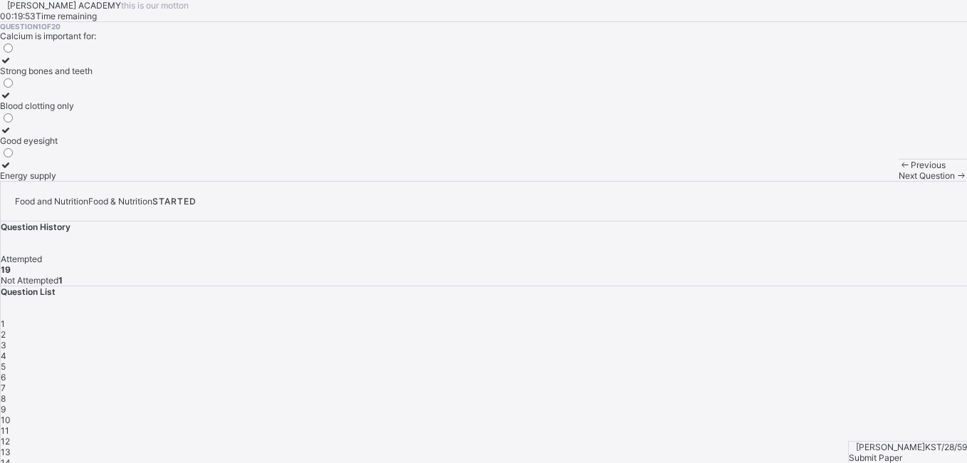
click at [425, 181] on div "Question 1 of 20 Calcium is important for: Strong bones and teeth Blood clottin…" at bounding box center [483, 101] width 967 height 159
click at [430, 181] on div "Question 1 of 20 Calcium is important for: Strong bones and teeth Blood clottin…" at bounding box center [483, 101] width 967 height 159
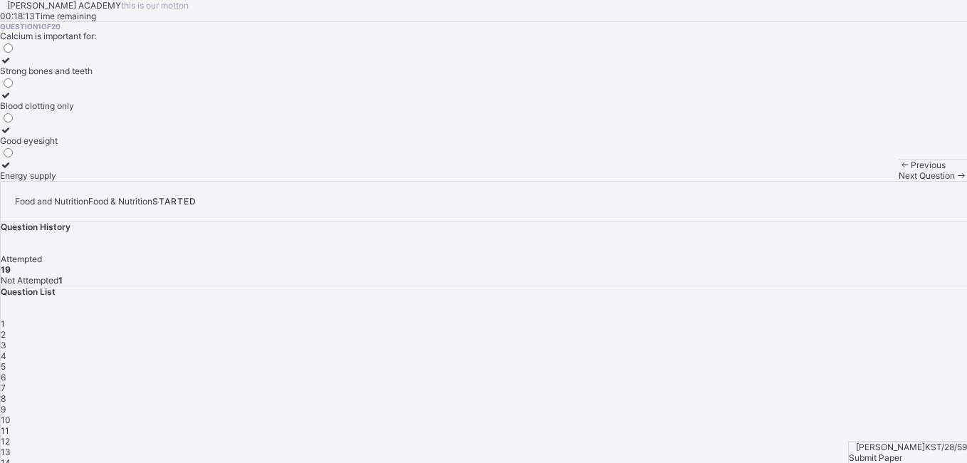
click at [439, 181] on div "Question 1 of 20 Calcium is important for: Strong bones and teeth Blood clottin…" at bounding box center [483, 101] width 967 height 159
drag, startPoint x: 430, startPoint y: 350, endPoint x: 366, endPoint y: 301, distance: 80.2
click at [366, 181] on div "Question 1 of 20 Calcium is important for: Strong bones and teeth Blood clottin…" at bounding box center [483, 101] width 967 height 159
click at [339, 181] on div "Question 1 of 20 Calcium is important for: Strong bones and teeth Blood clottin…" at bounding box center [483, 101] width 967 height 159
click at [336, 181] on div "Question 1 of 20 Calcium is important for: Strong bones and teeth Blood clottin…" at bounding box center [483, 101] width 967 height 159
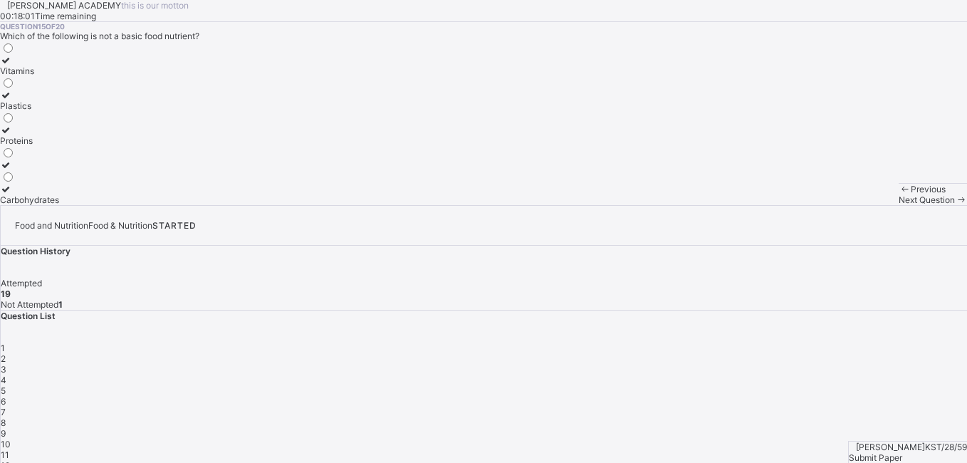
click at [702, 343] on div "1" at bounding box center [484, 348] width 967 height 11
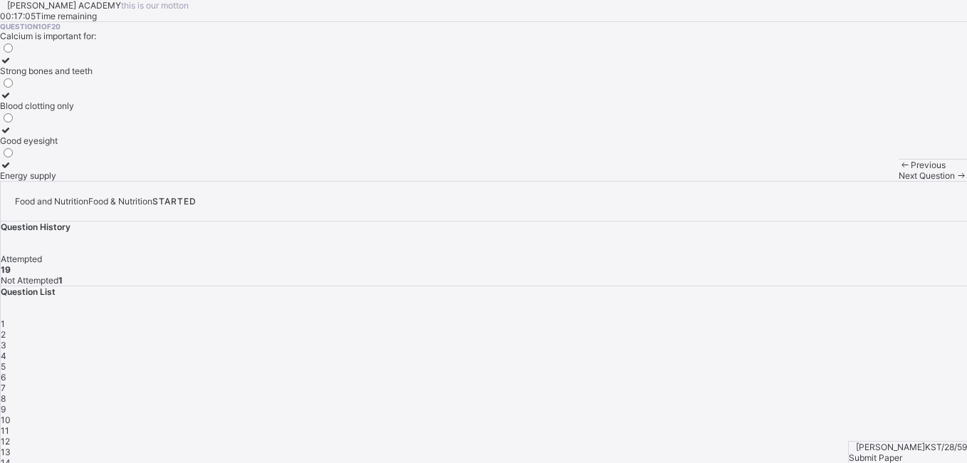
click at [12, 66] on icon at bounding box center [6, 60] width 12 height 11
click at [704, 393] on div "8" at bounding box center [484, 398] width 967 height 11
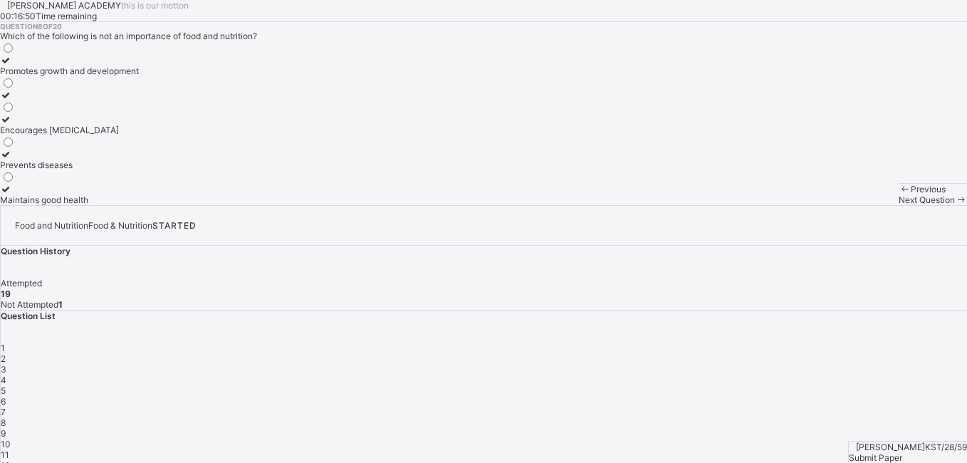
click at [5, 343] on span "1" at bounding box center [3, 348] width 4 height 11
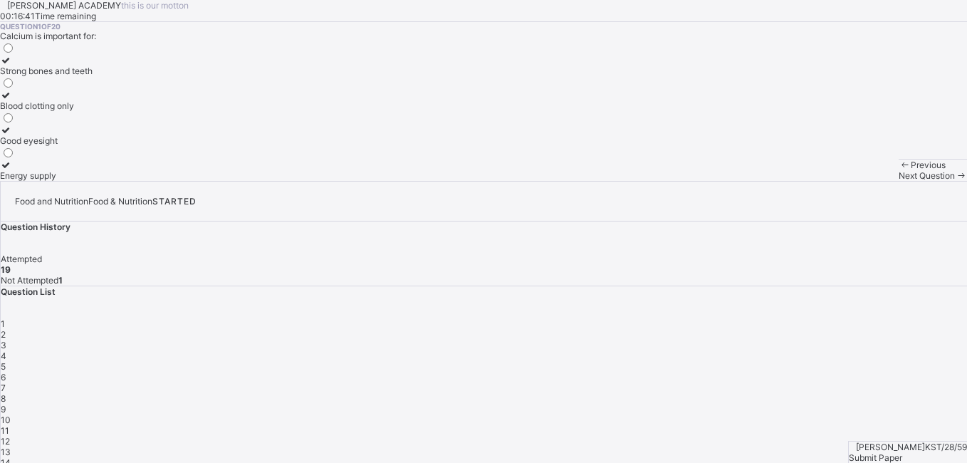
click at [93, 66] on div at bounding box center [46, 60] width 93 height 11
click at [897, 452] on span "Submit Paper" at bounding box center [875, 457] width 53 height 11
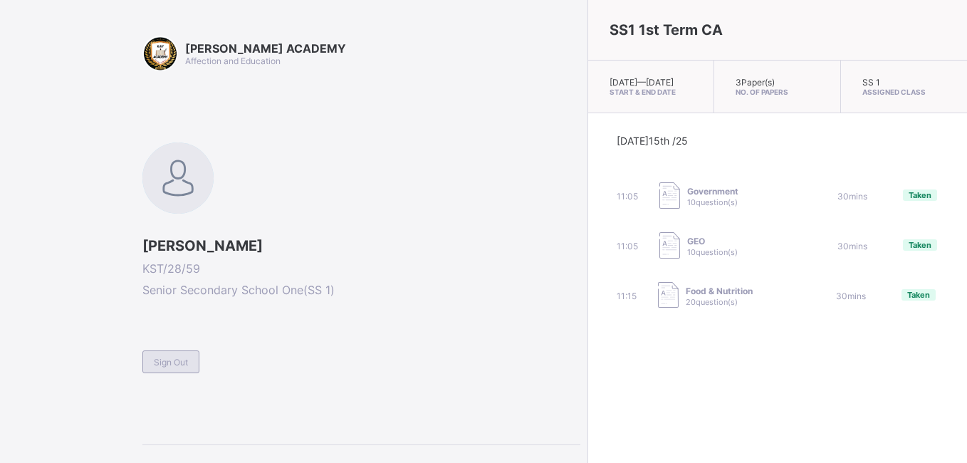
click at [173, 364] on span "Sign Out" at bounding box center [171, 362] width 34 height 11
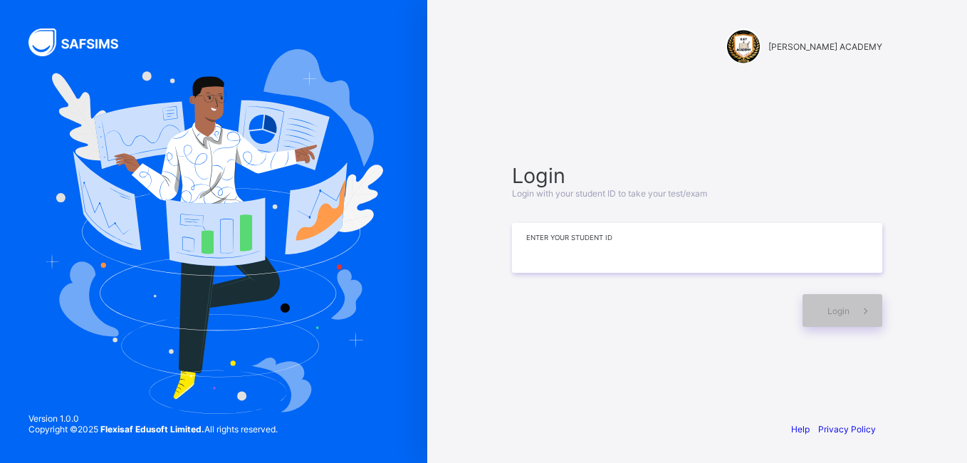
click at [534, 252] on input at bounding box center [697, 248] width 370 height 50
type input "*"
type input "*********"
click at [830, 308] on span "Login" at bounding box center [839, 311] width 22 height 11
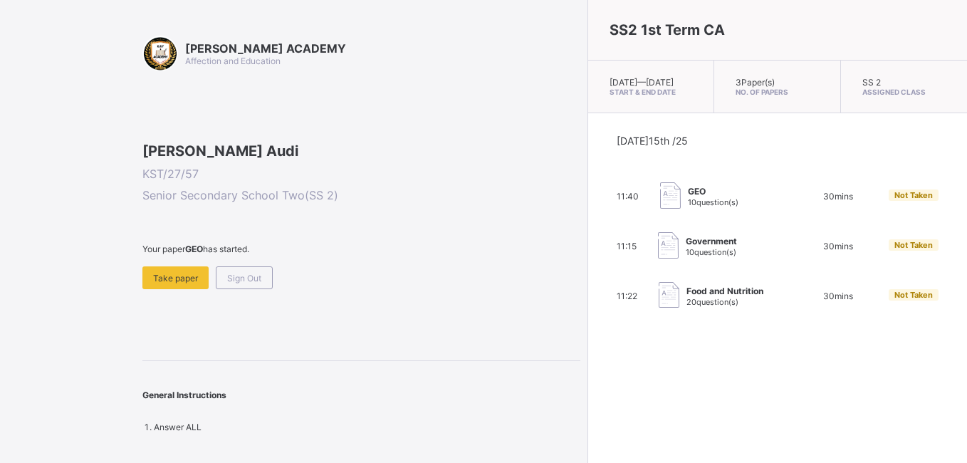
click at [660, 211] on div "GEO 10 question(s)" at bounding box center [724, 196] width 128 height 28
click at [660, 206] on img at bounding box center [670, 195] width 21 height 26
click at [165, 289] on div "Take paper" at bounding box center [175, 277] width 66 height 23
drag, startPoint x: 536, startPoint y: 311, endPoint x: 621, endPoint y: 329, distance: 86.6
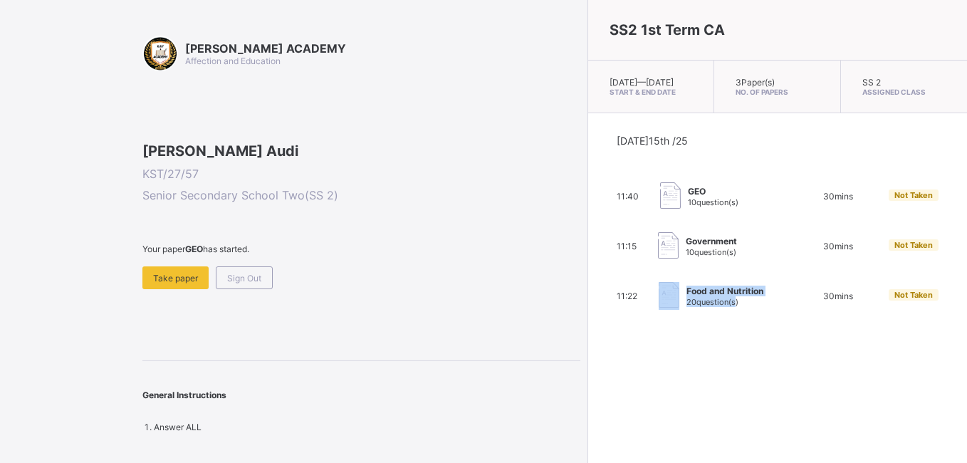
click at [621, 329] on div "Today 15th /25 11:40 GEO 10 question(s) 30 mins Not Taken 11:15 Government 10 q…" at bounding box center [777, 222] width 379 height 218
click at [660, 203] on img at bounding box center [670, 195] width 21 height 26
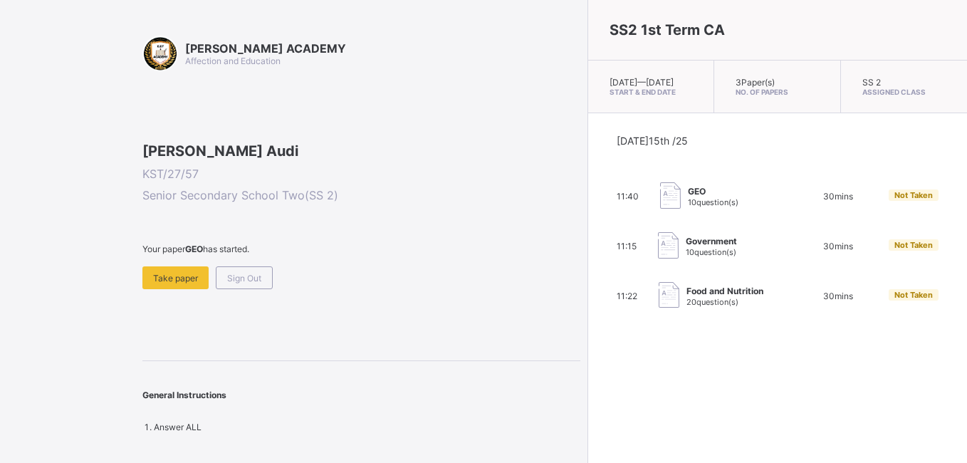
click at [823, 202] on span "30 mins" at bounding box center [838, 196] width 30 height 11
click at [688, 207] on span "10 question(s)" at bounding box center [713, 202] width 51 height 10
drag, startPoint x: 623, startPoint y: 216, endPoint x: 569, endPoint y: 200, distance: 56.4
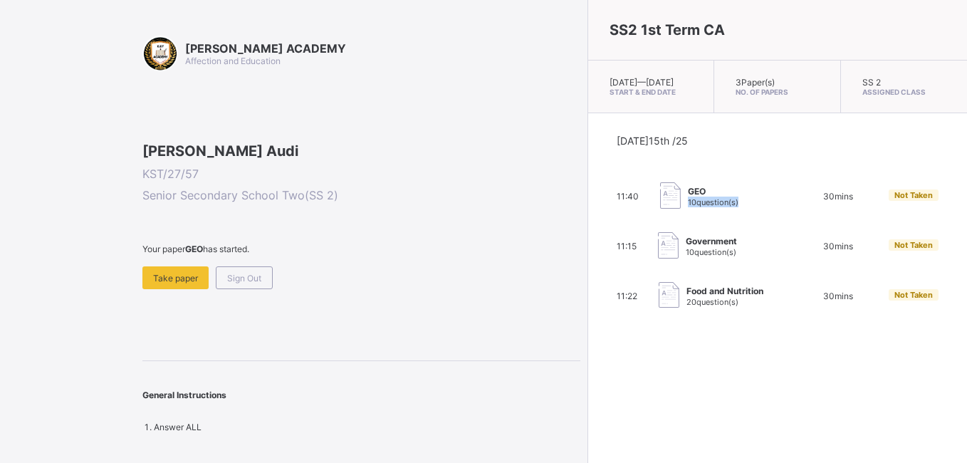
click at [660, 200] on img at bounding box center [670, 195] width 21 height 26
click at [184, 283] on span "Take paper" at bounding box center [175, 278] width 45 height 11
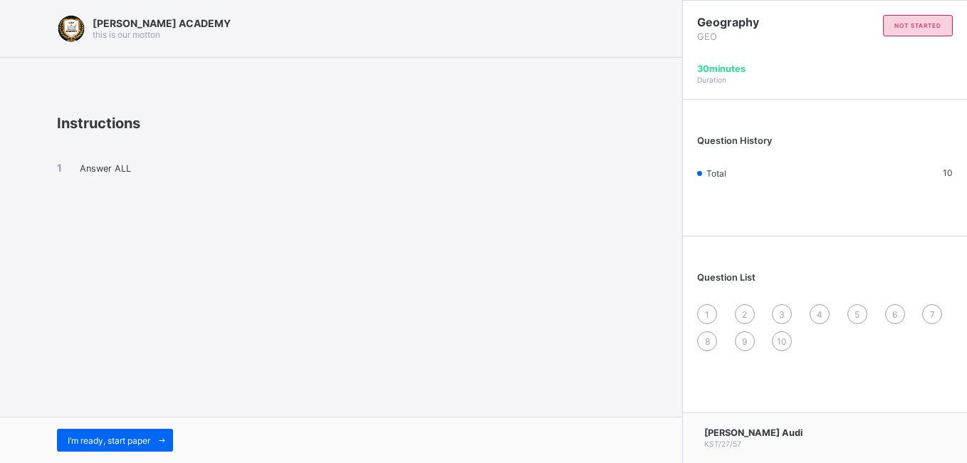
click at [702, 311] on div "1" at bounding box center [707, 314] width 20 height 20
click at [78, 167] on li "Answer ALL" at bounding box center [341, 168] width 568 height 12
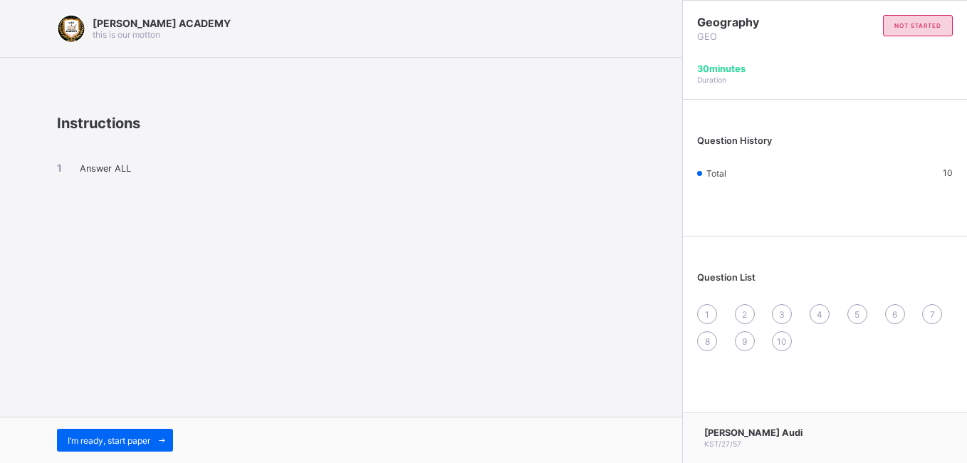
drag, startPoint x: 78, startPoint y: 167, endPoint x: 113, endPoint y: 167, distance: 34.9
click at [113, 167] on span "Answer ALL" at bounding box center [105, 168] width 51 height 11
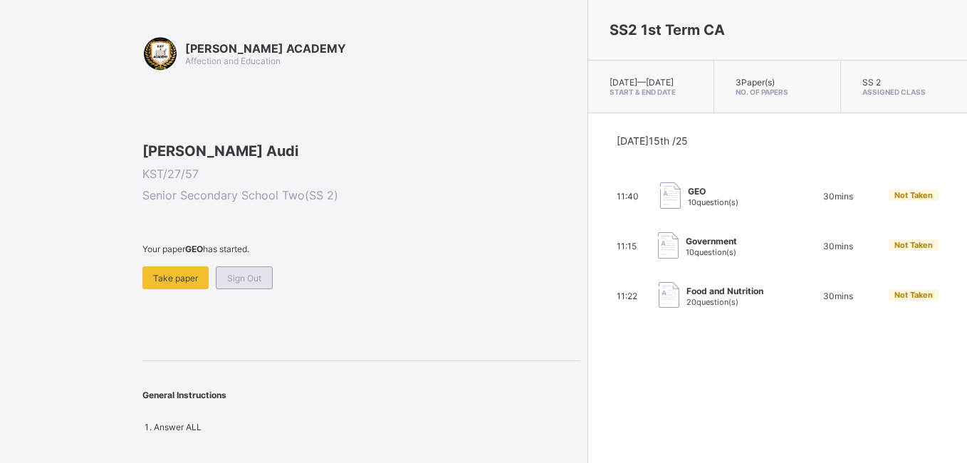
click at [254, 283] on span "Sign Out" at bounding box center [244, 278] width 34 height 11
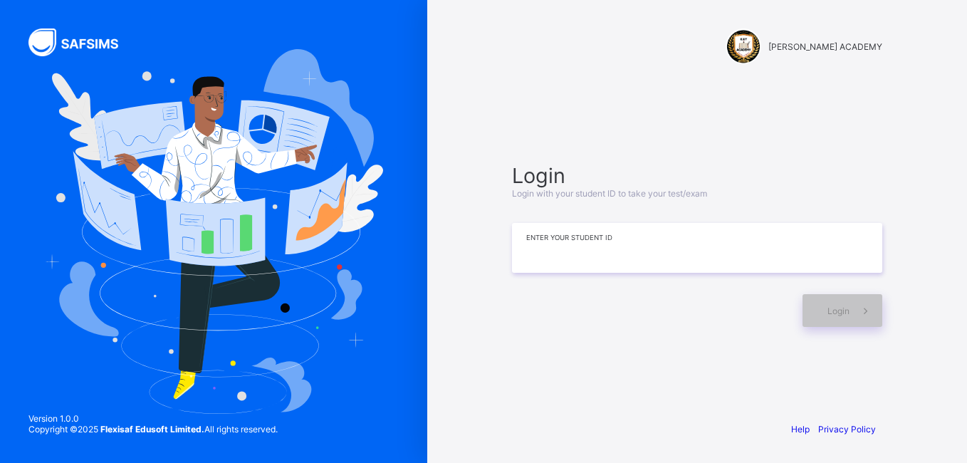
click at [595, 249] on input at bounding box center [697, 248] width 370 height 50
type input "*********"
click at [855, 307] on span at bounding box center [866, 310] width 33 height 33
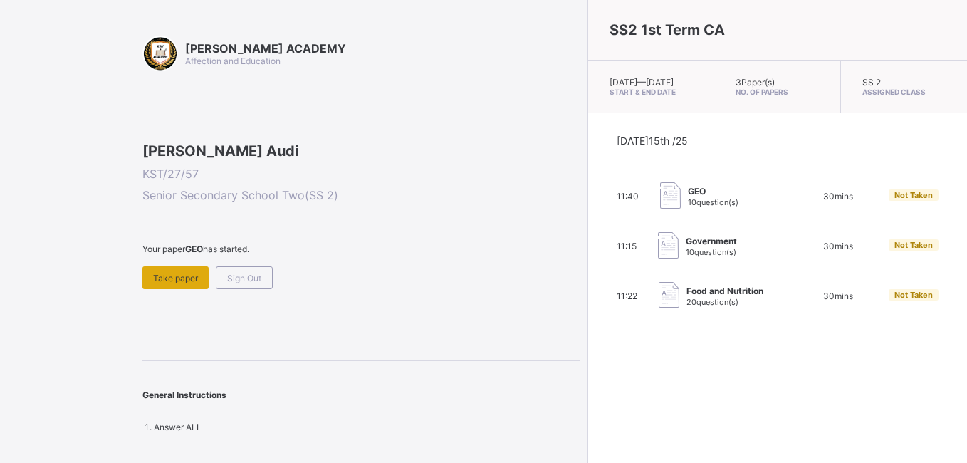
click at [181, 283] on span "Take paper" at bounding box center [175, 278] width 45 height 11
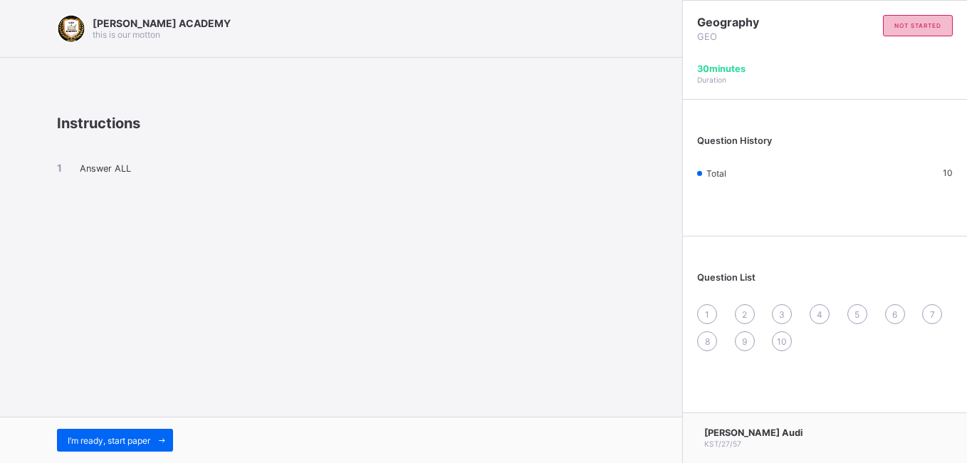
click at [893, 30] on div "not started" at bounding box center [918, 25] width 70 height 21
click at [907, 24] on span "not started" at bounding box center [918, 25] width 47 height 7
click at [732, 70] on span "30 minutes" at bounding box center [721, 68] width 48 height 11
click at [709, 314] on span "1" at bounding box center [707, 314] width 4 height 11
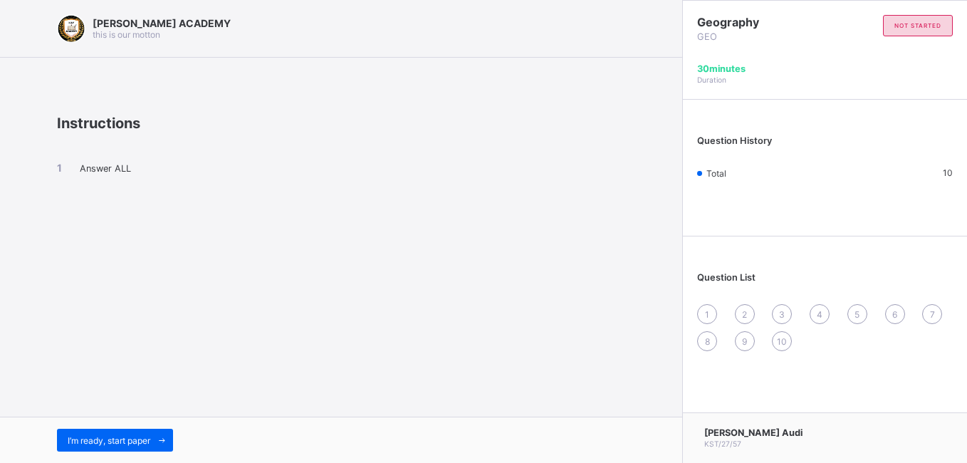
click at [707, 317] on span "1" at bounding box center [707, 314] width 4 height 11
click at [943, 172] on div "10" at bounding box center [927, 172] width 51 height 11
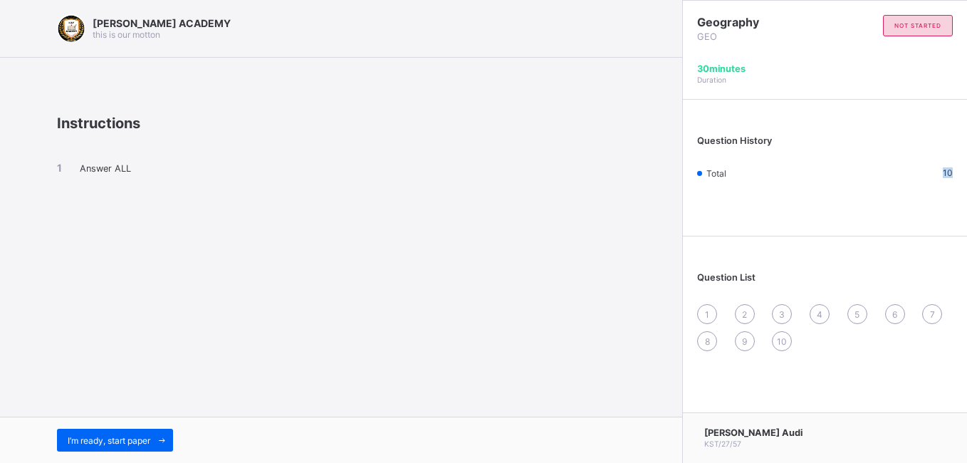
click at [943, 172] on div "10" at bounding box center [927, 172] width 51 height 11
click at [747, 439] on div "Emmanuel Bawai-Damigye Audi KST/27/57" at bounding box center [753, 437] width 98 height 21
click at [128, 437] on span "I’m ready, start paper" at bounding box center [109, 440] width 83 height 11
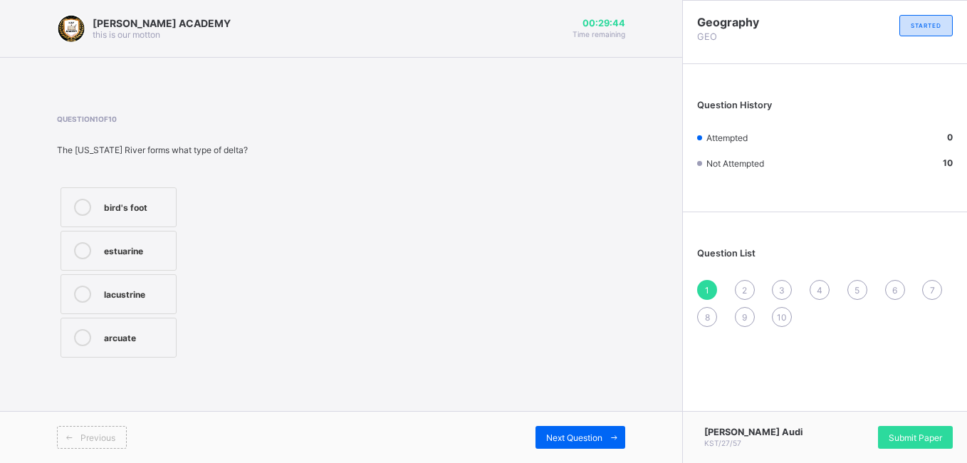
click at [80, 207] on icon at bounding box center [82, 207] width 17 height 17
click at [552, 445] on div "Next Question" at bounding box center [581, 437] width 90 height 23
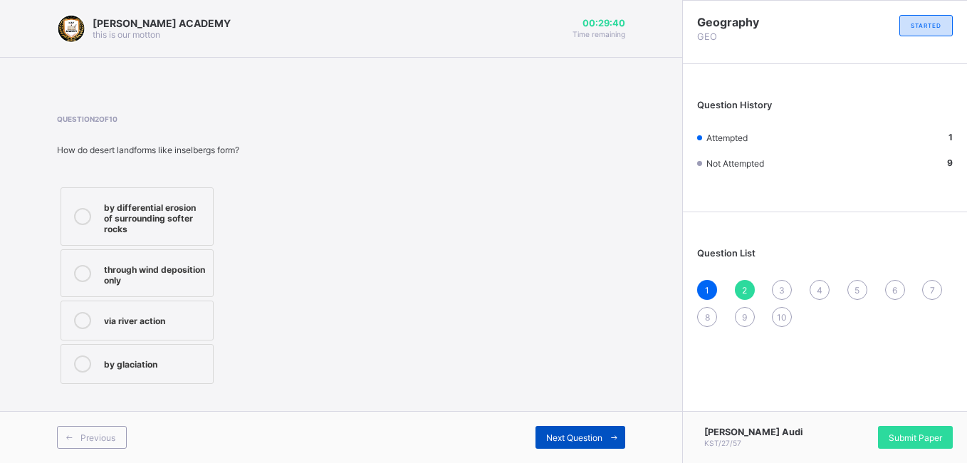
click at [558, 435] on span "Next Question" at bounding box center [574, 437] width 56 height 11
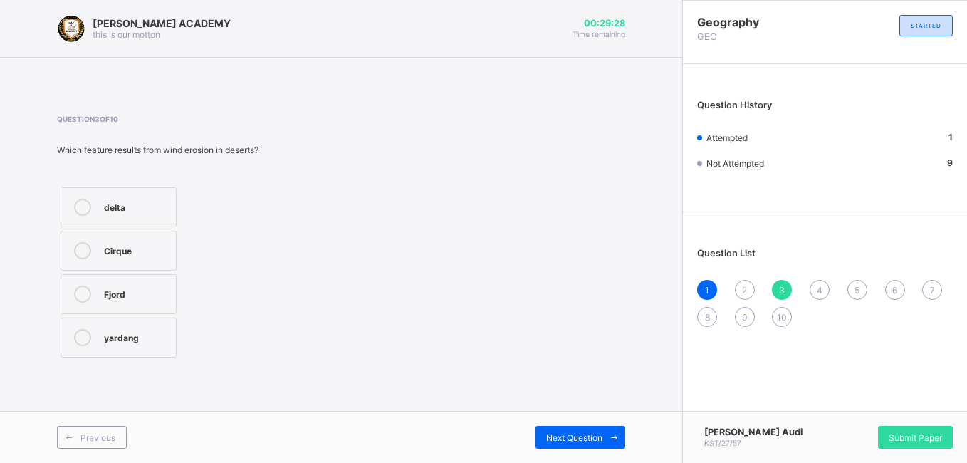
click at [123, 333] on div "yardang" at bounding box center [136, 336] width 65 height 14
click at [590, 430] on div "Next Question" at bounding box center [581, 437] width 90 height 23
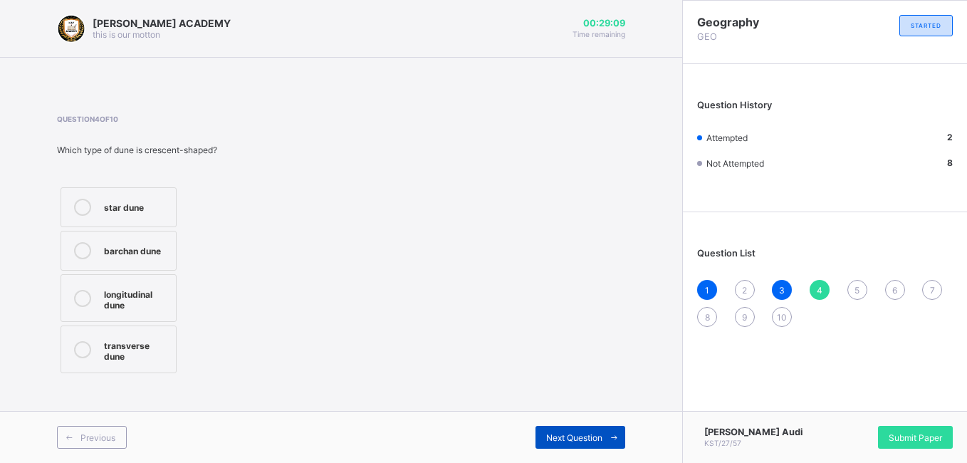
click at [574, 437] on span "Next Question" at bounding box center [574, 437] width 56 height 11
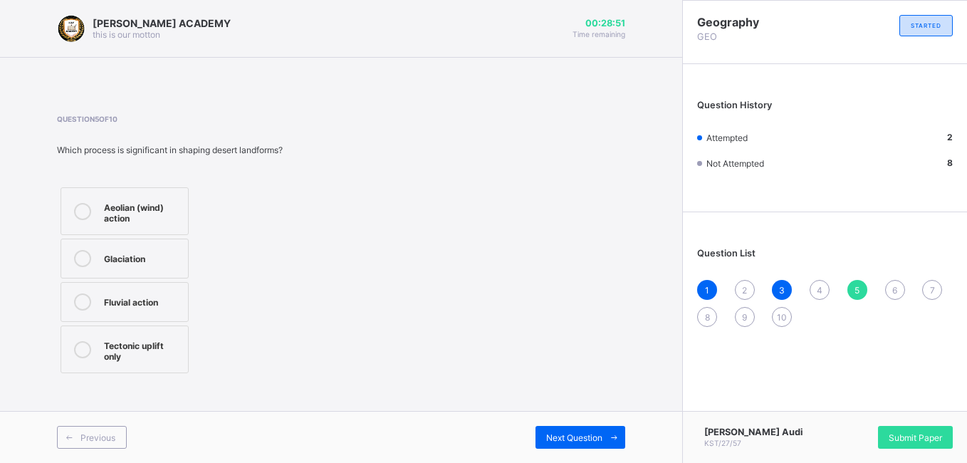
click at [134, 174] on div "Question 5 of 10 Which process is significant in shaping desert landforms? Aeol…" at bounding box center [170, 246] width 226 height 262
click at [101, 204] on label "Aeolian (wind) action" at bounding box center [125, 211] width 128 height 48
click at [560, 436] on span "Next Question" at bounding box center [574, 437] width 56 height 11
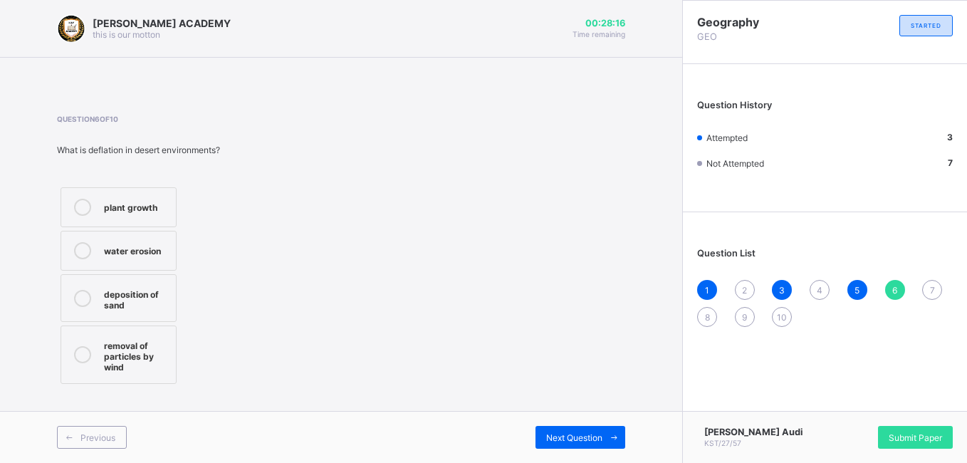
click at [133, 345] on div "removal of particles by wind" at bounding box center [136, 355] width 65 height 36
click at [551, 439] on span "Next Question" at bounding box center [574, 437] width 56 height 11
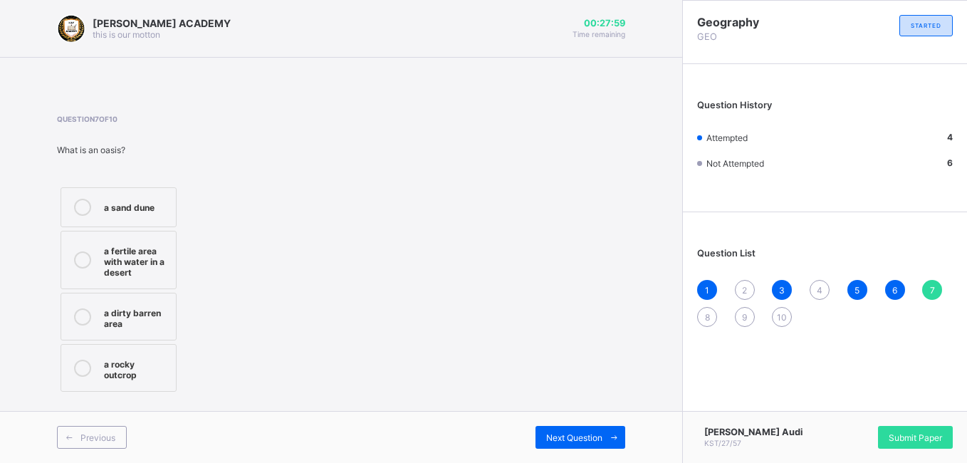
click at [128, 263] on div "a fertile area with water in a desert" at bounding box center [136, 260] width 65 height 36
click at [561, 438] on span "Next Question" at bounding box center [574, 437] width 56 height 11
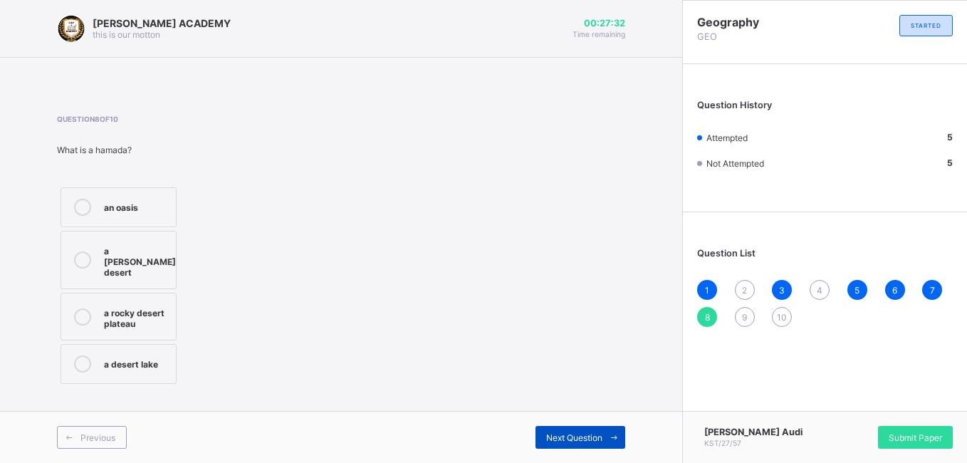
click at [561, 437] on span "Next Question" at bounding box center [574, 437] width 56 height 11
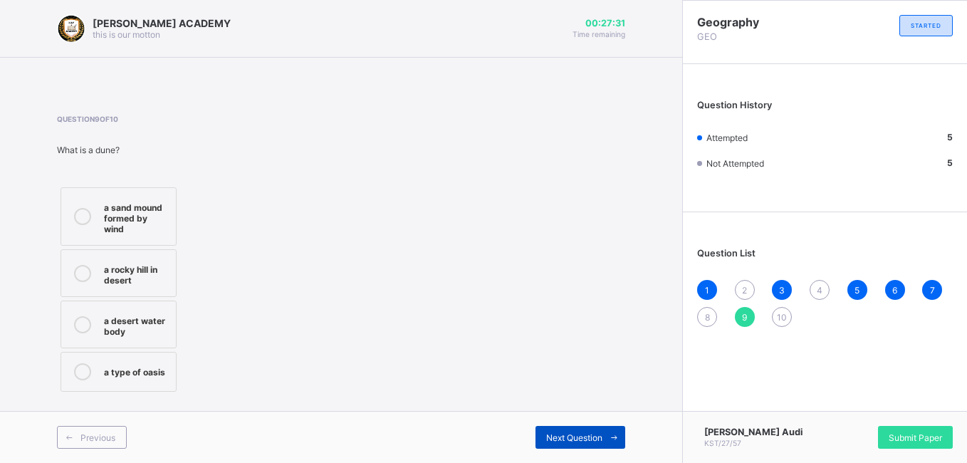
click at [561, 437] on span "Next Question" at bounding box center [574, 437] width 56 height 11
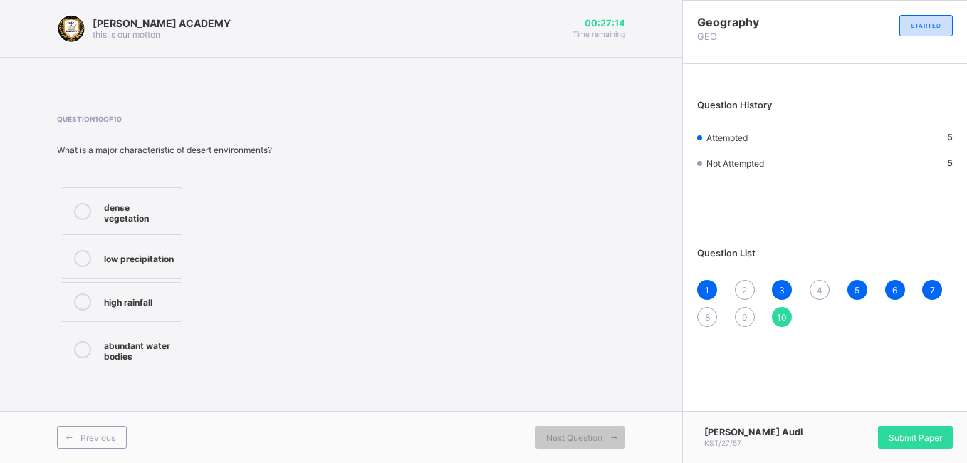
click at [119, 202] on div "dense vegetation" at bounding box center [139, 211] width 71 height 25
click at [576, 442] on span "Next Question" at bounding box center [574, 437] width 56 height 11
click at [738, 315] on div "9" at bounding box center [745, 317] width 20 height 20
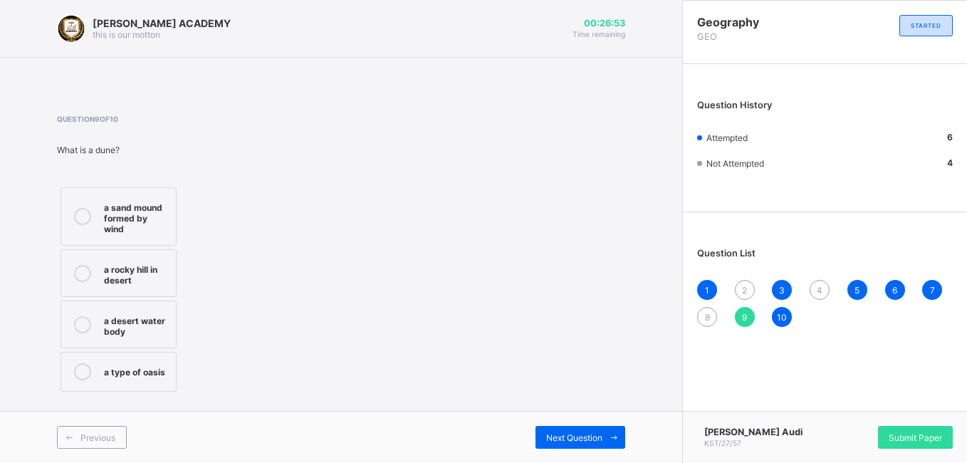
click at [98, 220] on label "a sand mound formed by wind" at bounding box center [119, 216] width 116 height 58
click at [95, 435] on span "Previous" at bounding box center [97, 437] width 35 height 11
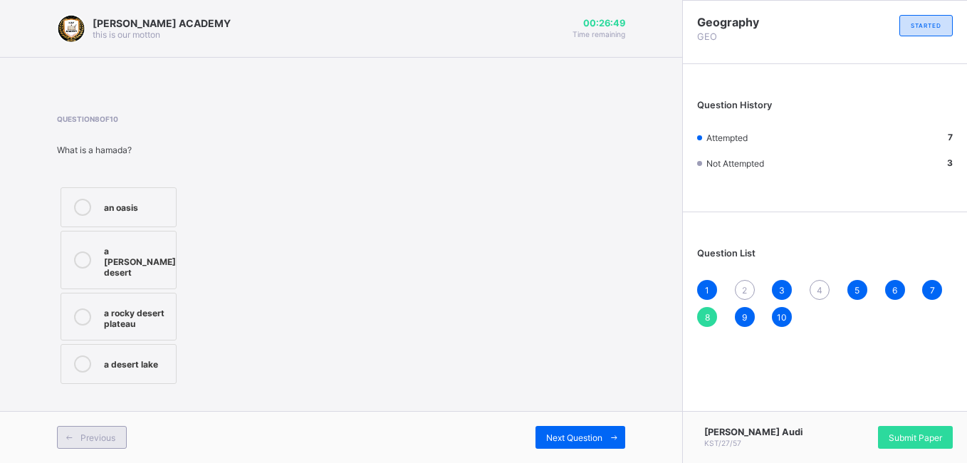
click at [95, 435] on span "Previous" at bounding box center [97, 437] width 35 height 11
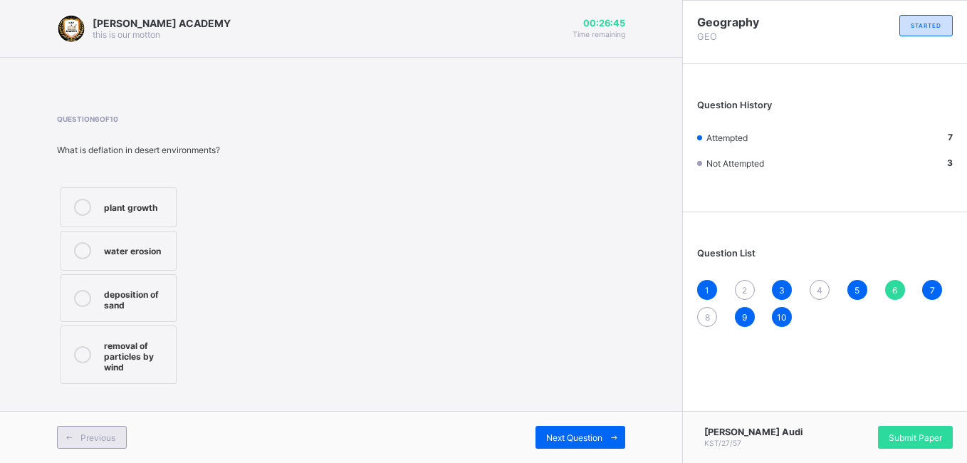
click at [95, 435] on span "Previous" at bounding box center [97, 437] width 35 height 11
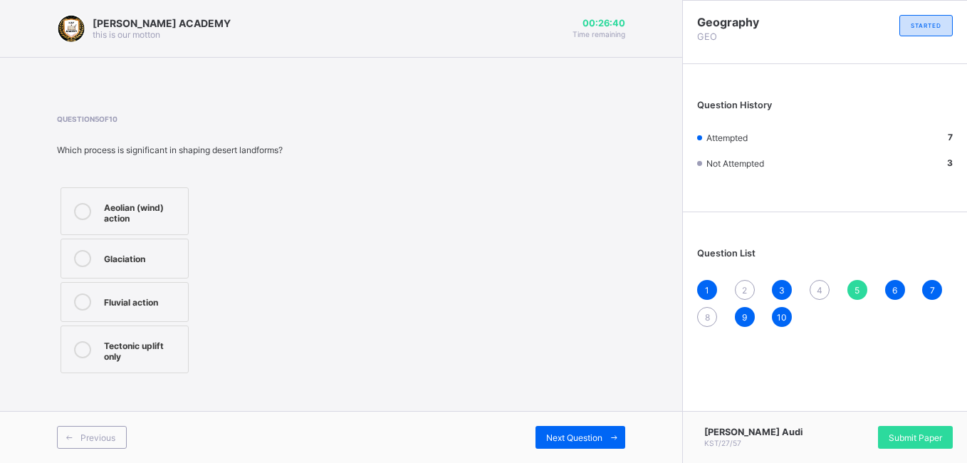
click at [744, 291] on span "2" at bounding box center [744, 290] width 5 height 11
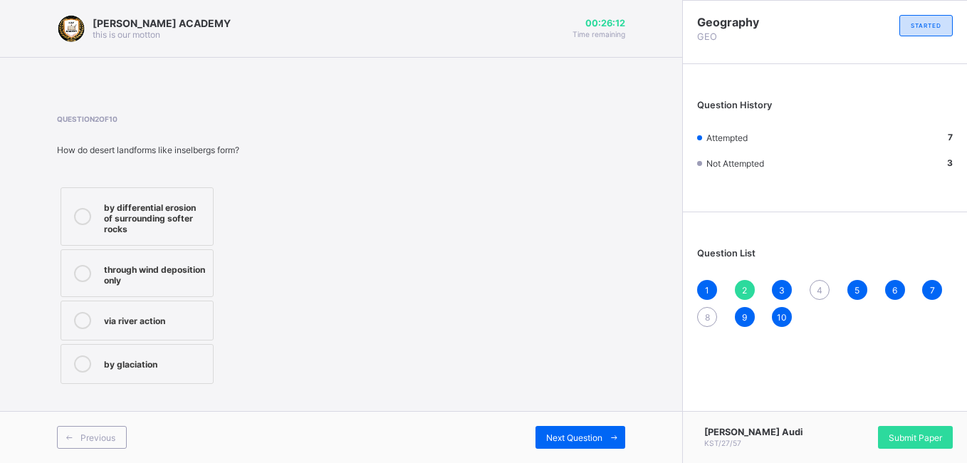
click at [174, 276] on div "through wind deposition only" at bounding box center [155, 273] width 102 height 25
click at [148, 217] on div "by differential erosion of surrounding softer rocks" at bounding box center [155, 217] width 102 height 36
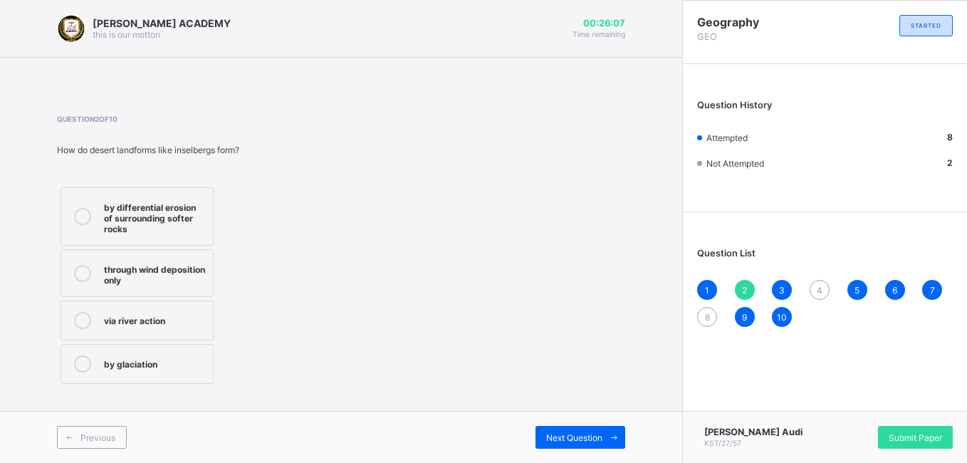
click at [148, 217] on div "by differential erosion of surrounding softer rocks" at bounding box center [155, 217] width 102 height 36
drag, startPoint x: 148, startPoint y: 217, endPoint x: 177, endPoint y: 265, distance: 56.0
click at [177, 265] on div "by differential erosion of surrounding softer rocks through wind deposition onl…" at bounding box center [137, 286] width 160 height 204
click at [177, 265] on div "through wind deposition only" at bounding box center [155, 273] width 102 height 25
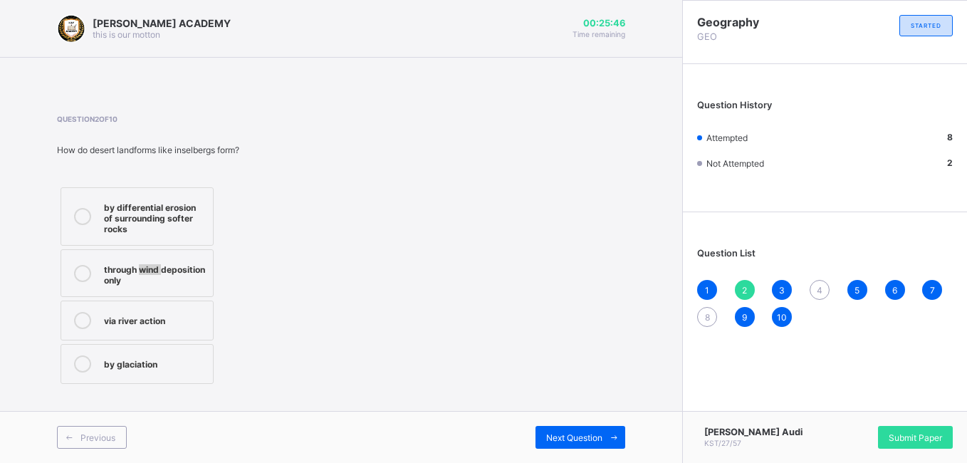
click at [177, 265] on div "through wind deposition only" at bounding box center [155, 273] width 102 height 25
click at [90, 440] on span "Previous" at bounding box center [97, 437] width 35 height 11
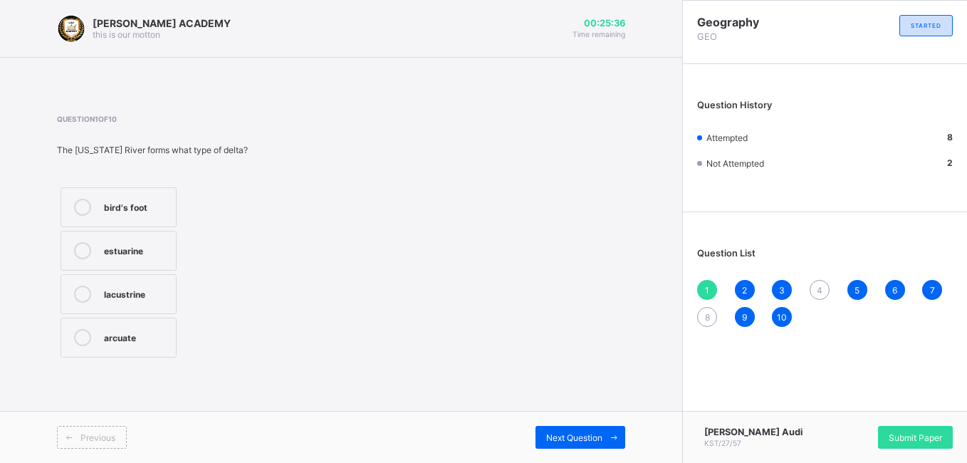
click at [819, 288] on span "4" at bounding box center [820, 290] width 6 height 11
click at [98, 219] on label "star dune" at bounding box center [119, 207] width 116 height 40
click at [89, 249] on icon at bounding box center [82, 250] width 17 height 17
click at [137, 308] on div "longitudinal dune" at bounding box center [136, 298] width 65 height 25
click at [708, 316] on span "8" at bounding box center [707, 317] width 5 height 11
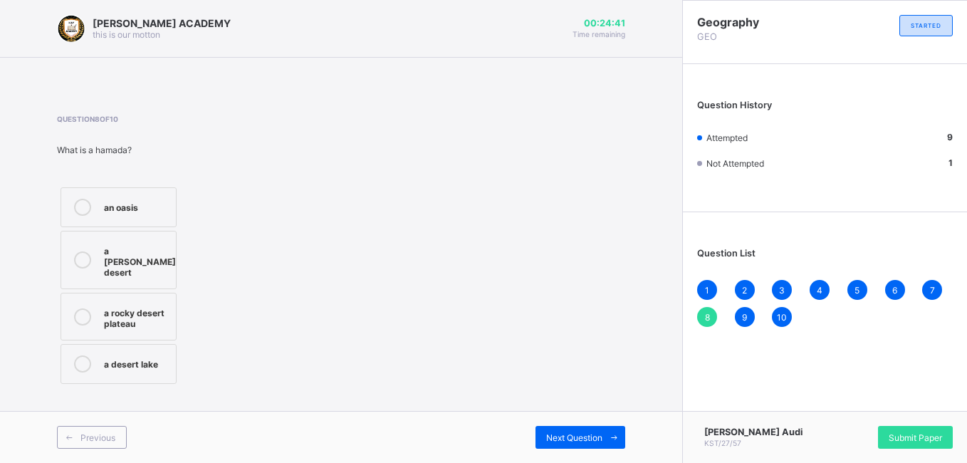
click at [105, 196] on label "an oasis" at bounding box center [119, 207] width 116 height 40
drag, startPoint x: 105, startPoint y: 196, endPoint x: 128, endPoint y: 242, distance: 51.3
click at [128, 242] on div "an oasis a sandy desert a rocky desert plateau a desert lake" at bounding box center [118, 286] width 123 height 204
click at [128, 242] on div "a sandy desert" at bounding box center [140, 260] width 72 height 36
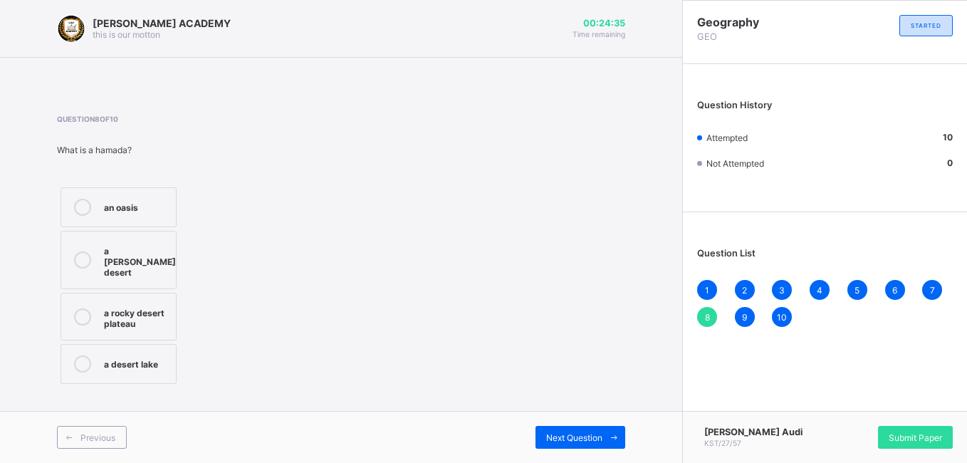
drag, startPoint x: 128, startPoint y: 242, endPoint x: 108, endPoint y: 246, distance: 19.6
click at [108, 246] on div "a sandy desert" at bounding box center [140, 260] width 72 height 36
click at [123, 207] on div "an oasis" at bounding box center [136, 206] width 65 height 14
click at [116, 244] on div "a sandy desert" at bounding box center [140, 260] width 72 height 36
click at [108, 437] on span "Previous" at bounding box center [97, 437] width 35 height 11
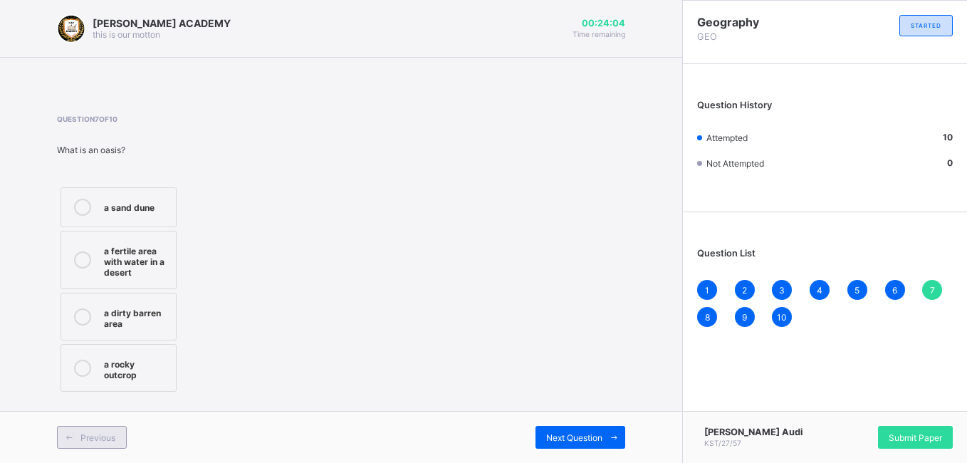
click at [108, 437] on span "Previous" at bounding box center [97, 437] width 35 height 11
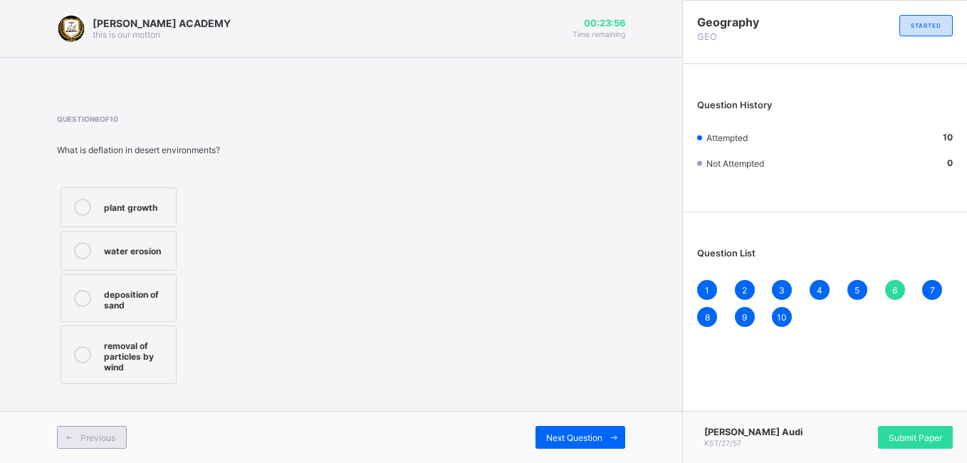
click at [108, 437] on span "Previous" at bounding box center [97, 437] width 35 height 11
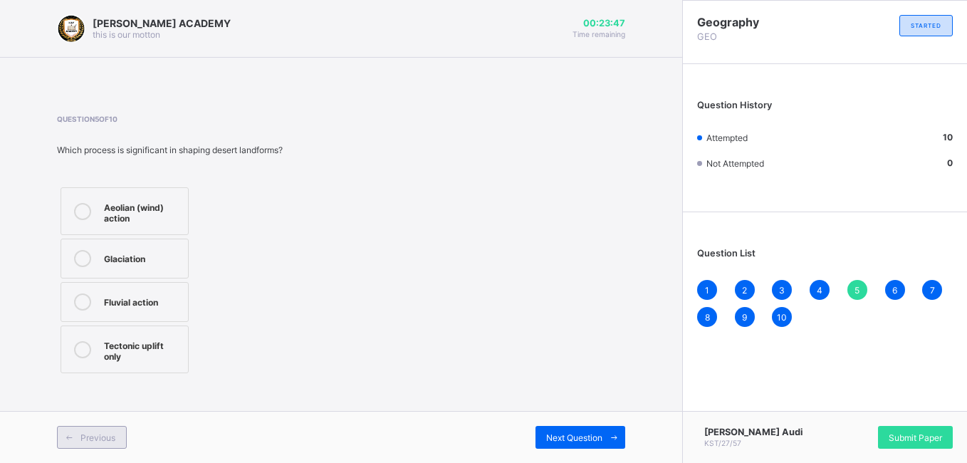
click at [103, 435] on span "Previous" at bounding box center [97, 437] width 35 height 11
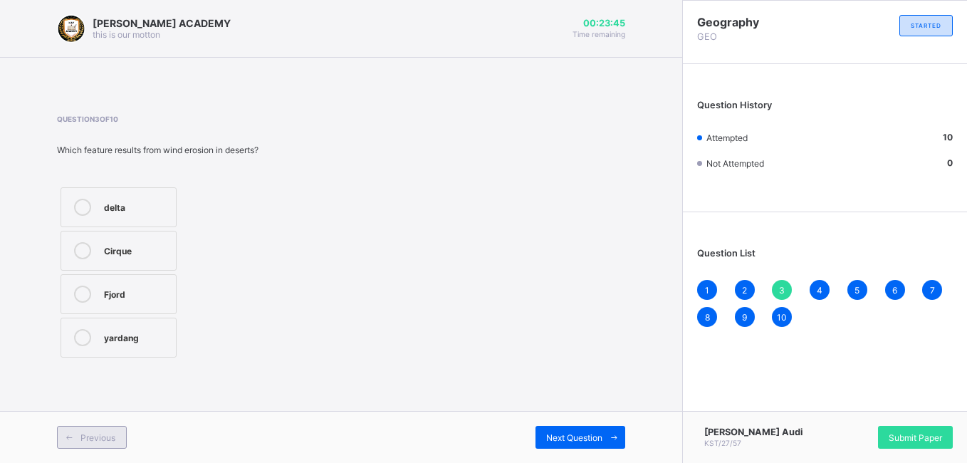
click at [103, 435] on span "Previous" at bounding box center [97, 437] width 35 height 11
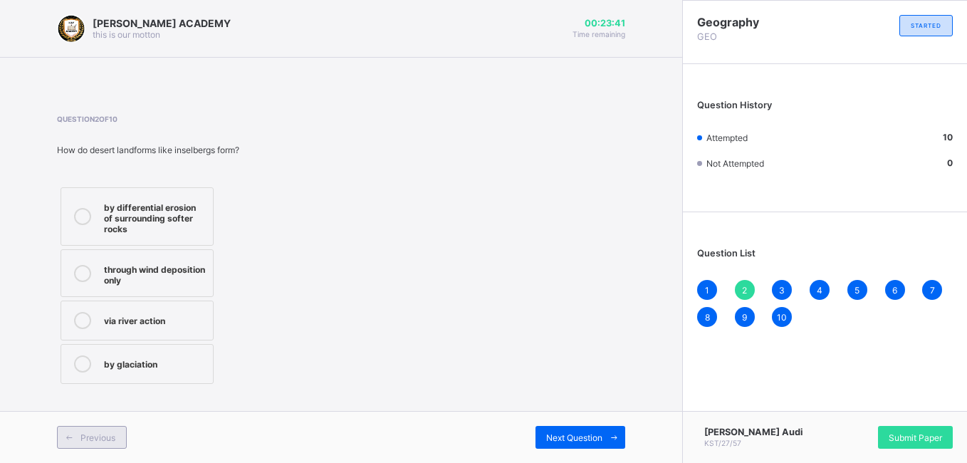
click at [97, 427] on div "Previous" at bounding box center [92, 437] width 70 height 23
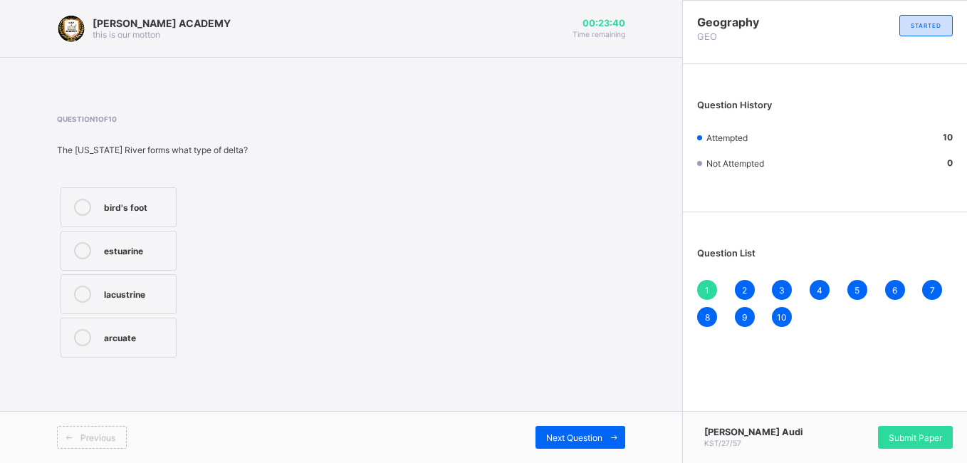
click at [97, 427] on div "Previous" at bounding box center [92, 437] width 70 height 23
click at [571, 430] on div "Next Question" at bounding box center [581, 437] width 90 height 23
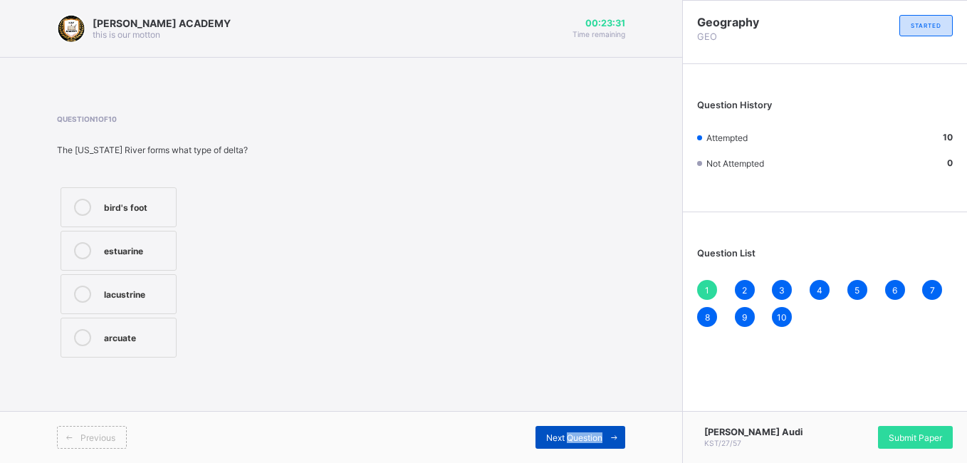
click at [571, 430] on div "Next Question" at bounding box center [581, 437] width 90 height 23
click at [569, 430] on div "Next Question" at bounding box center [581, 437] width 90 height 23
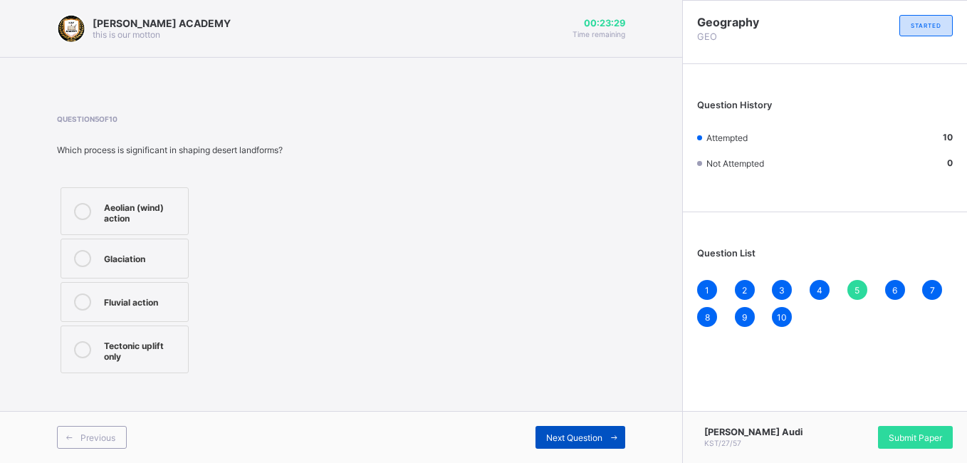
click at [569, 430] on div "Next Question" at bounding box center [581, 437] width 90 height 23
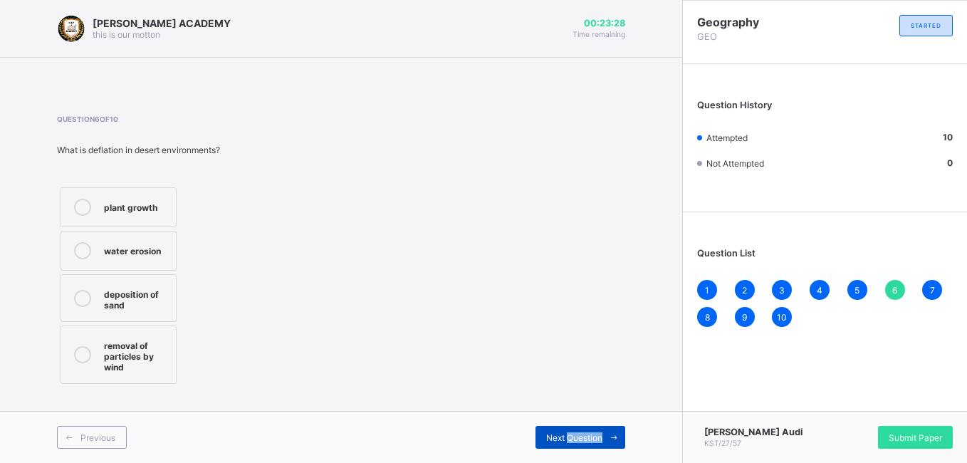
click at [569, 430] on div "Next Question" at bounding box center [581, 437] width 90 height 23
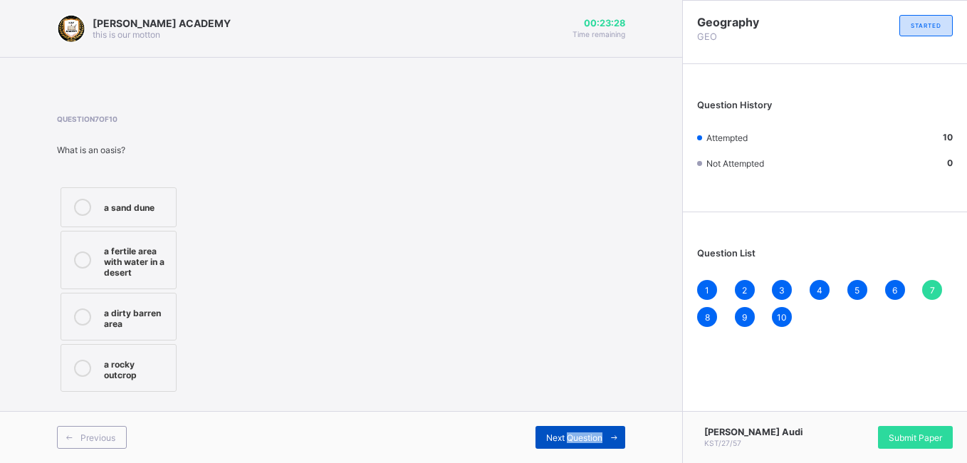
click at [569, 430] on div "Next Question" at bounding box center [581, 437] width 90 height 23
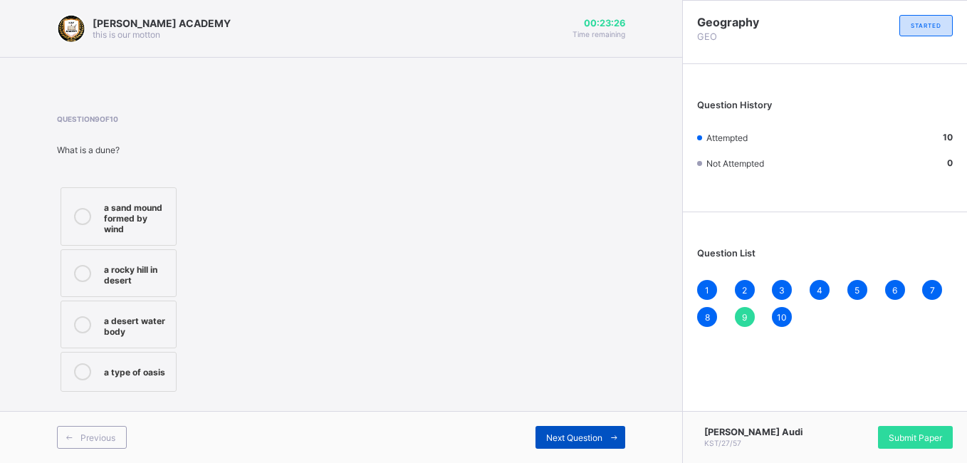
click at [569, 430] on div "Next Question" at bounding box center [581, 437] width 90 height 23
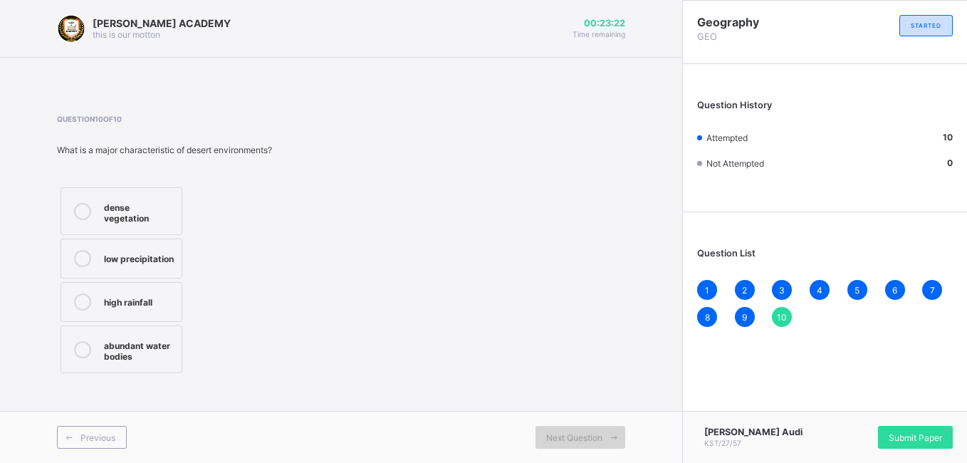
click at [581, 446] on div "Next Question" at bounding box center [581, 437] width 90 height 23
drag, startPoint x: 581, startPoint y: 446, endPoint x: 362, endPoint y: 182, distance: 342.5
click at [362, 182] on div "KAY ACADEMY this is our motton 00:23:20 Time remaining Question 10 of 10 What i…" at bounding box center [341, 231] width 682 height 463
drag, startPoint x: 362, startPoint y: 182, endPoint x: 371, endPoint y: 234, distance: 52.1
click at [371, 234] on div "Question 10 of 10 What is a major characteristic of desert environments? dense …" at bounding box center [341, 246] width 568 height 262
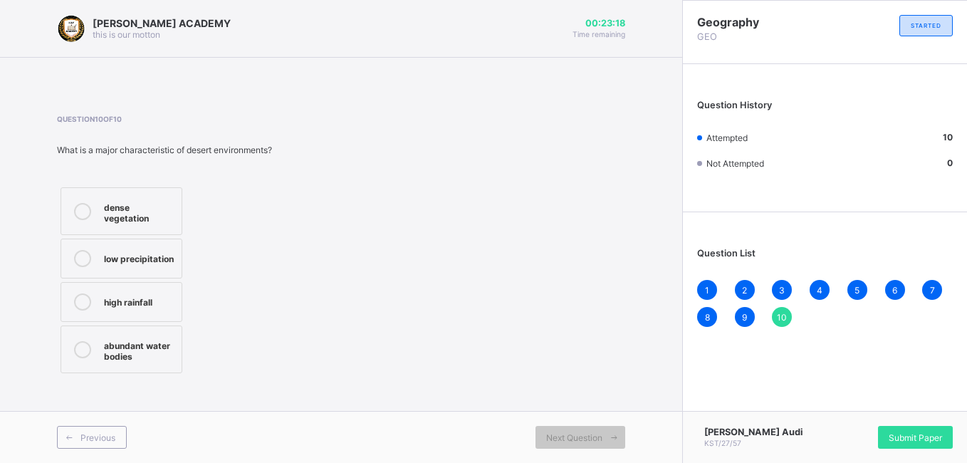
click at [371, 234] on div "Question 10 of 10 What is a major characteristic of desert environments? dense …" at bounding box center [341, 246] width 568 height 262
drag, startPoint x: 371, startPoint y: 234, endPoint x: 371, endPoint y: 250, distance: 16.4
click at [371, 250] on div "Question 10 of 10 What is a major characteristic of desert environments? dense …" at bounding box center [341, 246] width 568 height 262
drag, startPoint x: 371, startPoint y: 250, endPoint x: 412, endPoint y: 321, distance: 82.0
click at [412, 321] on div "Question 10 of 10 What is a major characteristic of desert environments? dense …" at bounding box center [341, 246] width 568 height 262
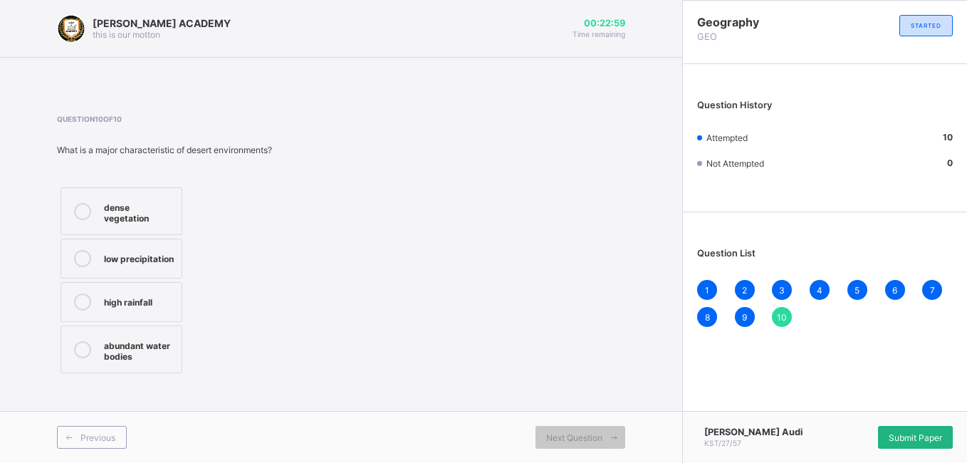
click at [893, 432] on span "Submit Paper" at bounding box center [915, 437] width 53 height 11
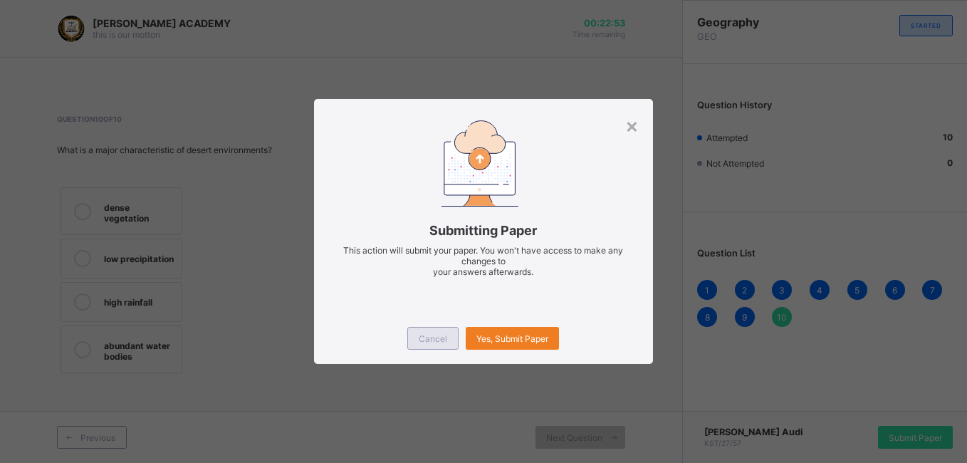
click at [437, 332] on div "Cancel" at bounding box center [432, 338] width 51 height 23
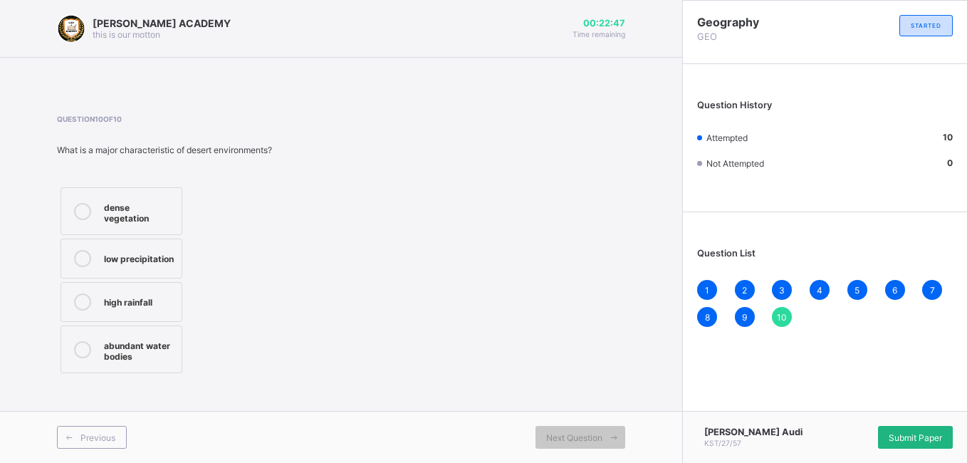
click at [918, 435] on span "Submit Paper" at bounding box center [915, 437] width 53 height 11
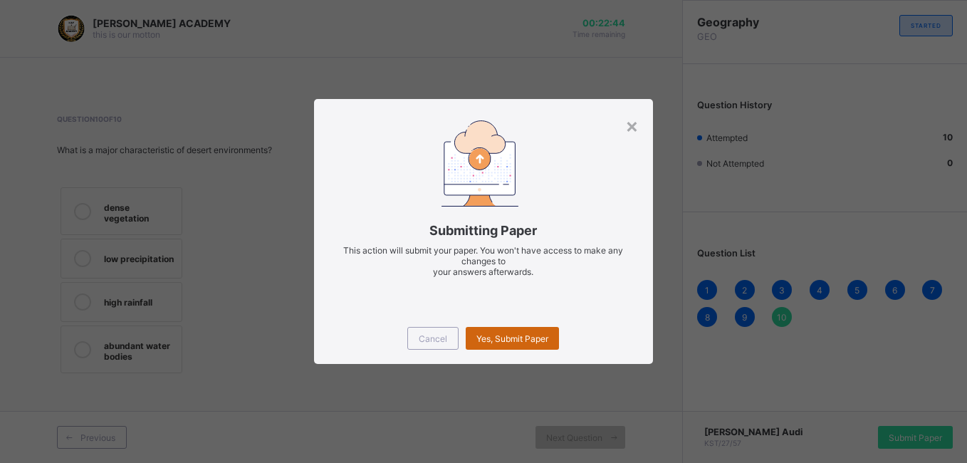
click at [536, 335] on span "Yes, Submit Paper" at bounding box center [513, 338] width 72 height 11
click at [536, 335] on div "Yes, Submit Paper" at bounding box center [512, 338] width 93 height 23
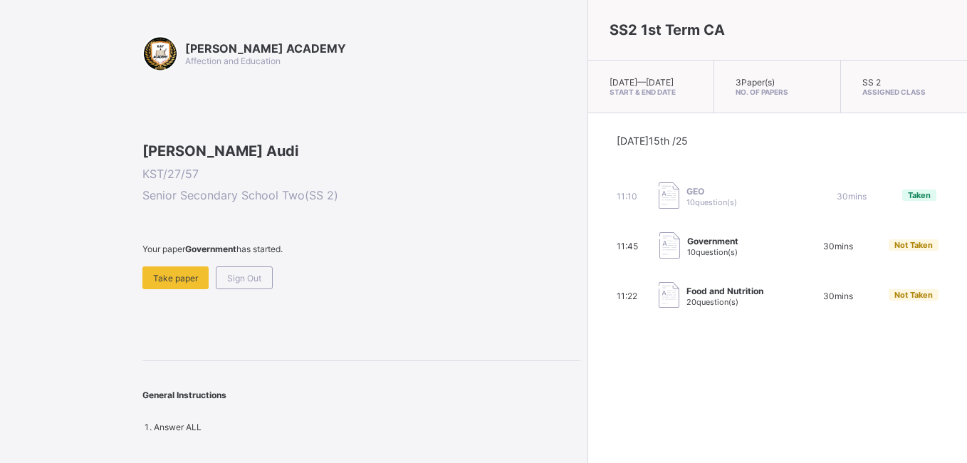
click at [908, 200] on span "Taken" at bounding box center [919, 195] width 23 height 10
drag, startPoint x: 811, startPoint y: 207, endPoint x: 825, endPoint y: 209, distance: 14.4
click at [902, 201] on div "Taken" at bounding box center [919, 194] width 34 height 11
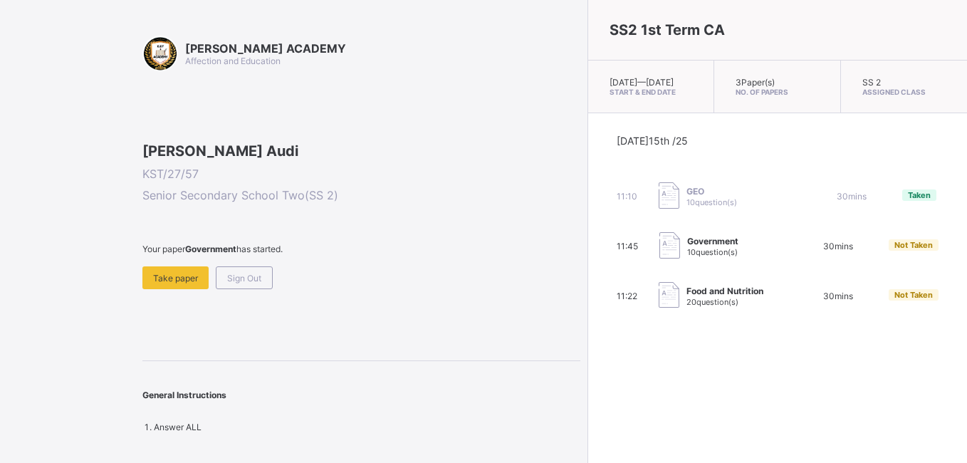
click at [902, 201] on div "Taken" at bounding box center [919, 194] width 34 height 11
click at [588, 402] on div "SS2 1st Term CA Wed, Oct 15th 2025 — Thu, Oct 16th 2025 Start & End Date 3 Pape…" at bounding box center [778, 231] width 380 height 463
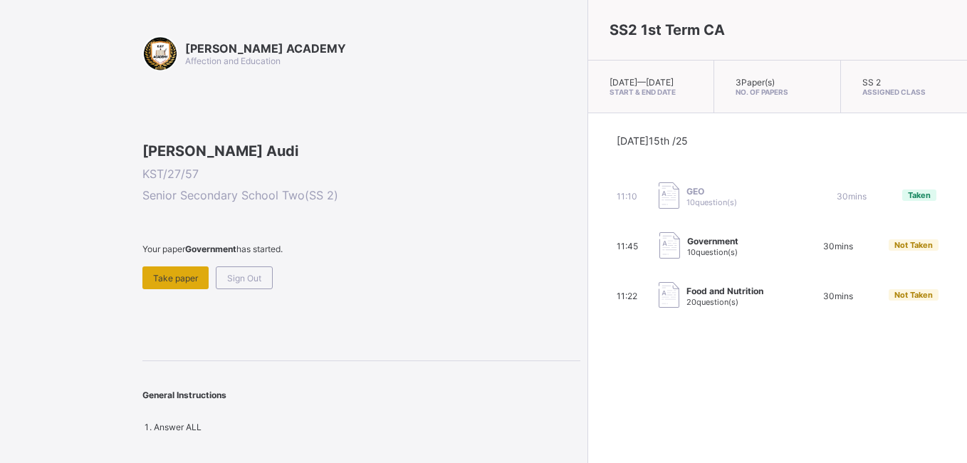
click at [180, 283] on span "Take paper" at bounding box center [175, 278] width 45 height 11
click at [256, 283] on span "Sign Out" at bounding box center [244, 278] width 34 height 11
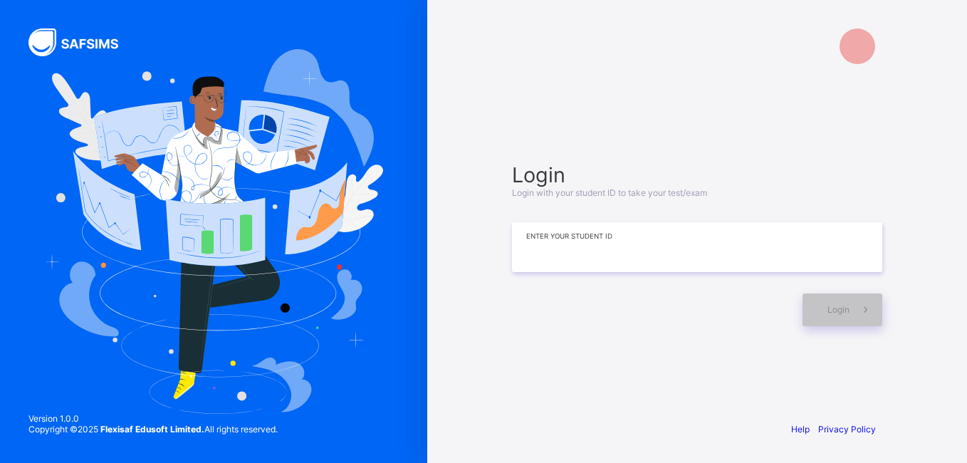
click at [556, 260] on input at bounding box center [697, 247] width 370 height 50
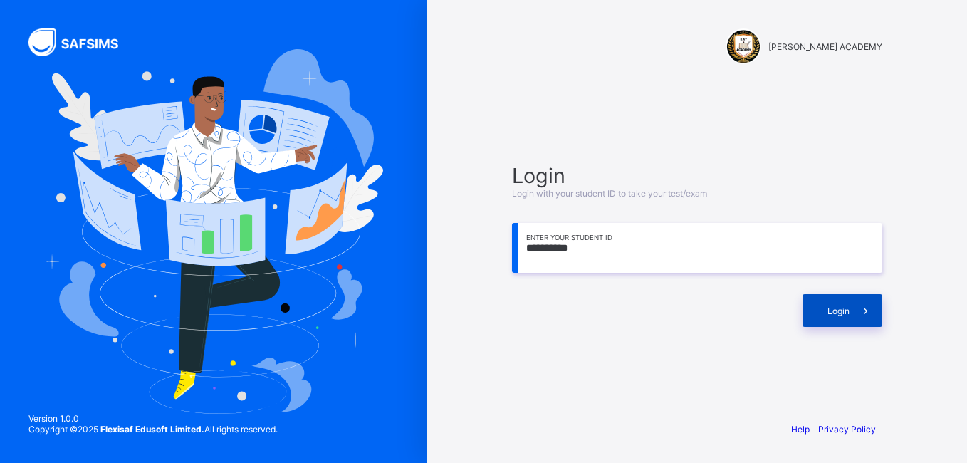
type input "**********"
click at [856, 307] on span at bounding box center [866, 310] width 33 height 33
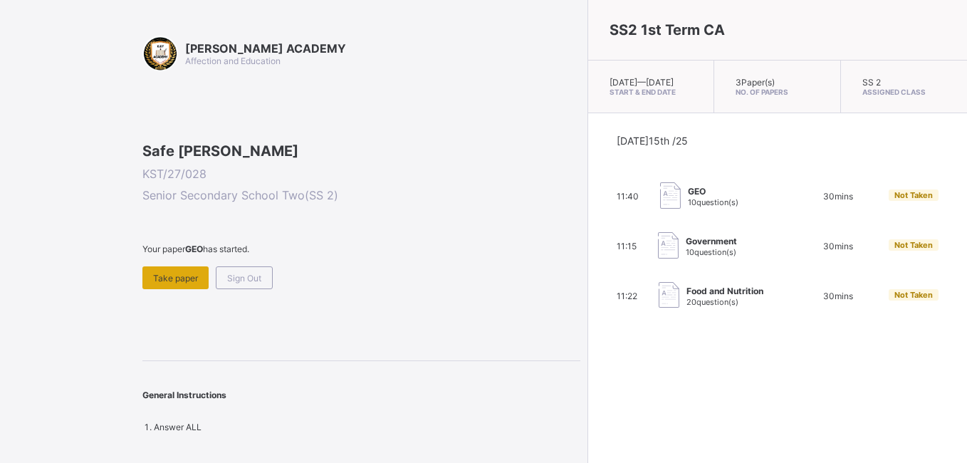
click at [157, 289] on div "Take paper" at bounding box center [175, 277] width 66 height 23
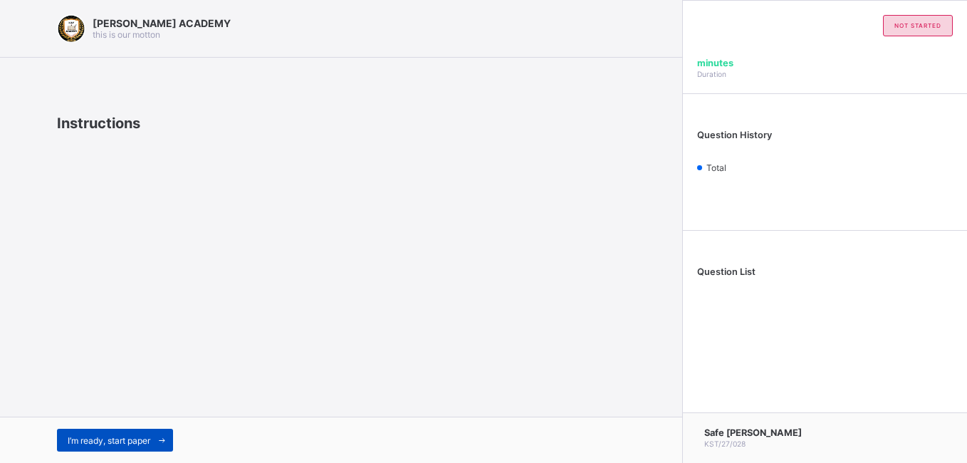
click at [128, 447] on div "I’m ready, start paper" at bounding box center [115, 440] width 116 height 23
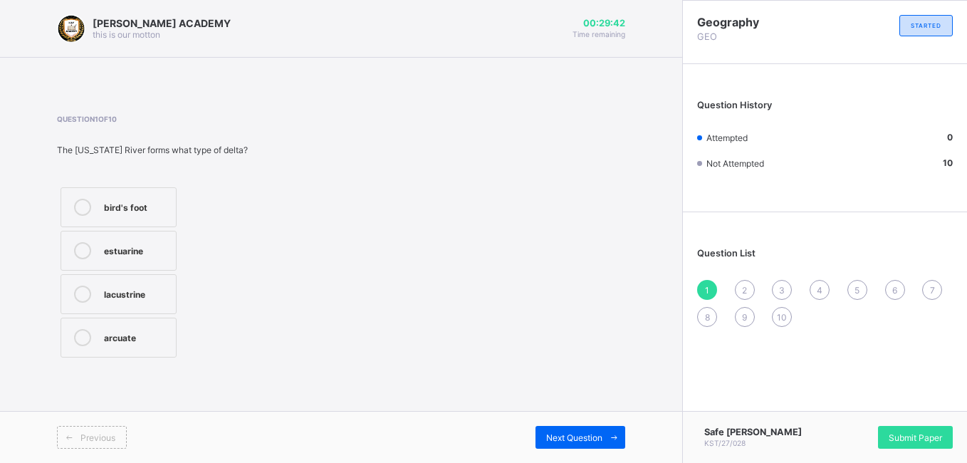
click at [85, 286] on icon at bounding box center [82, 294] width 17 height 17
click at [575, 439] on span "Next Question" at bounding box center [574, 437] width 56 height 11
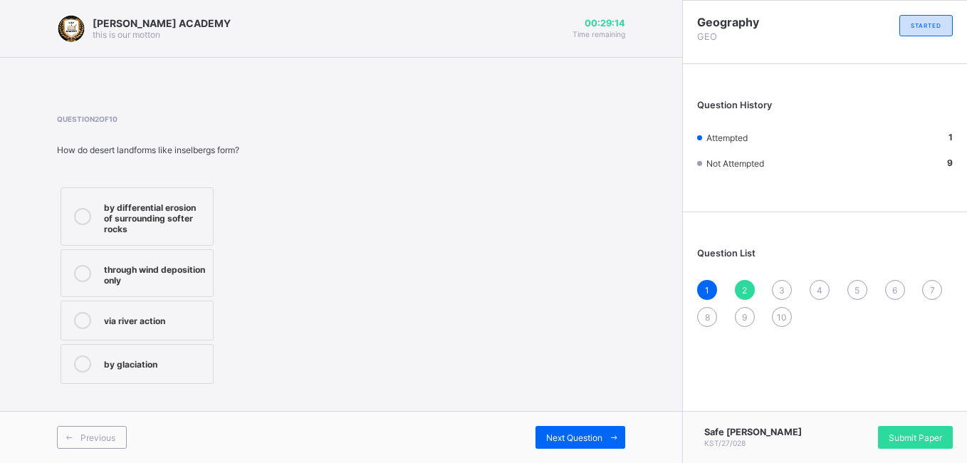
click at [80, 271] on icon at bounding box center [82, 273] width 17 height 17
click at [556, 439] on span "Next Question" at bounding box center [574, 437] width 56 height 11
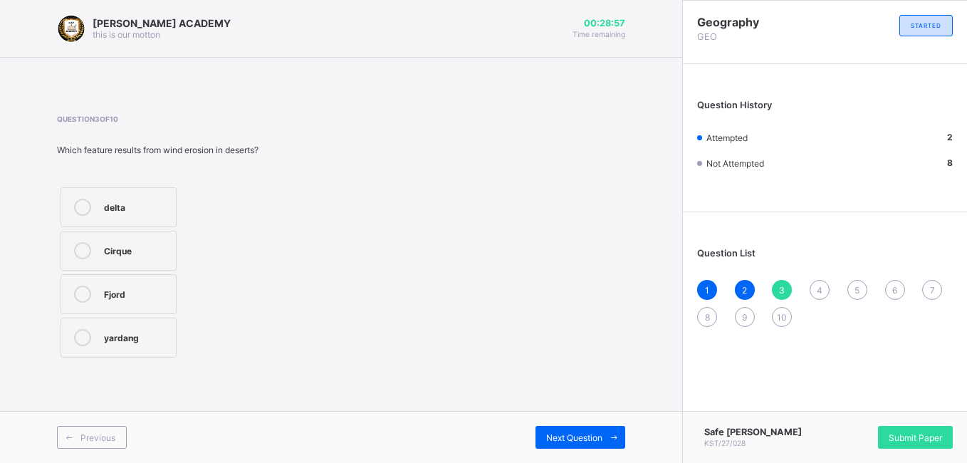
click at [80, 209] on icon at bounding box center [82, 207] width 17 height 17
click at [588, 437] on span "Next Question" at bounding box center [574, 437] width 56 height 11
click at [74, 296] on icon at bounding box center [82, 298] width 17 height 17
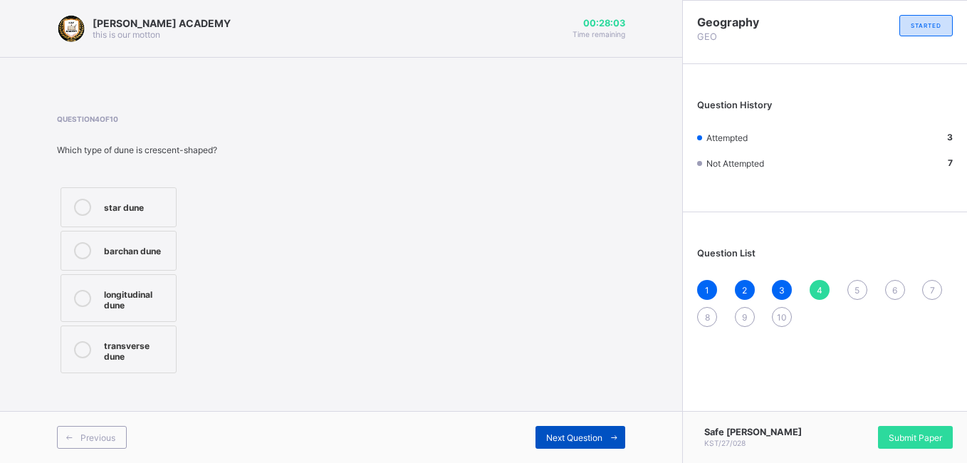
click at [573, 440] on span "Next Question" at bounding box center [574, 437] width 56 height 11
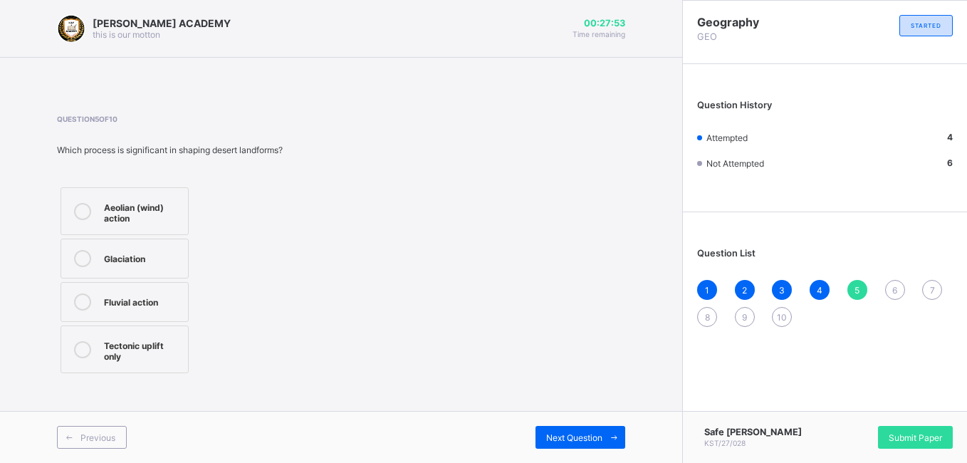
click at [81, 217] on icon at bounding box center [82, 211] width 17 height 17
click at [554, 435] on span "Next Question" at bounding box center [574, 437] width 56 height 11
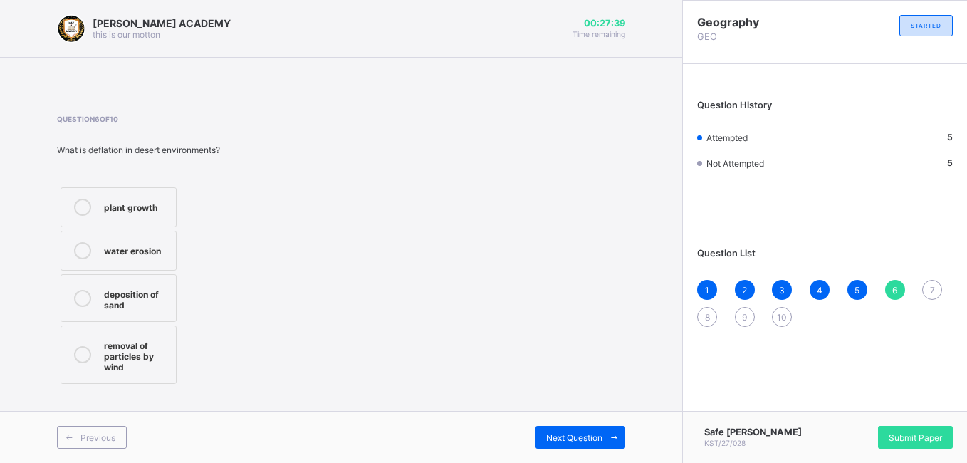
click at [87, 298] on icon at bounding box center [82, 298] width 17 height 17
click at [591, 439] on span "Next Question" at bounding box center [574, 437] width 56 height 11
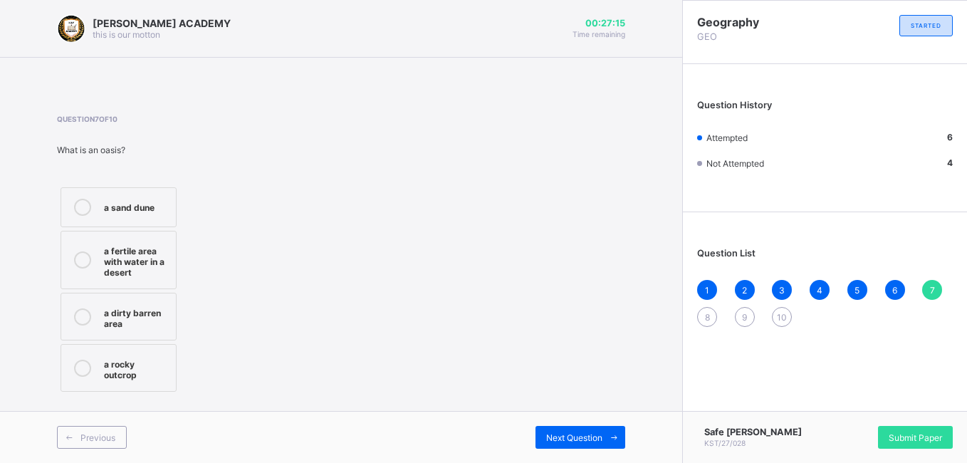
click at [84, 263] on icon at bounding box center [82, 259] width 17 height 17
click at [549, 437] on span "Next Question" at bounding box center [574, 437] width 56 height 11
click at [73, 304] on div at bounding box center [82, 316] width 28 height 25
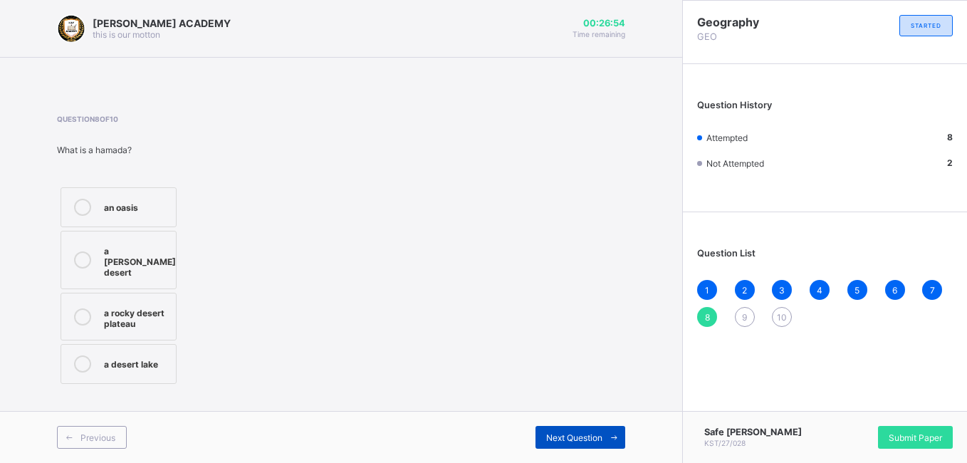
click at [560, 432] on span "Next Question" at bounding box center [574, 437] width 56 height 11
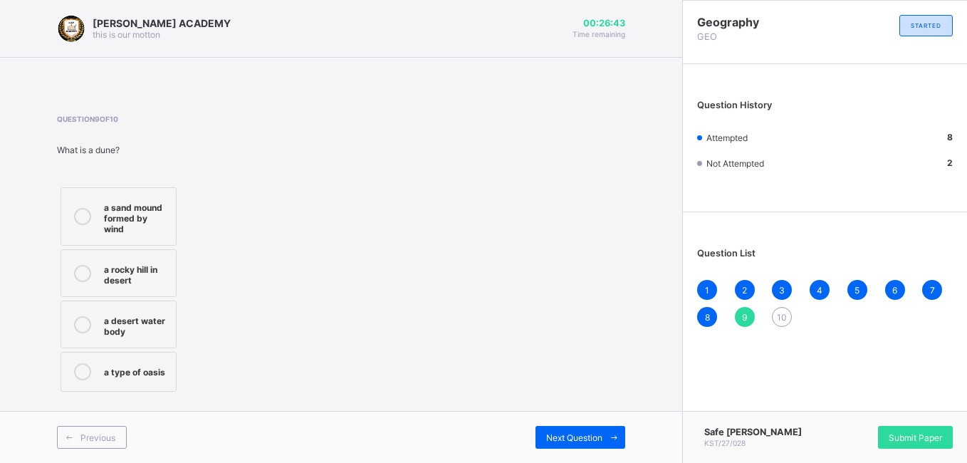
click at [84, 212] on icon at bounding box center [82, 216] width 17 height 17
click at [570, 430] on div "Next Question" at bounding box center [581, 437] width 90 height 23
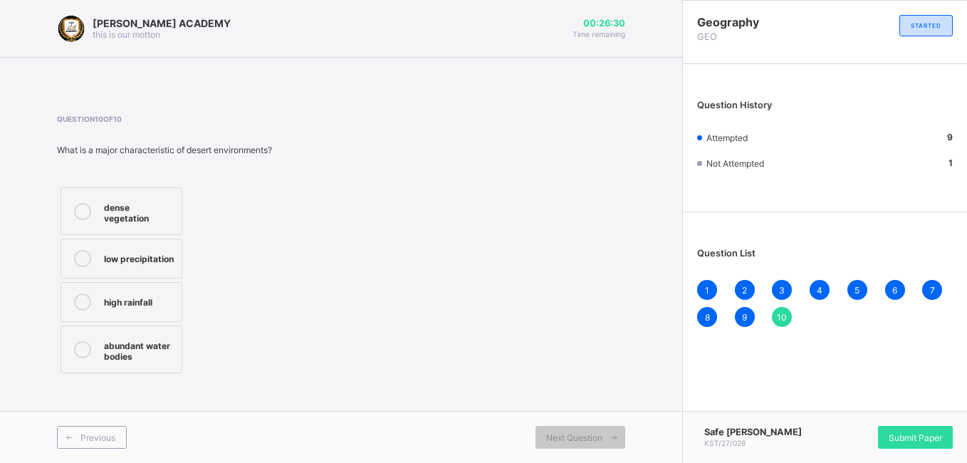
click at [76, 341] on icon at bounding box center [82, 349] width 17 height 17
click at [929, 442] on span "Submit Paper" at bounding box center [915, 437] width 53 height 11
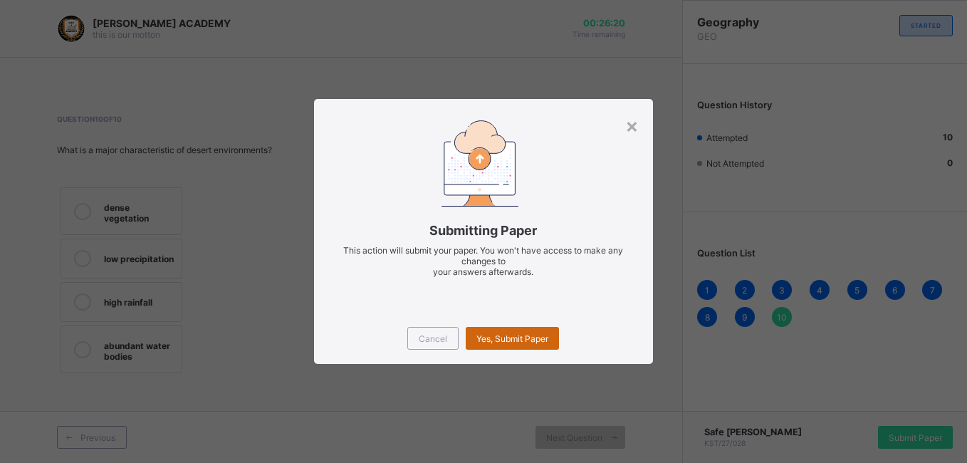
click at [524, 340] on span "Yes, Submit Paper" at bounding box center [513, 338] width 72 height 11
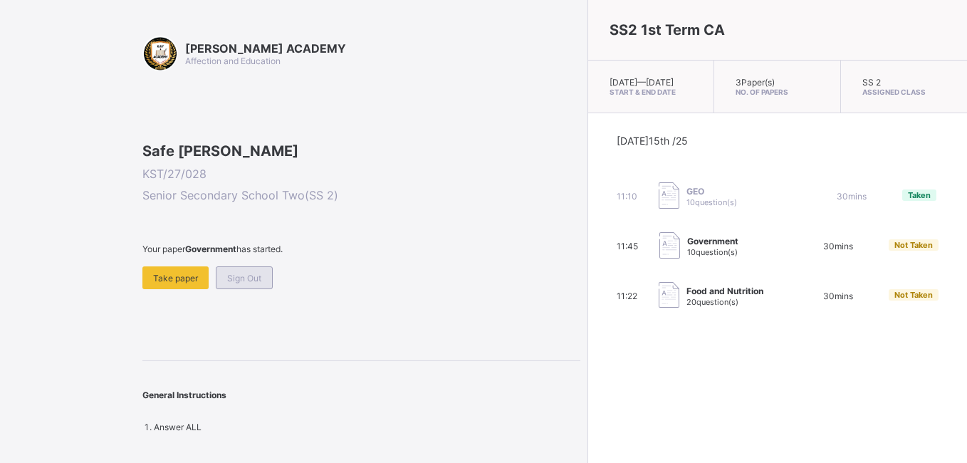
click at [248, 283] on span "Sign Out" at bounding box center [244, 278] width 34 height 11
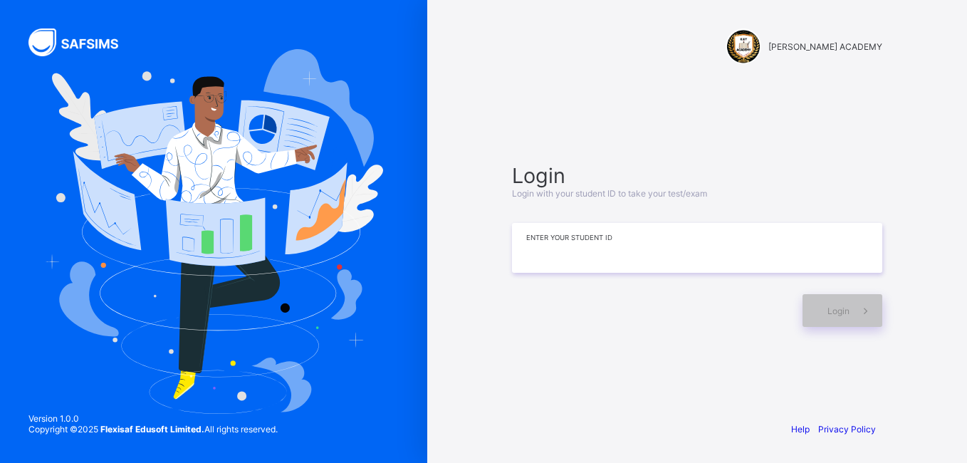
click at [531, 244] on input at bounding box center [697, 248] width 370 height 50
type input "**********"
click at [829, 309] on span "Login" at bounding box center [839, 311] width 22 height 11
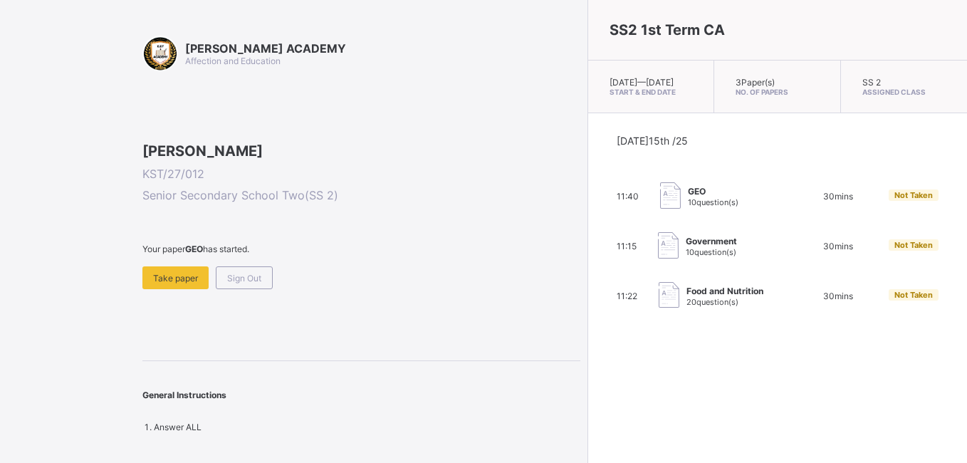
click at [686, 246] on span "Government" at bounding box center [711, 241] width 51 height 11
click at [170, 283] on span "Take paper" at bounding box center [175, 278] width 45 height 11
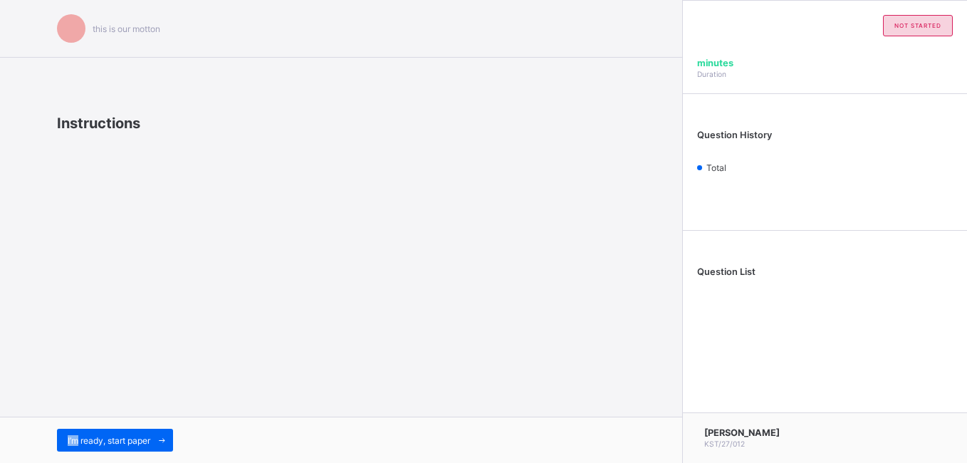
click at [170, 375] on div "this is our [PERSON_NAME] Instructions I’m ready, start paper" at bounding box center [341, 231] width 682 height 463
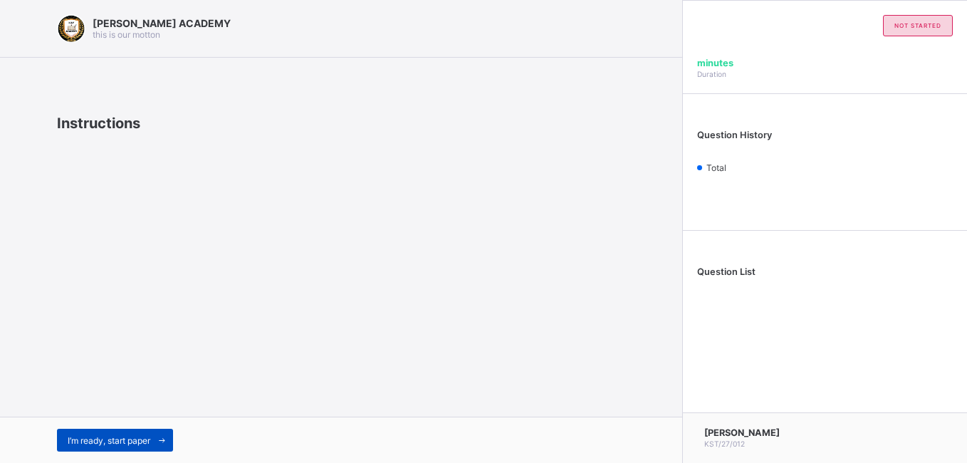
drag, startPoint x: 170, startPoint y: 375, endPoint x: 137, endPoint y: 435, distance: 68.2
click at [137, 435] on span "I’m ready, start paper" at bounding box center [109, 440] width 83 height 11
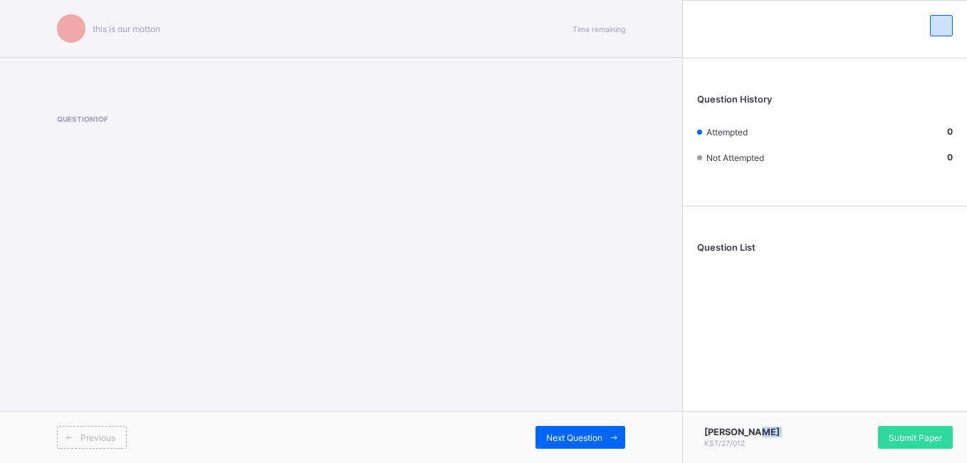
click at [137, 435] on div "this is our motton Time remaining Question 1 of Previous Next Question Question…" at bounding box center [483, 231] width 967 height 463
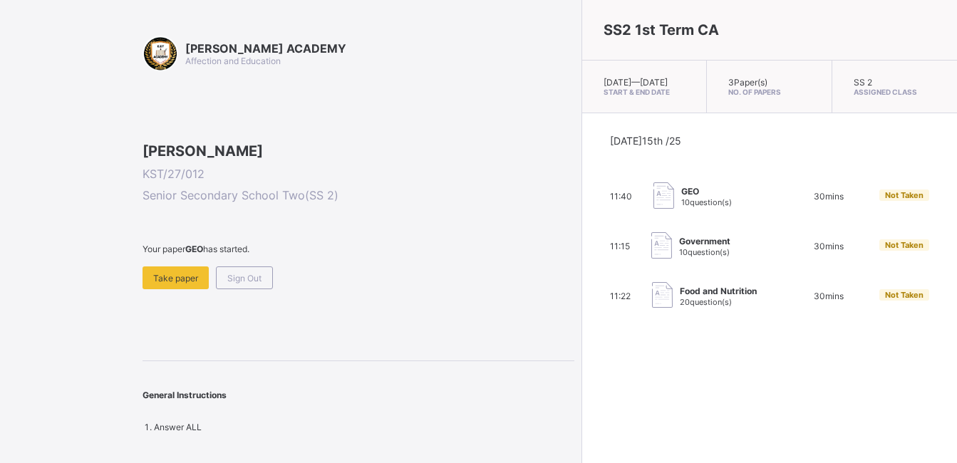
click at [651, 259] on img at bounding box center [661, 245] width 21 height 26
click at [679, 246] on span "Government" at bounding box center [704, 241] width 51 height 11
drag, startPoint x: 606, startPoint y: 252, endPoint x: 621, endPoint y: 271, distance: 24.4
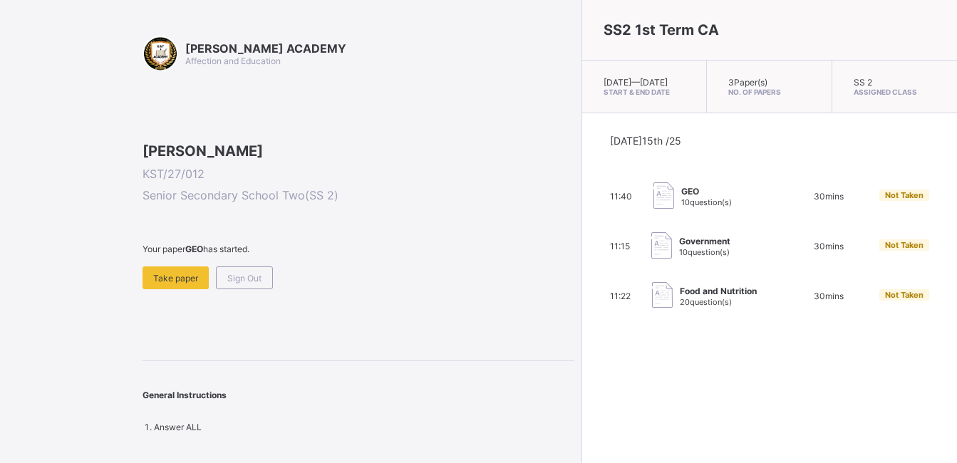
click at [621, 271] on div "Today 15th /25 11:40 GEO 10 question(s) 30 mins Not Taken 11:15 Government 10 q…" at bounding box center [769, 222] width 318 height 175
click at [679, 257] on span "10 question(s)" at bounding box center [704, 252] width 51 height 10
click at [651, 259] on img at bounding box center [661, 245] width 21 height 26
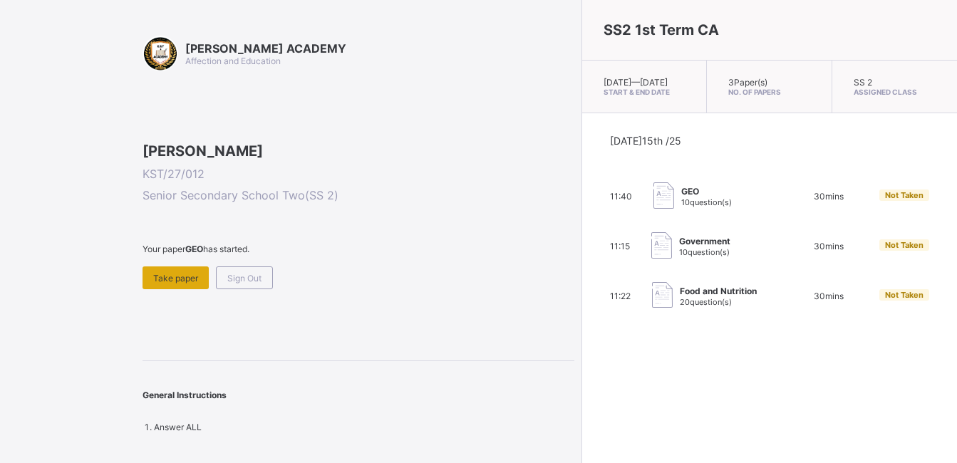
click at [192, 283] on span "Take paper" at bounding box center [175, 278] width 45 height 11
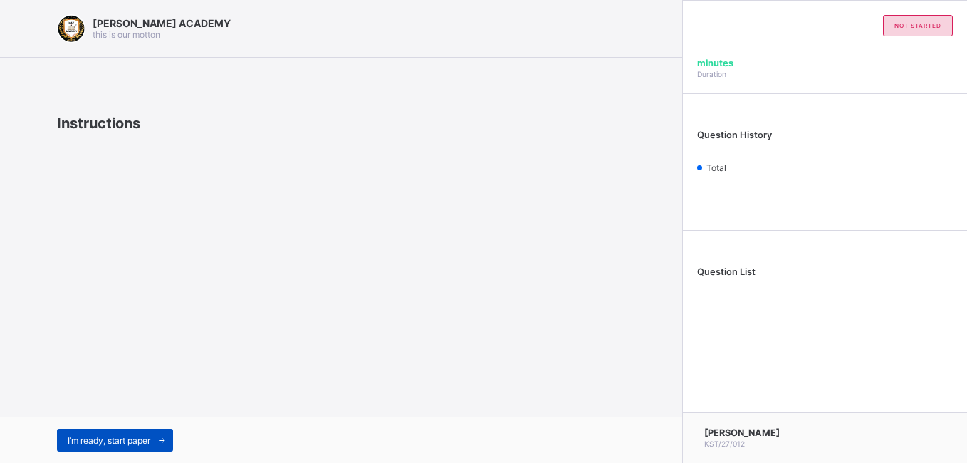
click at [140, 435] on span "I’m ready, start paper" at bounding box center [109, 440] width 83 height 11
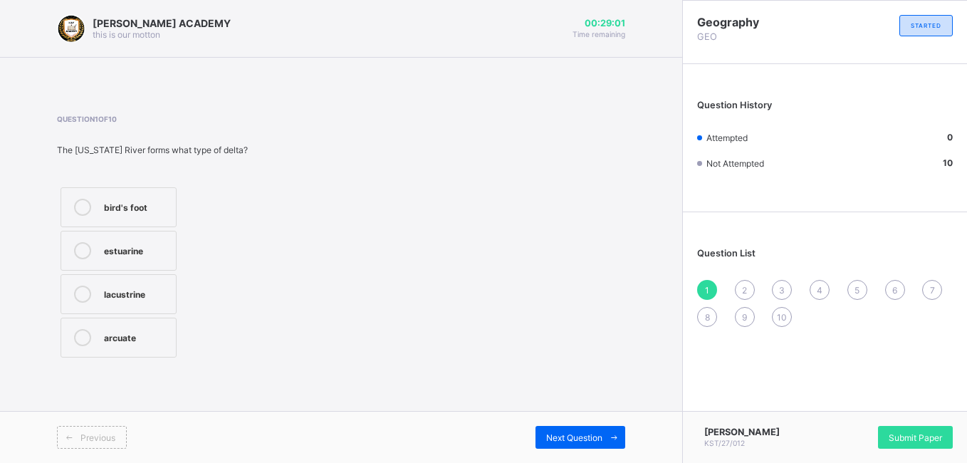
click at [118, 207] on div "bird's foot" at bounding box center [136, 206] width 65 height 14
click at [902, 439] on span "Submit Paper" at bounding box center [915, 437] width 53 height 11
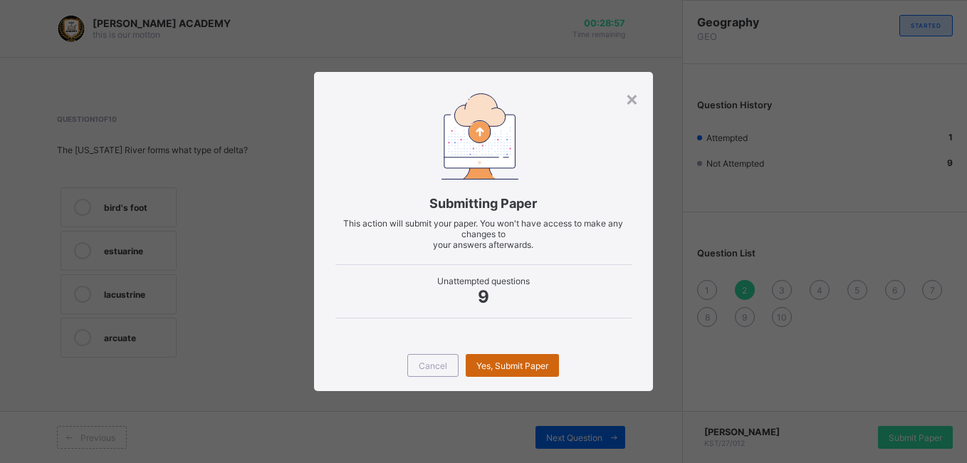
click at [510, 374] on div "Yes, Submit Paper" at bounding box center [512, 365] width 93 height 23
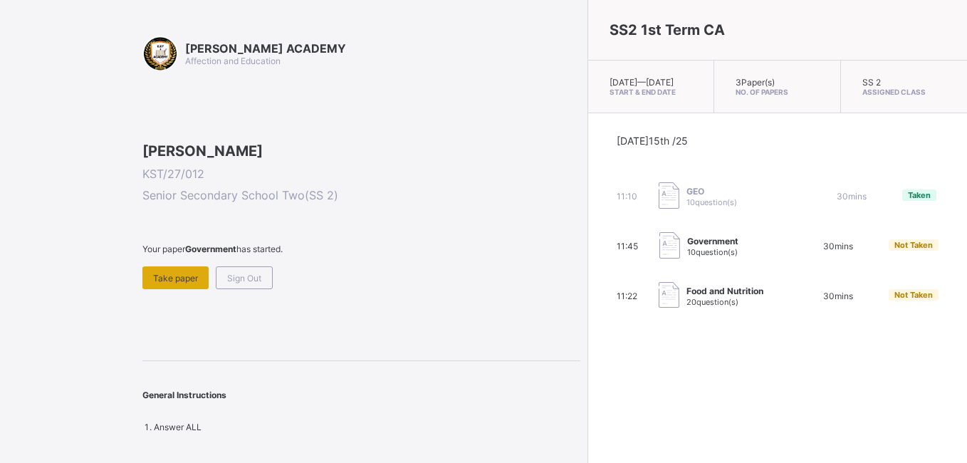
click at [163, 289] on div "Take paper" at bounding box center [175, 277] width 66 height 23
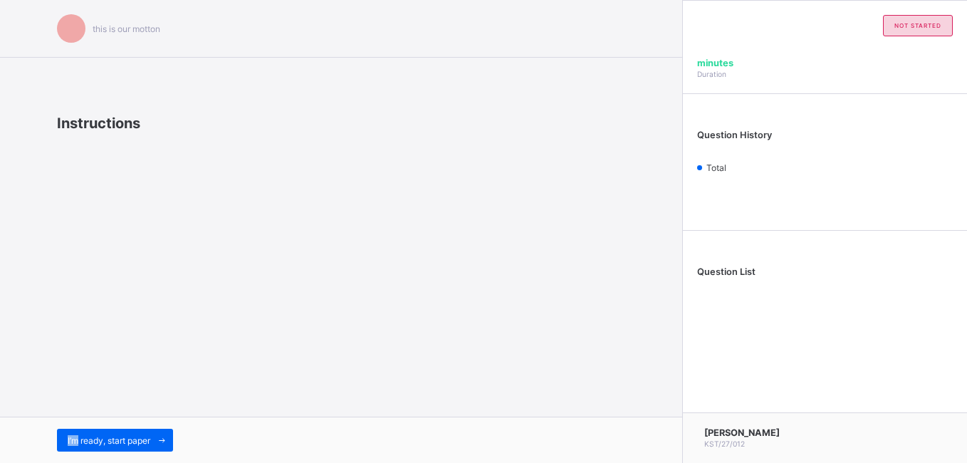
click at [163, 363] on div "this is our [PERSON_NAME] Instructions I’m ready, start paper" at bounding box center [341, 231] width 682 height 463
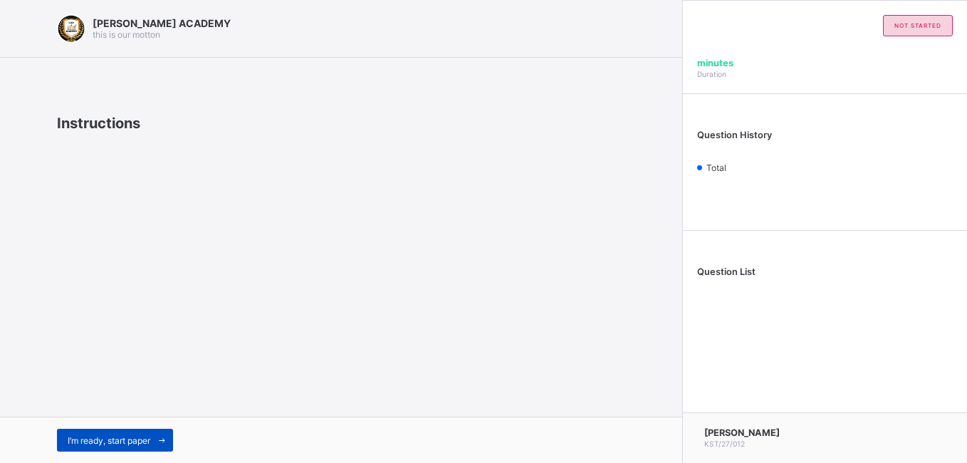
drag, startPoint x: 163, startPoint y: 363, endPoint x: 145, endPoint y: 437, distance: 75.5
click at [145, 437] on span "I’m ready, start paper" at bounding box center [109, 440] width 83 height 11
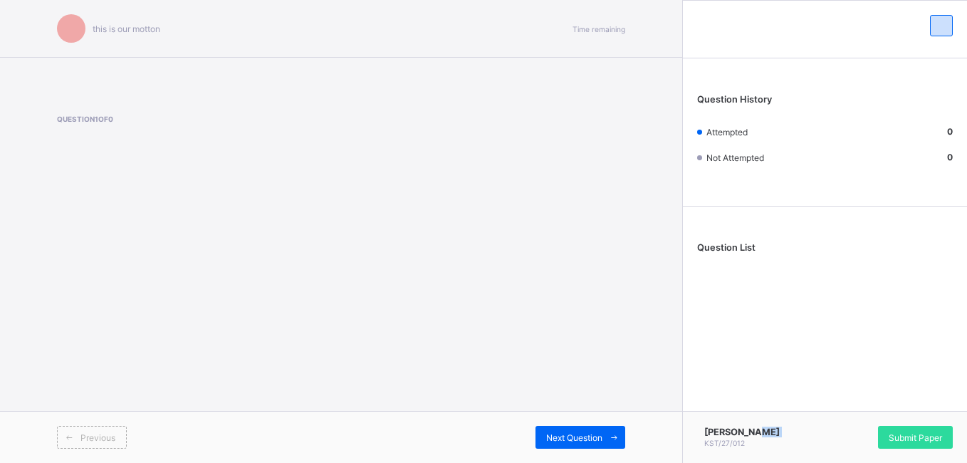
click at [145, 437] on div "this is our motton Time remaining Question 1 of 0 Previous Next Question Questi…" at bounding box center [483, 231] width 967 height 463
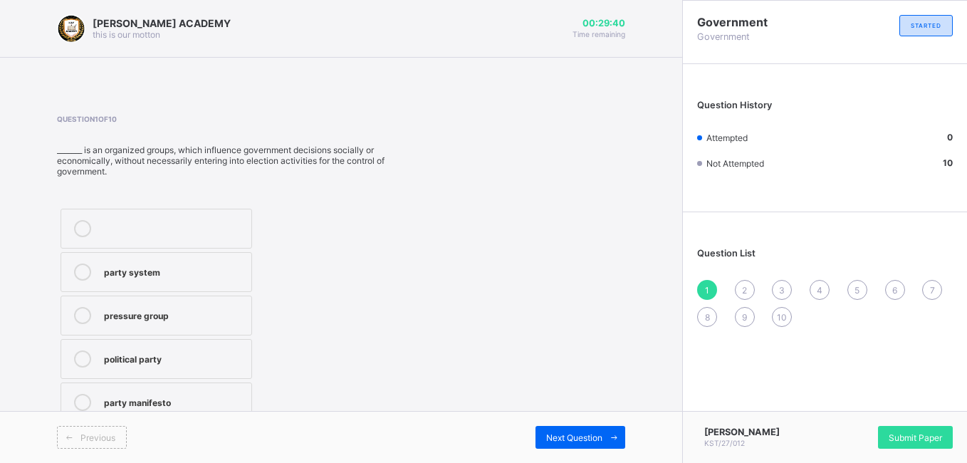
click at [207, 402] on div "party manifesto" at bounding box center [174, 401] width 140 height 14
drag, startPoint x: 574, startPoint y: 437, endPoint x: 427, endPoint y: 363, distance: 164.7
click at [427, 363] on div "KAY ACADEMY this is our motton 00:29:35 Time remaining Question 1 of 10 _______…" at bounding box center [341, 231] width 682 height 463
click at [743, 286] on span "2" at bounding box center [744, 290] width 5 height 11
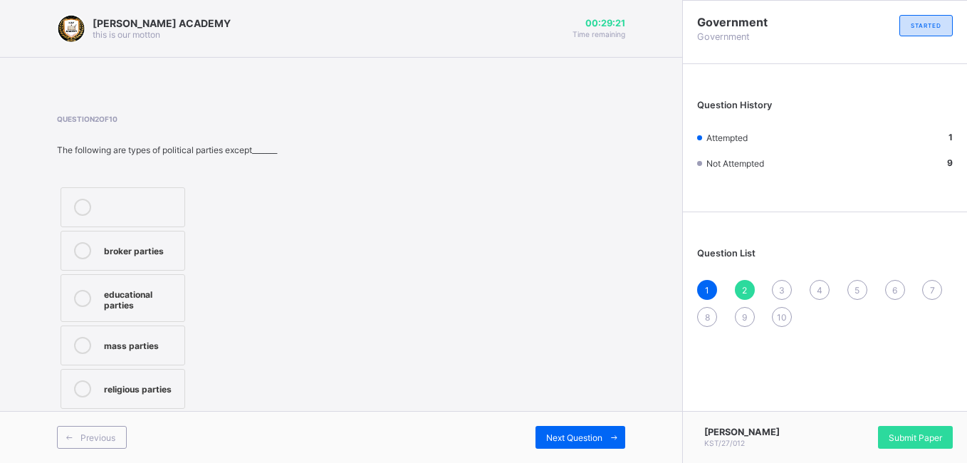
click at [150, 249] on div "broker parties" at bounding box center [140, 249] width 73 height 14
drag, startPoint x: 791, startPoint y: 293, endPoint x: 782, endPoint y: 291, distance: 9.0
click at [782, 291] on div "3" at bounding box center [782, 290] width 20 height 20
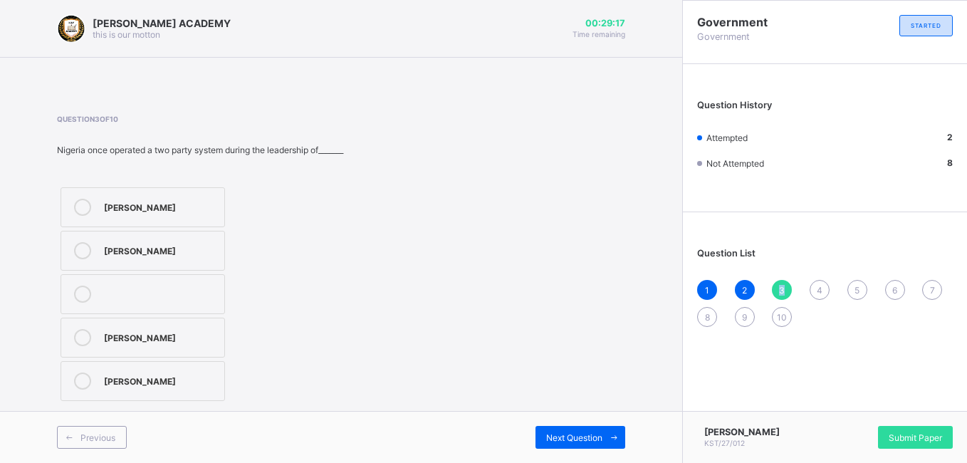
click at [782, 291] on span "3" at bounding box center [782, 290] width 6 height 11
click at [491, 301] on div "Question 3 of 10 Nigeria once operated a two party system during the leadership…" at bounding box center [341, 260] width 568 height 290
click at [184, 202] on div "Shehu Shagari" at bounding box center [160, 206] width 113 height 14
click at [212, 256] on div "Ibrahim Babangida" at bounding box center [160, 249] width 113 height 14
click at [818, 292] on span "4" at bounding box center [820, 290] width 6 height 11
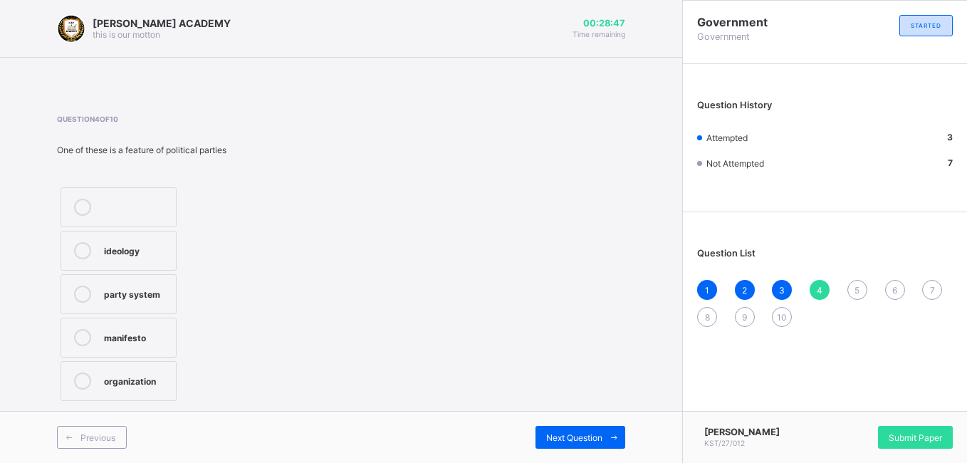
click at [146, 259] on div "ideology" at bounding box center [136, 250] width 65 height 17
click at [136, 370] on label "organization" at bounding box center [119, 381] width 116 height 40
drag, startPoint x: 850, startPoint y: 293, endPoint x: 922, endPoint y: 298, distance: 71.4
click at [922, 298] on div "1 2 3 4 5 6 7 8 9 10" at bounding box center [825, 303] width 256 height 47
drag, startPoint x: 922, startPoint y: 298, endPoint x: 858, endPoint y: 293, distance: 63.5
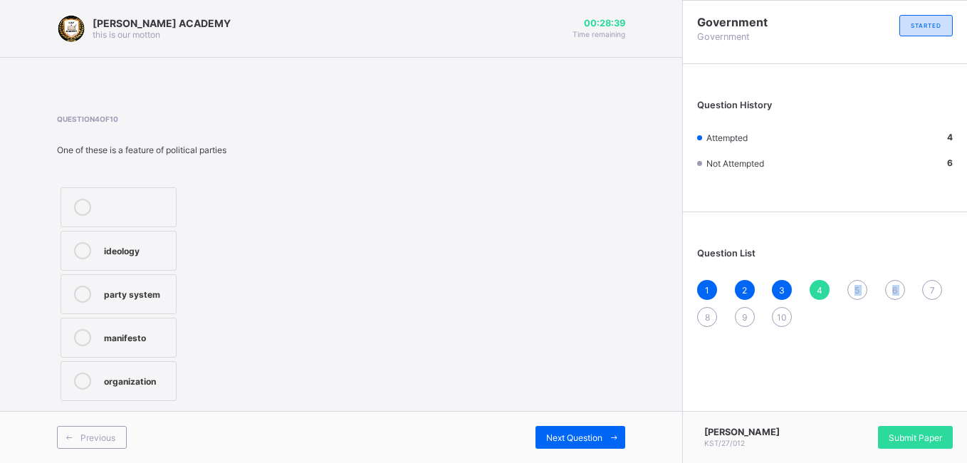
click at [858, 293] on span "5" at bounding box center [857, 290] width 5 height 11
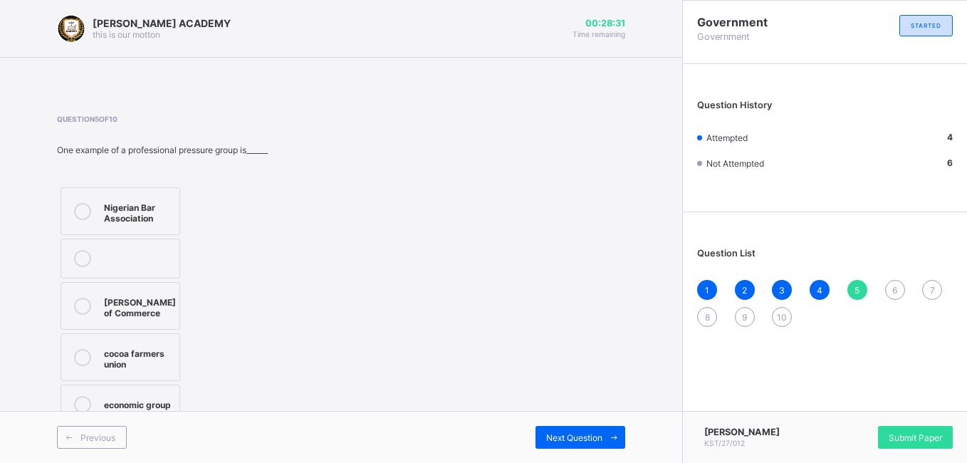
drag, startPoint x: 156, startPoint y: 219, endPoint x: 448, endPoint y: 236, distance: 292.5
click at [448, 236] on div "Question 5 of 10 One example of a professional pressure group is______ Nigerian…" at bounding box center [341, 271] width 568 height 313
click at [172, 221] on div "Nigerian Bar Association" at bounding box center [138, 211] width 68 height 25
click at [896, 288] on span "6" at bounding box center [895, 290] width 5 height 11
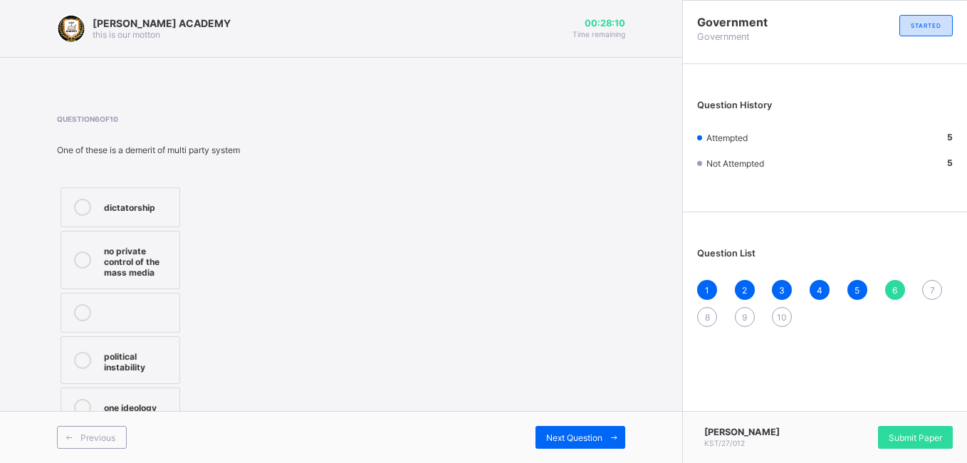
click at [159, 340] on label "political instability" at bounding box center [121, 360] width 120 height 48
click at [933, 290] on span "7" at bounding box center [932, 290] width 5 height 11
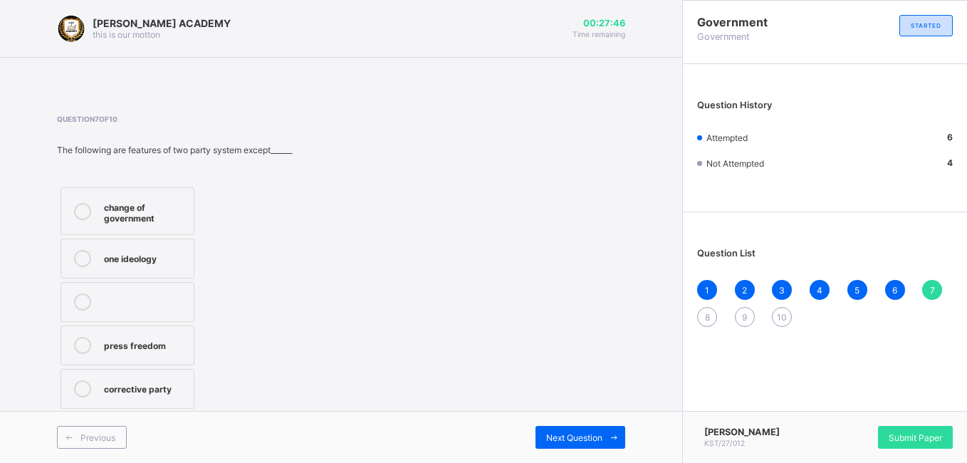
click at [182, 254] on div "one ideology" at bounding box center [145, 257] width 83 height 14
click at [703, 319] on div "8" at bounding box center [707, 317] width 20 height 20
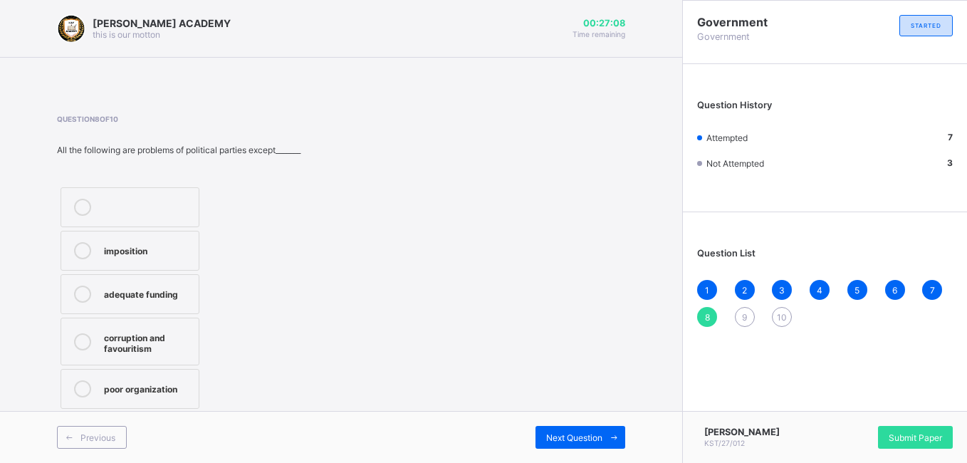
click at [186, 287] on div "adequate funding" at bounding box center [148, 293] width 88 height 14
click at [178, 242] on div "imposition" at bounding box center [148, 249] width 88 height 14
click at [184, 295] on div "adequate funding" at bounding box center [148, 293] width 88 height 14
click at [749, 313] on div "9" at bounding box center [745, 317] width 20 height 20
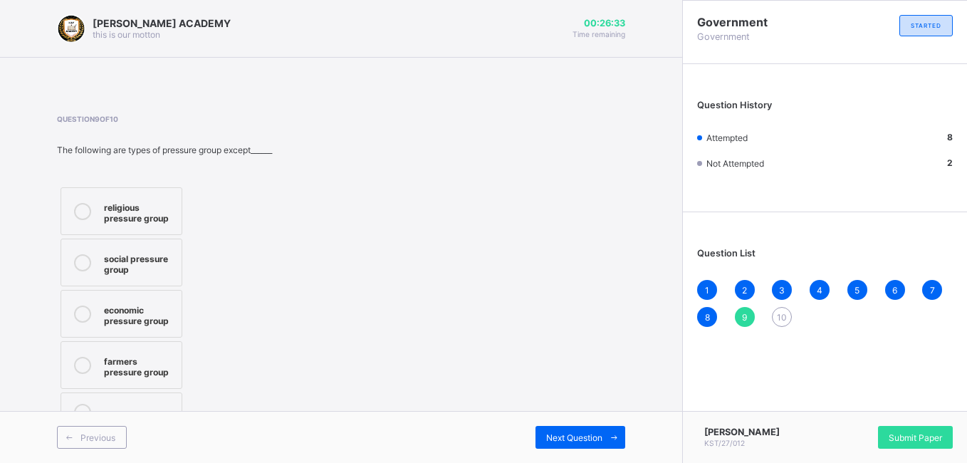
click at [177, 276] on label "social pressure group" at bounding box center [122, 263] width 122 height 48
click at [776, 318] on div "10" at bounding box center [782, 317] width 20 height 20
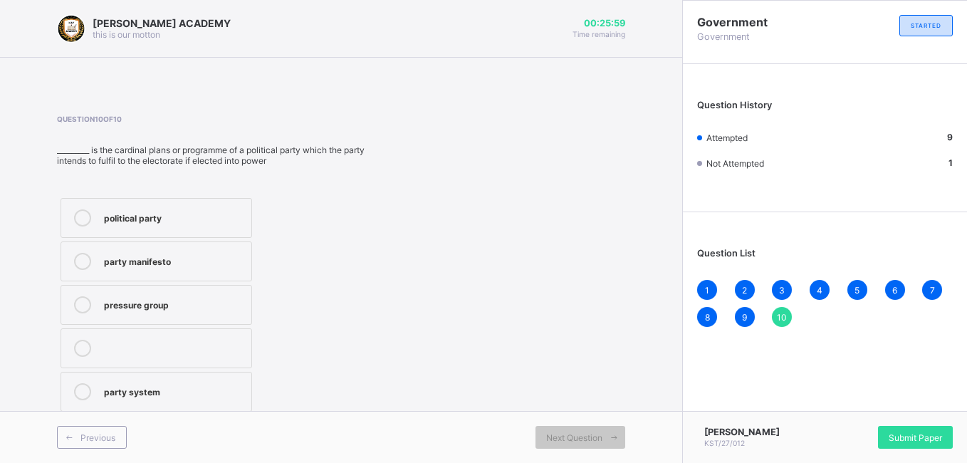
click at [216, 264] on div "party manifesto" at bounding box center [174, 260] width 140 height 14
click at [824, 293] on div "4" at bounding box center [820, 290] width 20 height 20
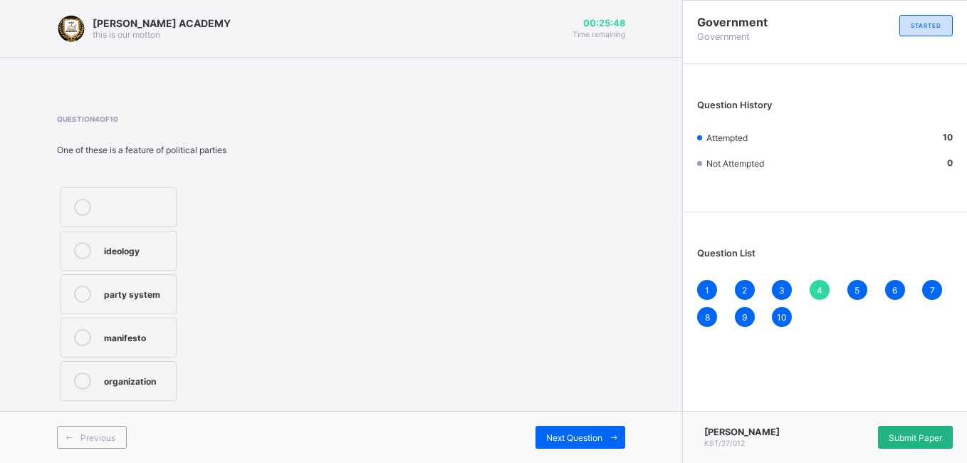
click at [902, 428] on div "Submit Paper" at bounding box center [915, 437] width 75 height 23
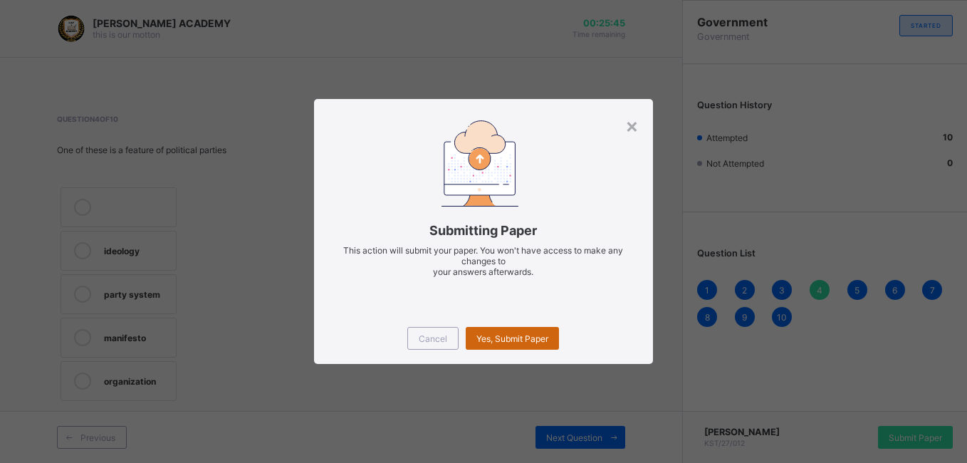
click at [540, 331] on div "Yes, Submit Paper" at bounding box center [512, 338] width 93 height 23
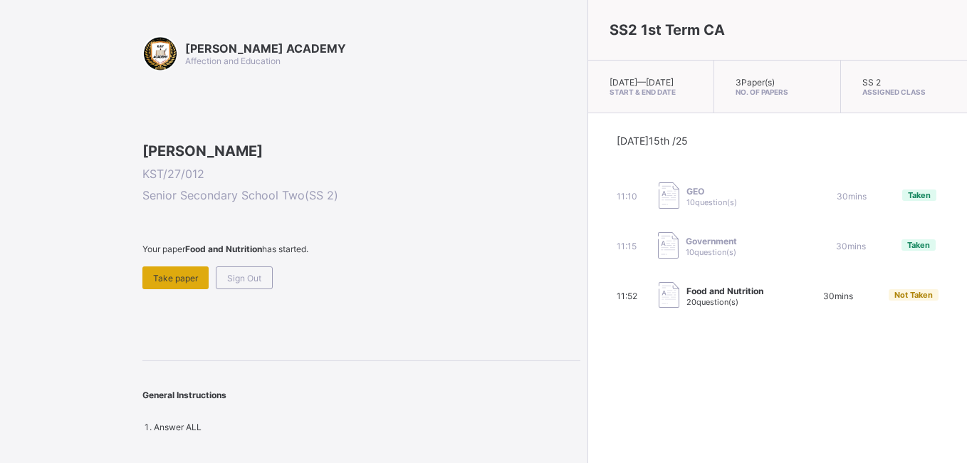
click at [197, 283] on span "Take paper" at bounding box center [175, 278] width 45 height 11
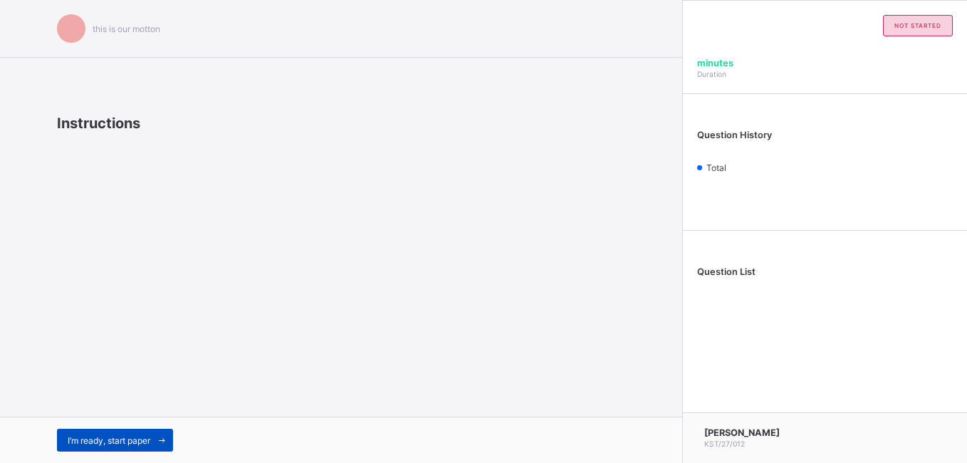
click at [160, 433] on span at bounding box center [161, 440] width 23 height 23
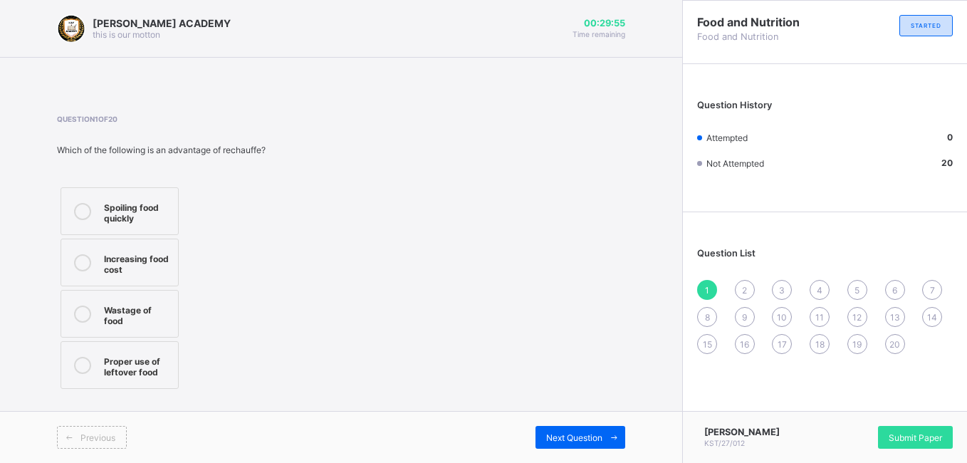
click at [126, 318] on div "Wastage of food" at bounding box center [137, 313] width 67 height 25
click at [907, 443] on div "Submit Paper" at bounding box center [915, 437] width 75 height 23
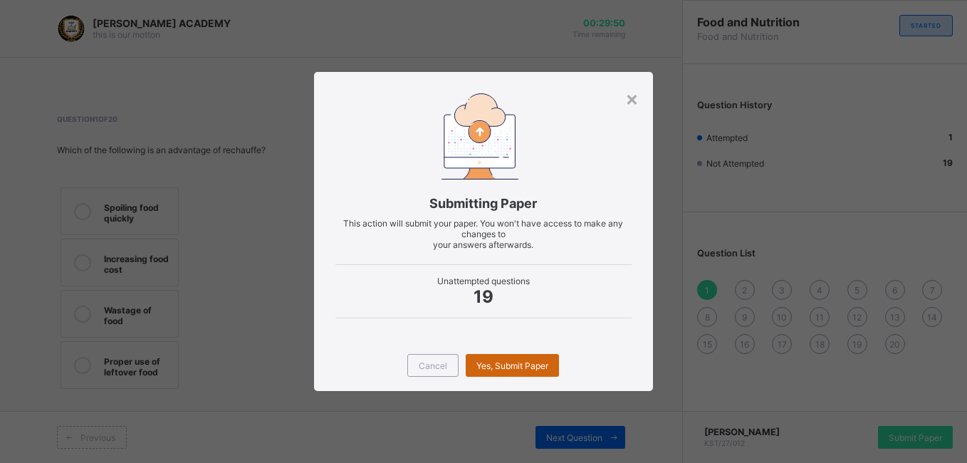
click at [530, 361] on span "Yes, Submit Paper" at bounding box center [513, 365] width 72 height 11
